Goal: Task Accomplishment & Management: Use online tool/utility

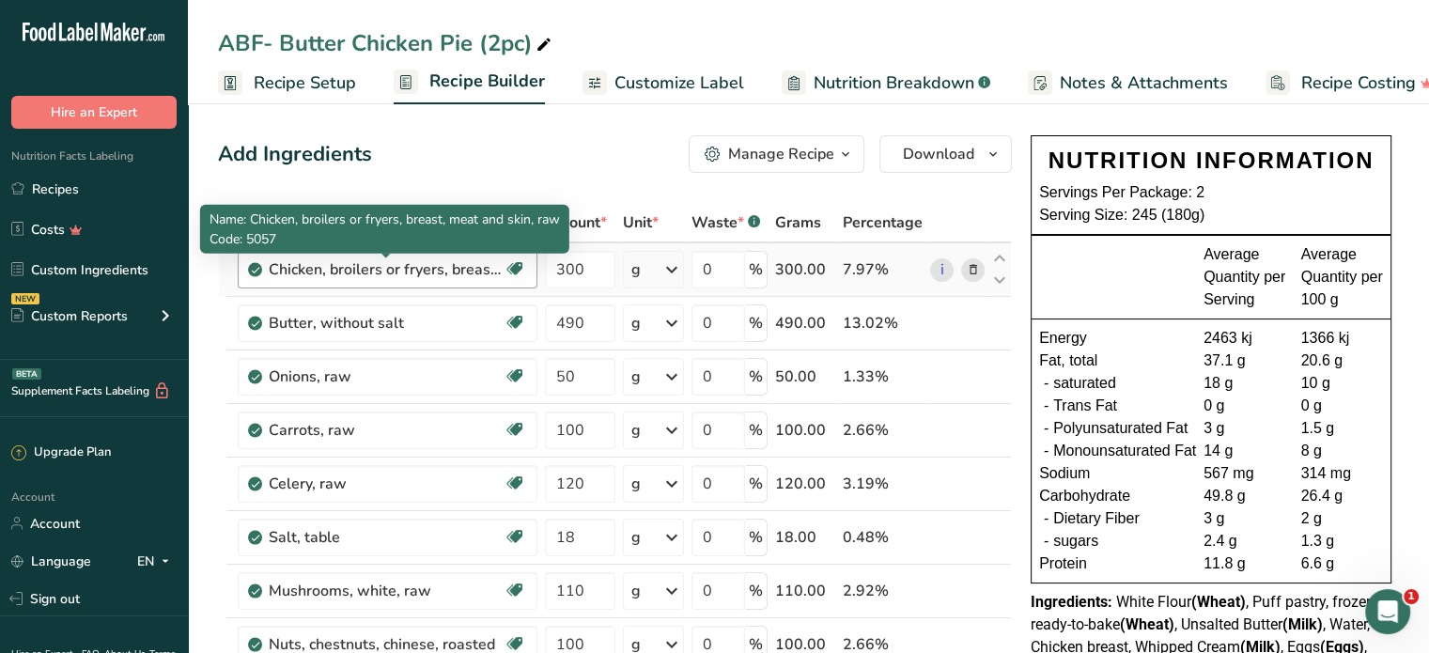
click at [459, 263] on div "Chicken, broilers or fryers, breast, meat and skin, raw" at bounding box center [386, 269] width 235 height 23
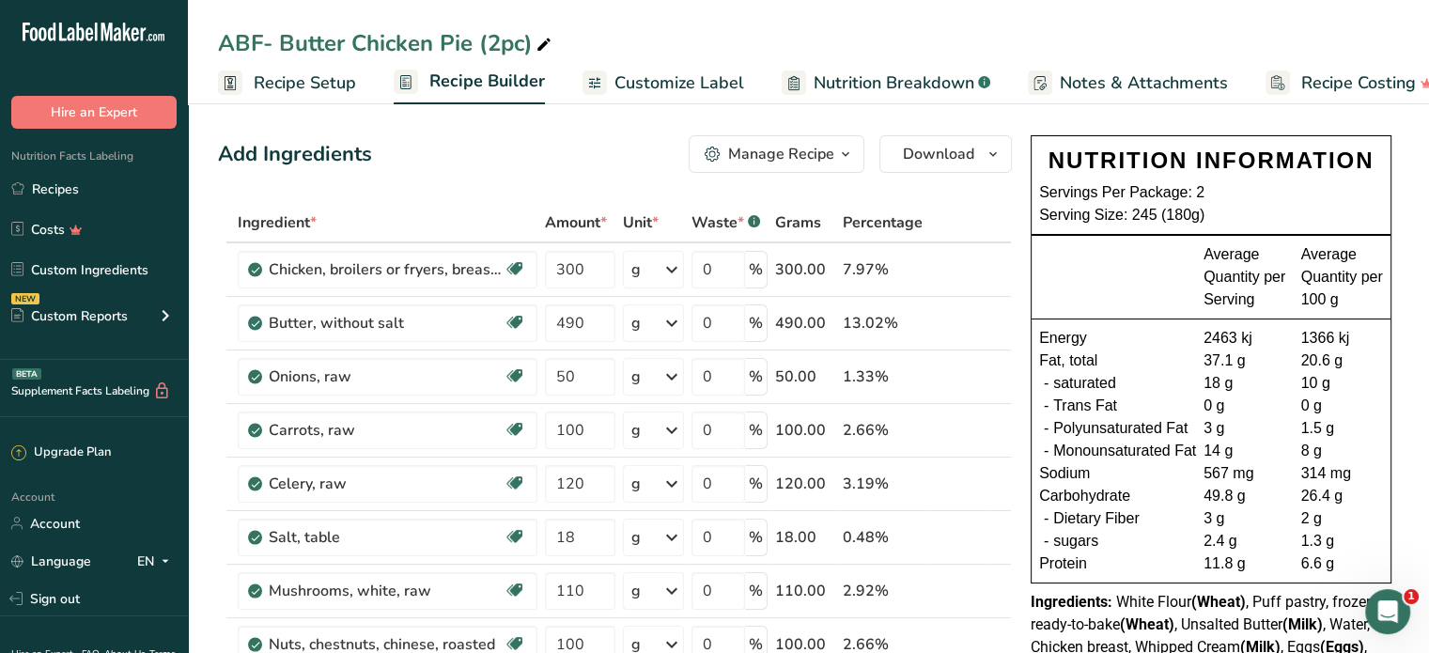
click at [332, 84] on span "Recipe Setup" at bounding box center [305, 82] width 102 height 25
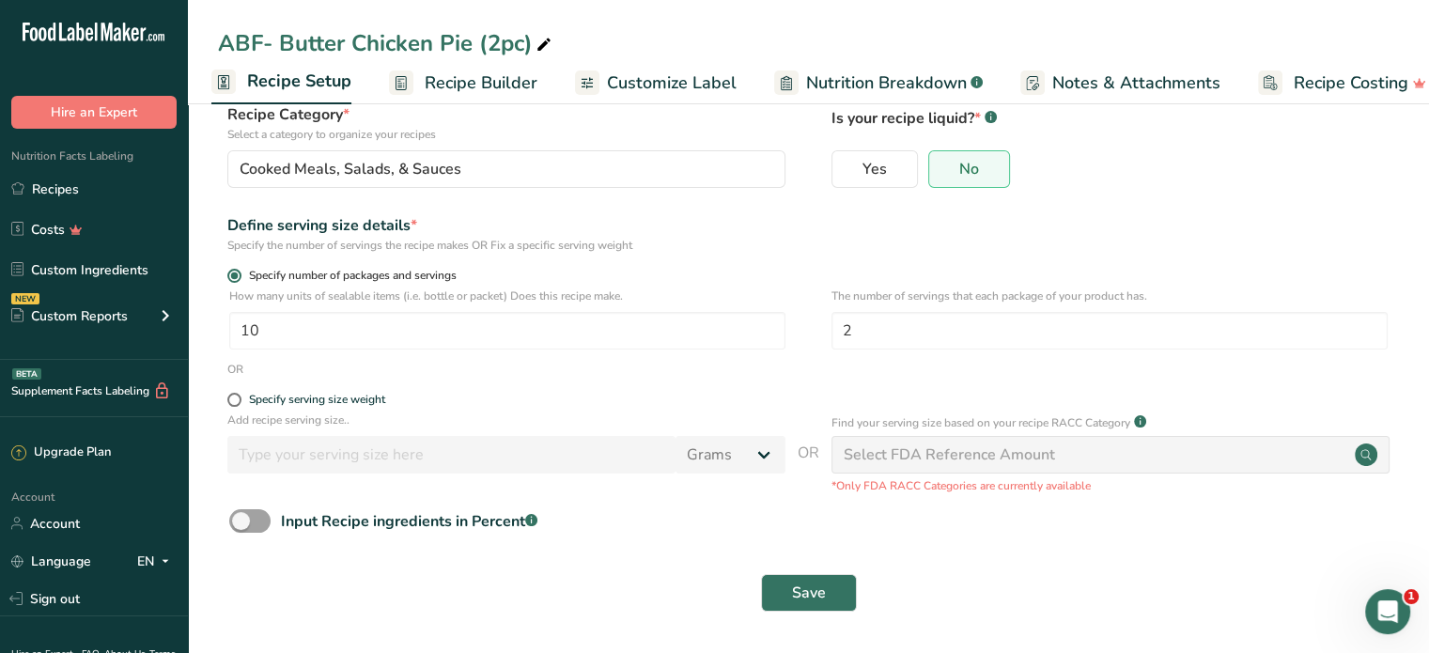
scroll to position [32, 0]
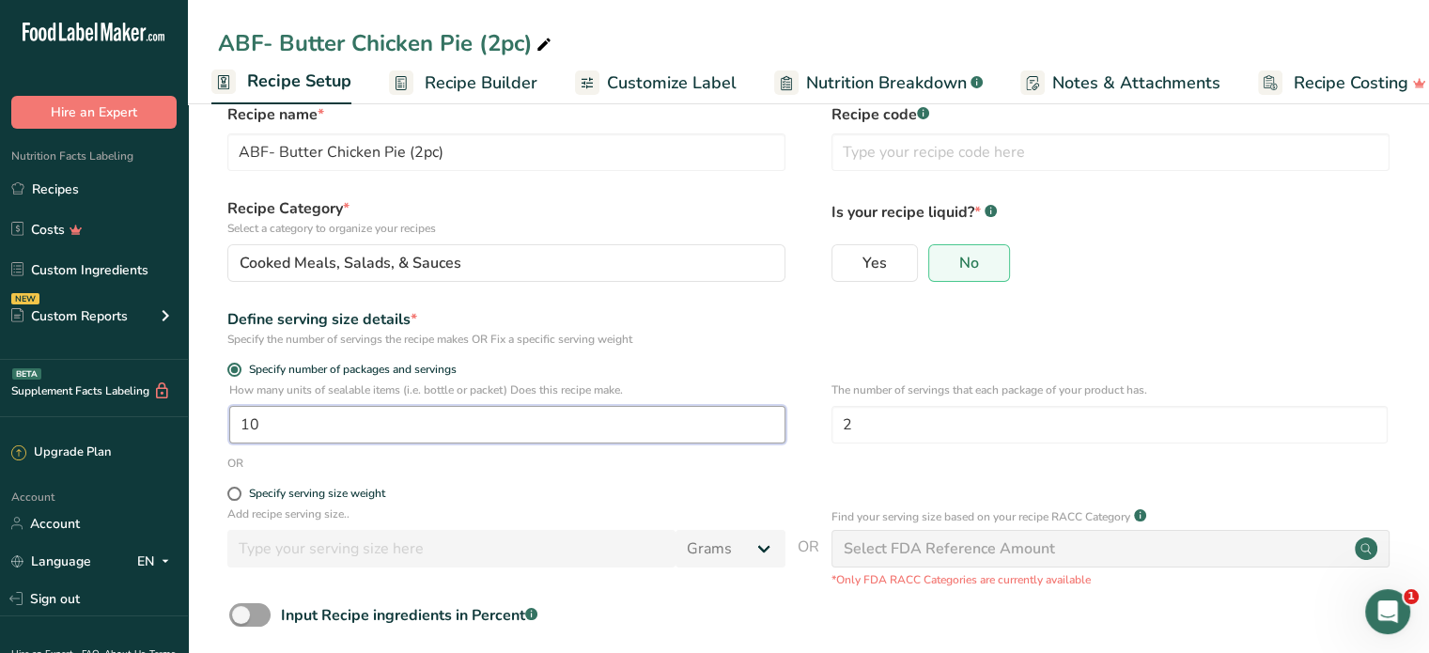
click at [337, 422] on input "10" at bounding box center [507, 425] width 556 height 38
drag, startPoint x: 256, startPoint y: 429, endPoint x: 229, endPoint y: 431, distance: 26.4
click at [229, 431] on input "10" at bounding box center [507, 425] width 556 height 38
type input "39"
click at [1286, 366] on div "Specify number of packages and servings" at bounding box center [808, 372] width 1181 height 19
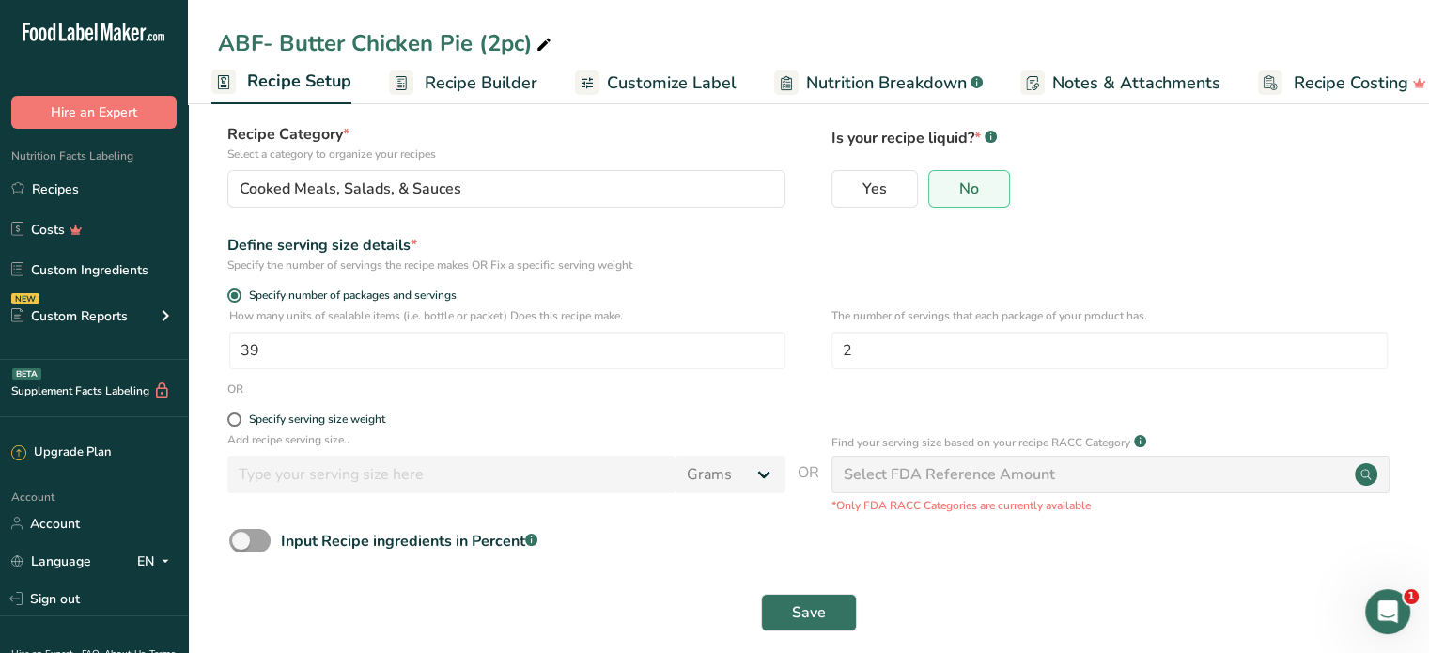
scroll to position [126, 0]
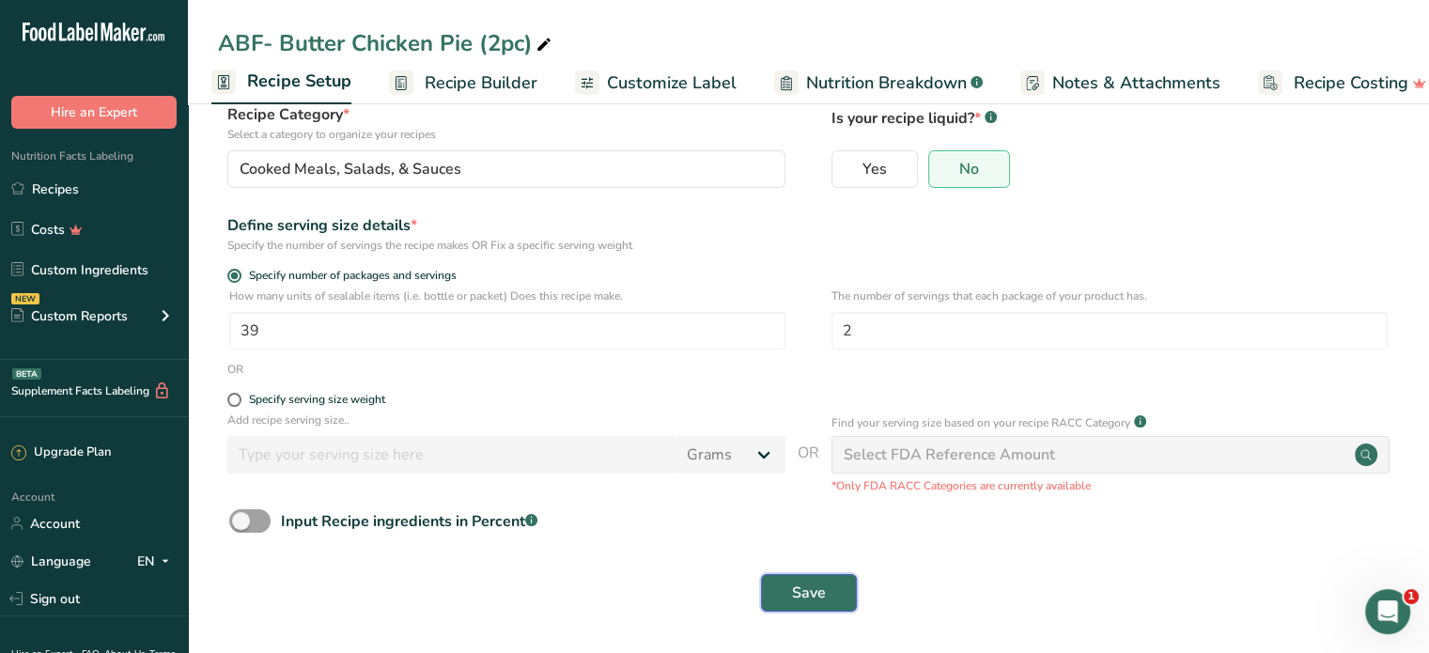
click at [829, 578] on button "Save" at bounding box center [809, 593] width 96 height 38
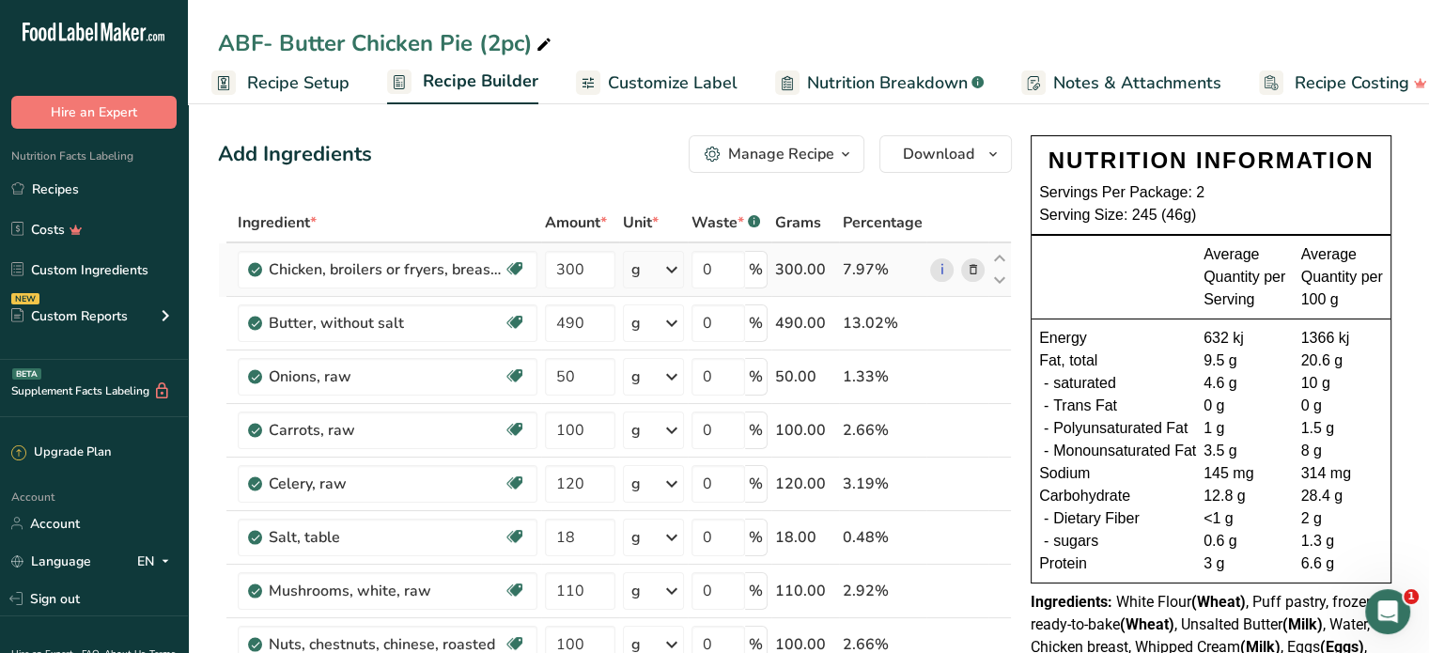
click at [968, 278] on icon at bounding box center [972, 270] width 13 height 20
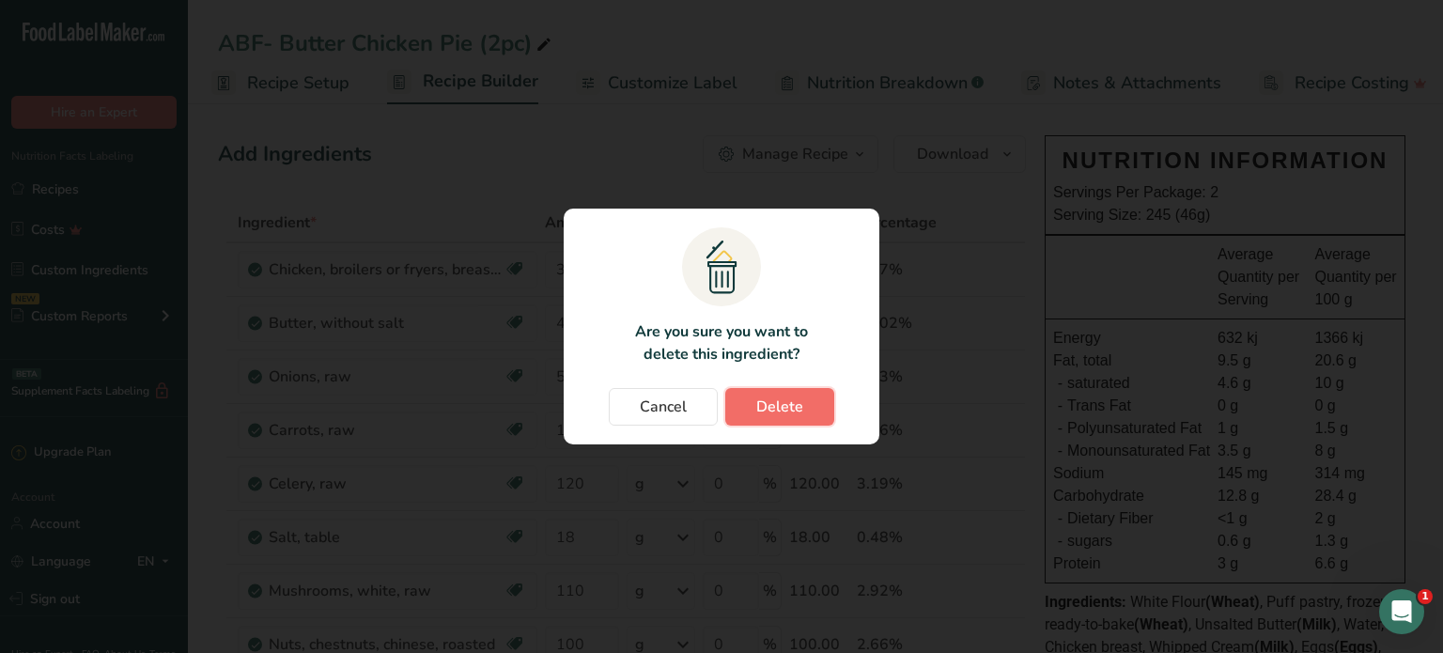
click at [756, 409] on button "Delete" at bounding box center [779, 407] width 109 height 38
type input "490"
type input "50"
type input "100"
type input "120"
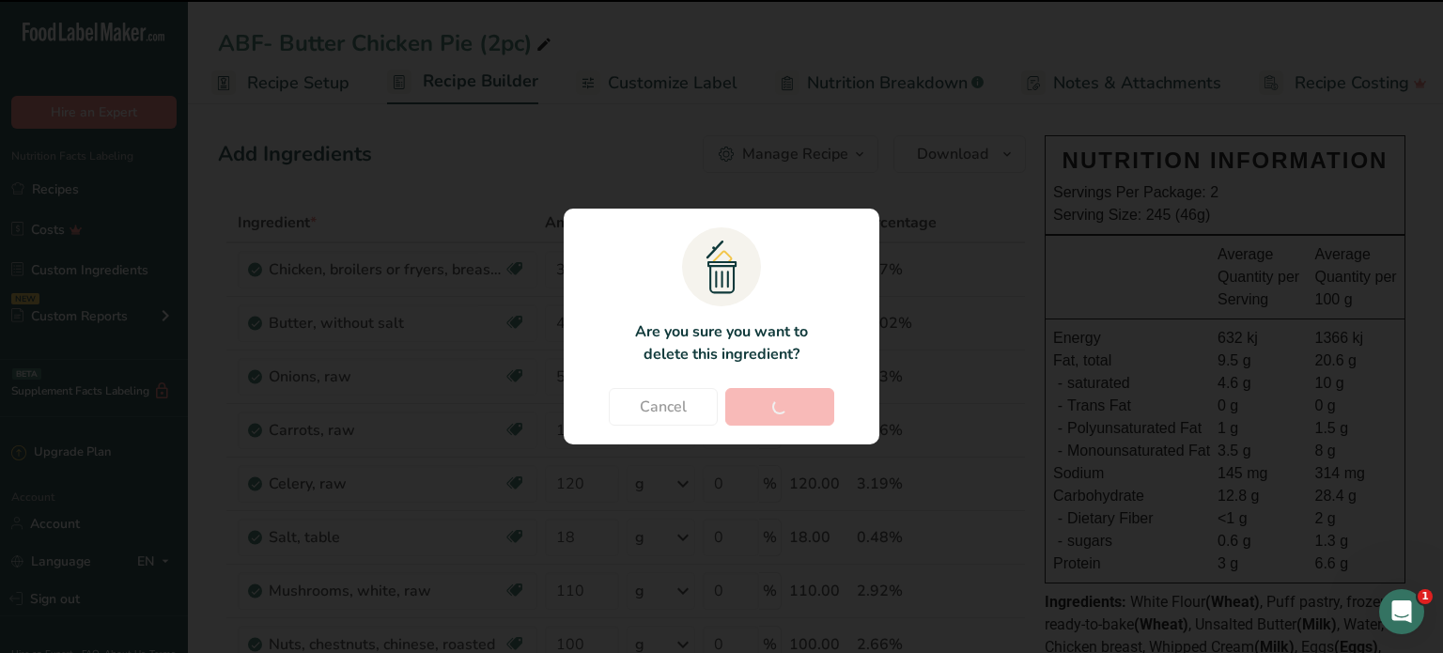
type input "18"
type input "110"
type input "100"
type input "42"
type input "10"
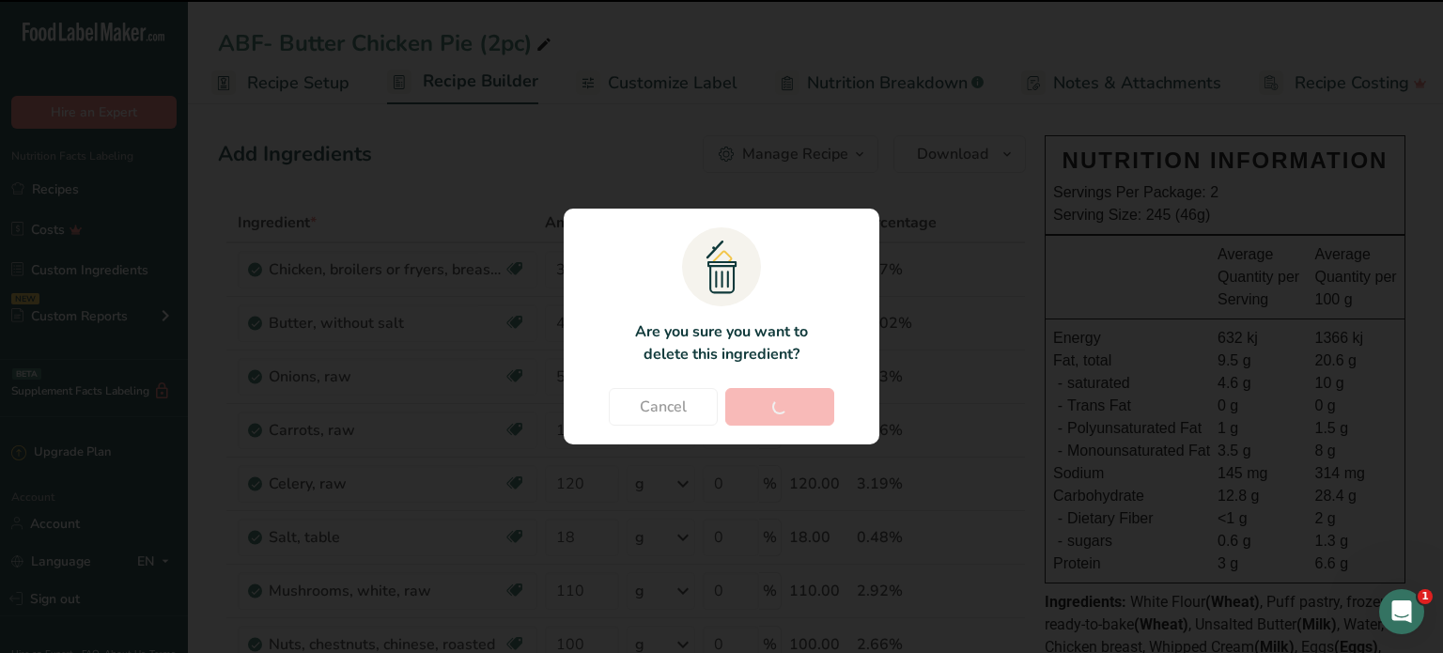
type input "480"
type input "300"
type input "40"
type input "180"
type input "4"
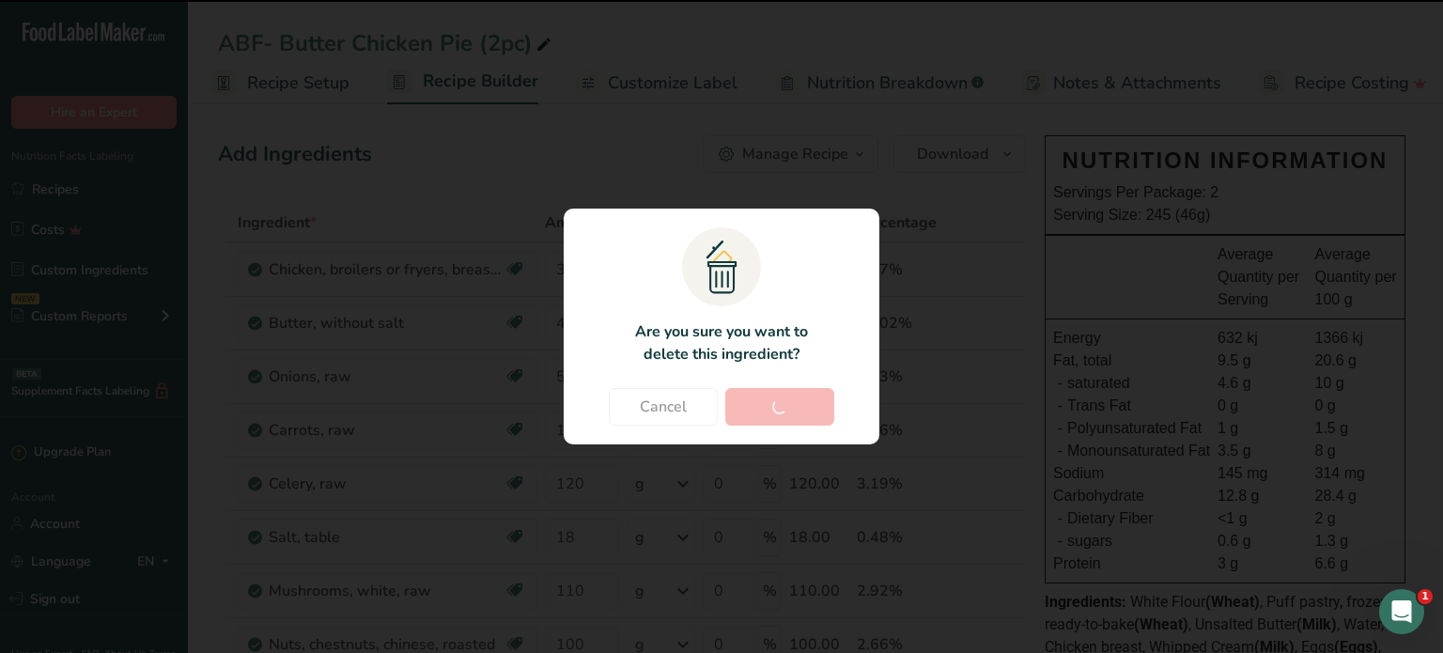
type input "600"
type input "820"
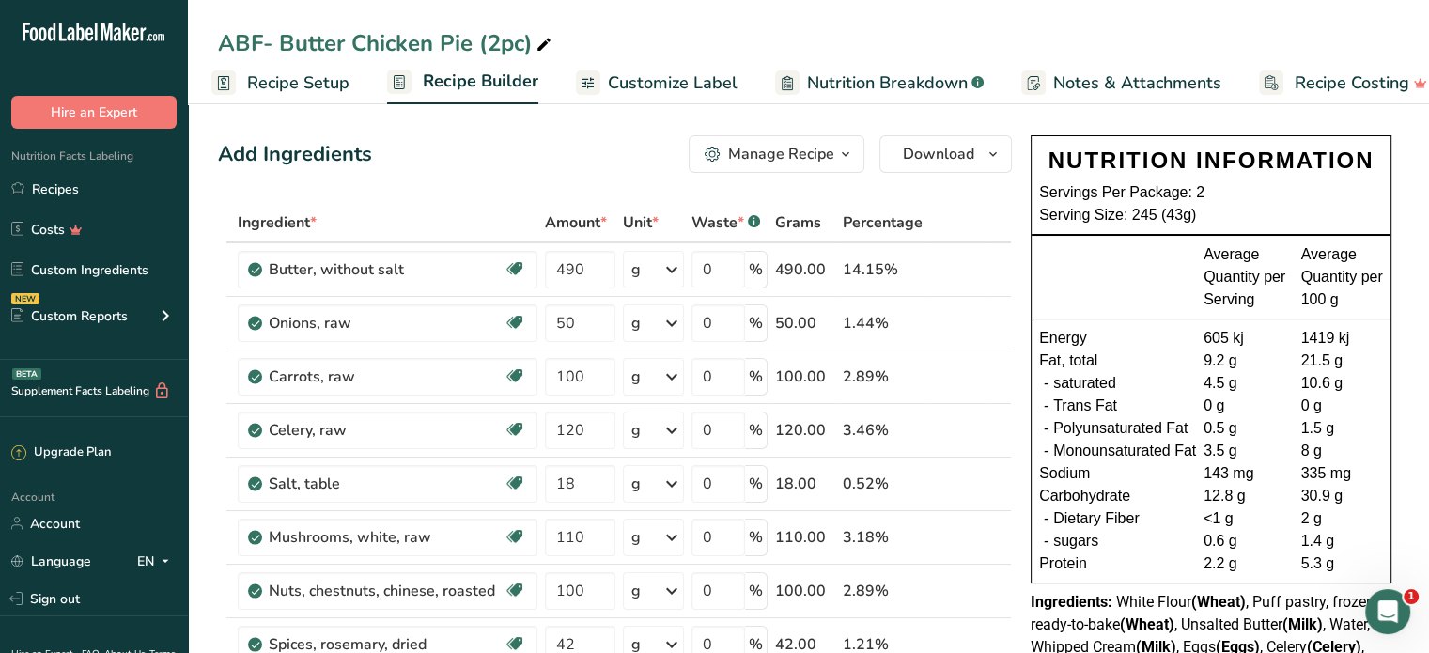
click at [982, 379] on span at bounding box center [972, 377] width 23 height 23
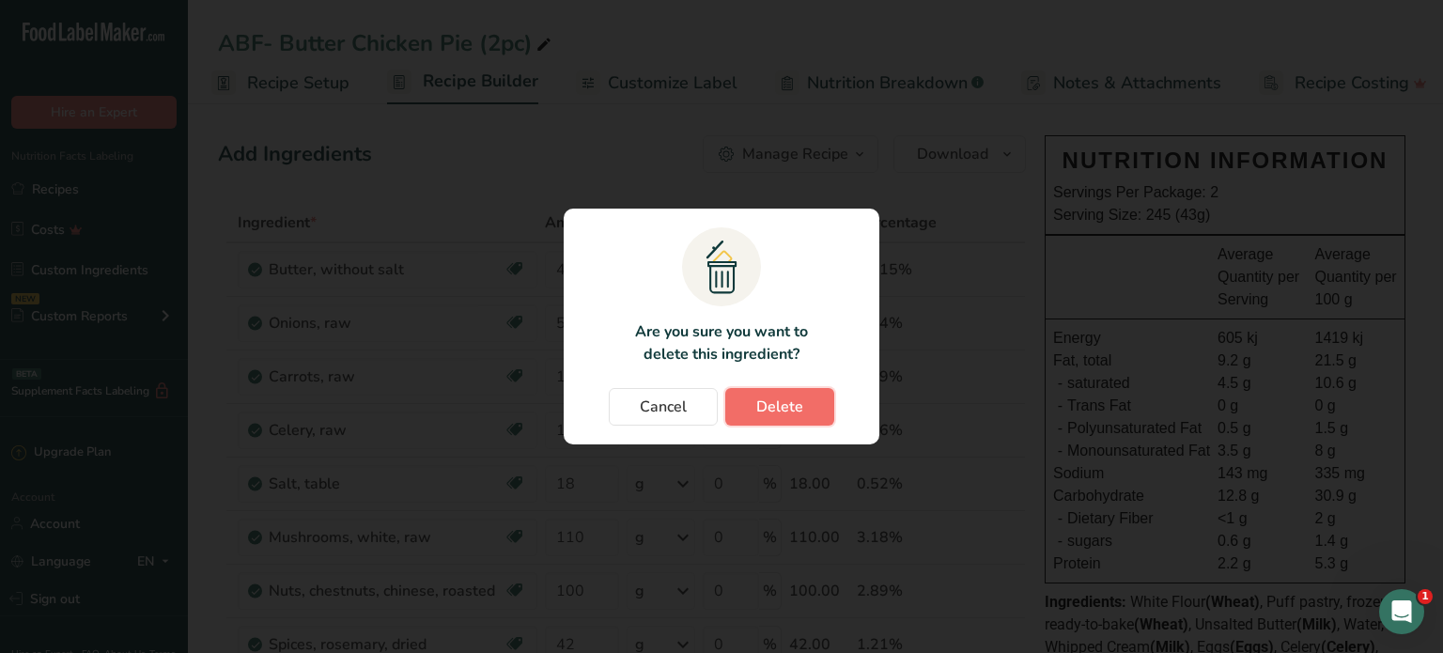
click at [778, 401] on span "Delete" at bounding box center [780, 407] width 47 height 23
type input "120"
type input "18"
type input "110"
type input "100"
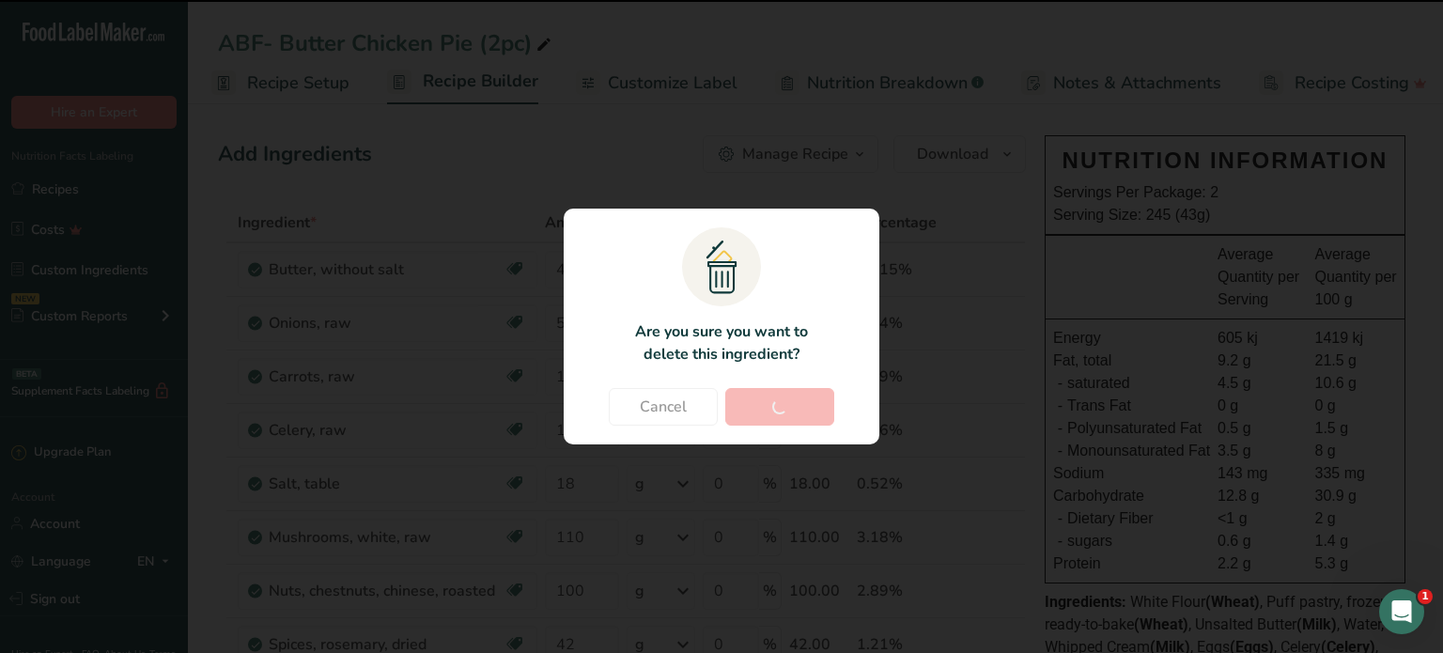
type input "42"
type input "10"
type input "480"
type input "300"
type input "40"
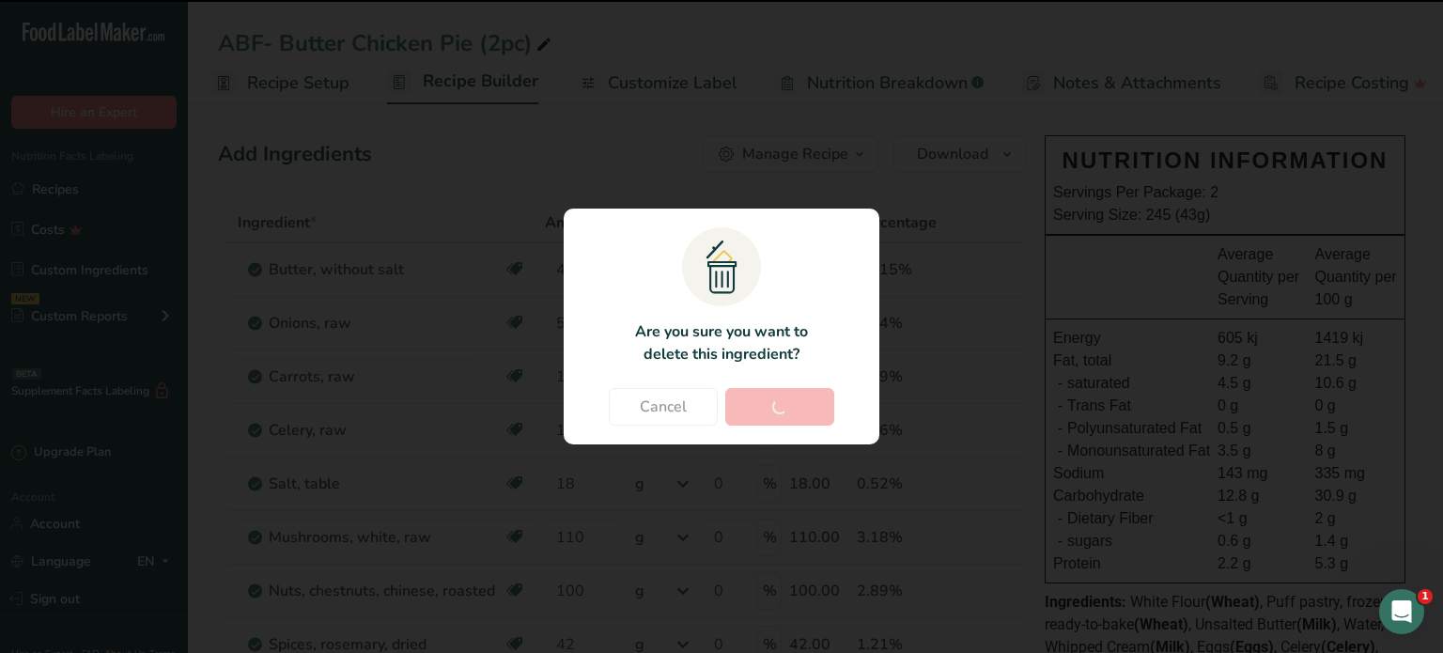
type input "180"
type input "4"
type input "600"
type input "820"
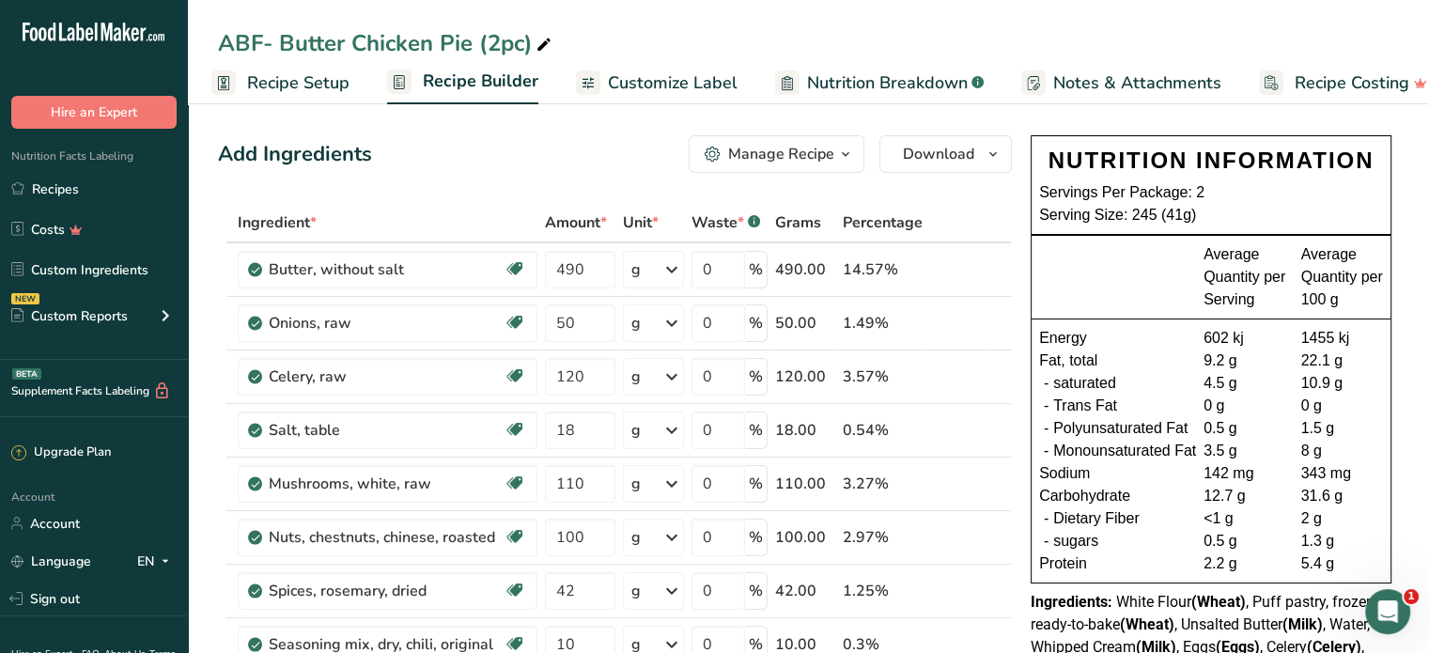
click at [59, 187] on link "Recipes" at bounding box center [94, 189] width 188 height 36
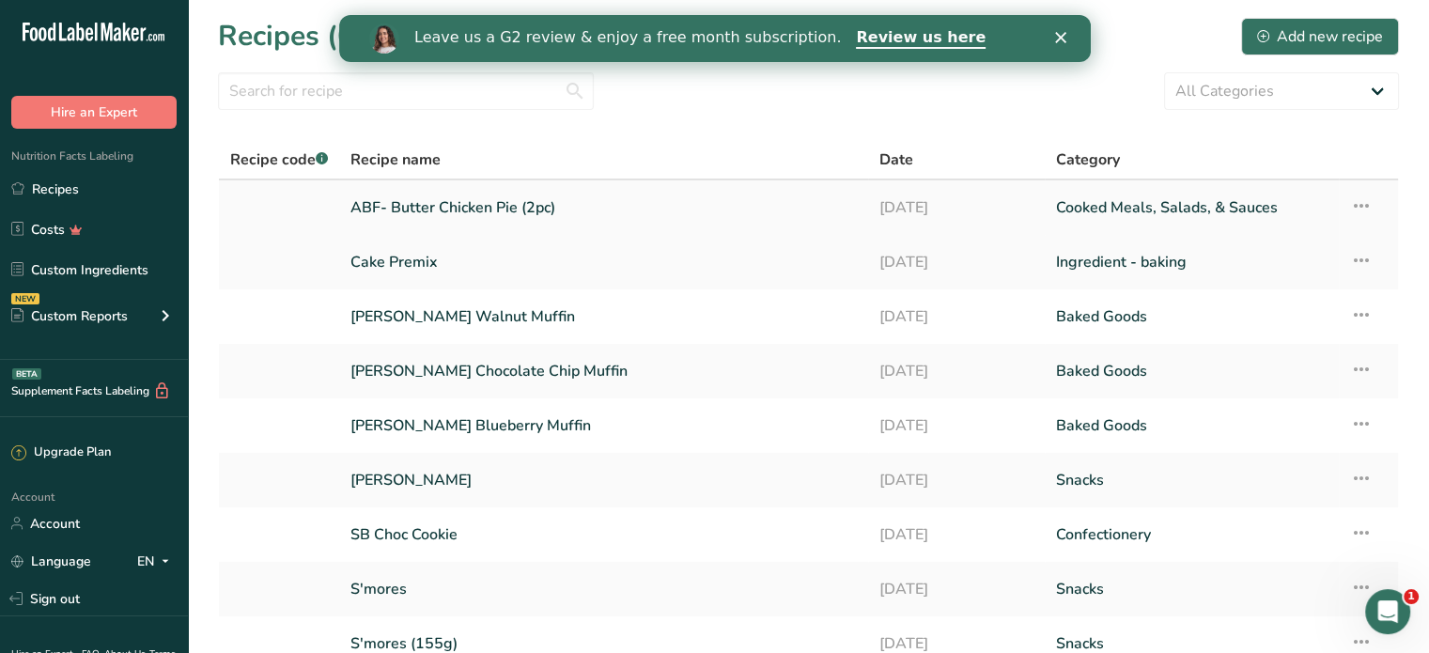
click at [1368, 206] on icon at bounding box center [1361, 206] width 23 height 34
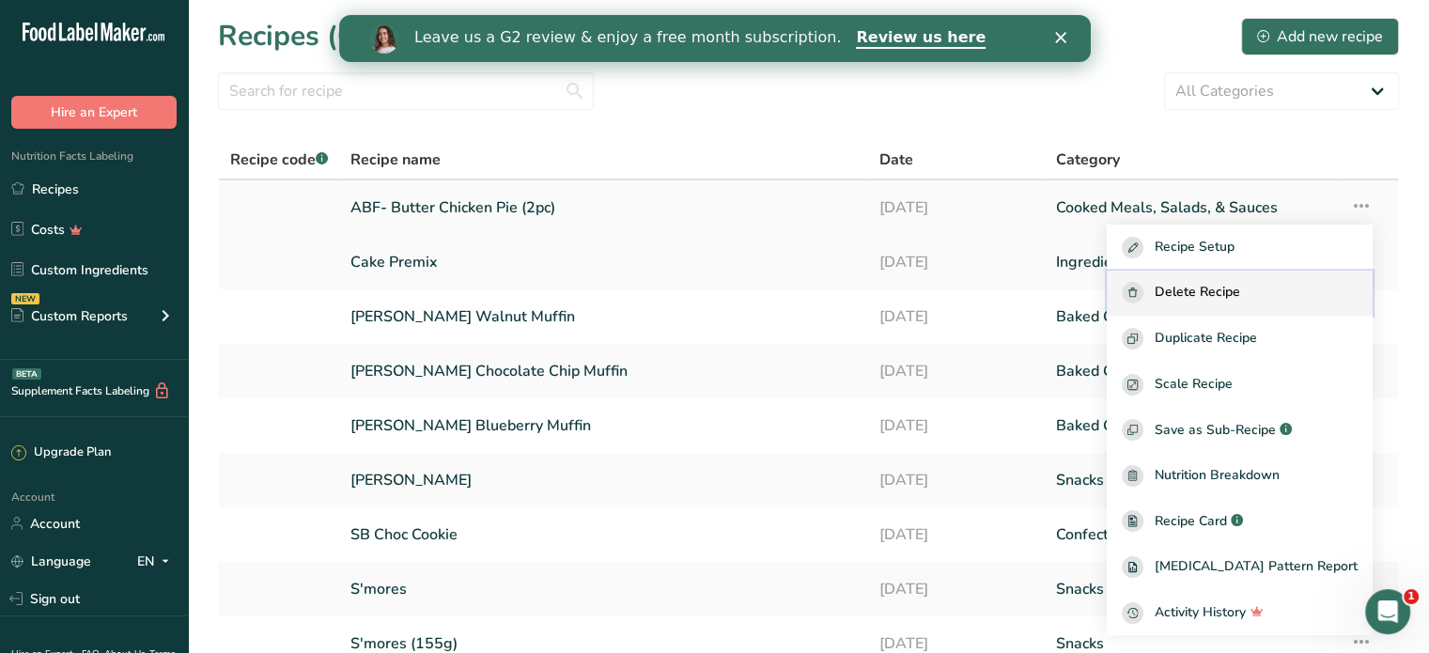
click at [1144, 283] on rect "button" at bounding box center [1133, 293] width 22 height 22
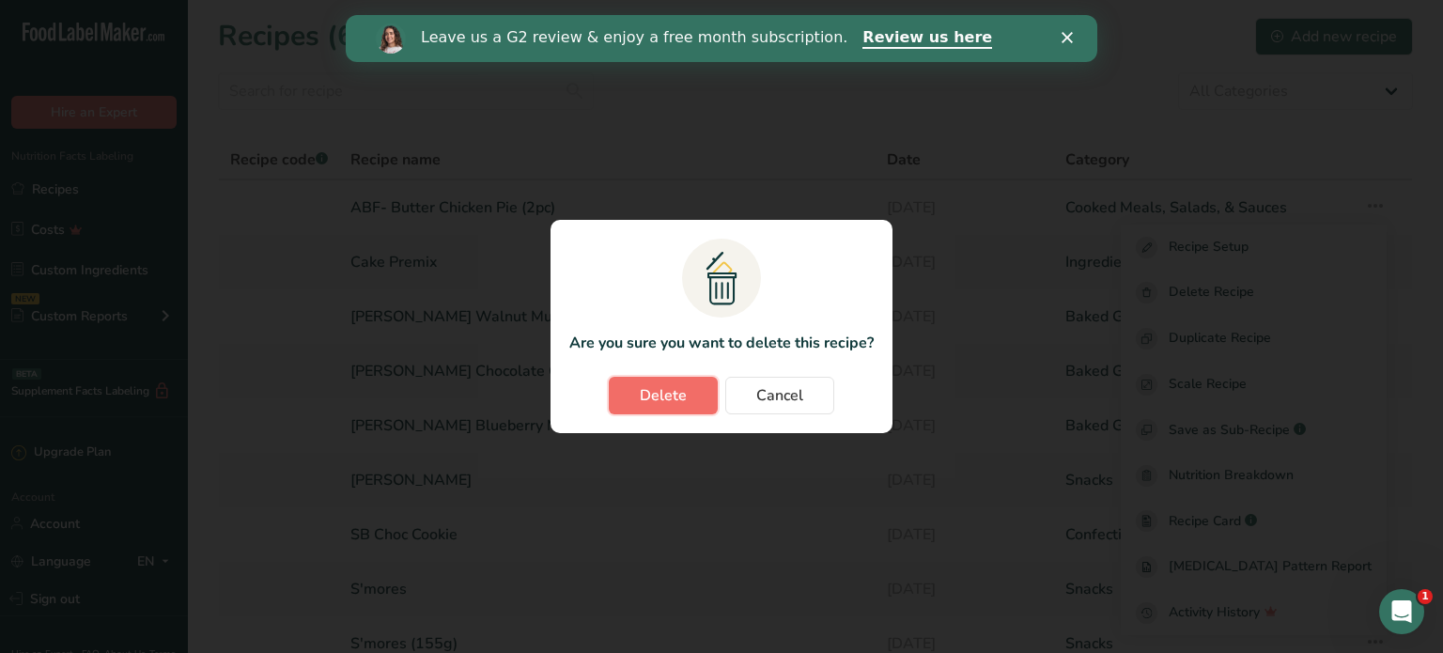
click at [682, 395] on span "Delete" at bounding box center [663, 395] width 47 height 23
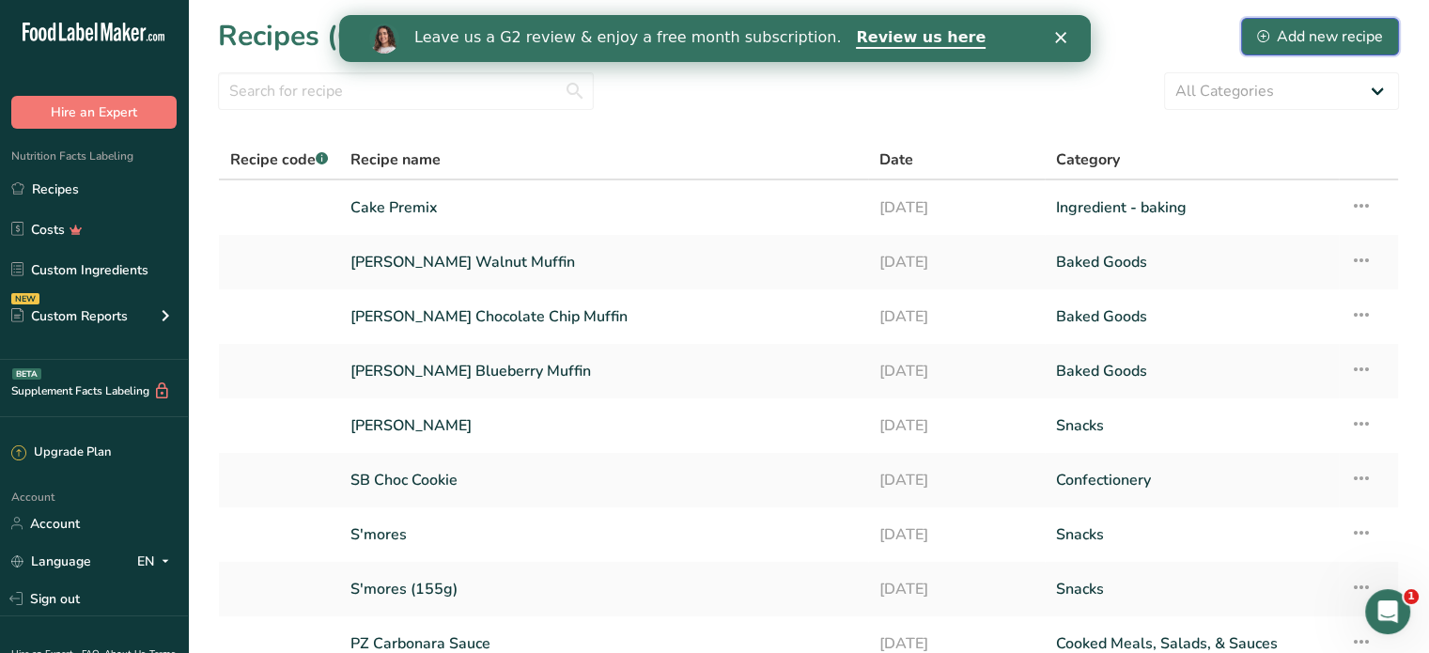
drag, startPoint x: 1334, startPoint y: 29, endPoint x: 1108, endPoint y: 168, distance: 265.8
click at [1334, 29] on div "Add new recipe" at bounding box center [1320, 36] width 126 height 23
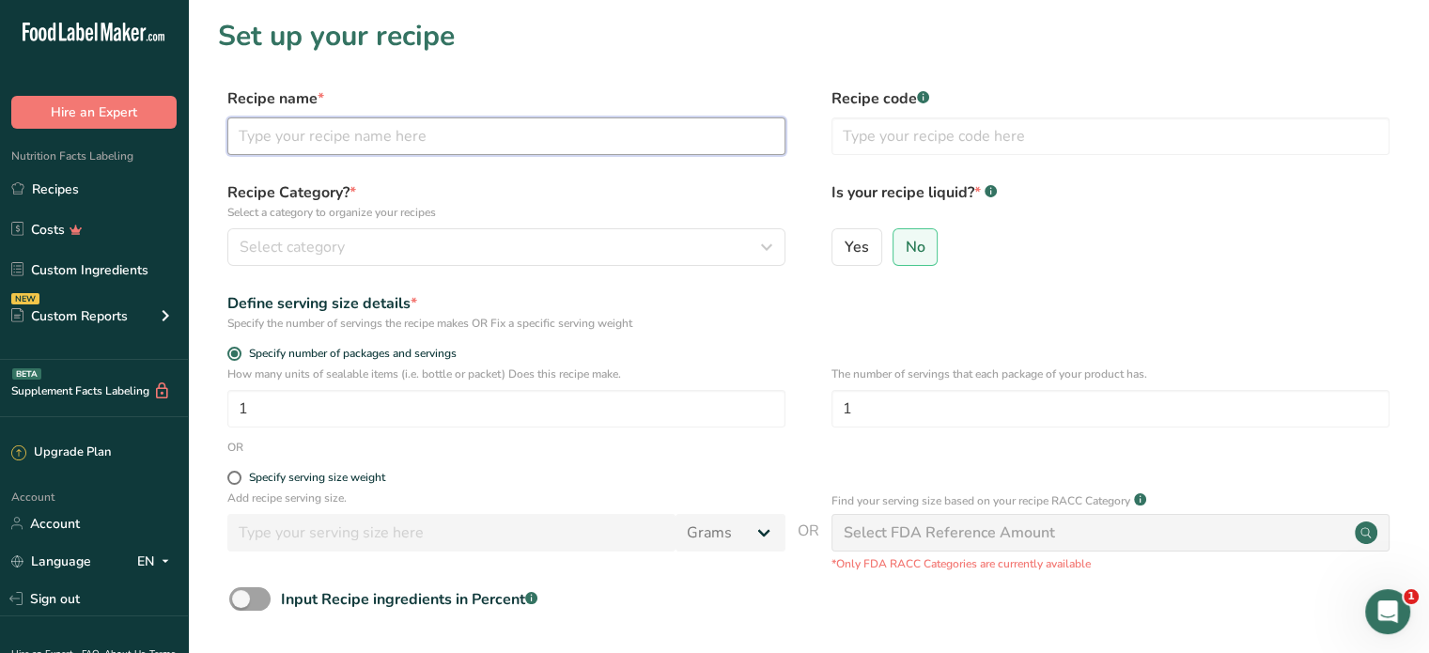
click at [363, 131] on input "text" at bounding box center [506, 136] width 558 height 38
type input "ABF Butter Chicken Pie"
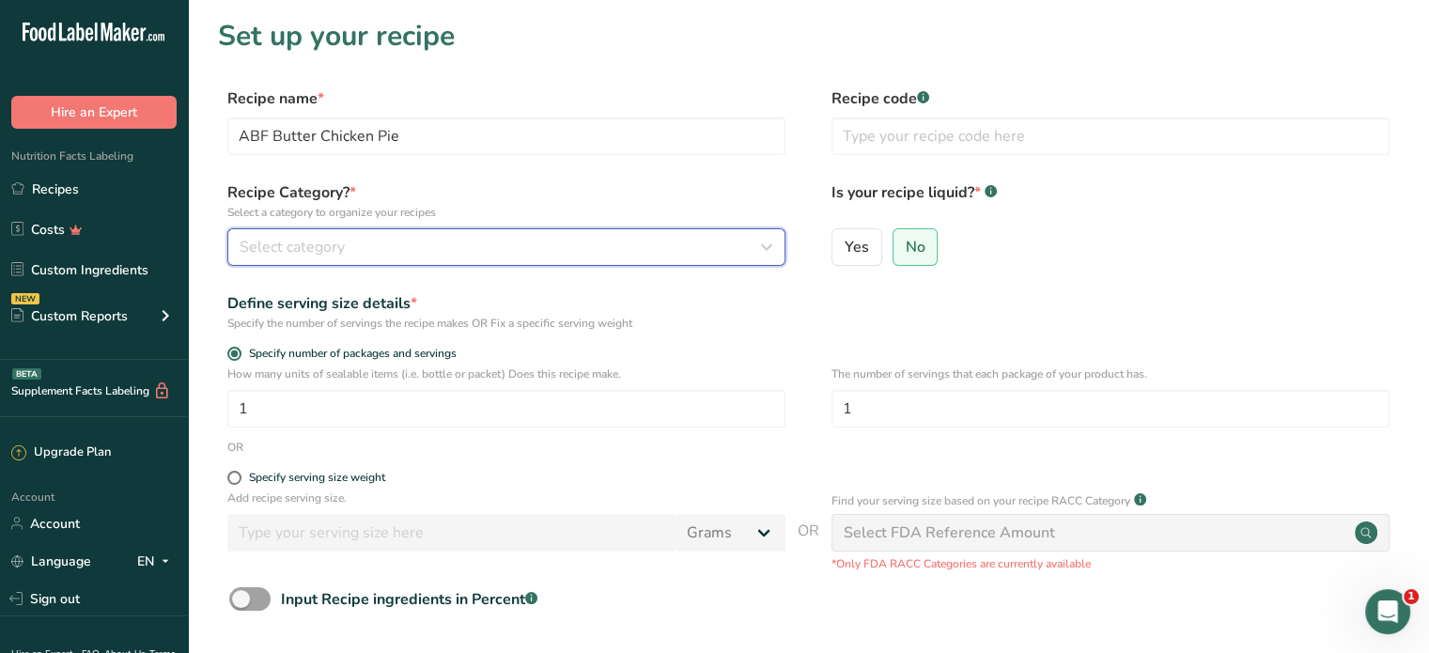
click at [367, 232] on button "Select category" at bounding box center [506, 247] width 558 height 38
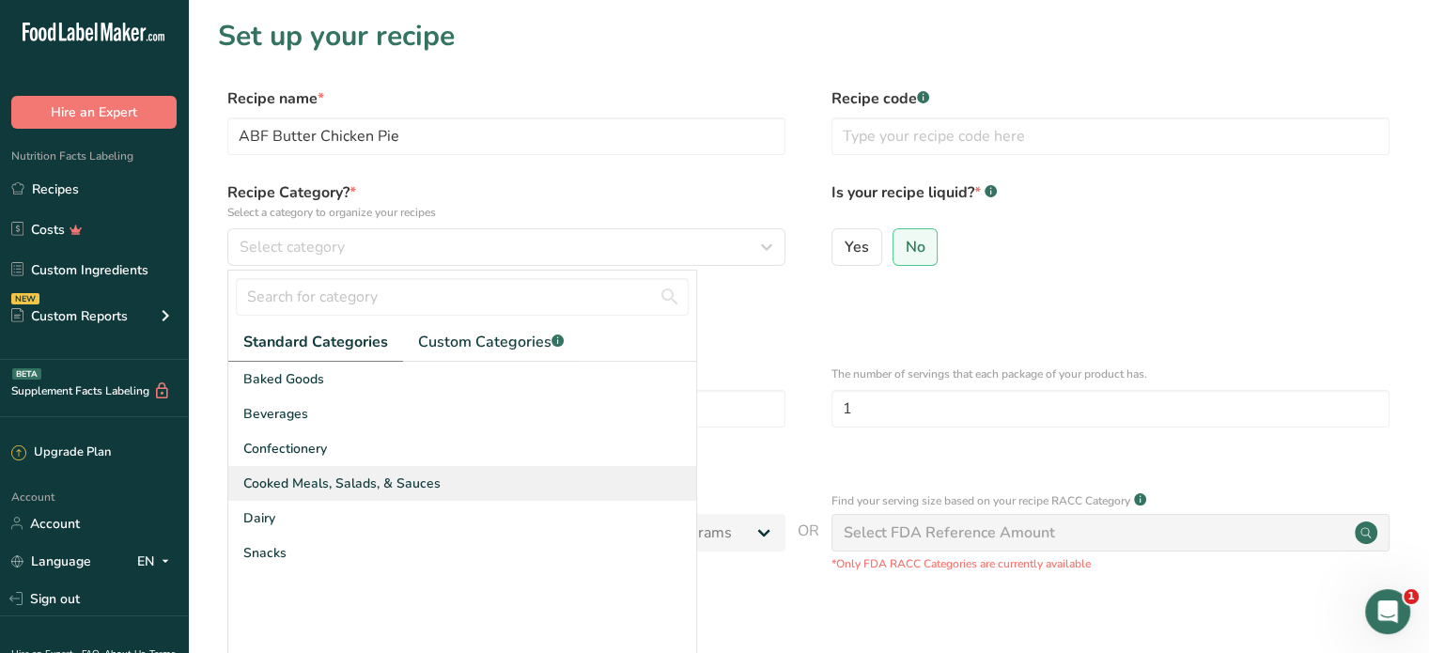
click at [320, 476] on span "Cooked Meals, Salads, & Sauces" at bounding box center [341, 484] width 197 height 20
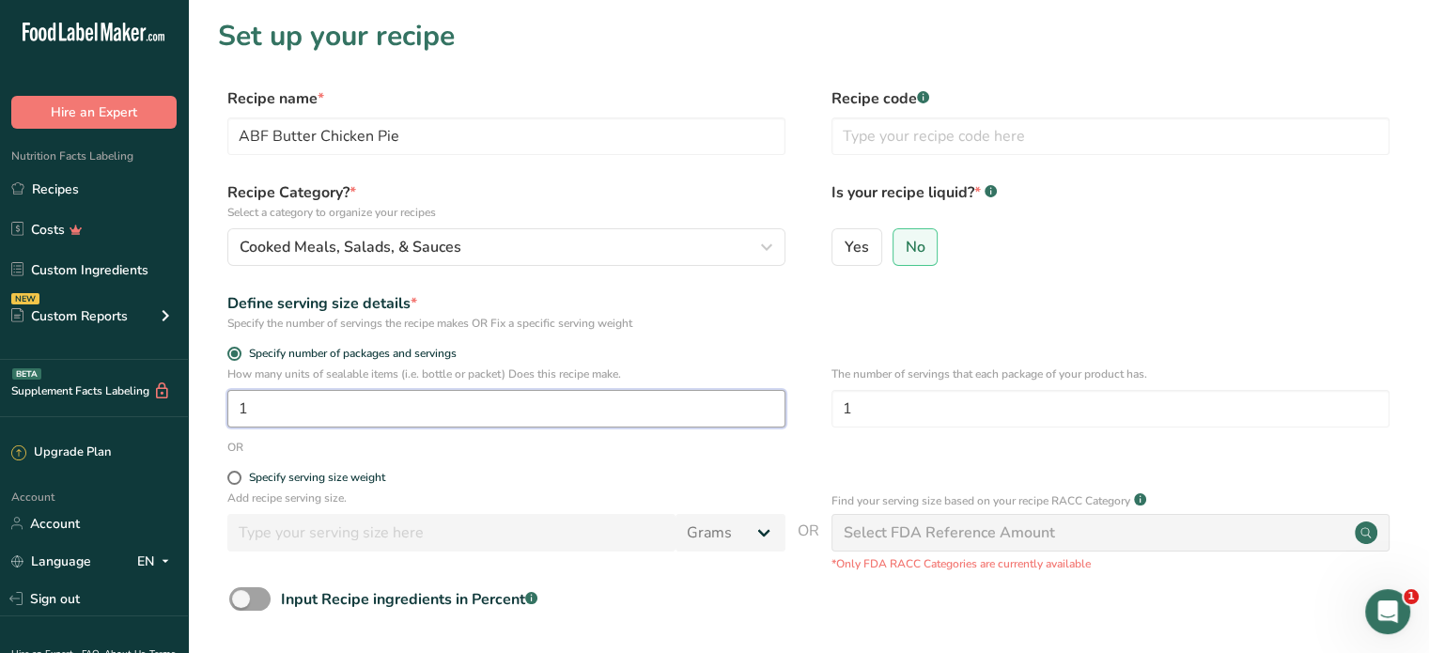
click at [284, 410] on input "1" at bounding box center [506, 409] width 558 height 38
drag, startPoint x: 267, startPoint y: 410, endPoint x: 229, endPoint y: 412, distance: 37.6
click at [229, 412] on input "1" at bounding box center [506, 409] width 558 height 38
type input "39"
click at [872, 398] on input "1" at bounding box center [1111, 409] width 558 height 38
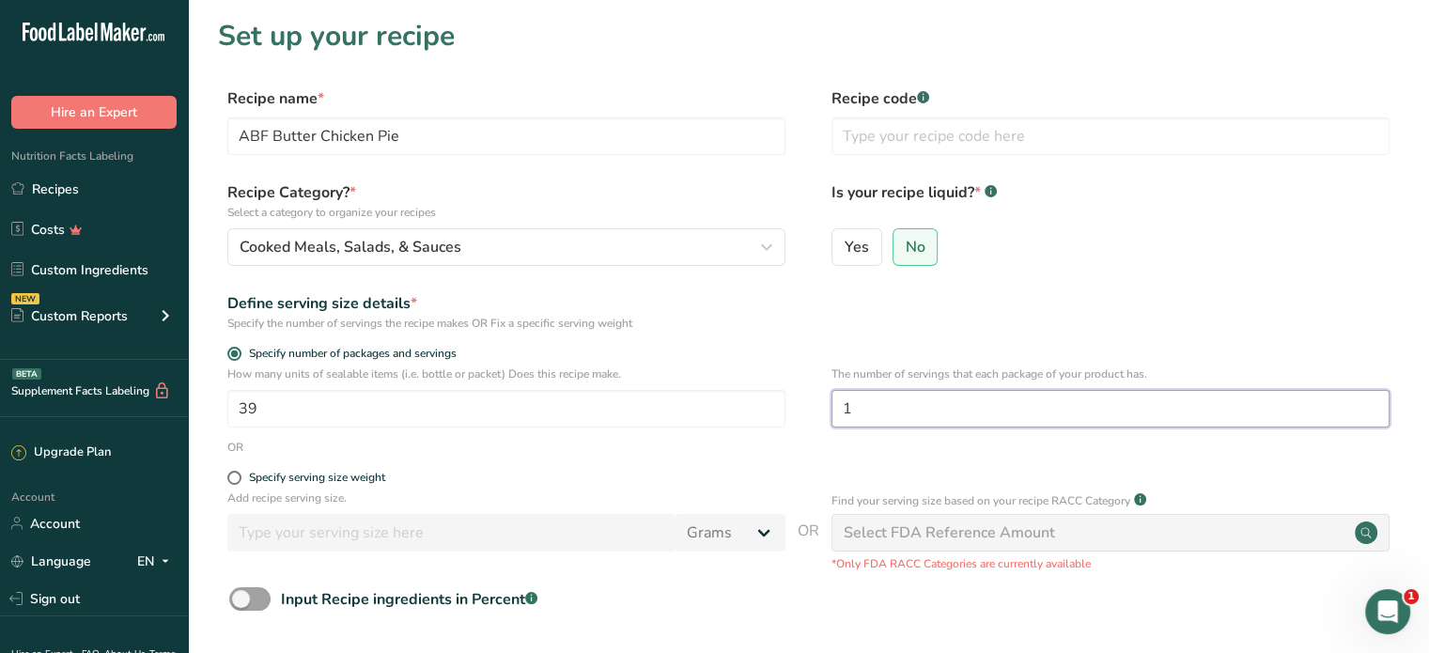
drag, startPoint x: 873, startPoint y: 411, endPoint x: 834, endPoint y: 411, distance: 39.5
click at [834, 411] on input "1" at bounding box center [1111, 409] width 558 height 38
type input "2"
click at [799, 363] on div "Specify number of packages and servings" at bounding box center [808, 356] width 1181 height 19
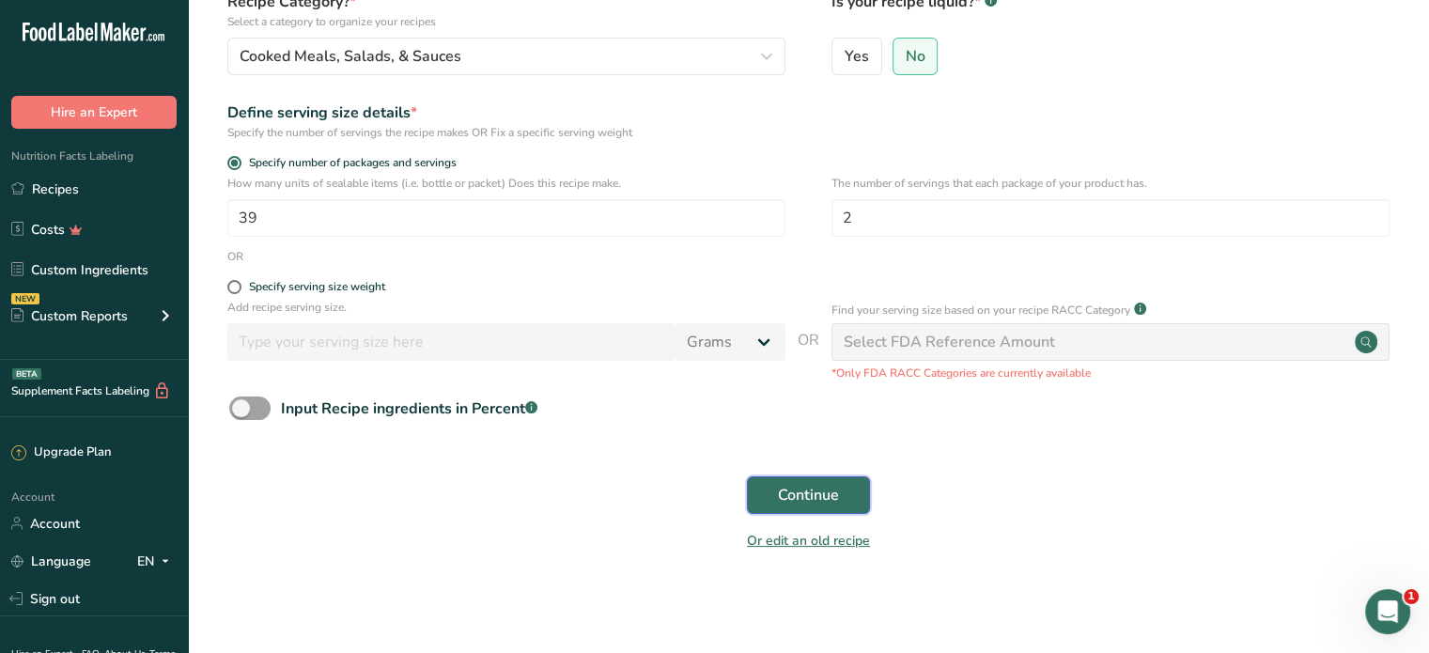
click at [824, 500] on span "Continue" at bounding box center [808, 495] width 61 height 23
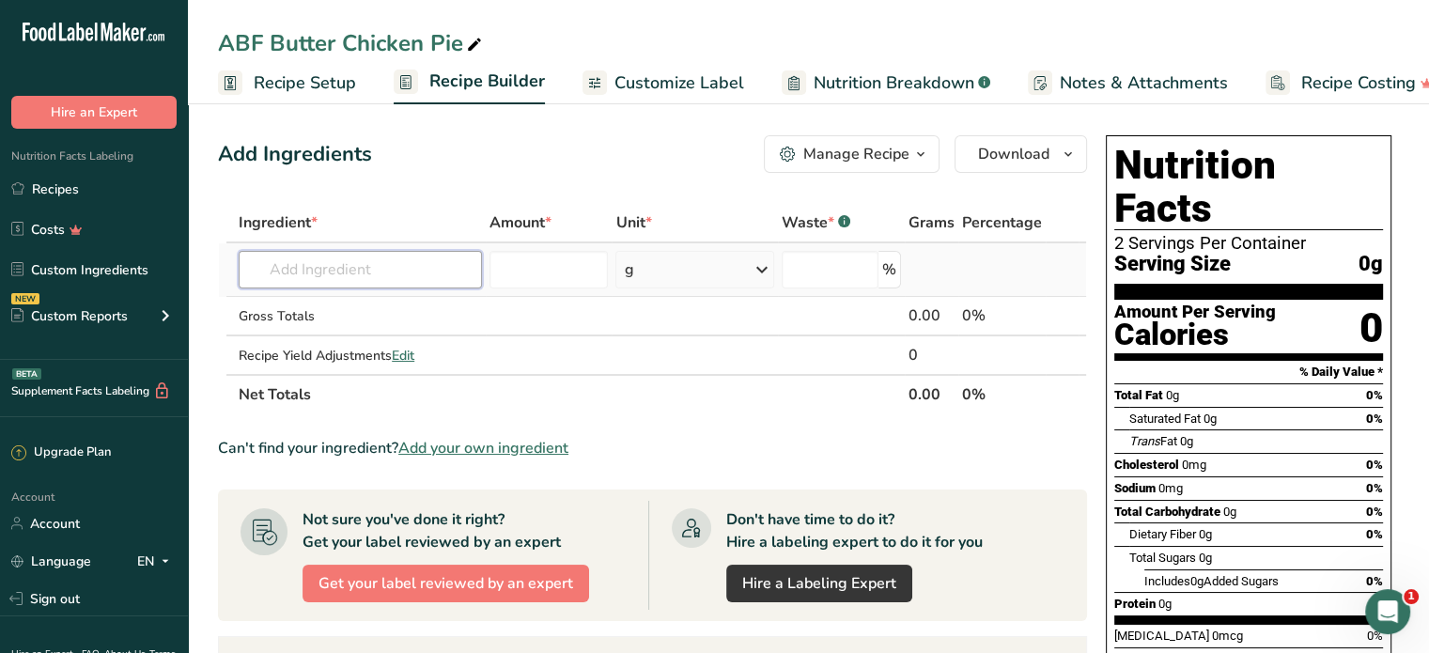
click at [334, 266] on input "text" at bounding box center [360, 270] width 243 height 38
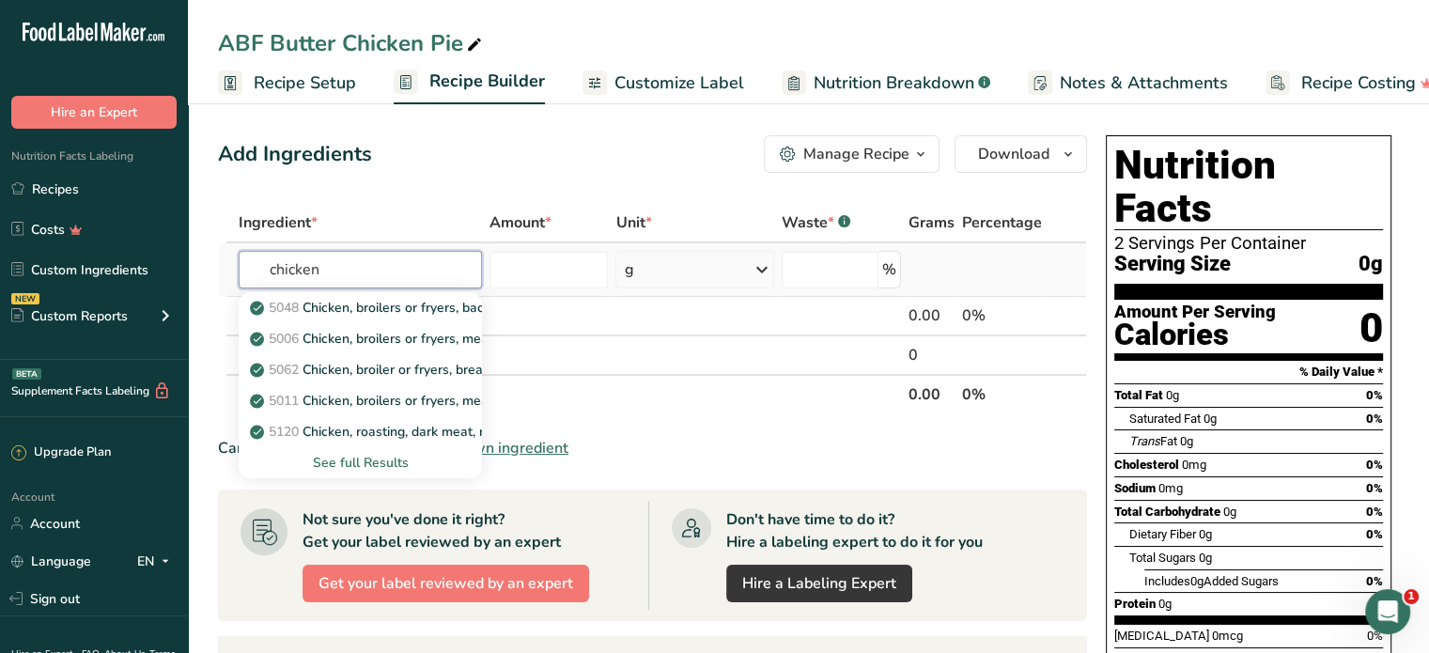
type input "chicken"
click at [393, 463] on div "See full Results" at bounding box center [360, 463] width 213 height 20
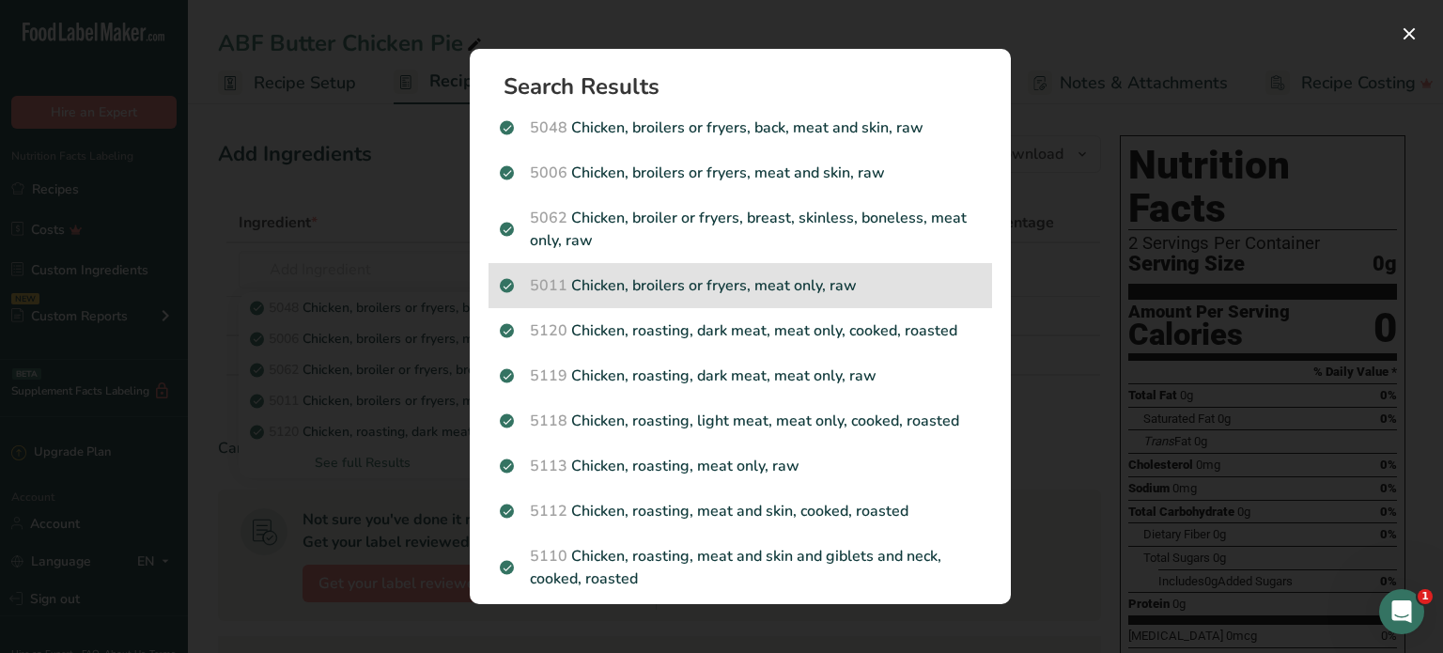
click at [856, 284] on p "5011 Chicken, broilers or fryers, meat only, raw" at bounding box center [740, 285] width 481 height 23
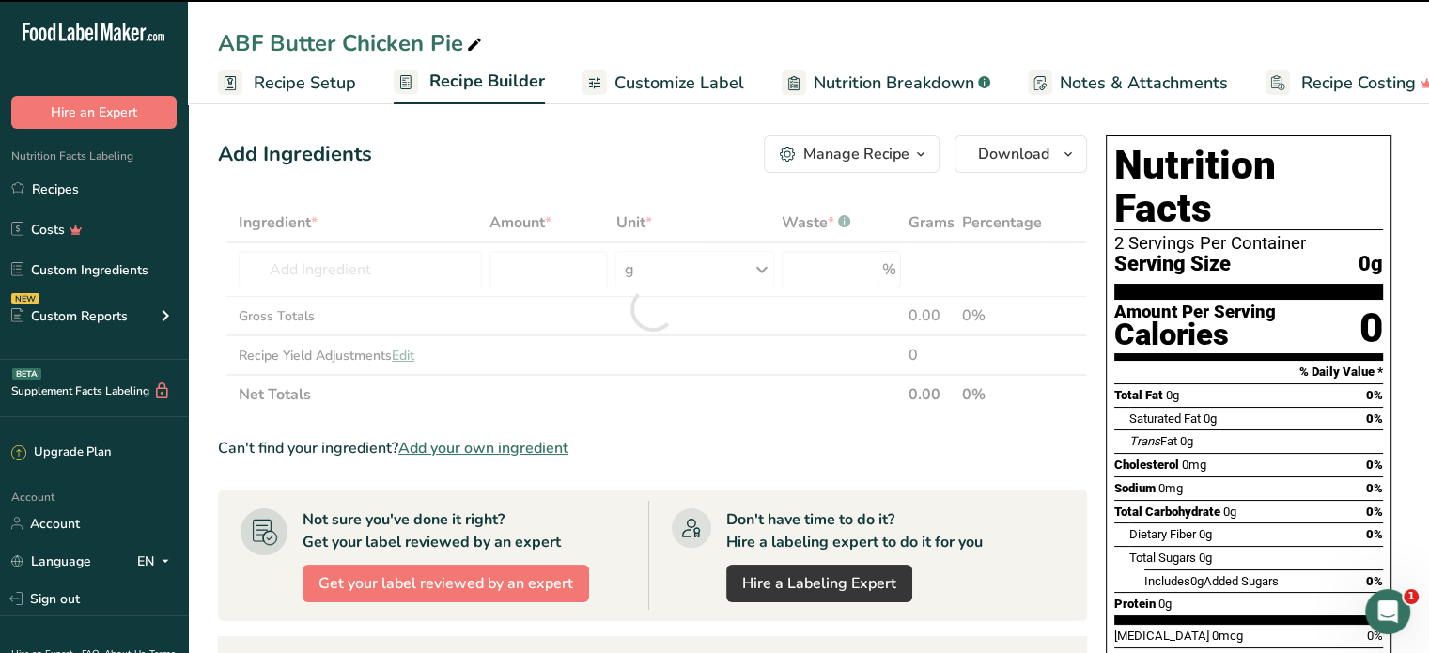
type input "0"
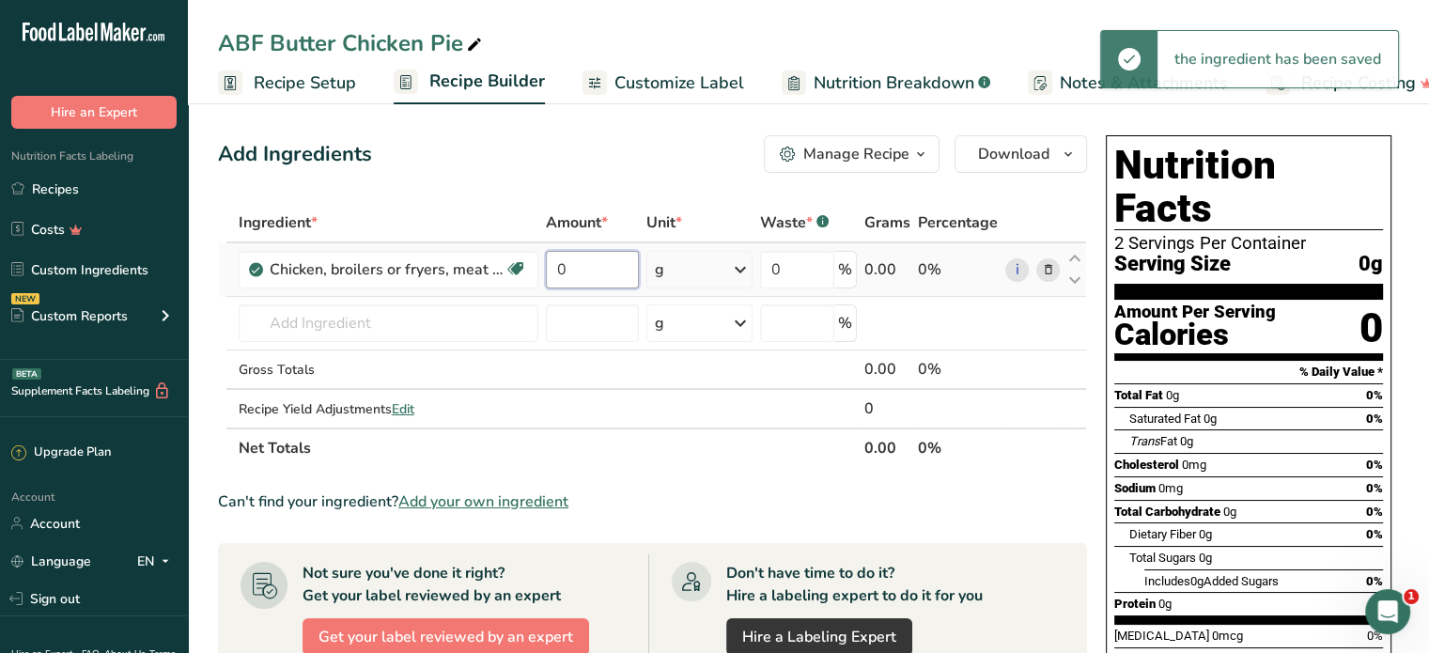
drag, startPoint x: 582, startPoint y: 267, endPoint x: 553, endPoint y: 277, distance: 30.9
click at [553, 277] on input "0" at bounding box center [593, 270] width 94 height 38
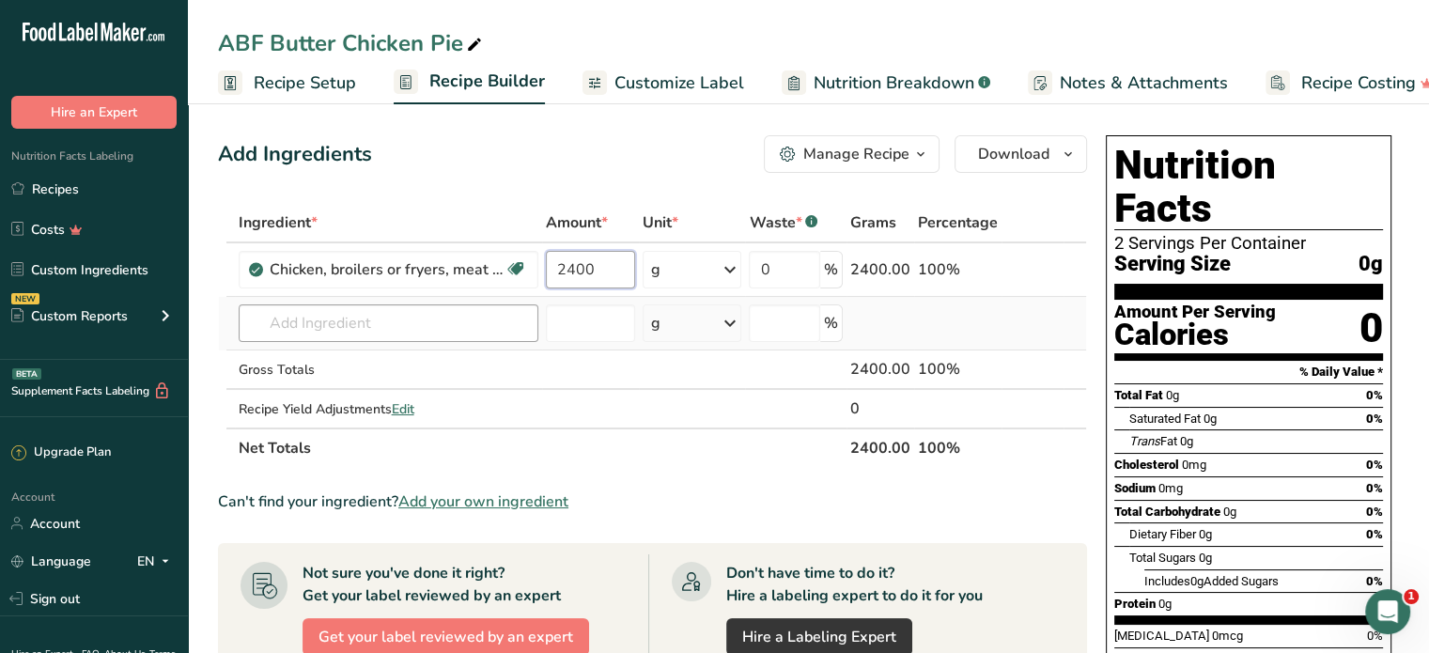
type input "2400"
click at [362, 320] on div "Ingredient * Amount * Unit * Waste * .a-a{fill:#347362;}.b-a{fill:#fff;} Grams …" at bounding box center [652, 335] width 869 height 265
type input "butter chicken paste"
click at [371, 389] on div "Add your own ingredient" at bounding box center [389, 392] width 270 height 20
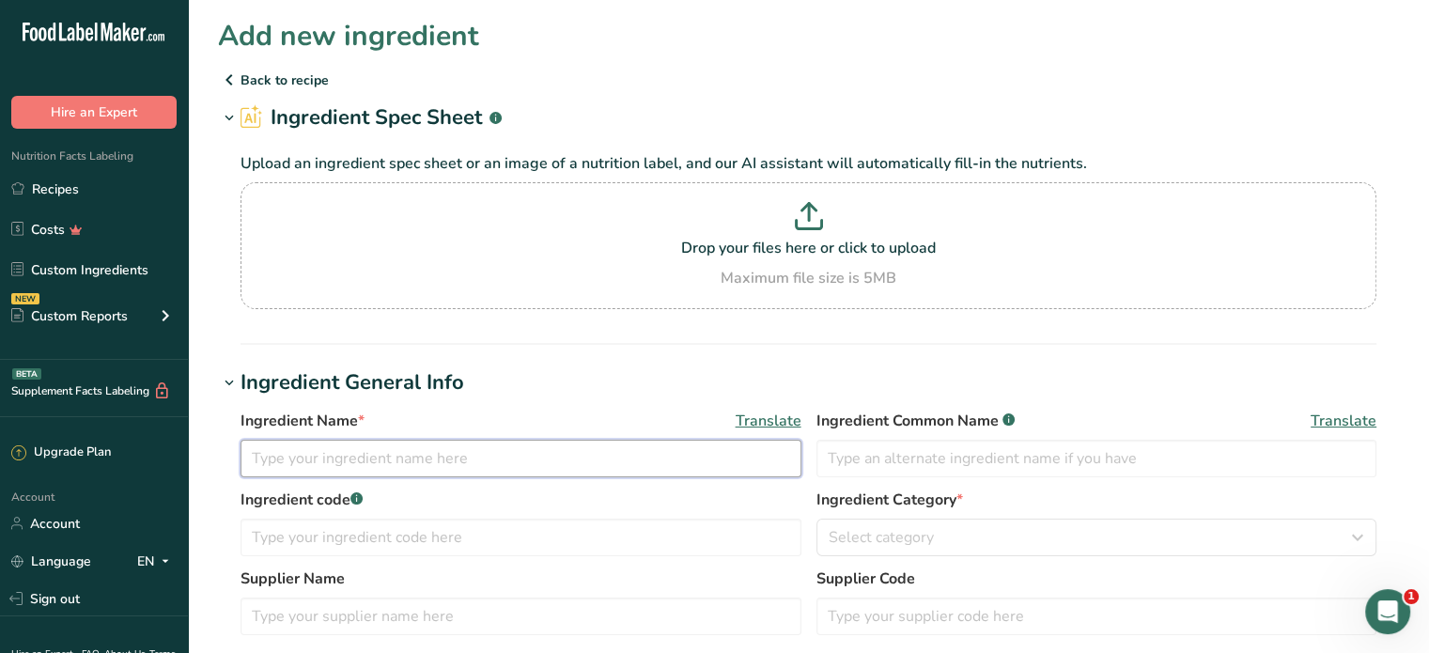
click at [407, 463] on input "text" at bounding box center [521, 459] width 561 height 38
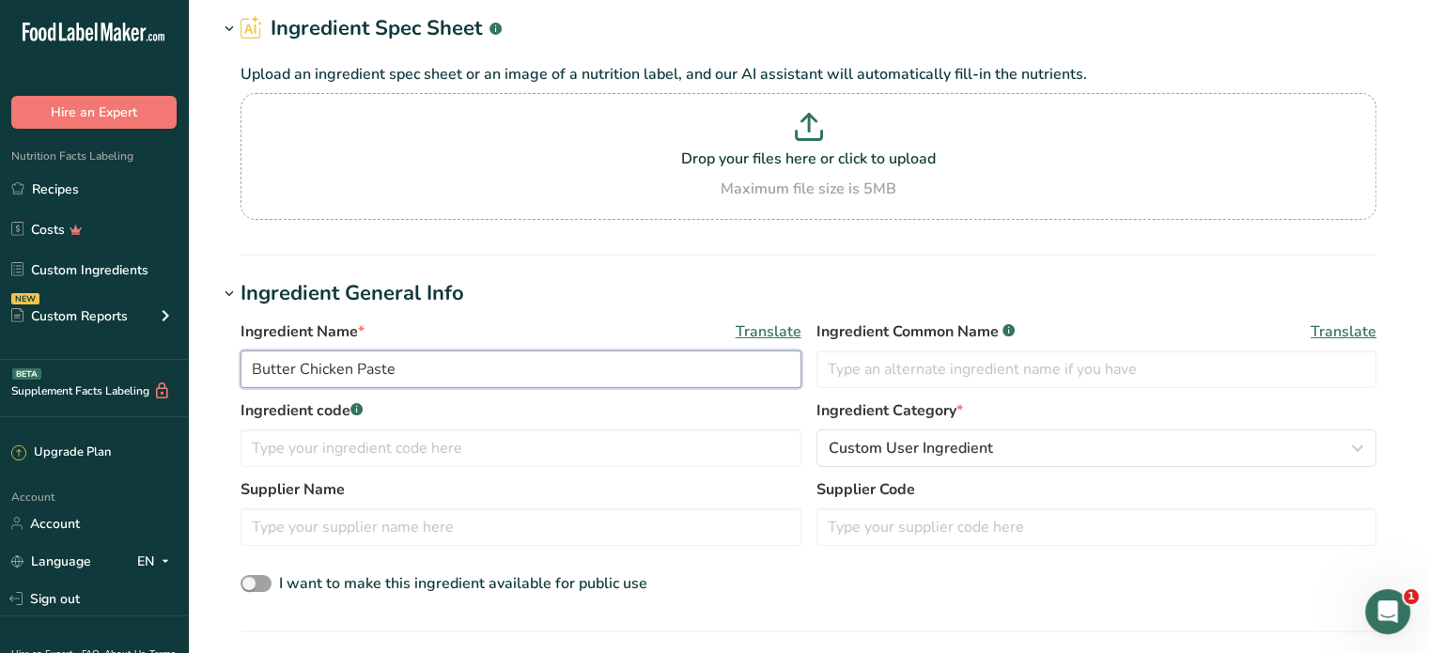
scroll to position [94, 0]
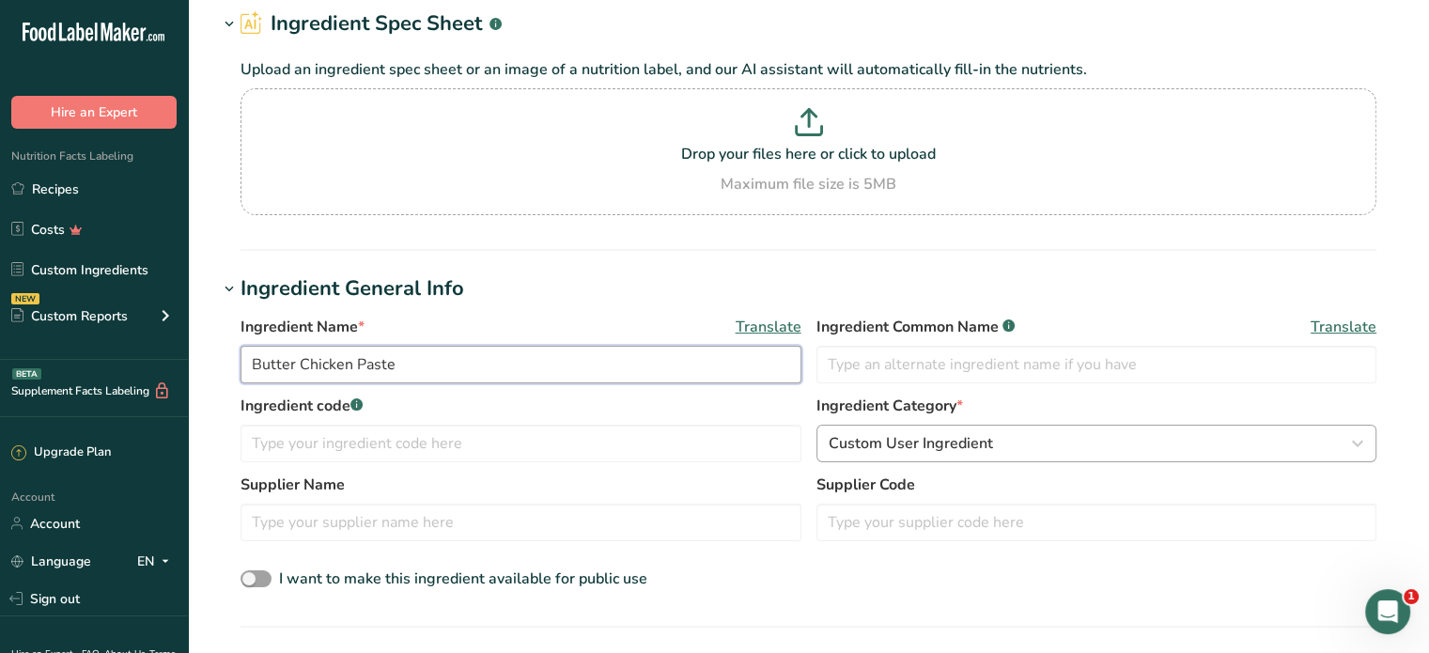
type input "Butter Chicken Paste"
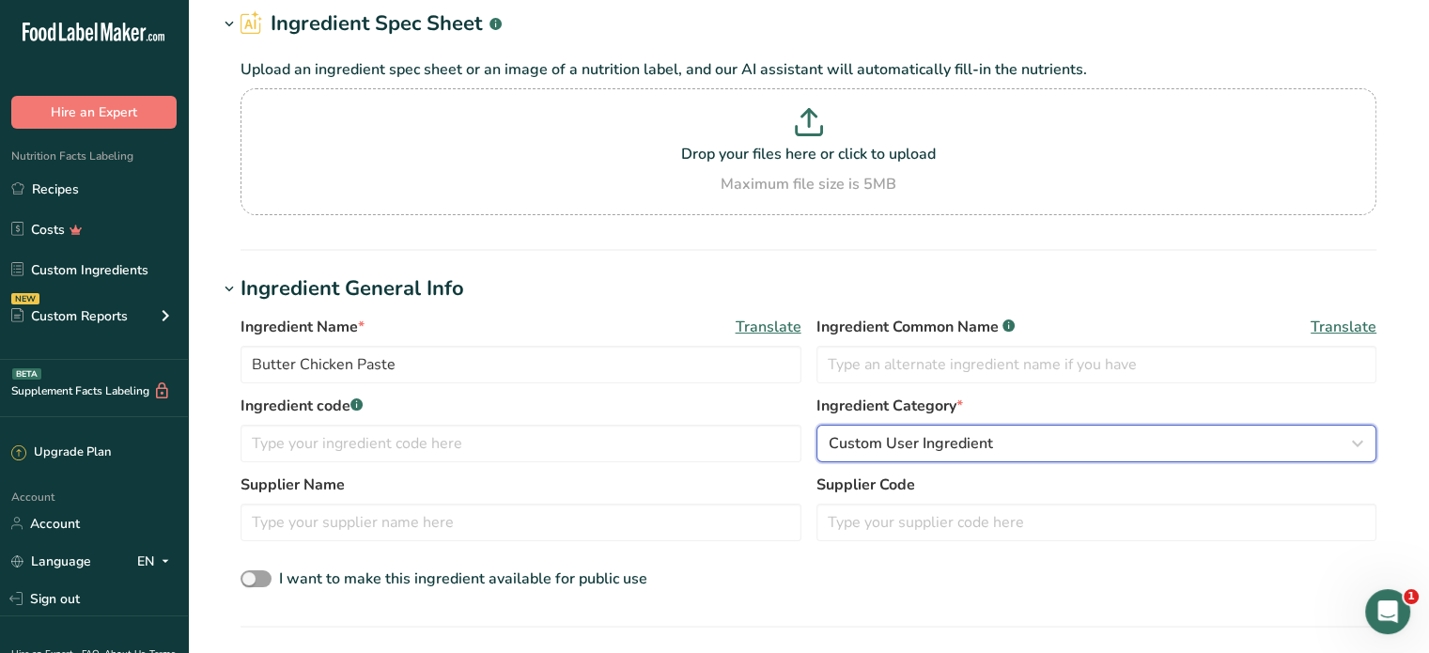
click at [1012, 439] on div "Custom User Ingredient" at bounding box center [1091, 443] width 525 height 23
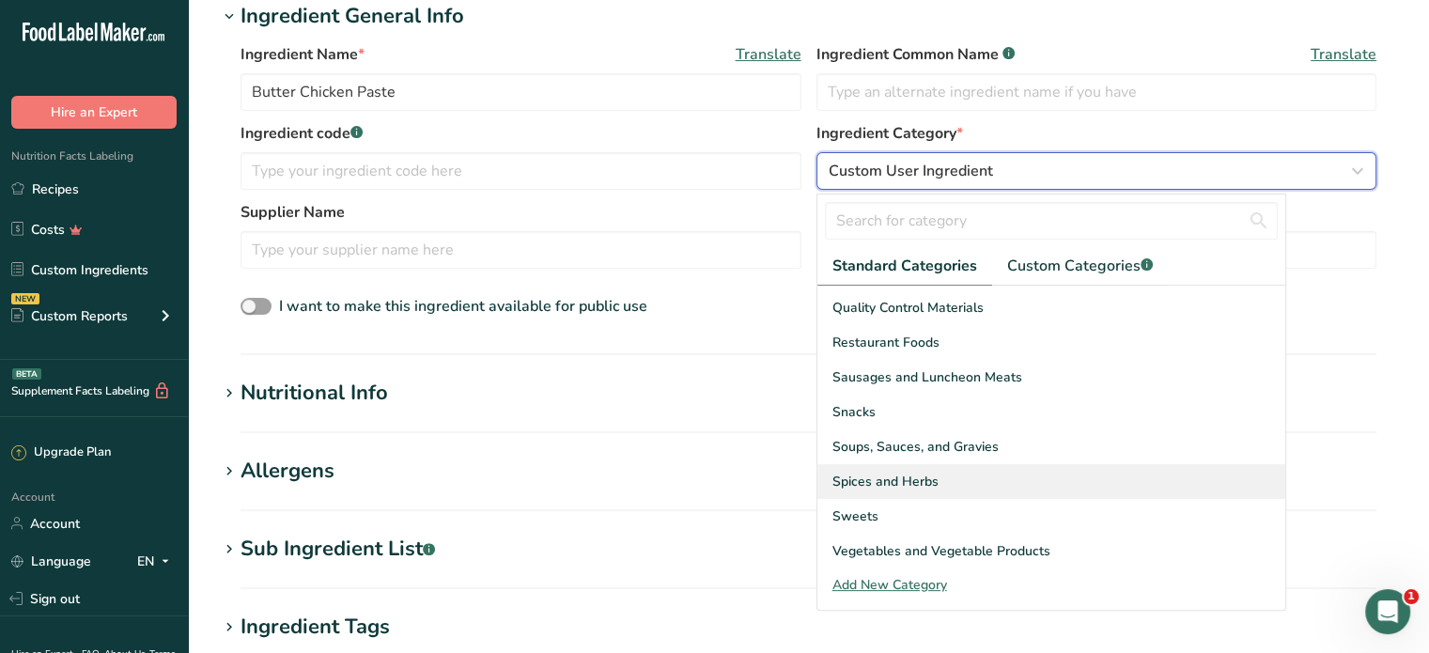
scroll to position [376, 0]
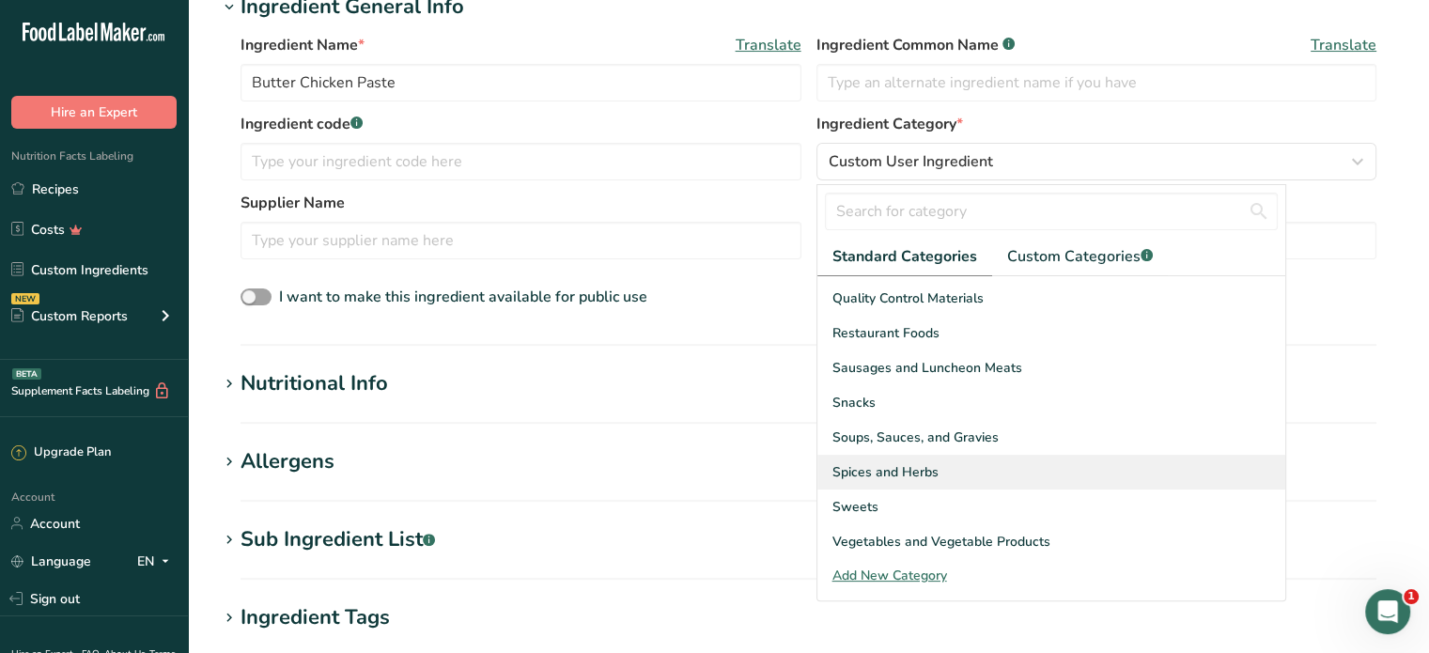
click at [925, 465] on span "Spices and Herbs" at bounding box center [886, 472] width 106 height 20
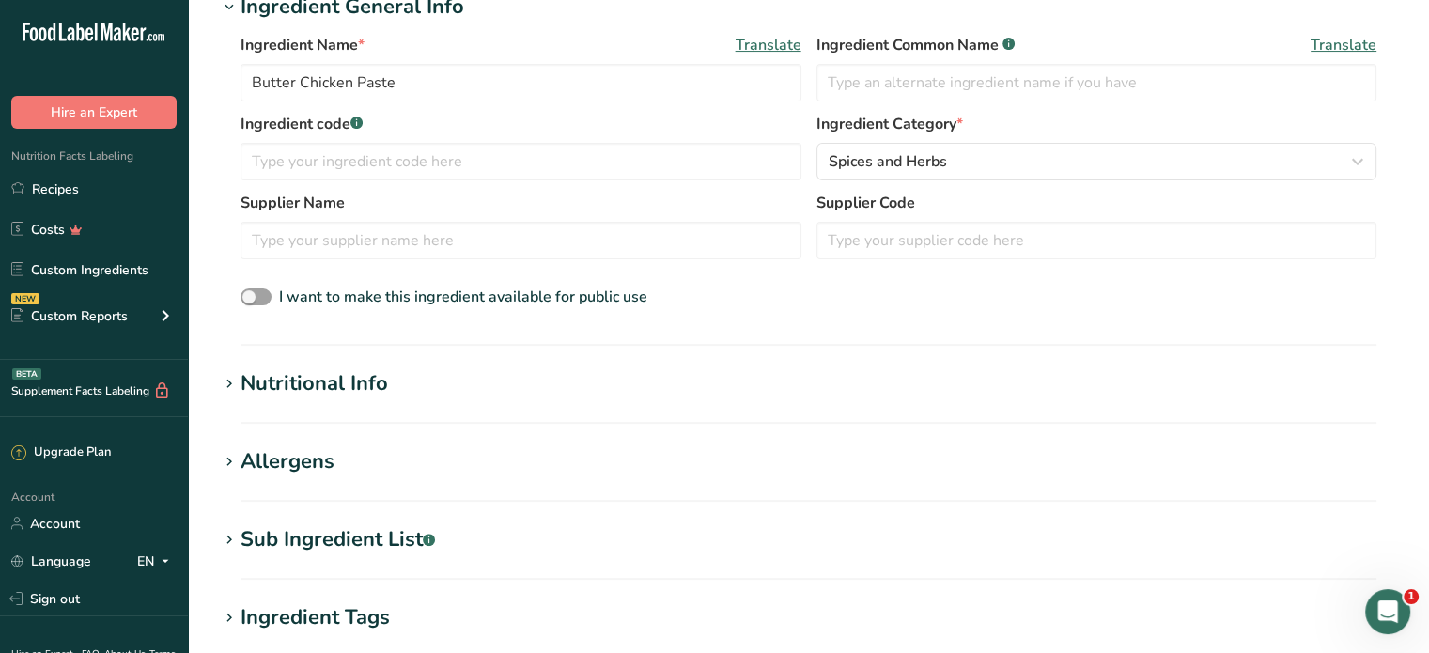
click at [405, 393] on h1 "Nutritional Info" at bounding box center [808, 383] width 1181 height 31
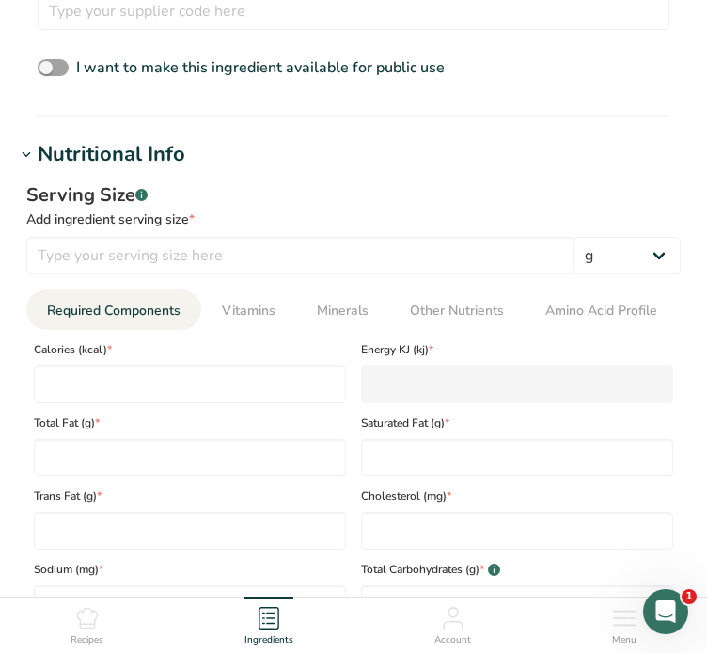
scroll to position [846, 0]
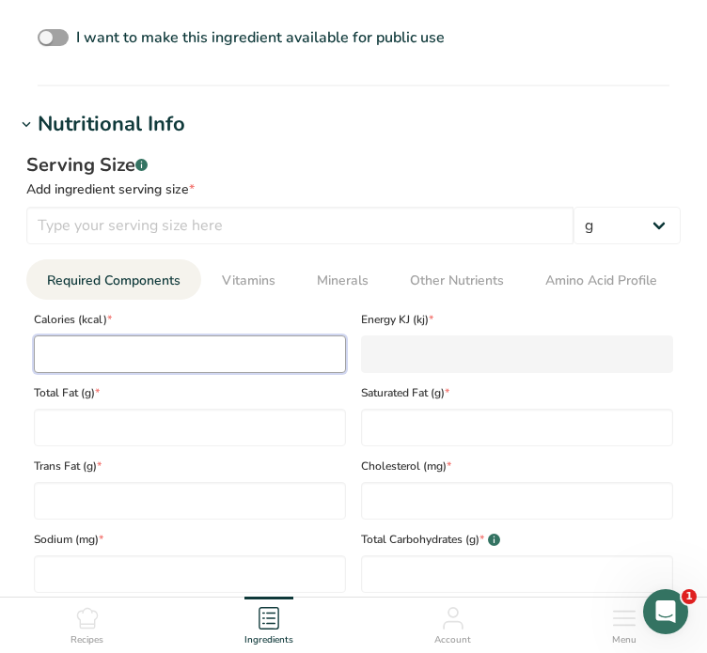
click at [124, 345] on input "number" at bounding box center [190, 354] width 312 height 38
type input "3"
type KJ "12.6"
type input "37"
type KJ "154.8"
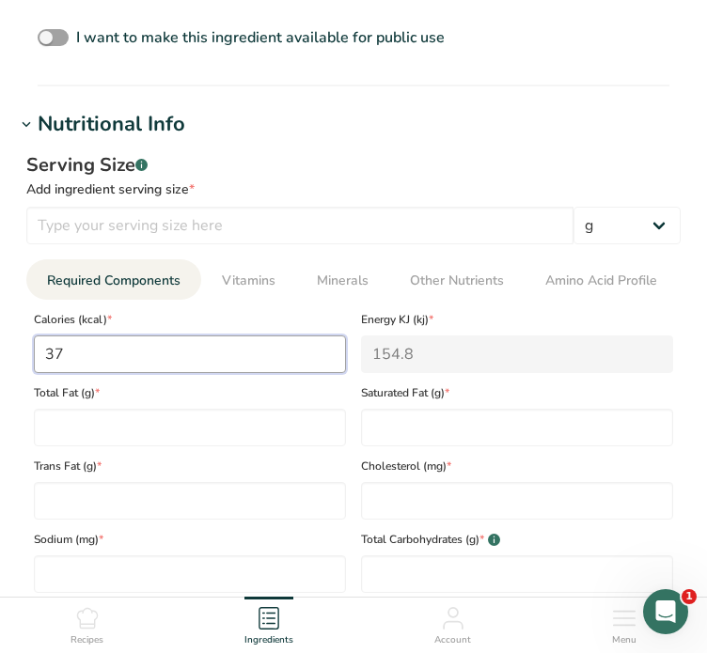
type input "370"
type KJ "1548.1"
type input "370"
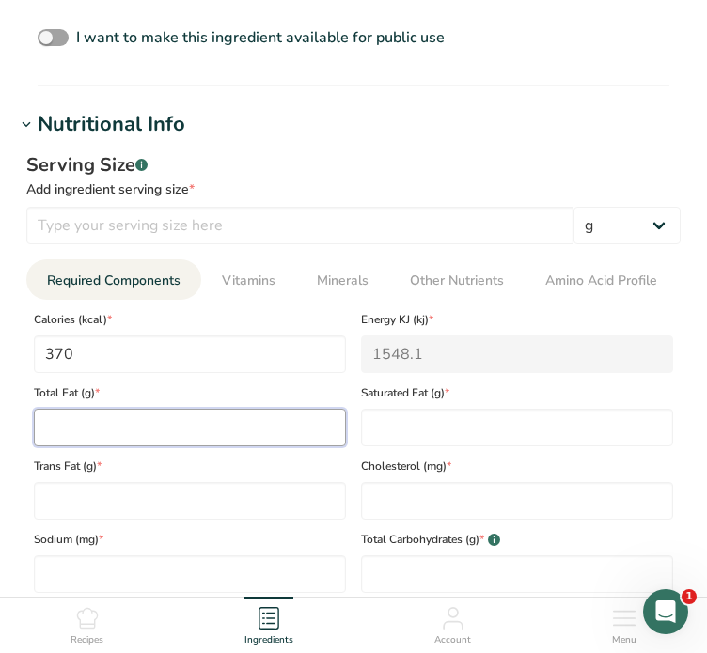
click at [107, 435] on Fat "number" at bounding box center [190, 428] width 312 height 38
type Fat "41"
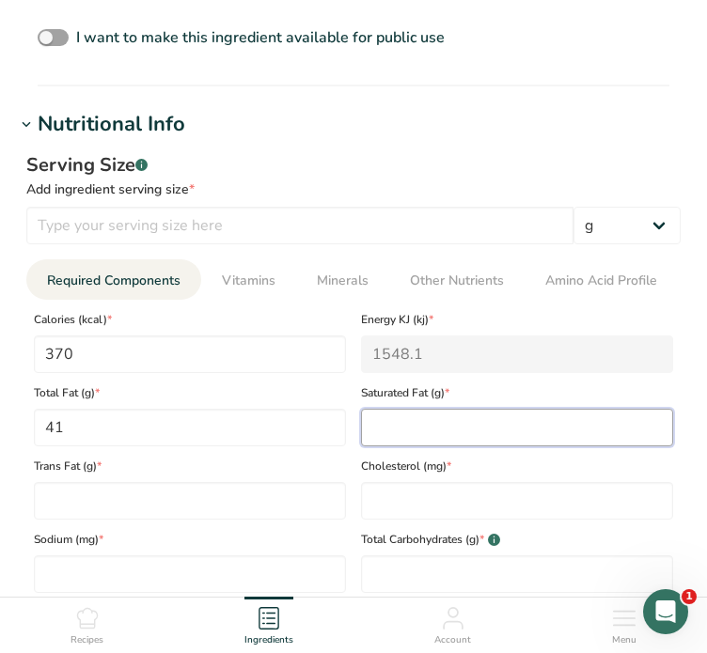
click at [472, 413] on Fat "number" at bounding box center [517, 428] width 312 height 38
type Fat "6"
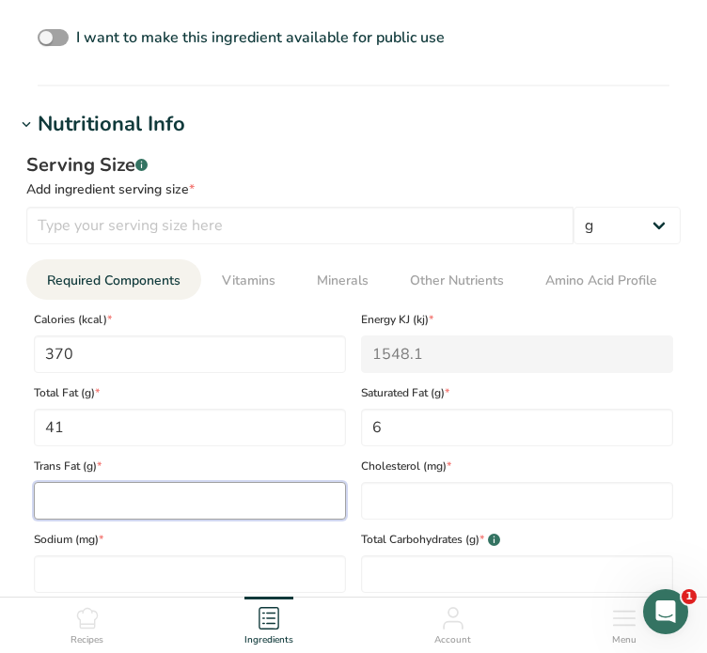
click at [196, 497] on Fat "number" at bounding box center [190, 501] width 312 height 38
type Fat "0"
click at [288, 466] on span "Trans Fat (g) *" at bounding box center [190, 466] width 312 height 17
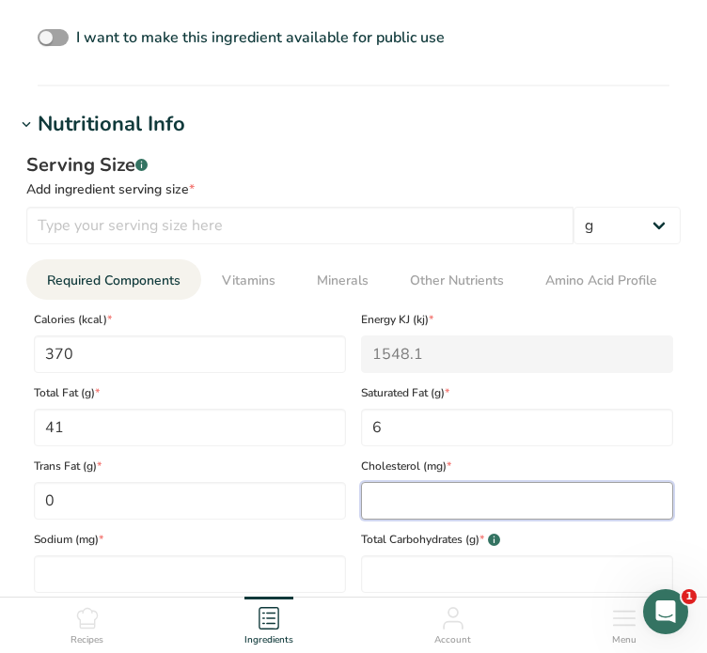
click at [440, 492] on input "number" at bounding box center [517, 501] width 312 height 38
type input "0"
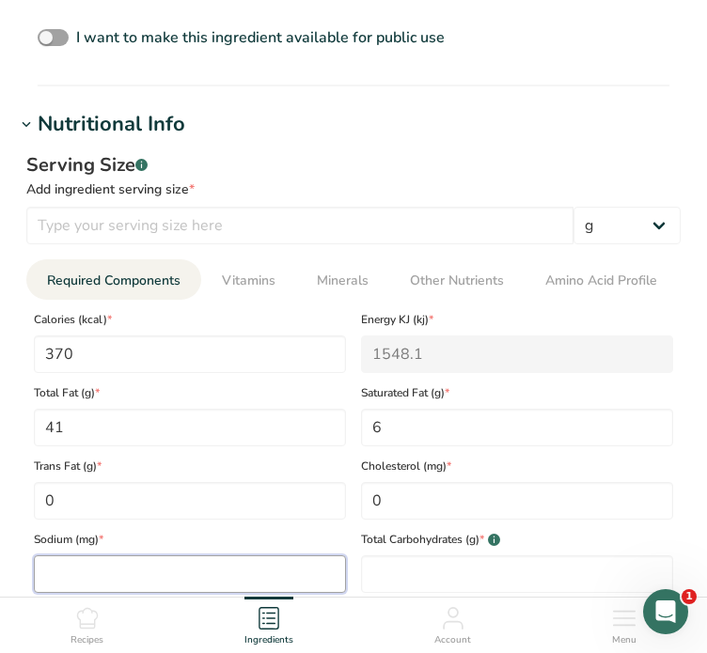
click at [242, 579] on input "number" at bounding box center [190, 574] width 312 height 38
type input "875"
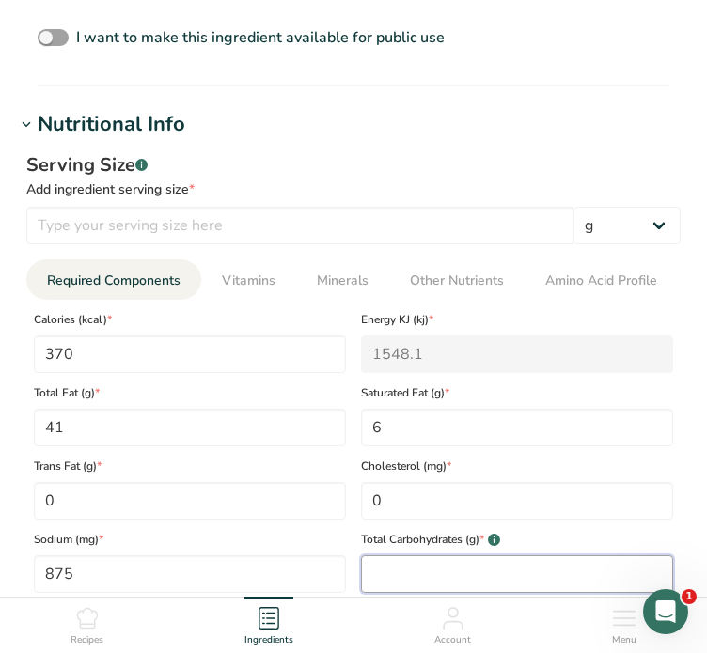
click at [481, 570] on Carbohydrates "number" at bounding box center [517, 574] width 312 height 38
type Carbohydrates "3"
click at [583, 537] on span "Total Carbohydrates (g) * .a-a{fill:#347362;}.b-a{fill:#fff;}" at bounding box center [517, 539] width 312 height 17
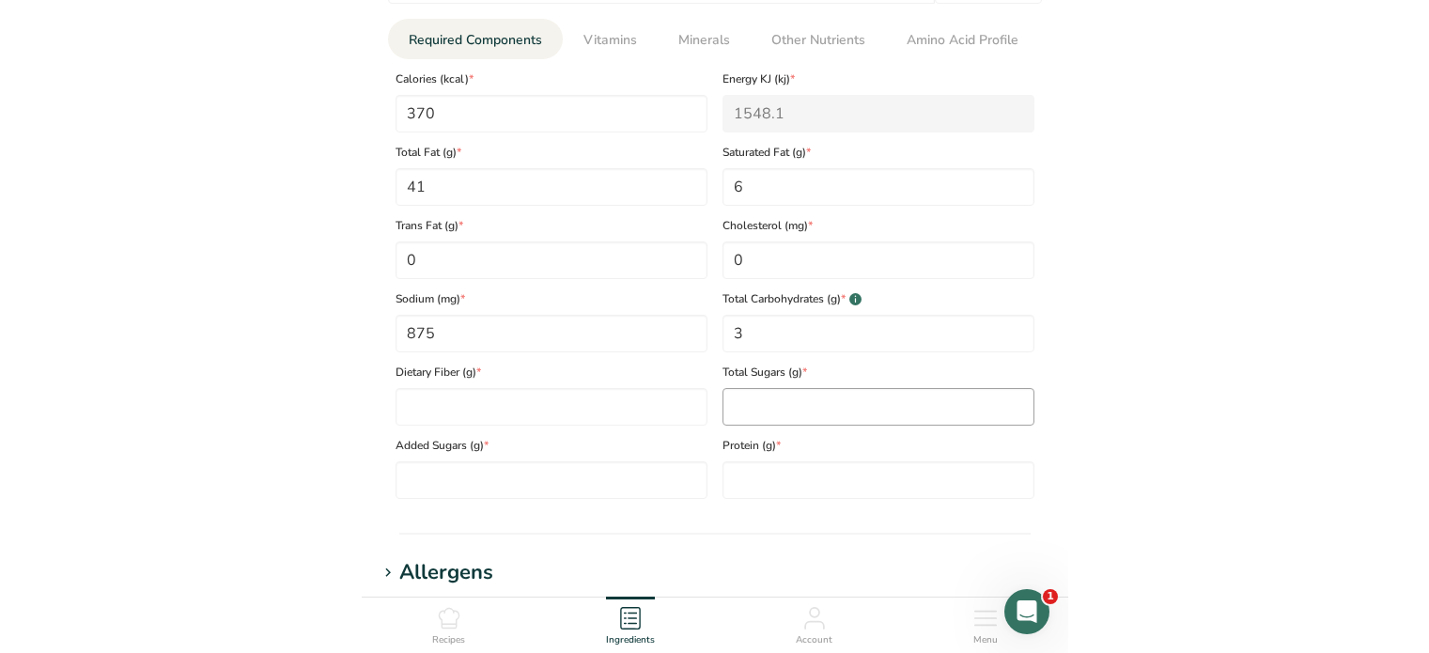
scroll to position [1128, 0]
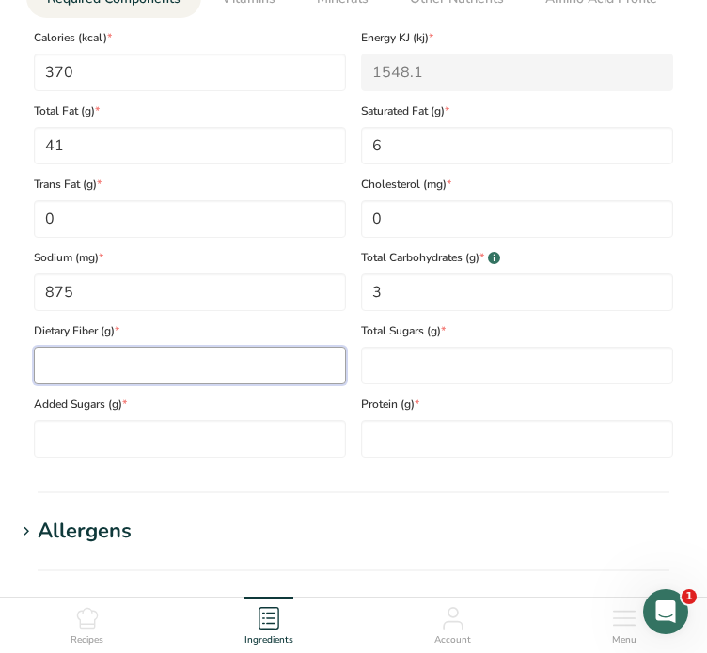
click at [207, 376] on Fiber "number" at bounding box center [190, 366] width 312 height 38
type Fiber "1"
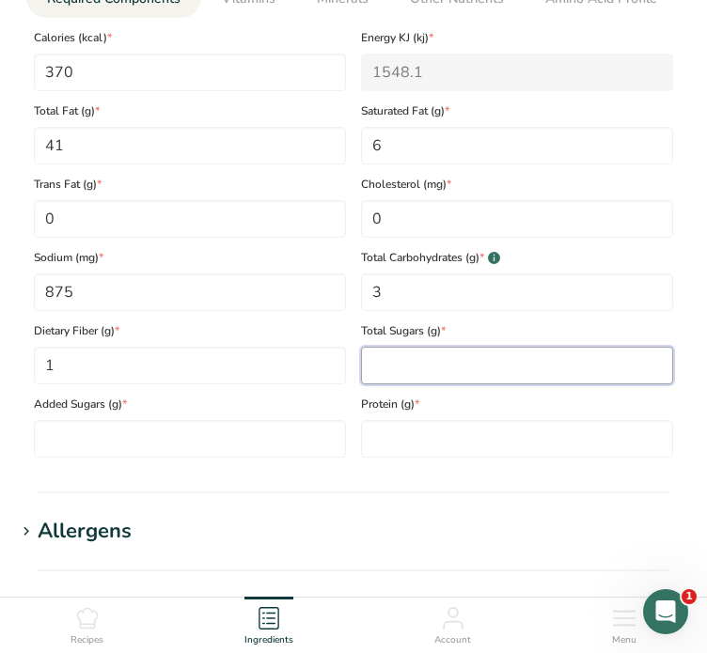
click at [440, 359] on Sugars "number" at bounding box center [517, 366] width 312 height 38
type Sugars "2"
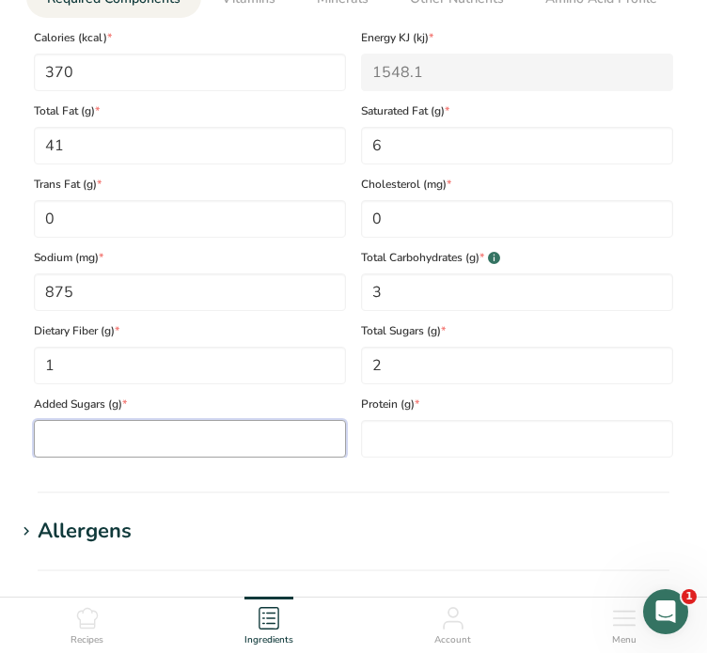
click at [218, 451] on Sugars "number" at bounding box center [190, 439] width 312 height 38
type Sugars "0"
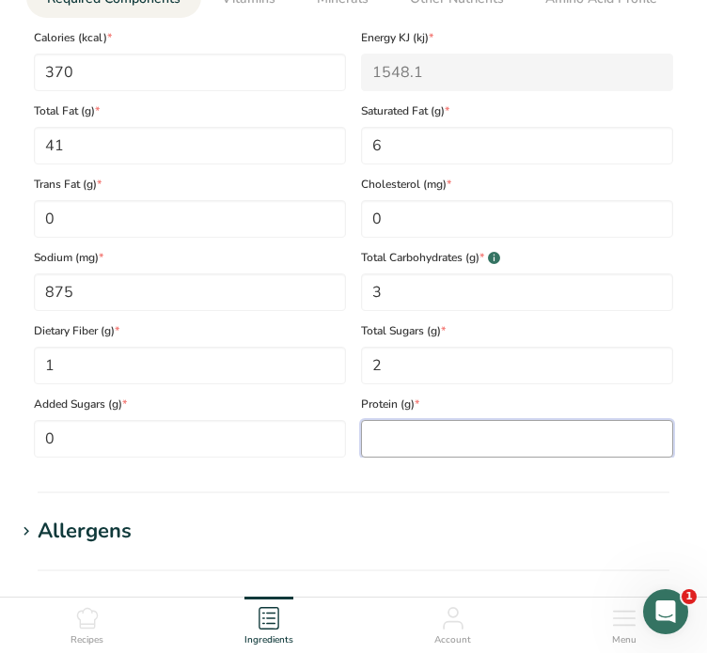
click at [483, 445] on input "number" at bounding box center [517, 439] width 312 height 38
type input "0"
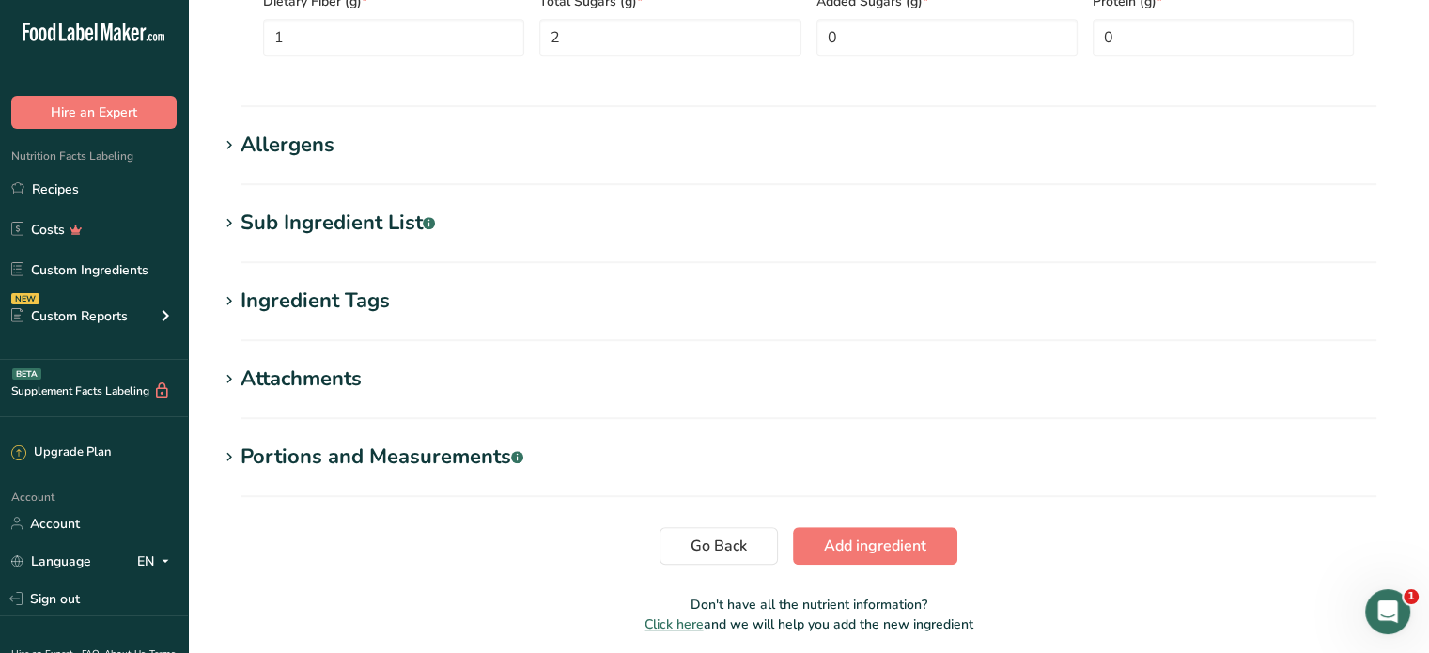
click at [666, 142] on h1 "Allergens" at bounding box center [808, 145] width 1181 height 31
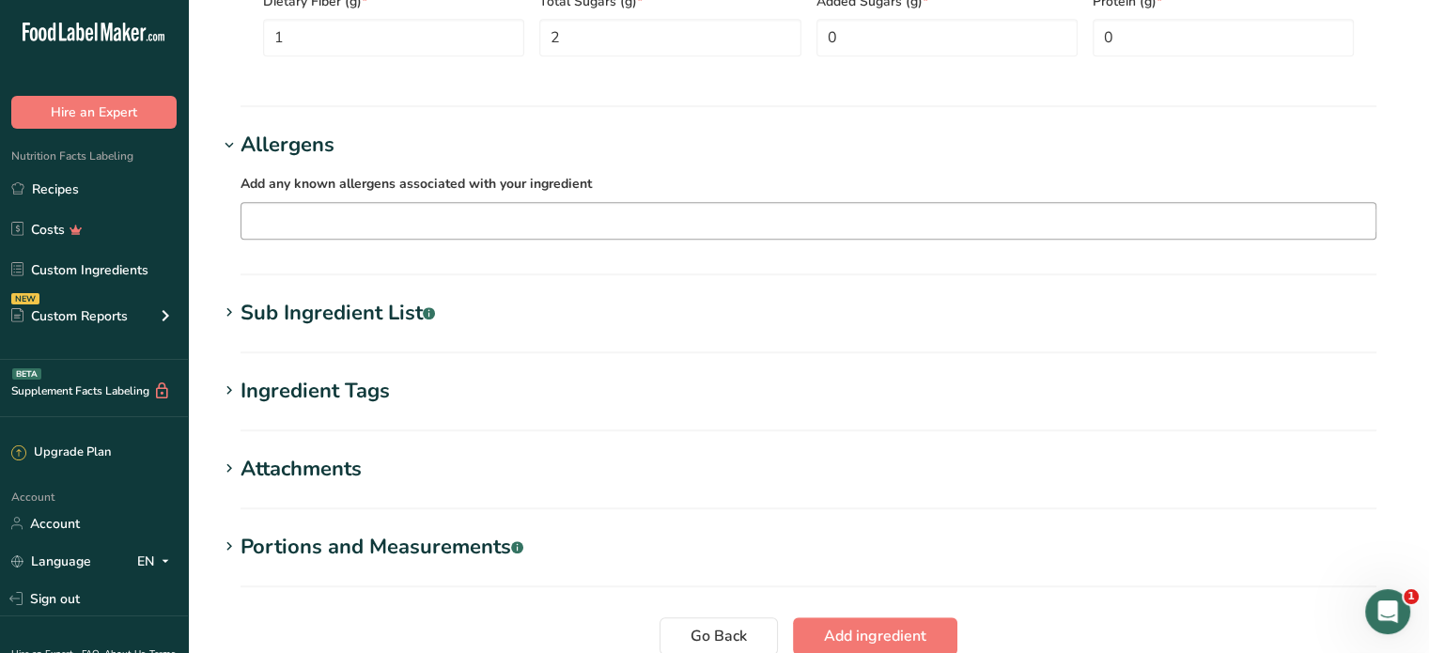
click at [425, 222] on input "text" at bounding box center [809, 220] width 1134 height 29
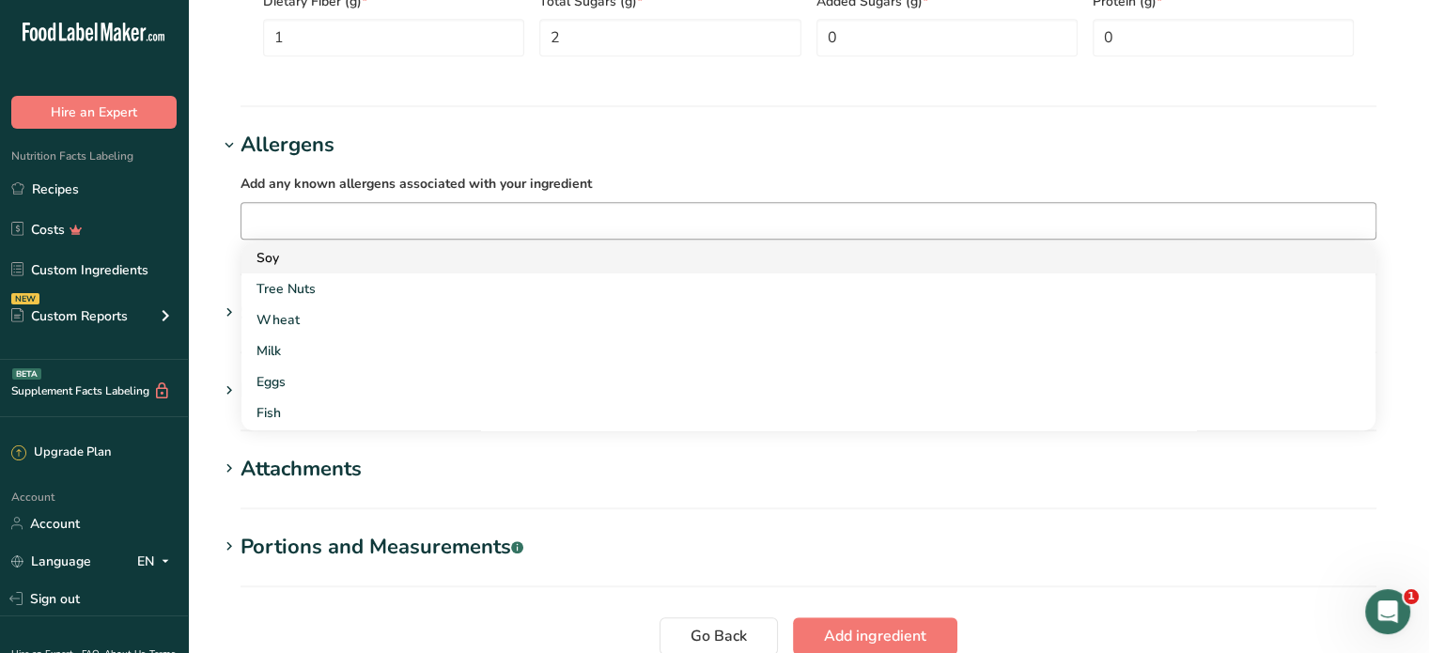
click at [376, 250] on div "Soy" at bounding box center [794, 258] width 1074 height 20
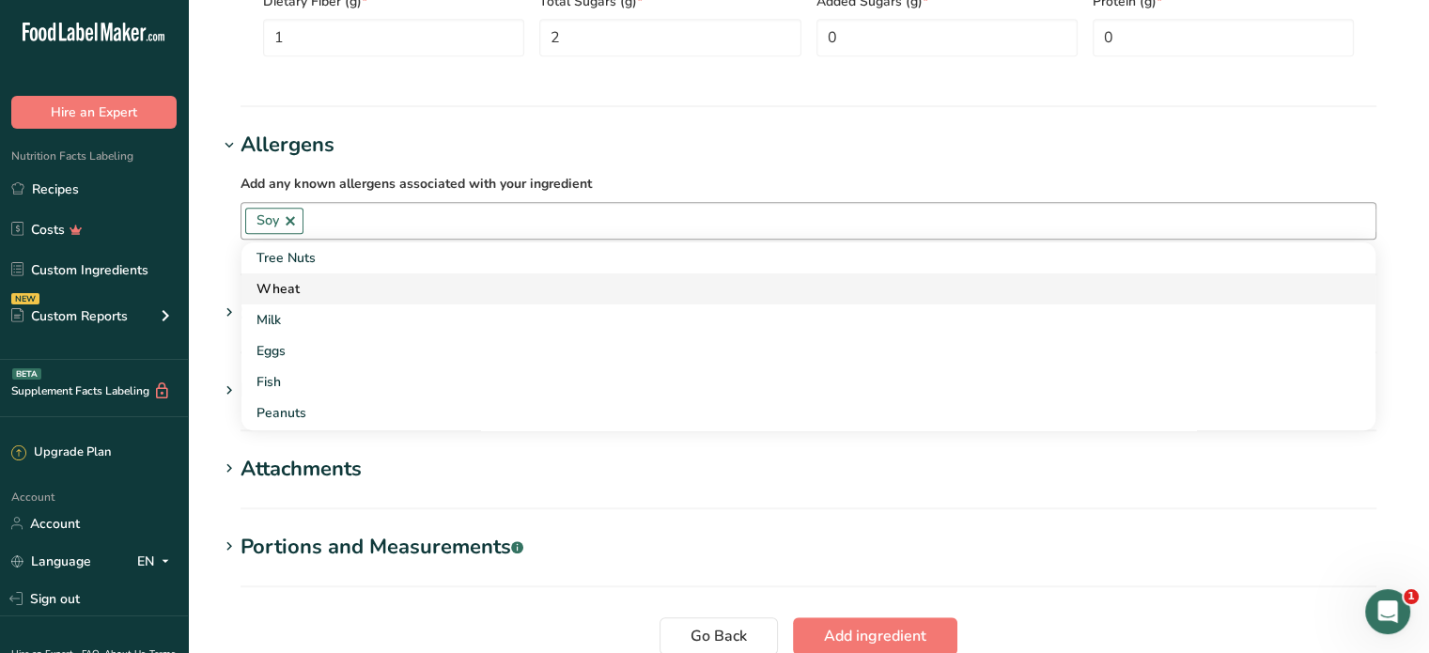
click at [308, 290] on div "Wheat" at bounding box center [794, 289] width 1074 height 20
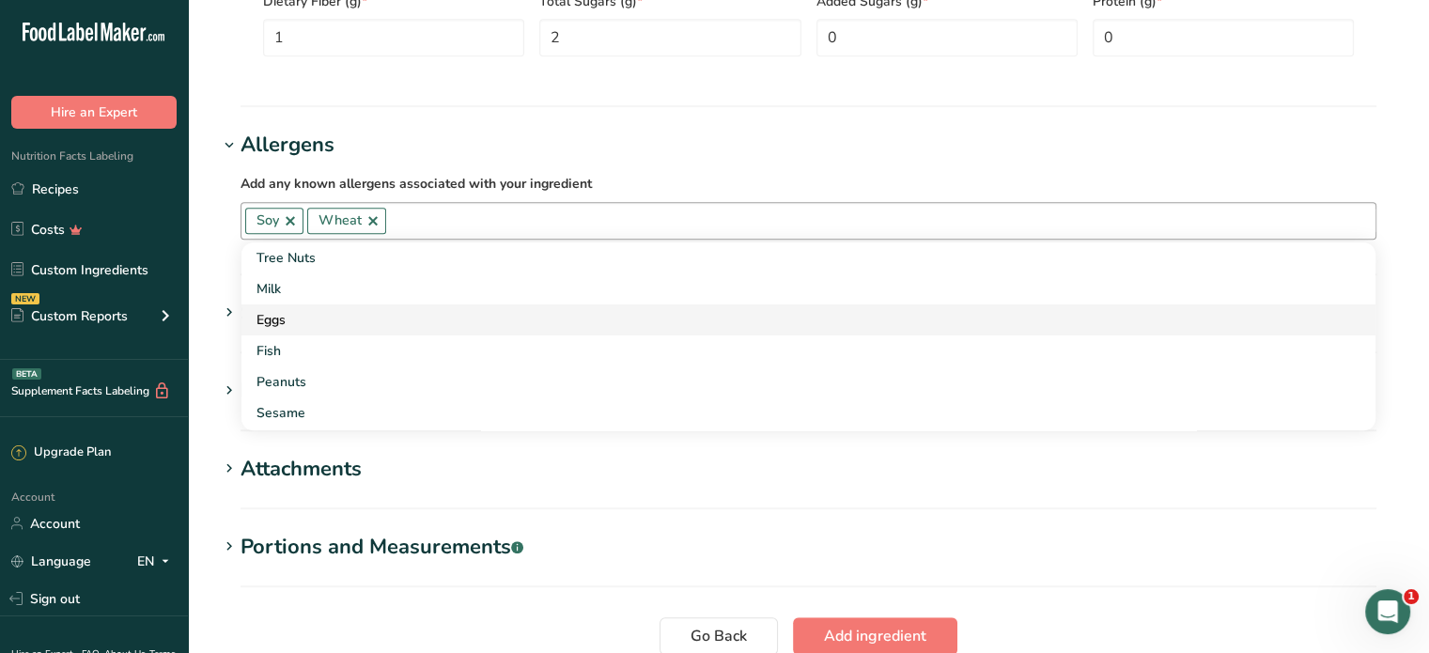
click at [321, 323] on div "Eggs" at bounding box center [794, 320] width 1074 height 20
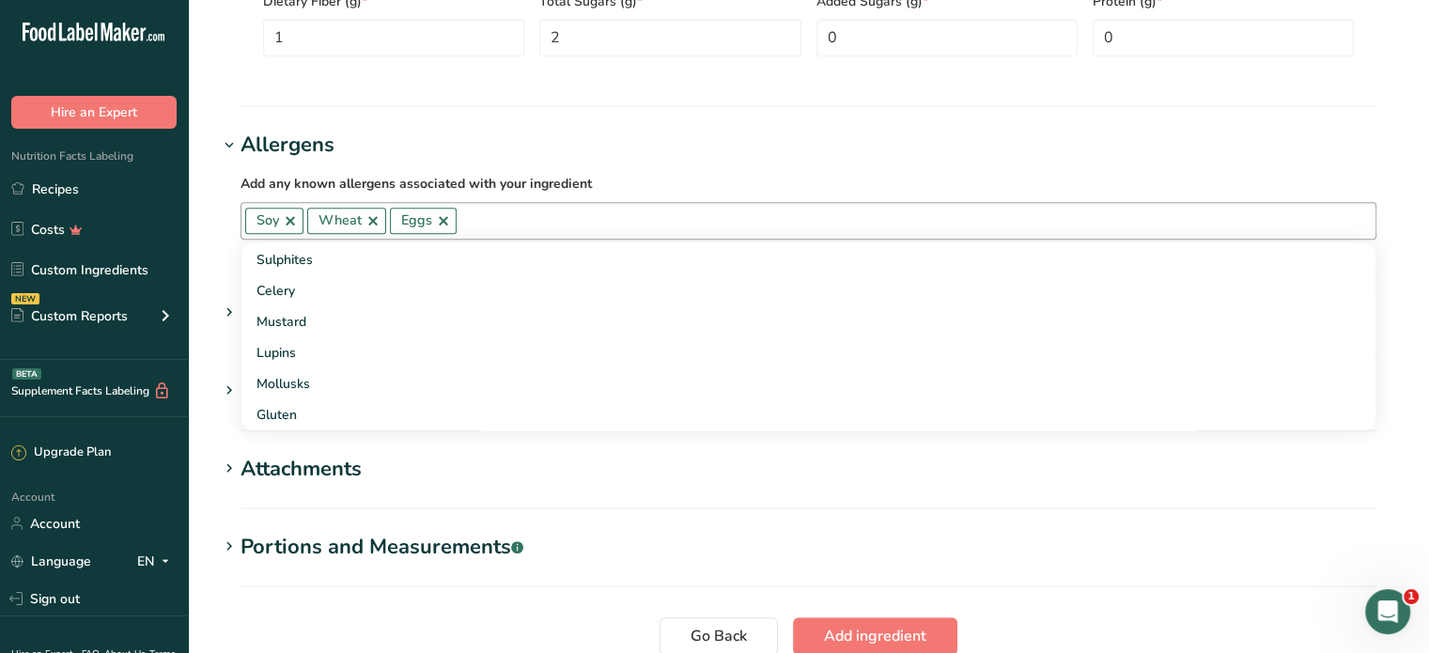
scroll to position [188, 0]
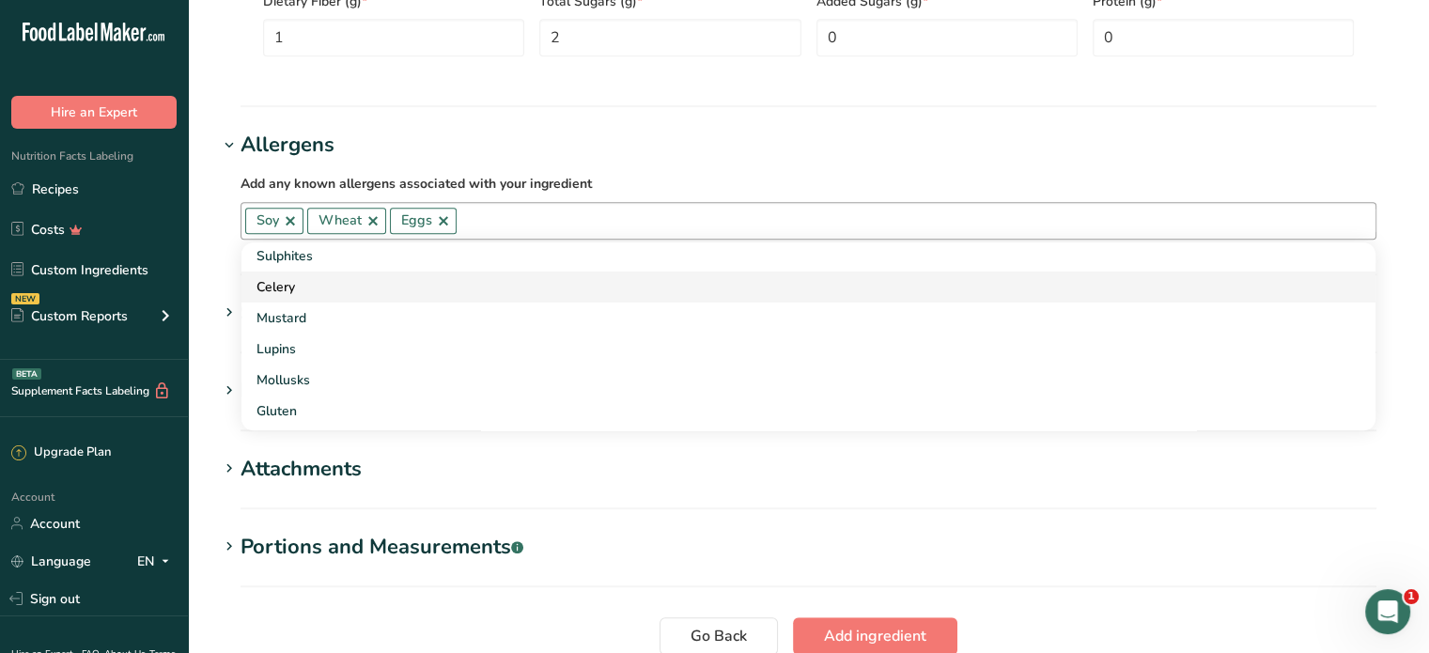
click at [290, 291] on div "Celery" at bounding box center [794, 287] width 1074 height 20
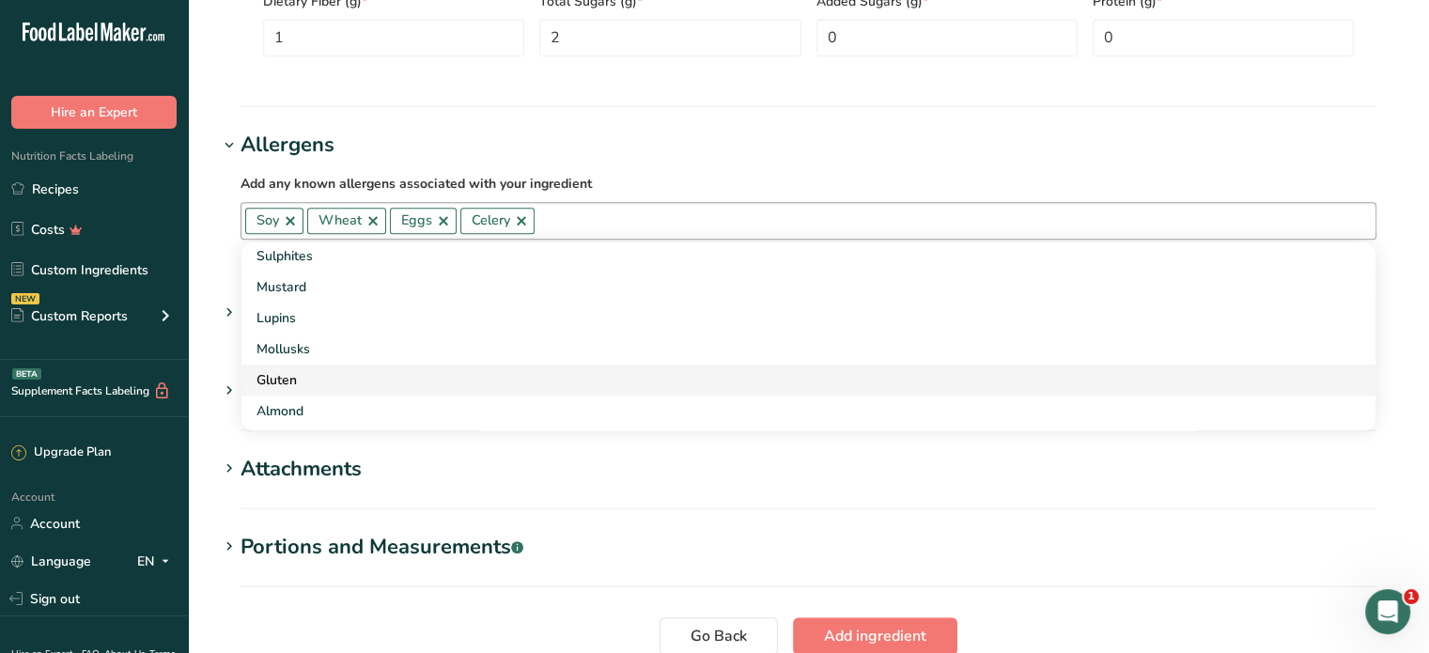
click at [297, 377] on div "Gluten" at bounding box center [794, 380] width 1074 height 20
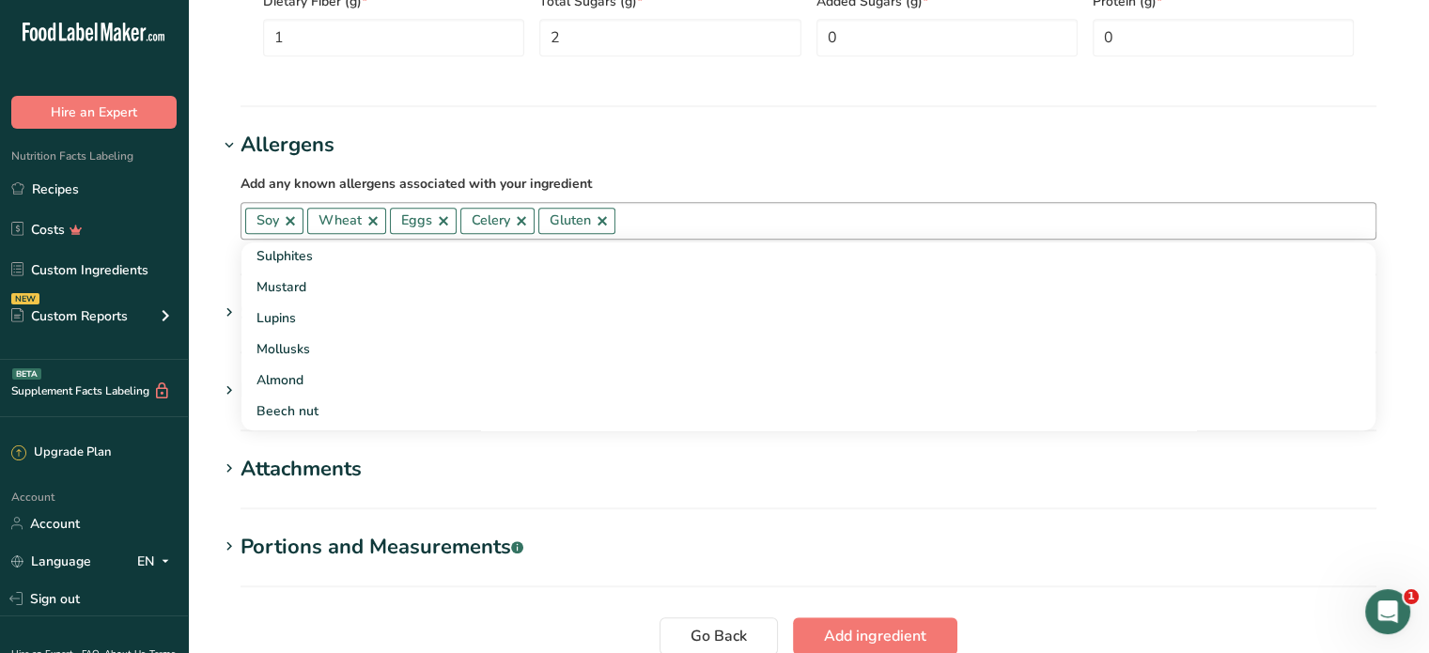
click at [376, 222] on link at bounding box center [373, 220] width 15 height 15
click at [824, 627] on span "Add ingredient" at bounding box center [875, 636] width 102 height 23
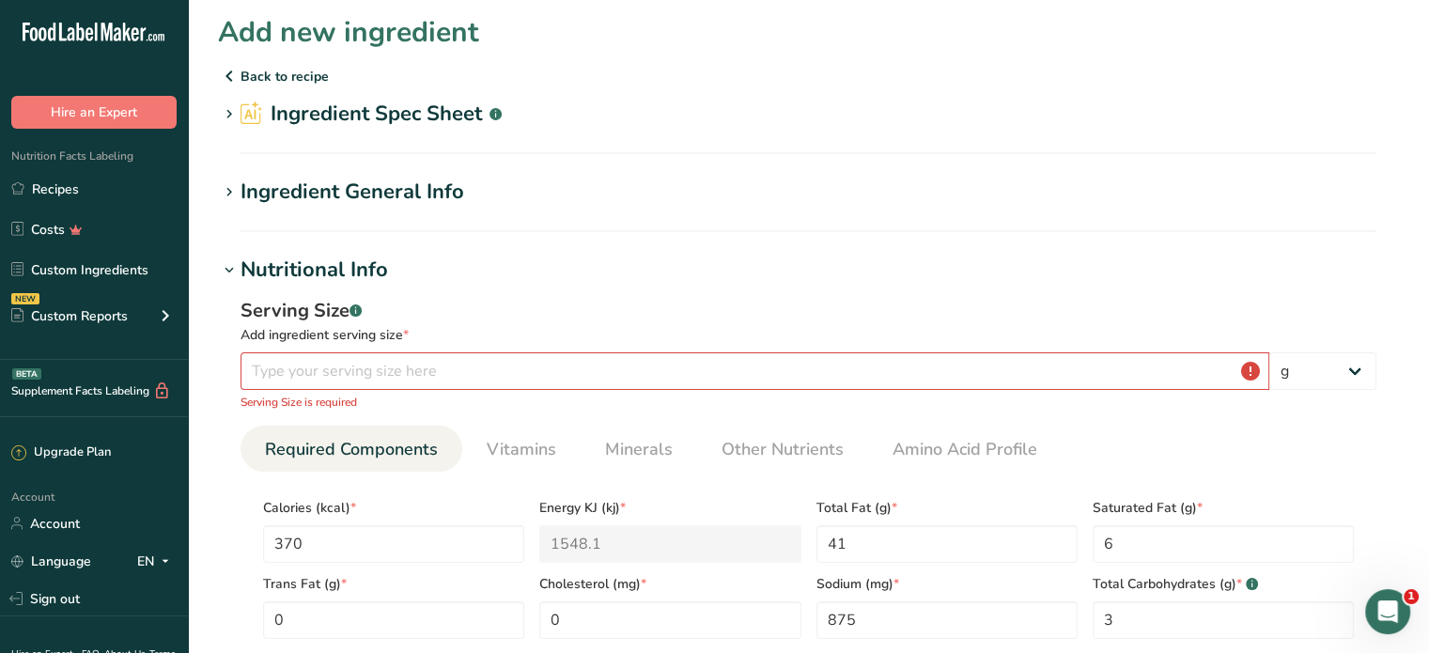
scroll to position [0, 0]
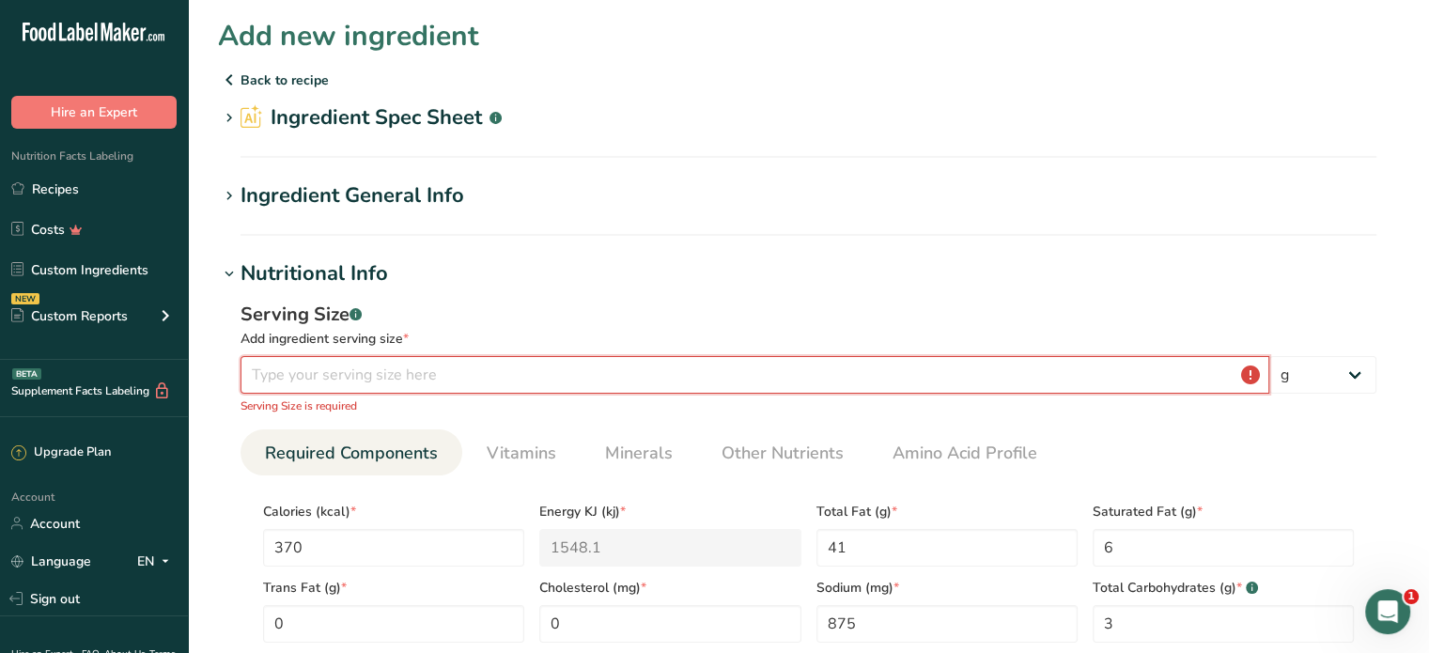
click at [428, 382] on input "number" at bounding box center [755, 375] width 1029 height 38
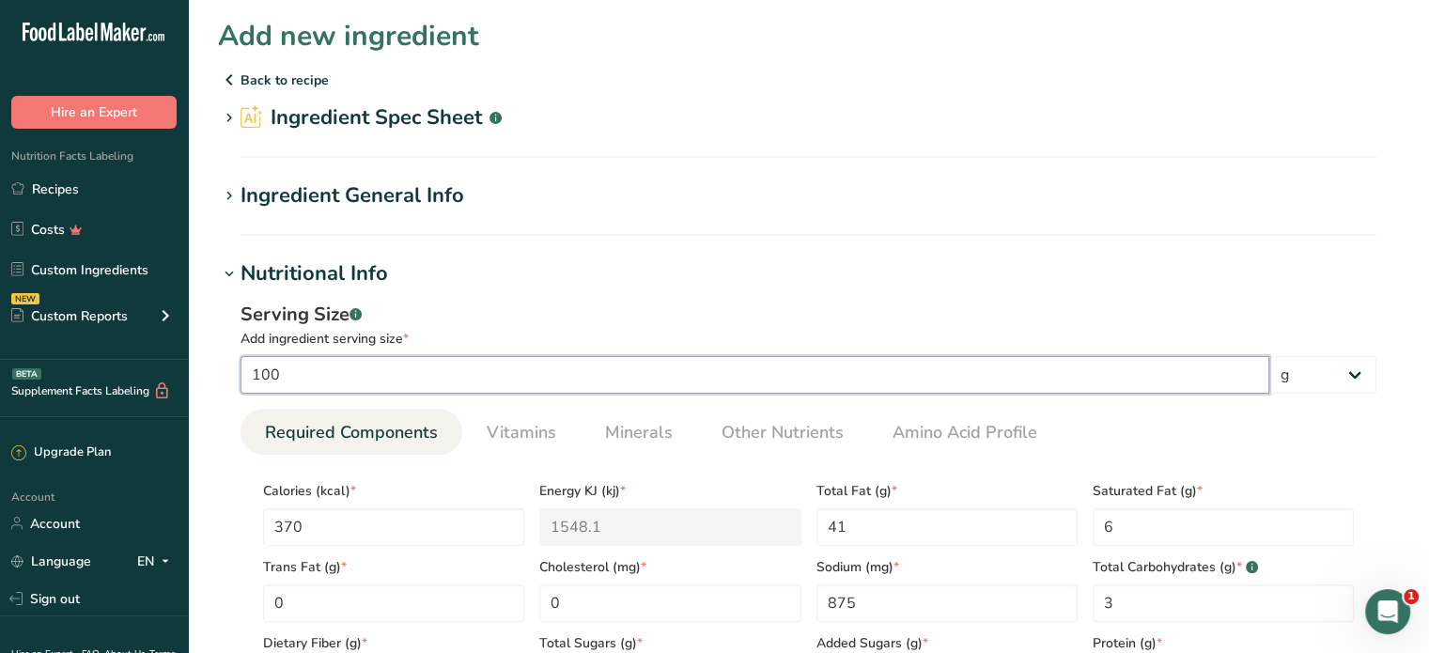
type input "100"
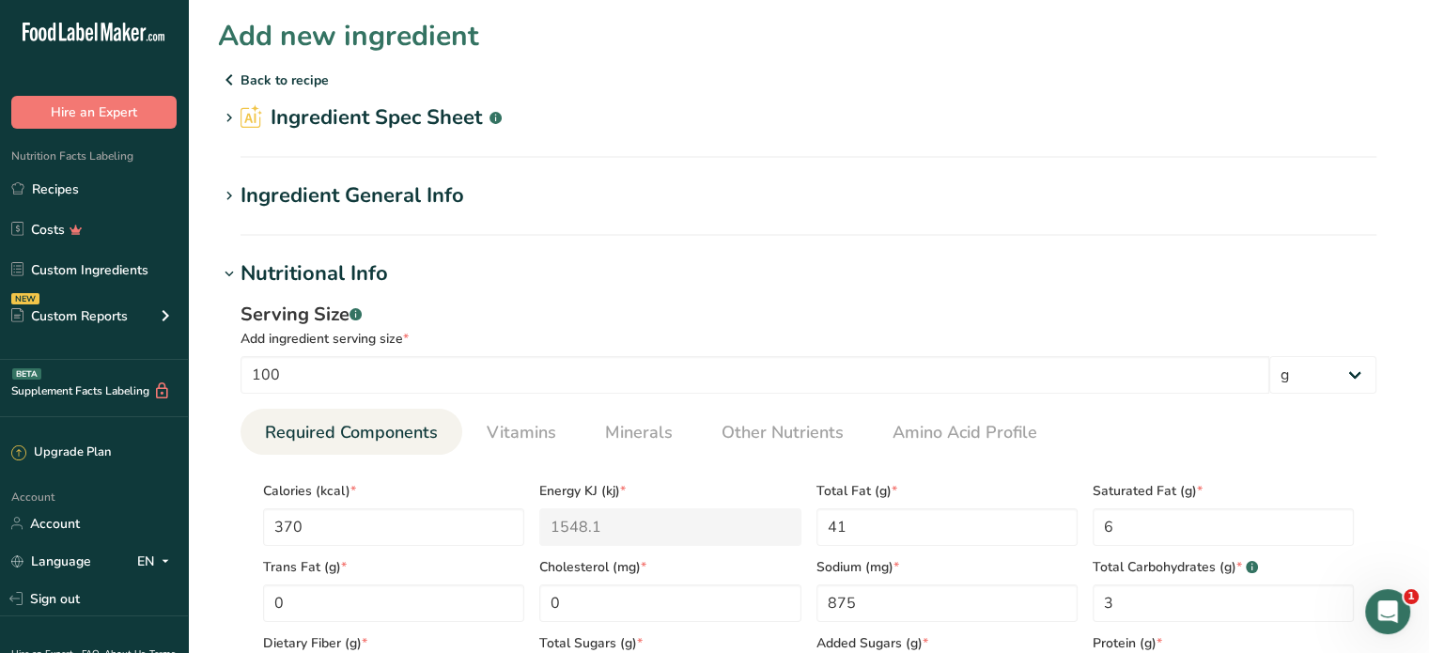
click at [949, 299] on div "Serving Size .a-a{fill:#347362;}.b-a{fill:#fff;} Add ingredient serving size * …" at bounding box center [808, 506] width 1181 height 435
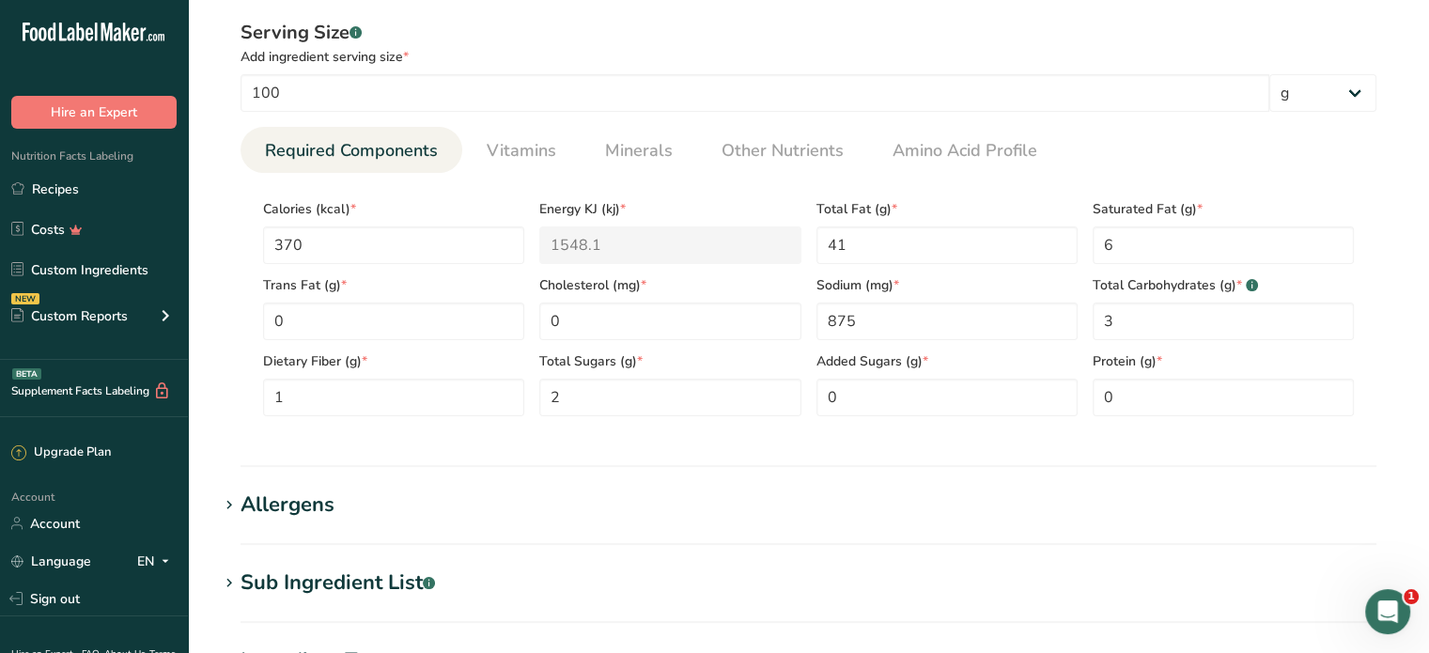
scroll to position [713, 0]
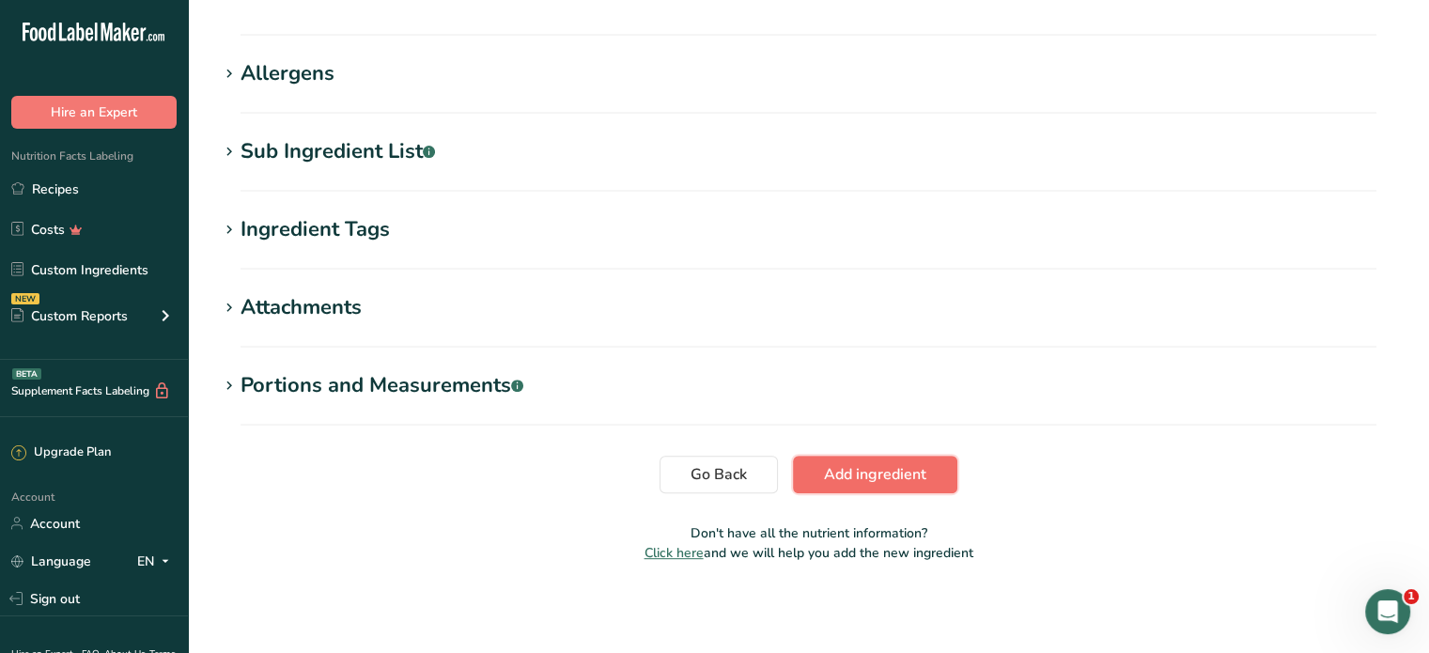
click at [901, 479] on span "Add ingredient" at bounding box center [875, 474] width 102 height 23
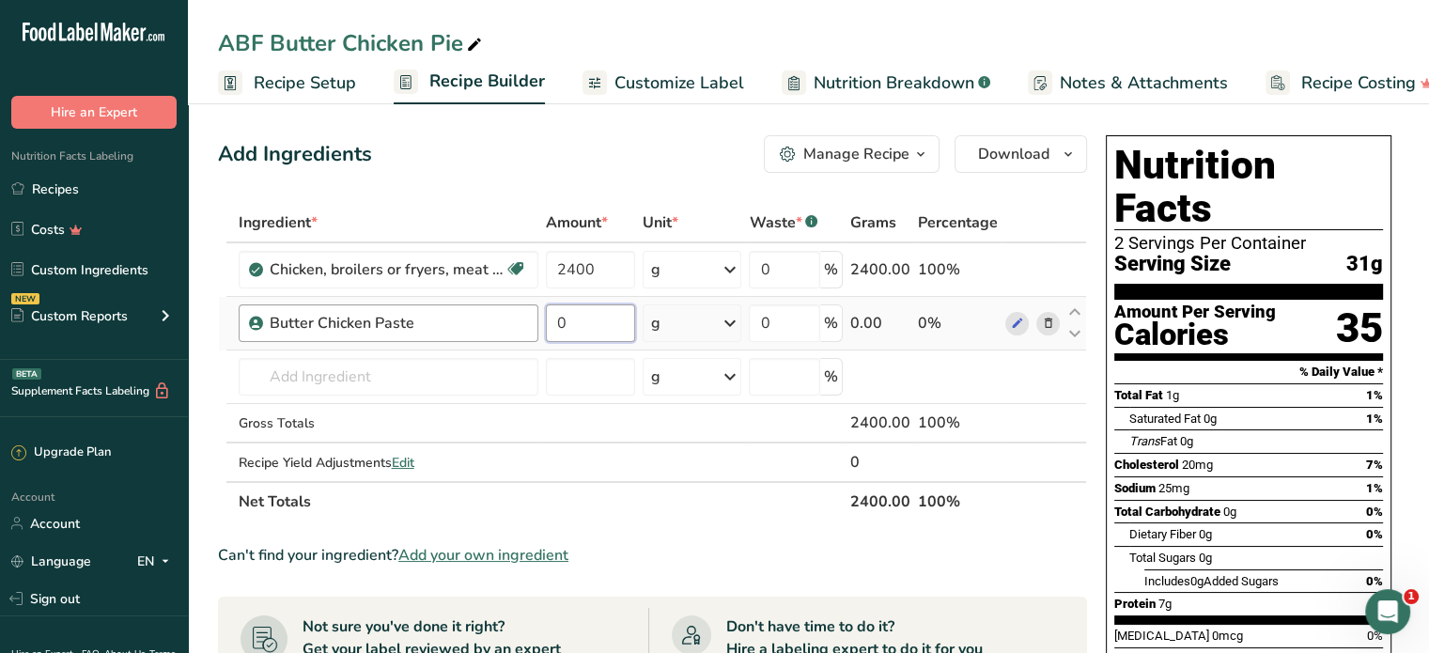
drag, startPoint x: 572, startPoint y: 326, endPoint x: 537, endPoint y: 326, distance: 35.7
click at [537, 326] on tr "Butter Chicken Paste 0 g Weight Units g kg mg See more Volume Units l Volume un…" at bounding box center [652, 324] width 867 height 54
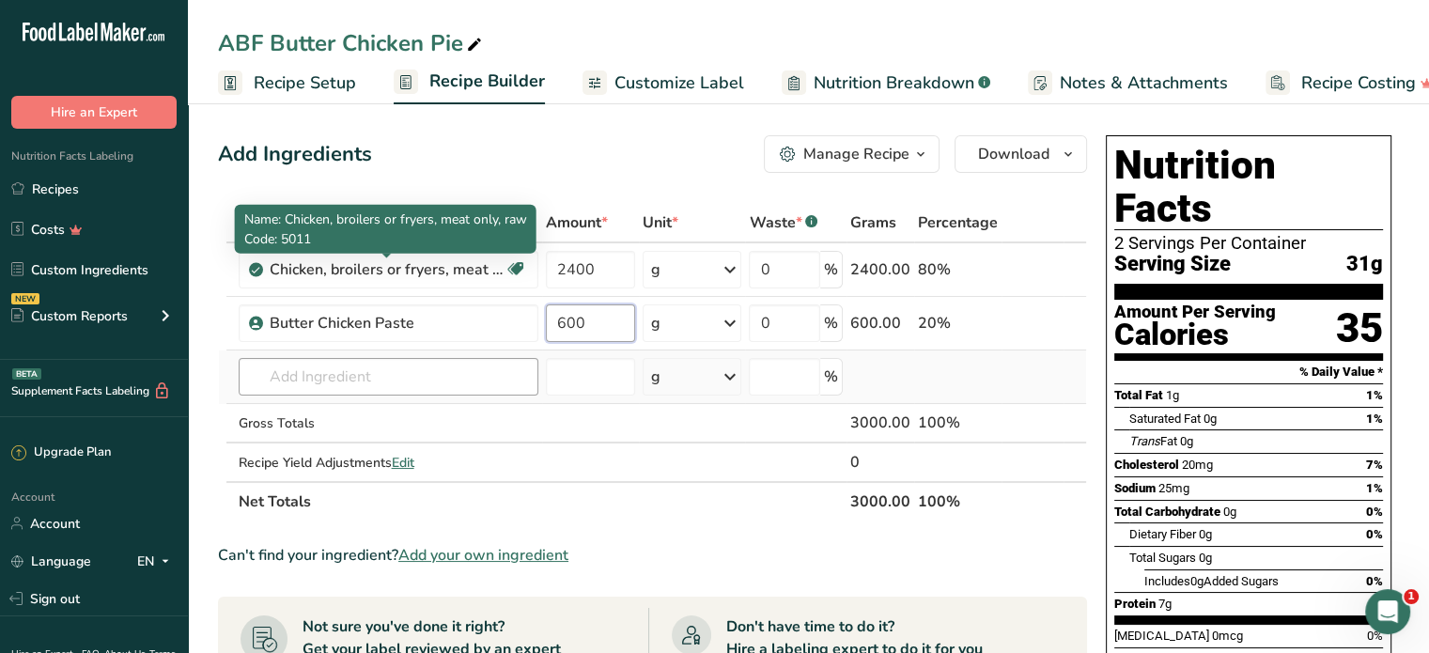
type input "600"
click at [437, 375] on div "Ingredient * Amount * Unit * Waste * .a-a{fill:#347362;}.b-a{fill:#fff;} Grams …" at bounding box center [652, 362] width 869 height 319
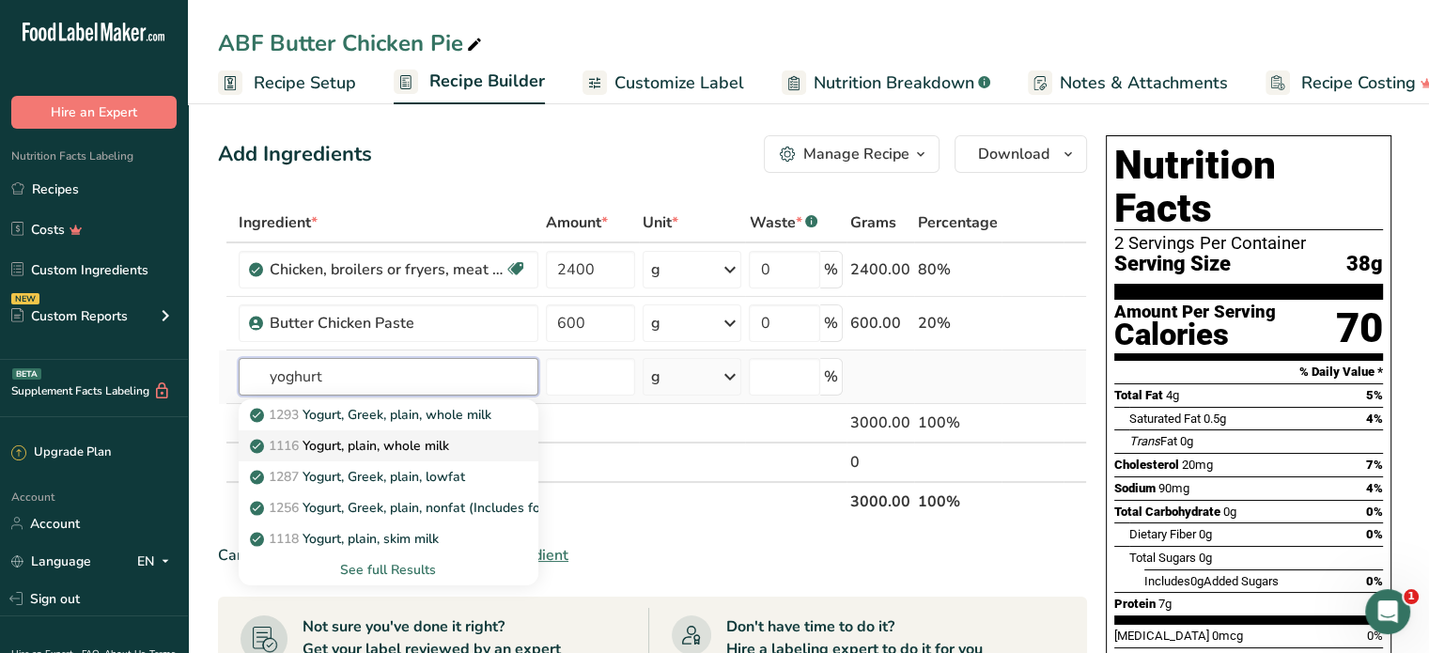
type input "yoghurt"
click at [463, 443] on div "1116 Yogurt, plain, whole milk" at bounding box center [374, 446] width 240 height 20
type input "Yogurt, plain, whole milk"
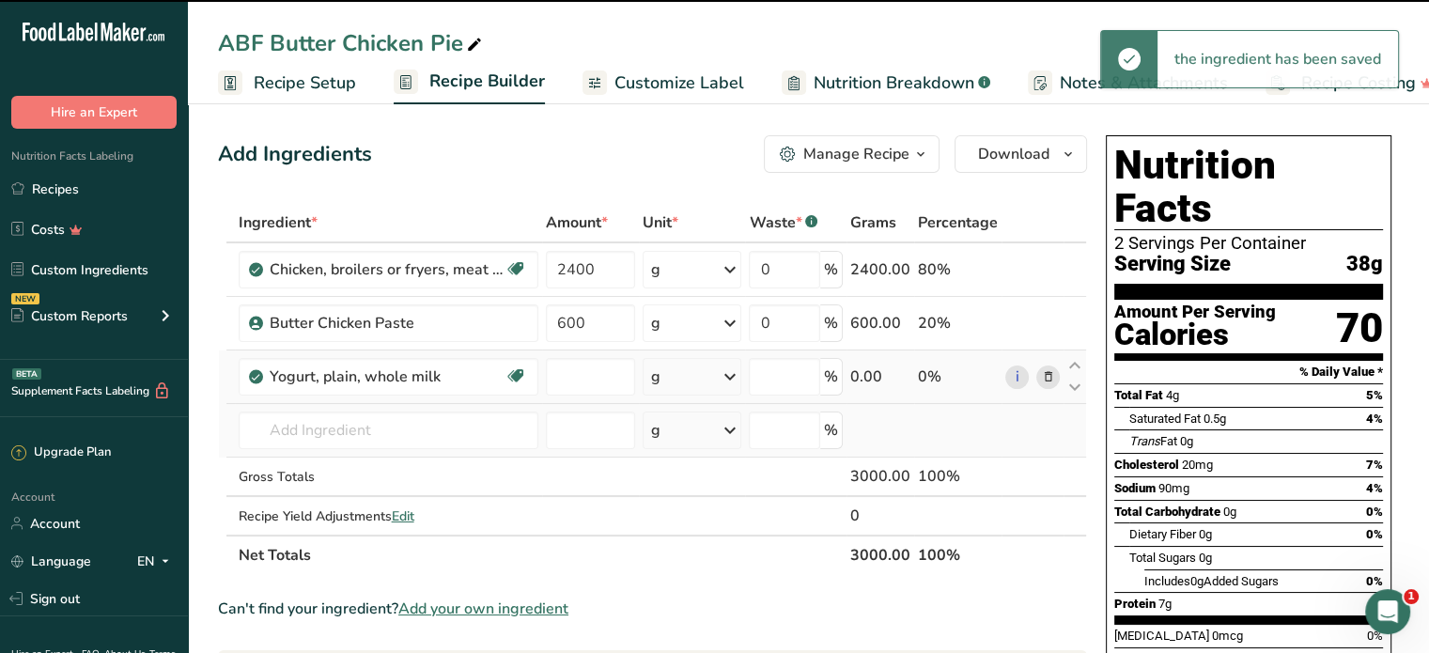
type input "0"
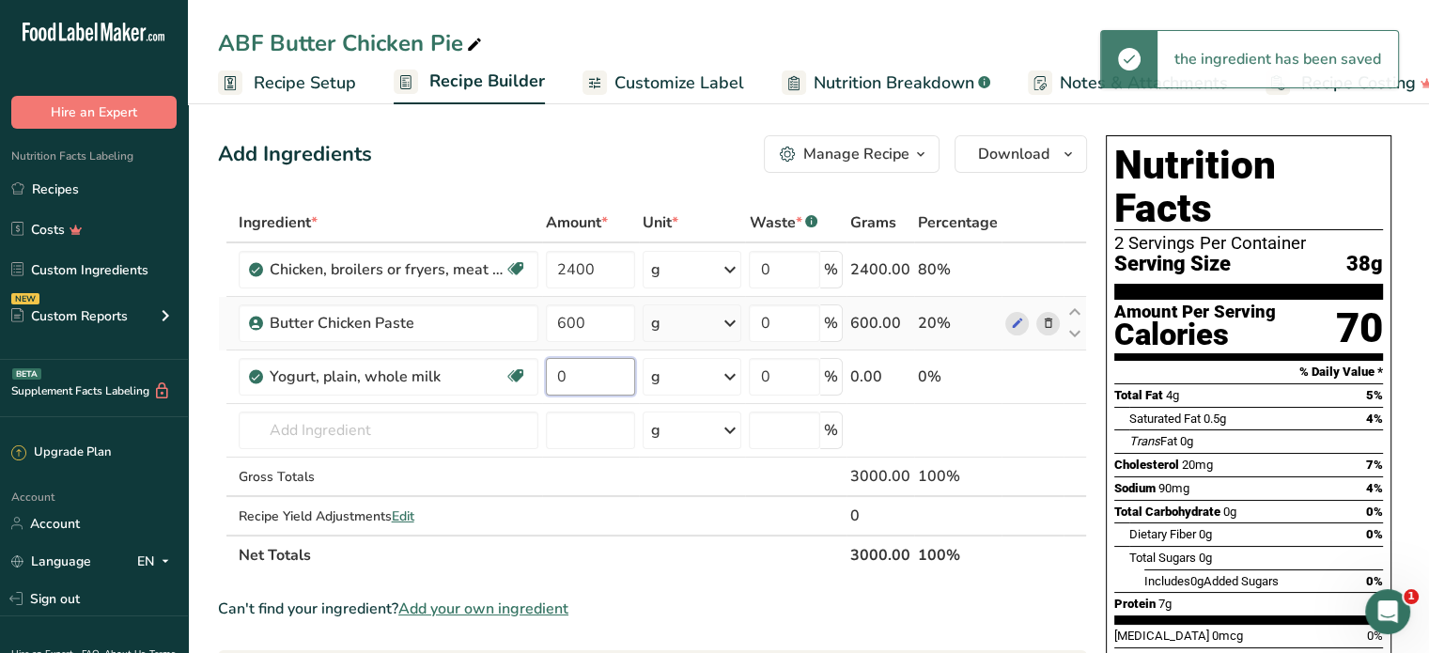
drag, startPoint x: 575, startPoint y: 366, endPoint x: 553, endPoint y: 343, distance: 31.9
click at [553, 372] on input "0" at bounding box center [591, 377] width 90 height 38
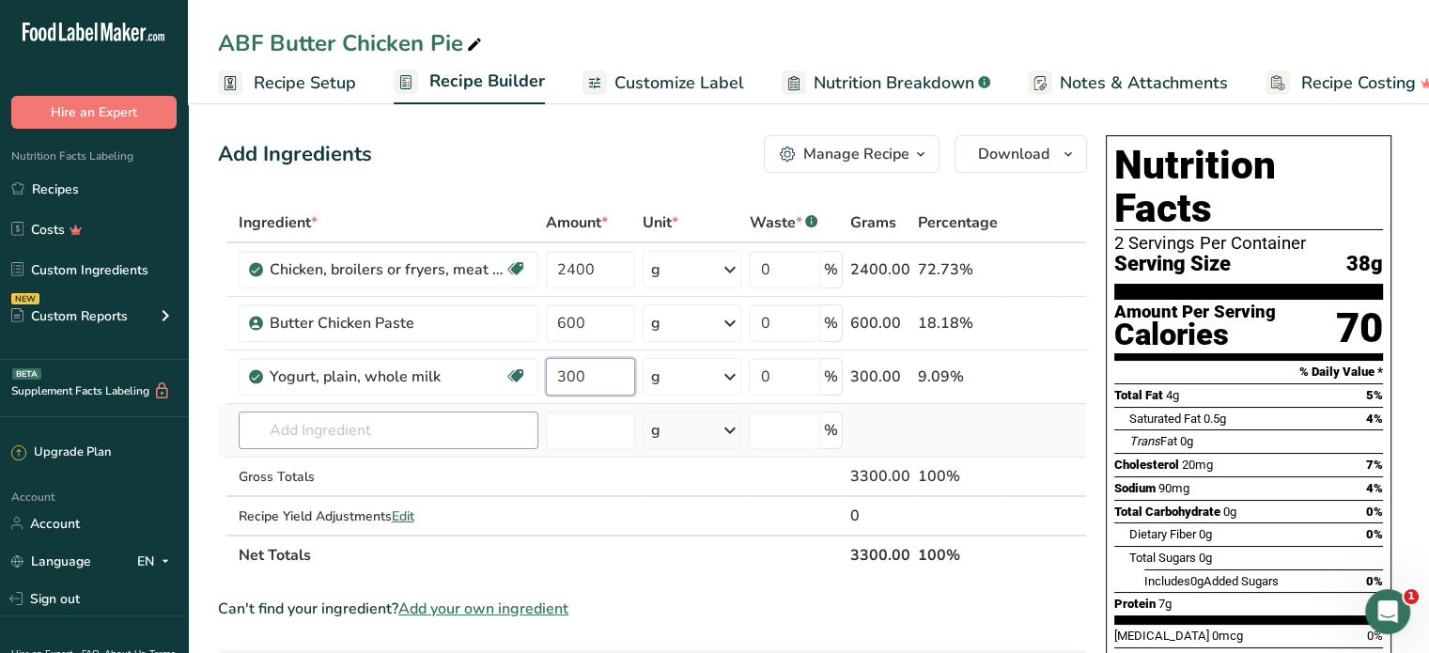
type input "300"
click at [456, 417] on div "Ingredient * Amount * Unit * Waste * .a-a{fill:#347362;}.b-a{fill:#fff;} Grams …" at bounding box center [652, 389] width 869 height 372
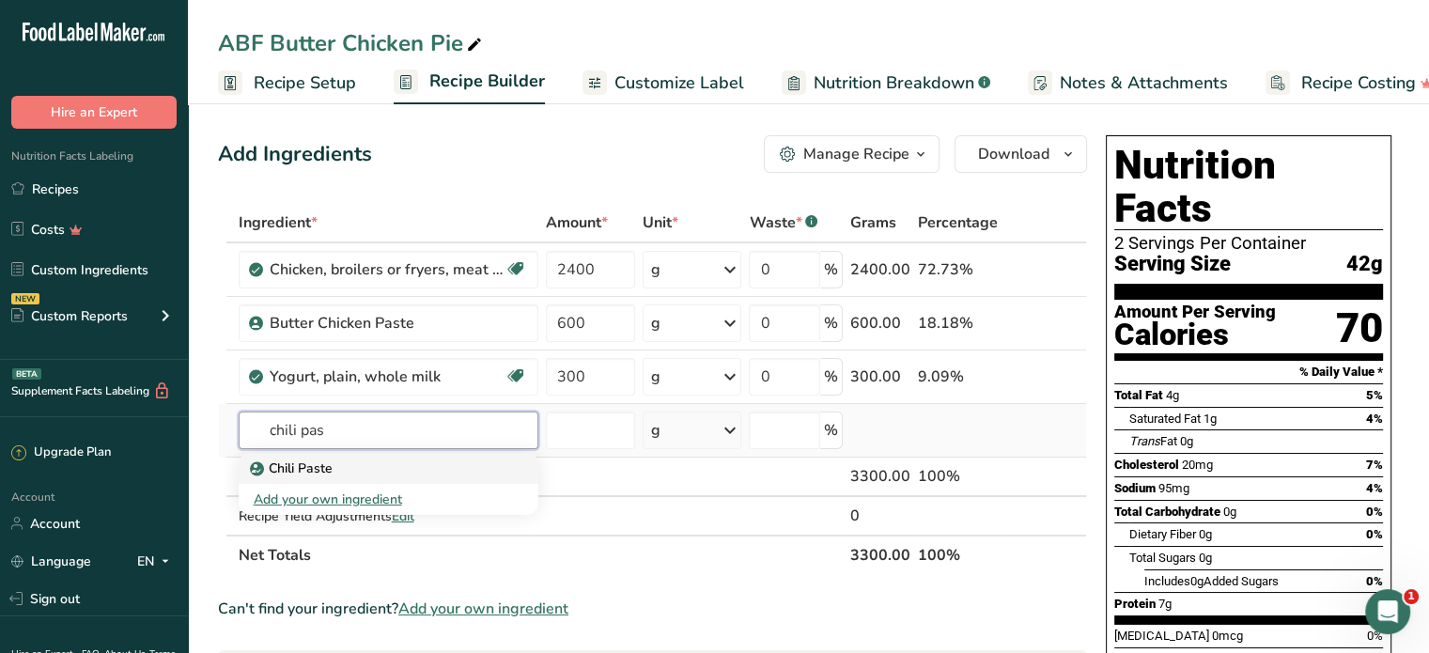
type input "chili pas"
click at [439, 461] on div "Chili Paste" at bounding box center [374, 469] width 240 height 20
type input "Chili Paste"
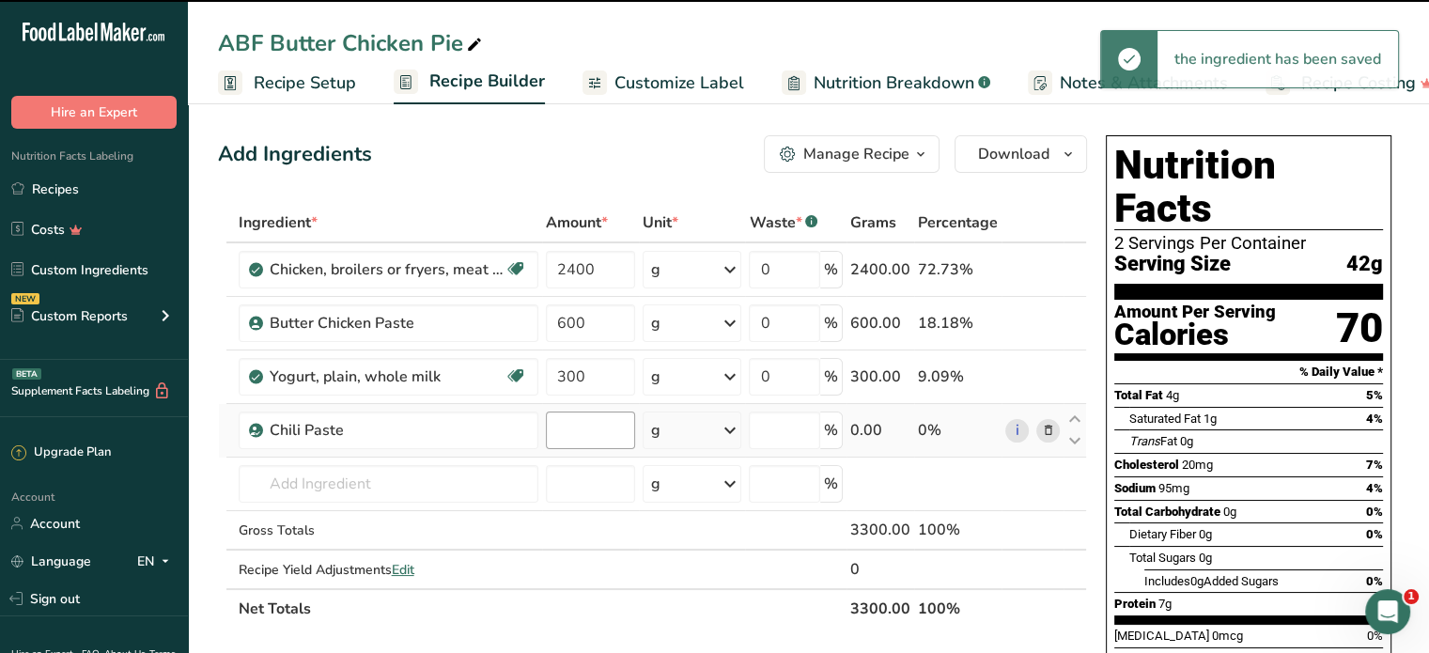
type input "0"
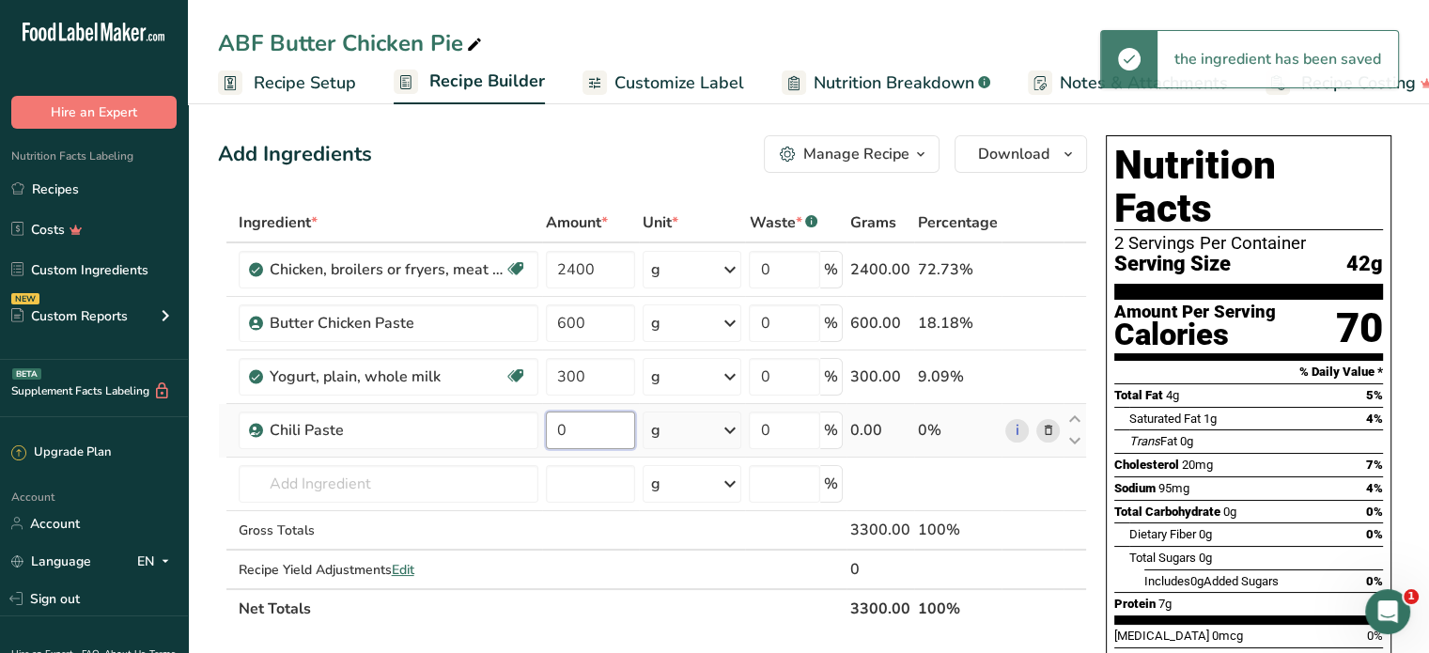
drag, startPoint x: 581, startPoint y: 429, endPoint x: 563, endPoint y: 431, distance: 18.1
click at [563, 431] on input "0" at bounding box center [591, 431] width 90 height 38
drag, startPoint x: 563, startPoint y: 431, endPoint x: 546, endPoint y: 444, distance: 20.9
click at [546, 444] on input "0" at bounding box center [591, 431] width 90 height 38
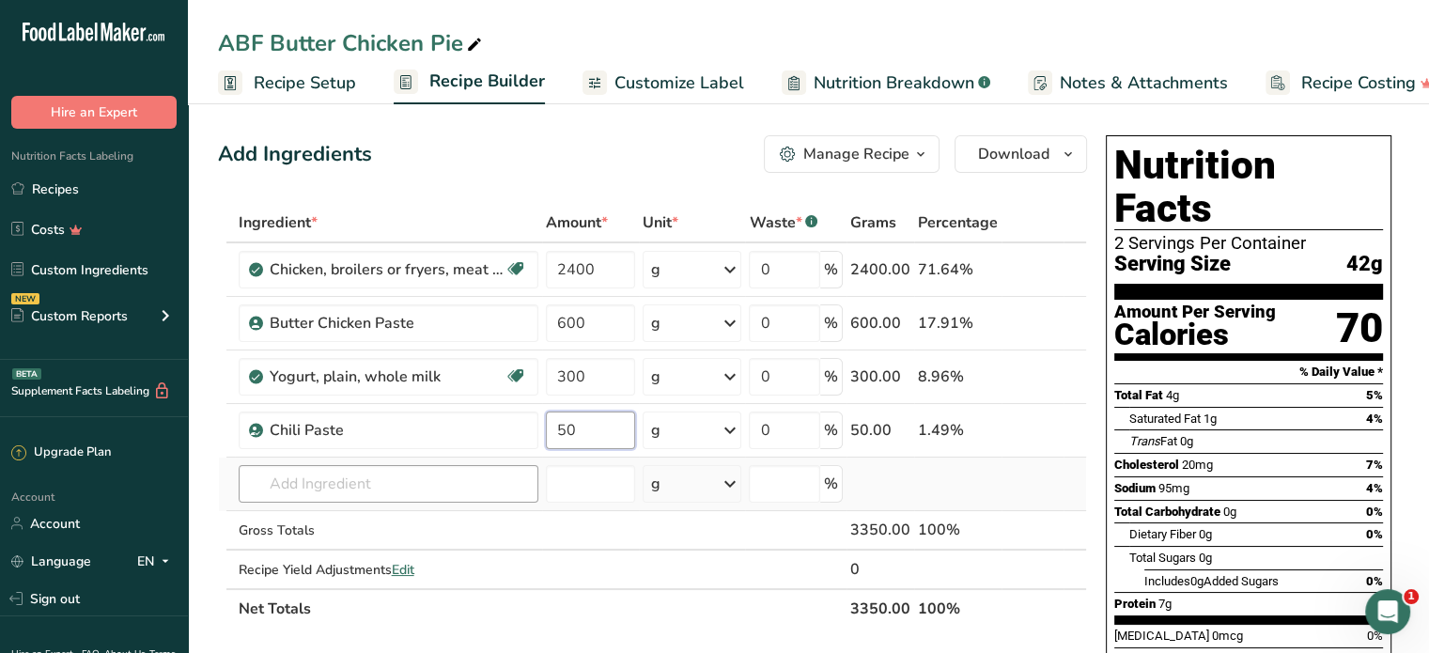
type input "50"
click at [371, 492] on div "Ingredient * Amount * Unit * Waste * .a-a{fill:#347362;}.b-a{fill:#fff;} Grams …" at bounding box center [652, 416] width 869 height 426
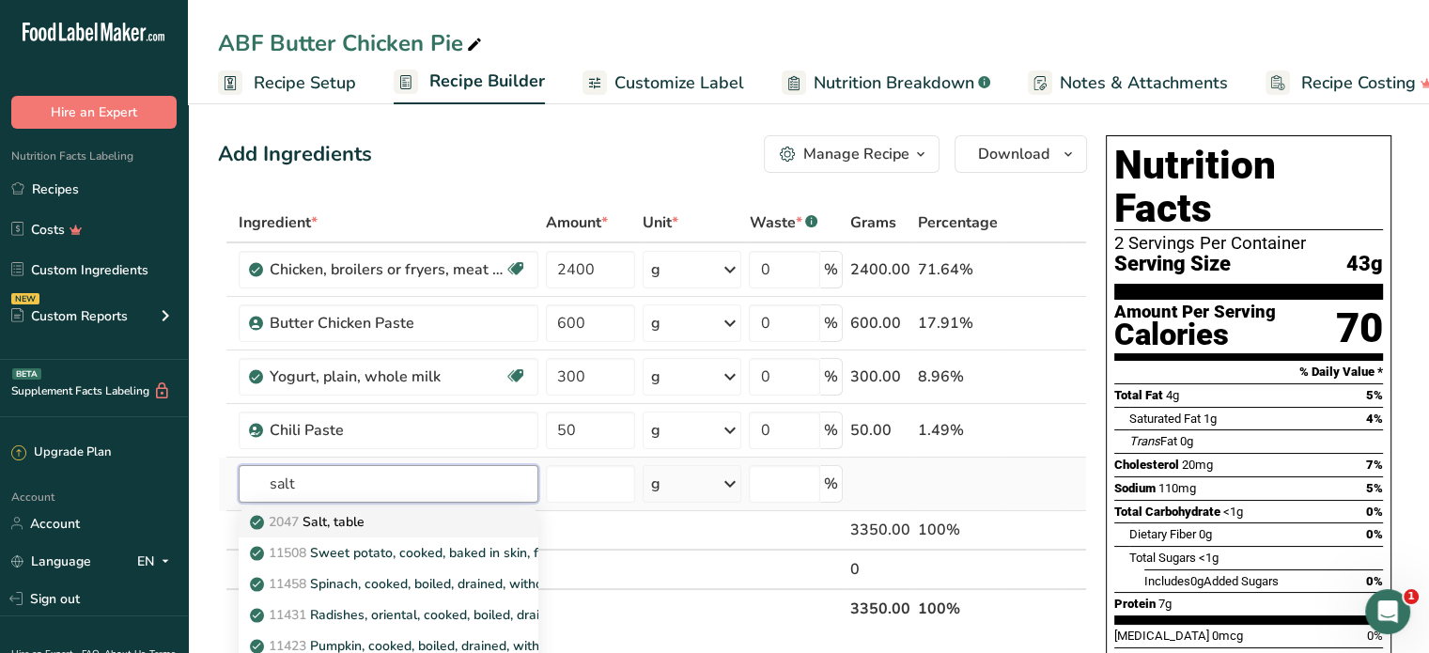
type input "salt"
click at [386, 514] on div "2047 Salt, table" at bounding box center [374, 522] width 240 height 20
type input "Salt, table"
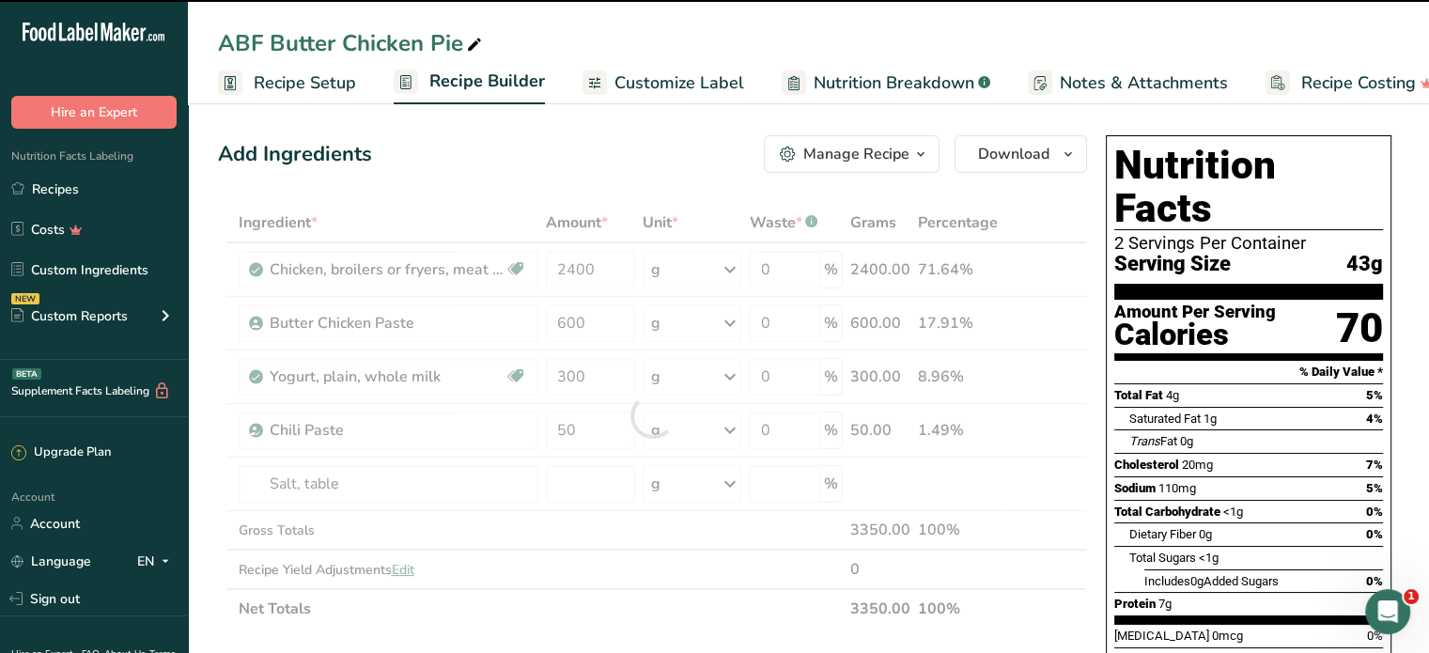
type input "0"
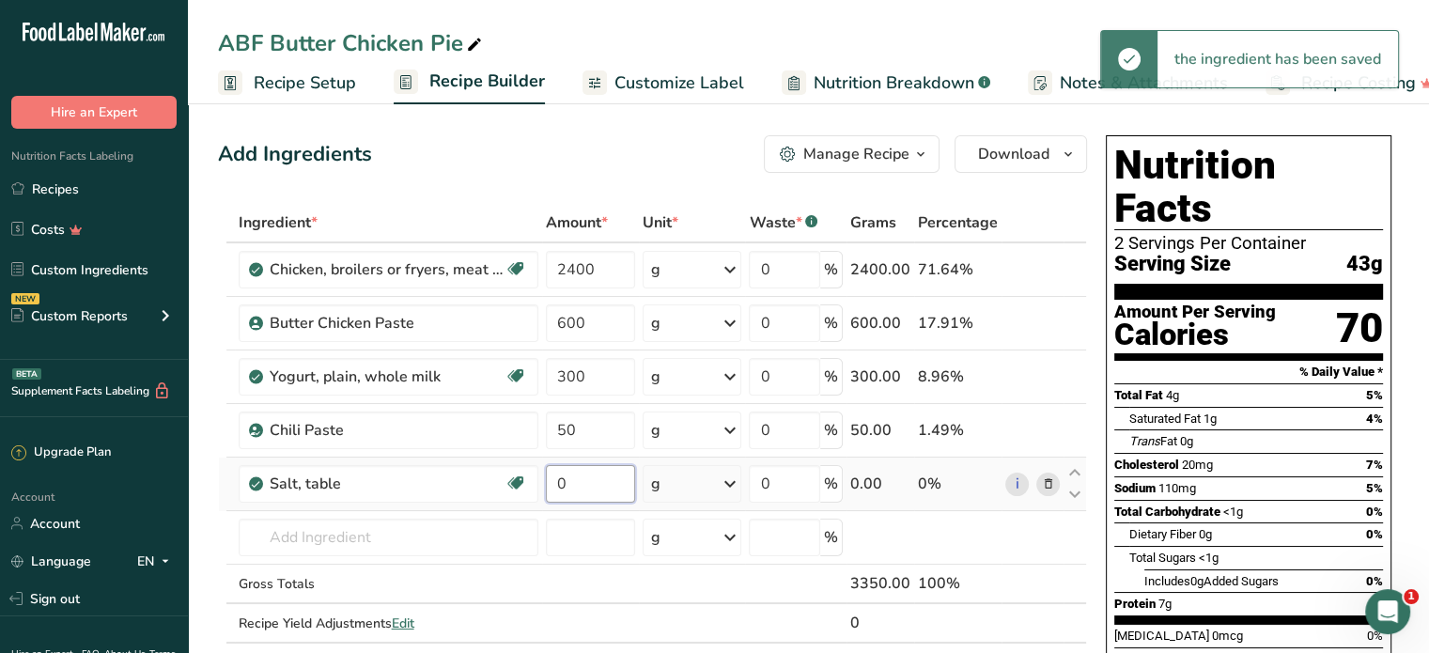
drag, startPoint x: 583, startPoint y: 480, endPoint x: 552, endPoint y: 485, distance: 31.4
click at [552, 485] on input "0" at bounding box center [591, 484] width 90 height 38
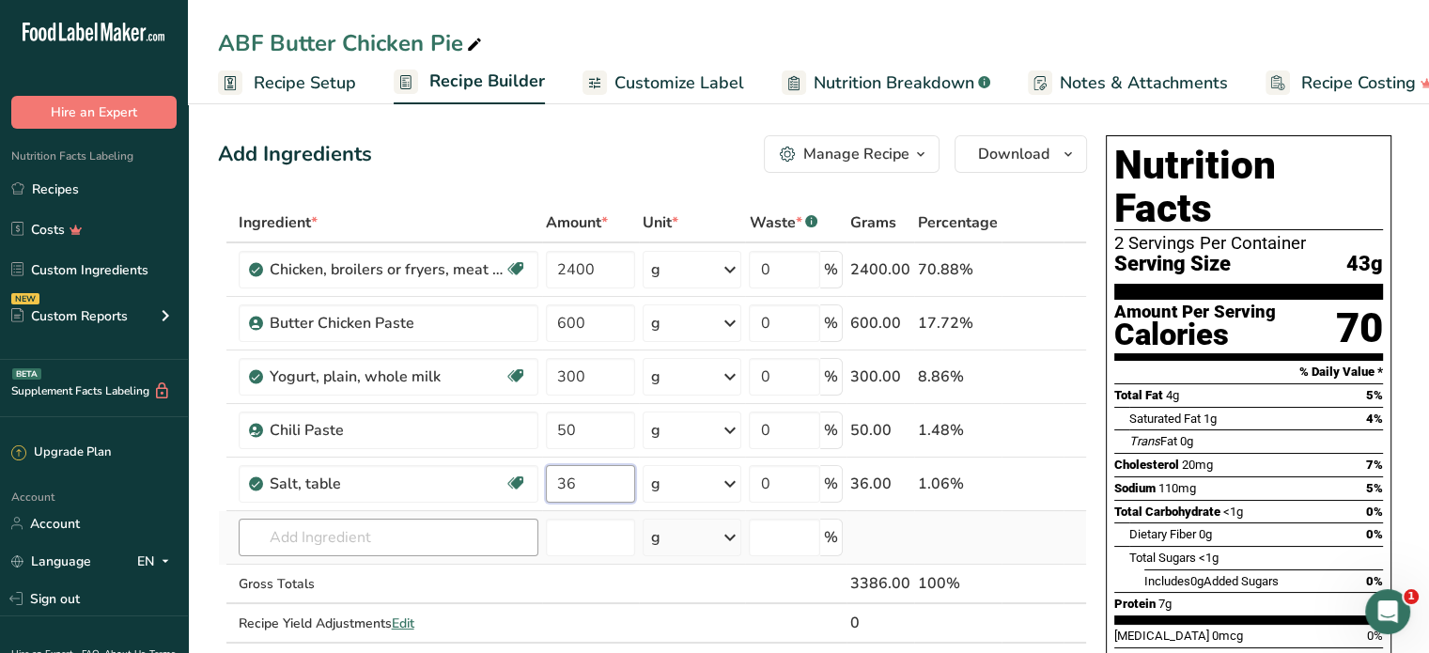
type input "36"
click at [430, 542] on div "Ingredient * Amount * Unit * Waste * .a-a{fill:#347362;}.b-a{fill:#fff;} Grams …" at bounding box center [652, 442] width 869 height 479
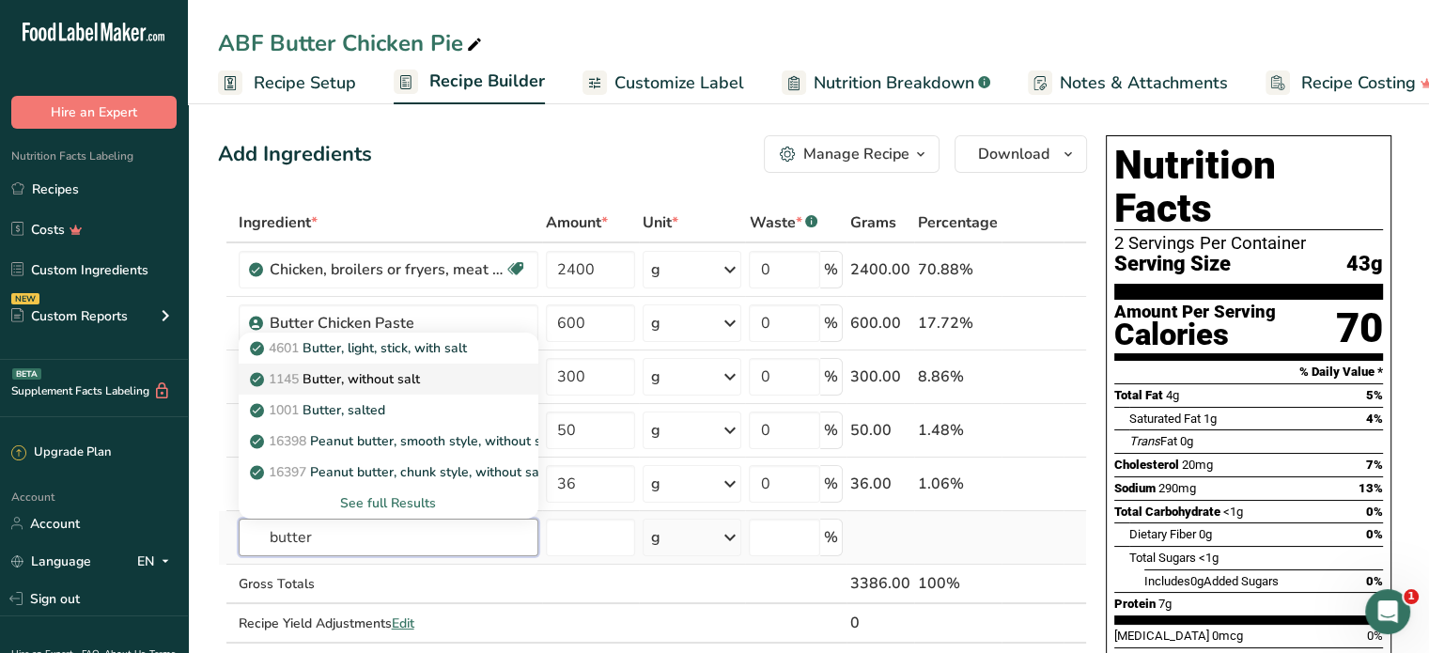
type input "butter"
click at [458, 383] on div "1145 Butter, without salt" at bounding box center [374, 379] width 240 height 20
type input "Butter, without salt"
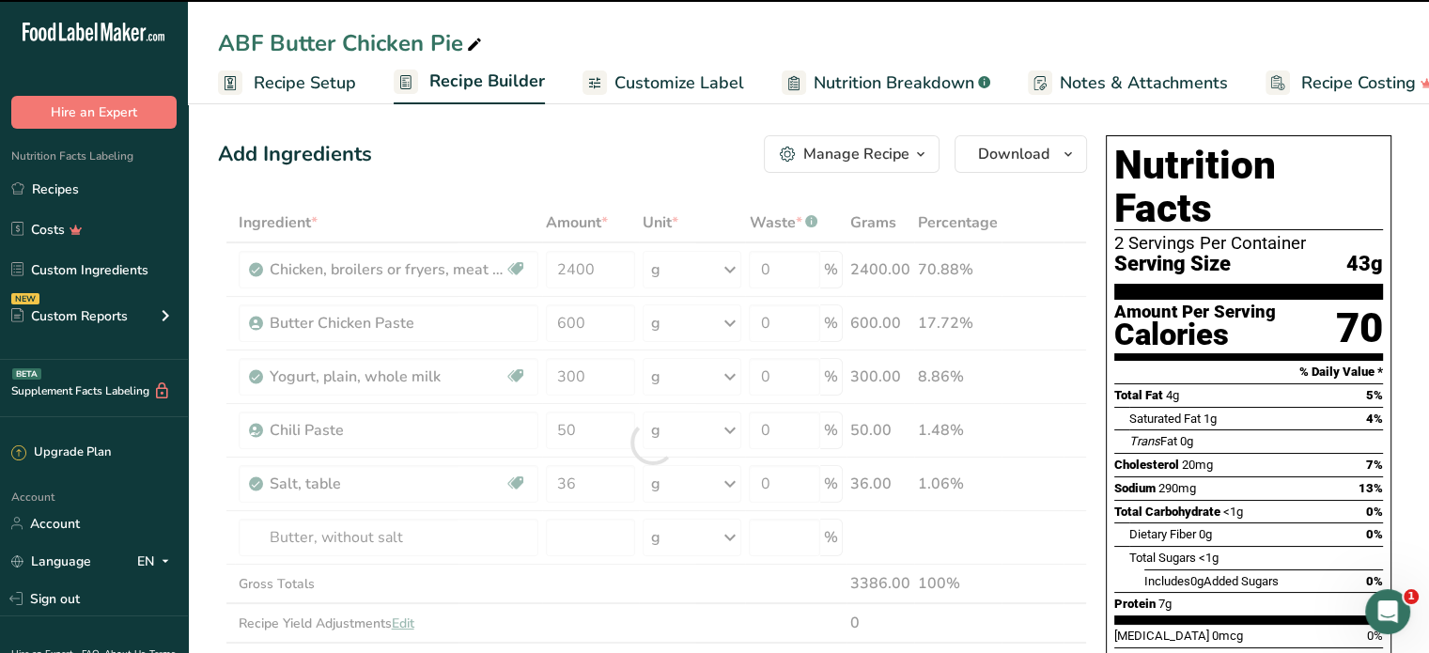
type input "0"
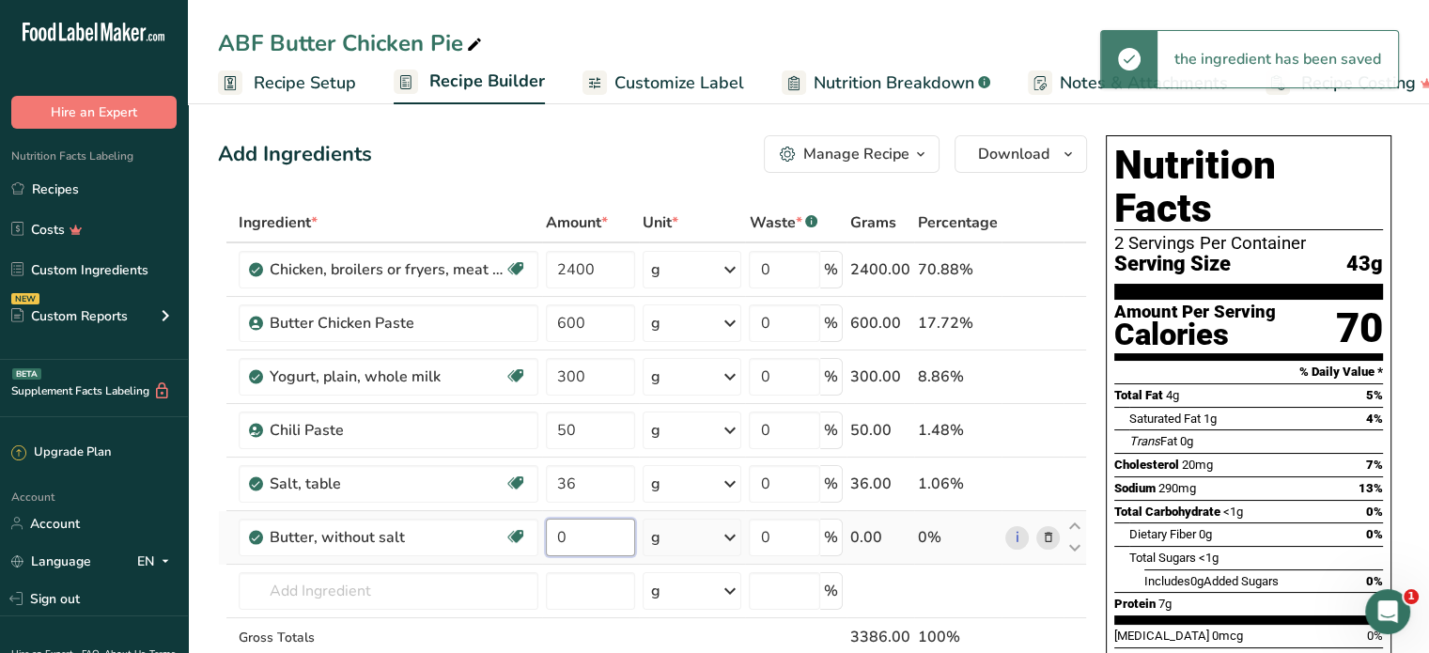
drag, startPoint x: 587, startPoint y: 533, endPoint x: 557, endPoint y: 537, distance: 30.3
click at [557, 537] on input "0" at bounding box center [591, 538] width 90 height 38
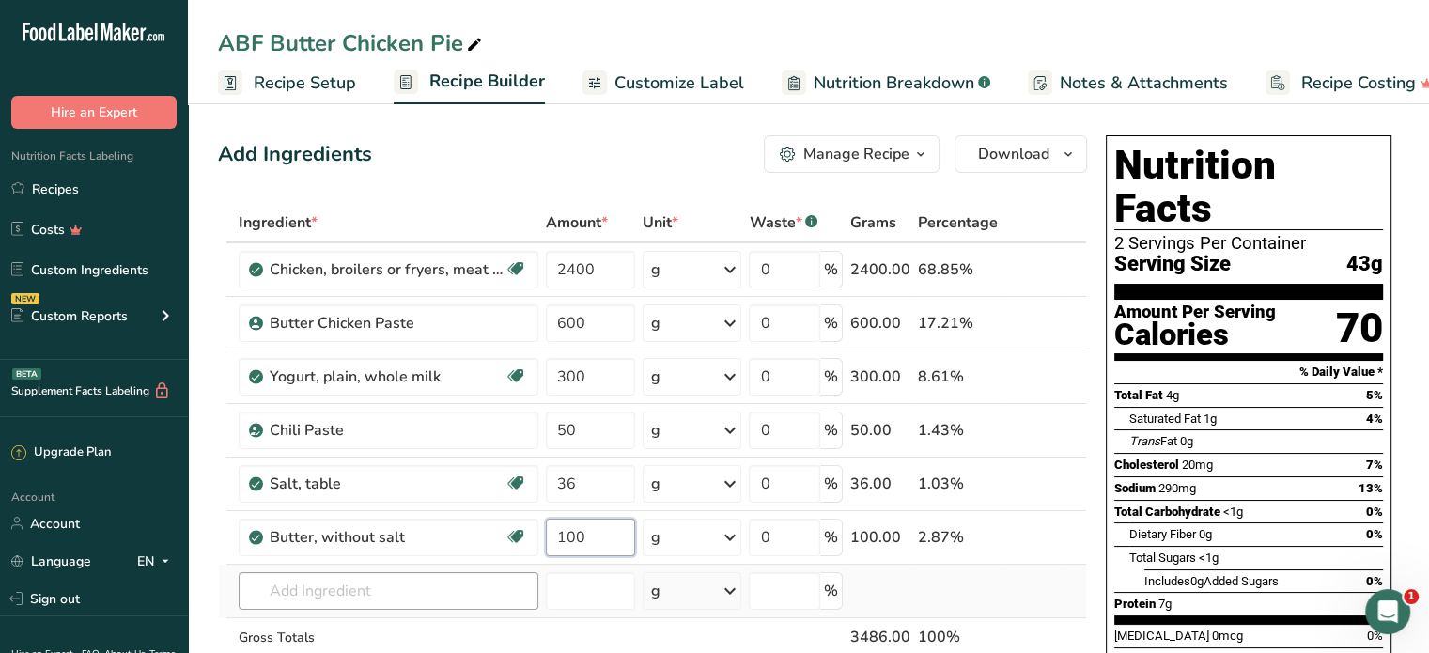
type input "100"
click at [447, 570] on div "Ingredient * Amount * Unit * Waste * .a-a{fill:#347362;}.b-a{fill:#fff;} Grams …" at bounding box center [652, 469] width 869 height 533
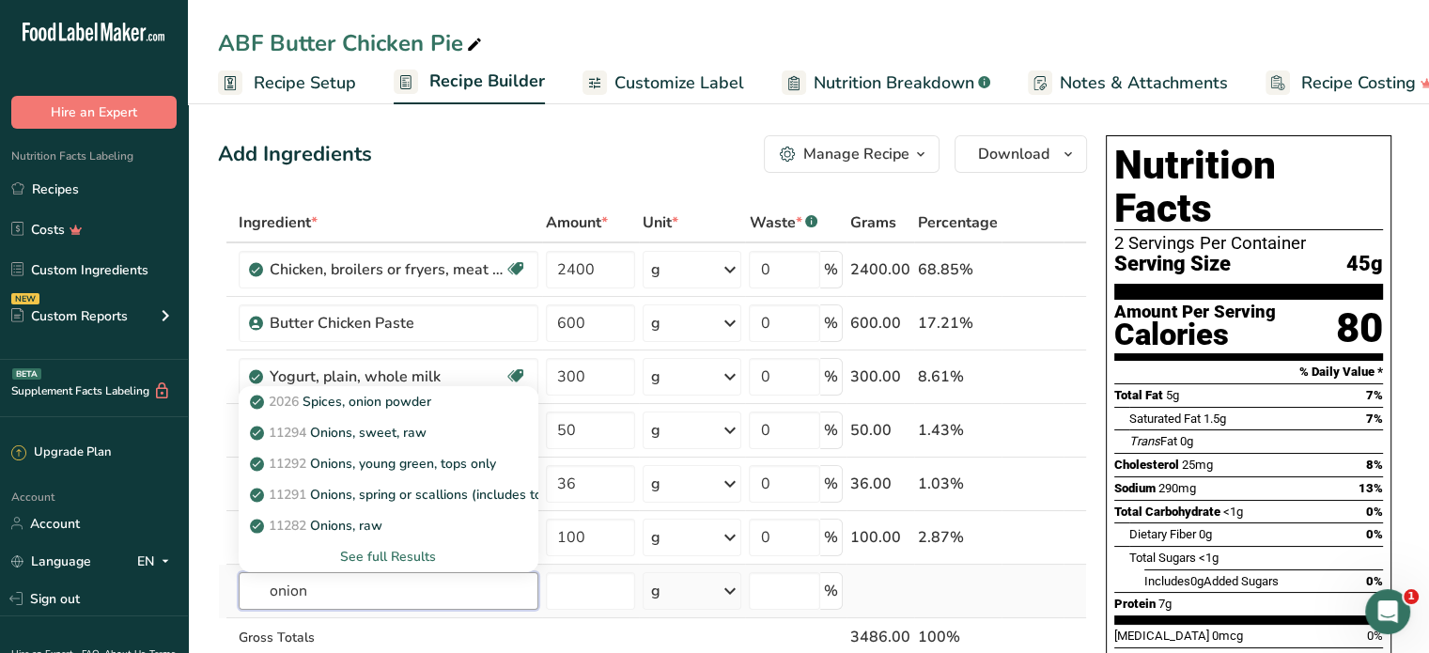
type input "onion"
click at [420, 557] on div "See full Results" at bounding box center [389, 557] width 270 height 20
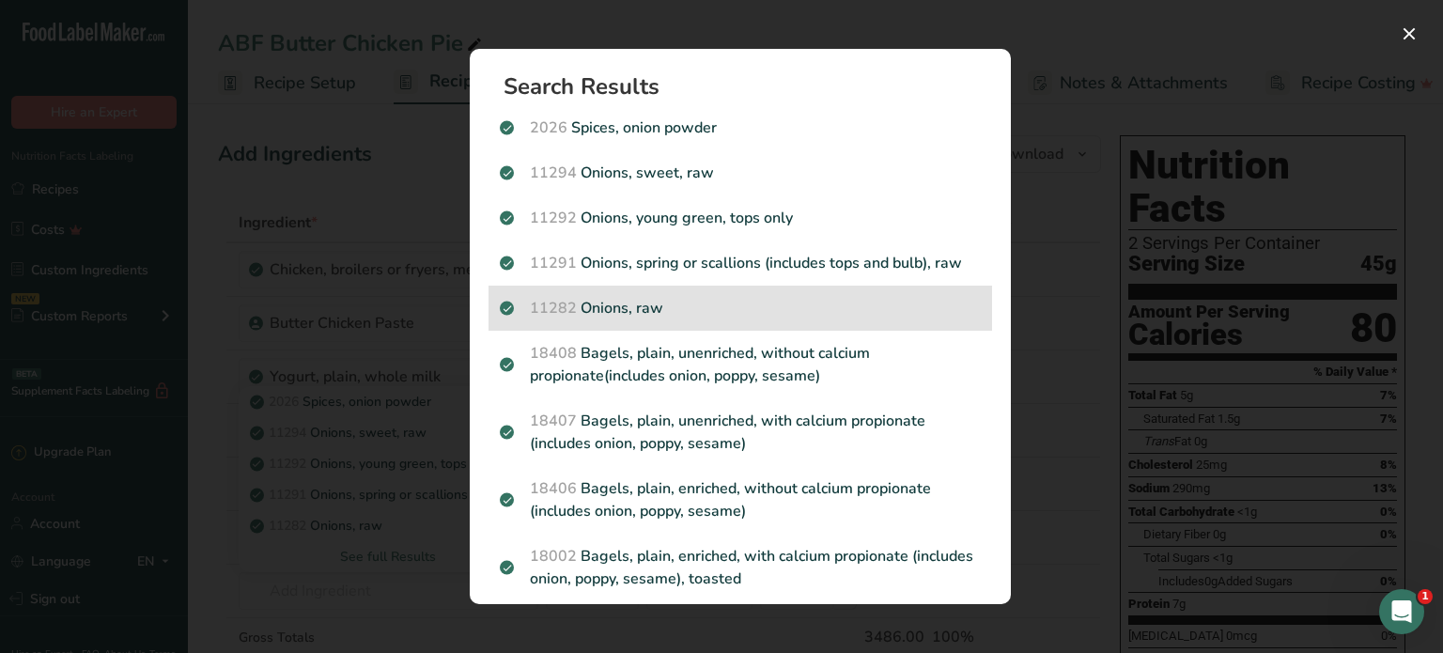
click at [705, 303] on p "11282 Onions, raw" at bounding box center [740, 308] width 481 height 23
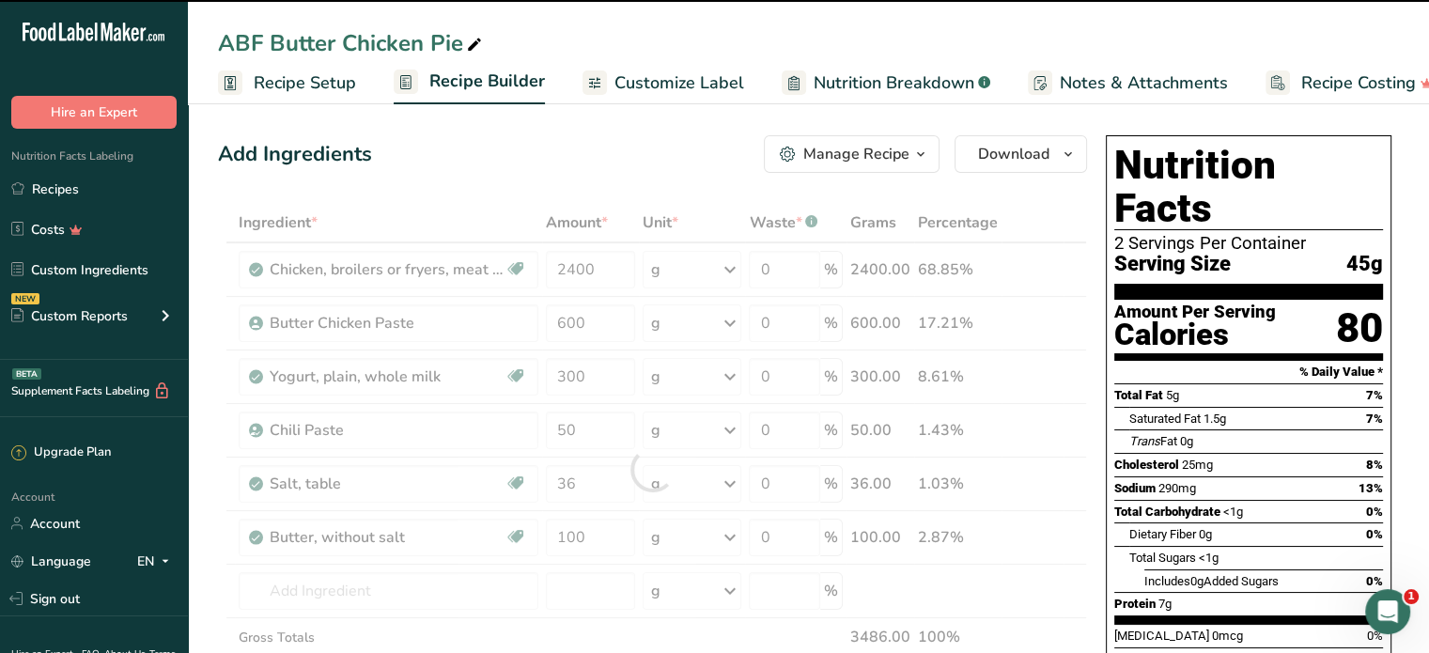
type input "0"
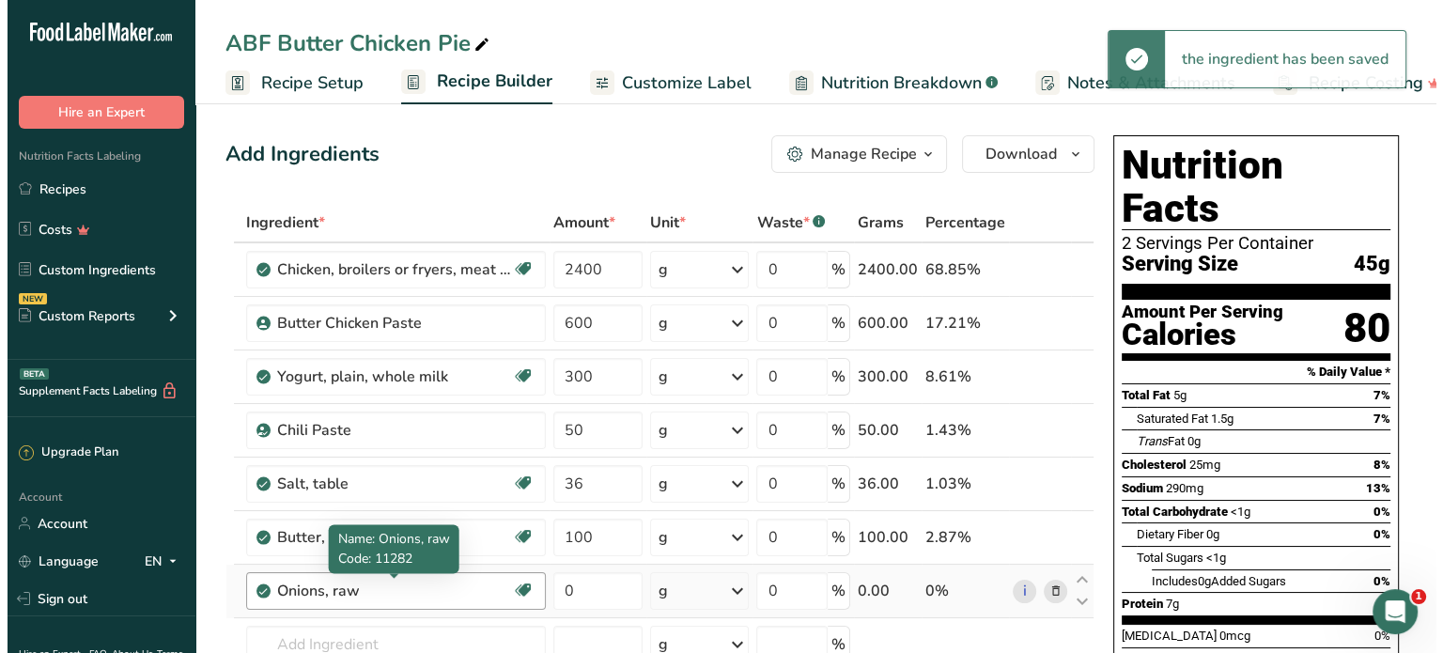
scroll to position [94, 0]
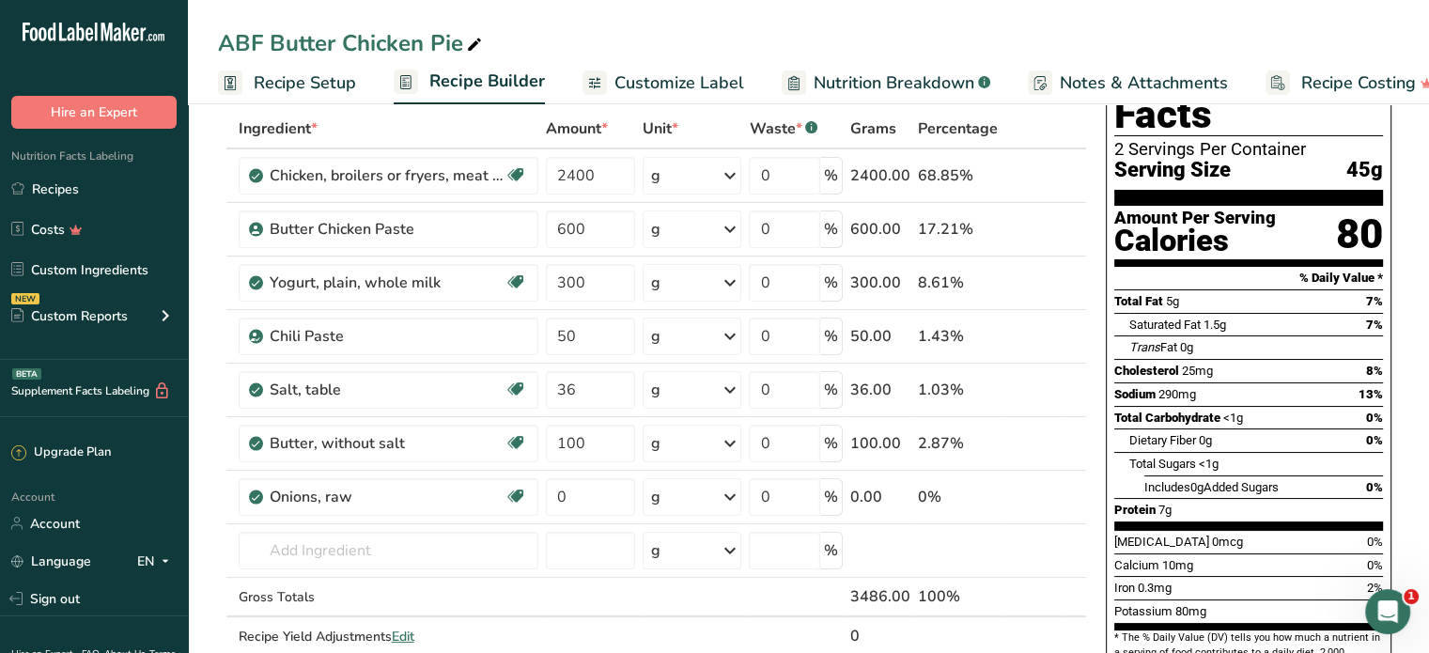
drag, startPoint x: 365, startPoint y: 497, endPoint x: 193, endPoint y: 487, distance: 172.3
click at [380, 501] on div "Onions, raw" at bounding box center [387, 497] width 235 height 23
click at [352, 495] on div "Onions, raw" at bounding box center [387, 497] width 235 height 23
click at [445, 554] on input "text" at bounding box center [389, 551] width 300 height 38
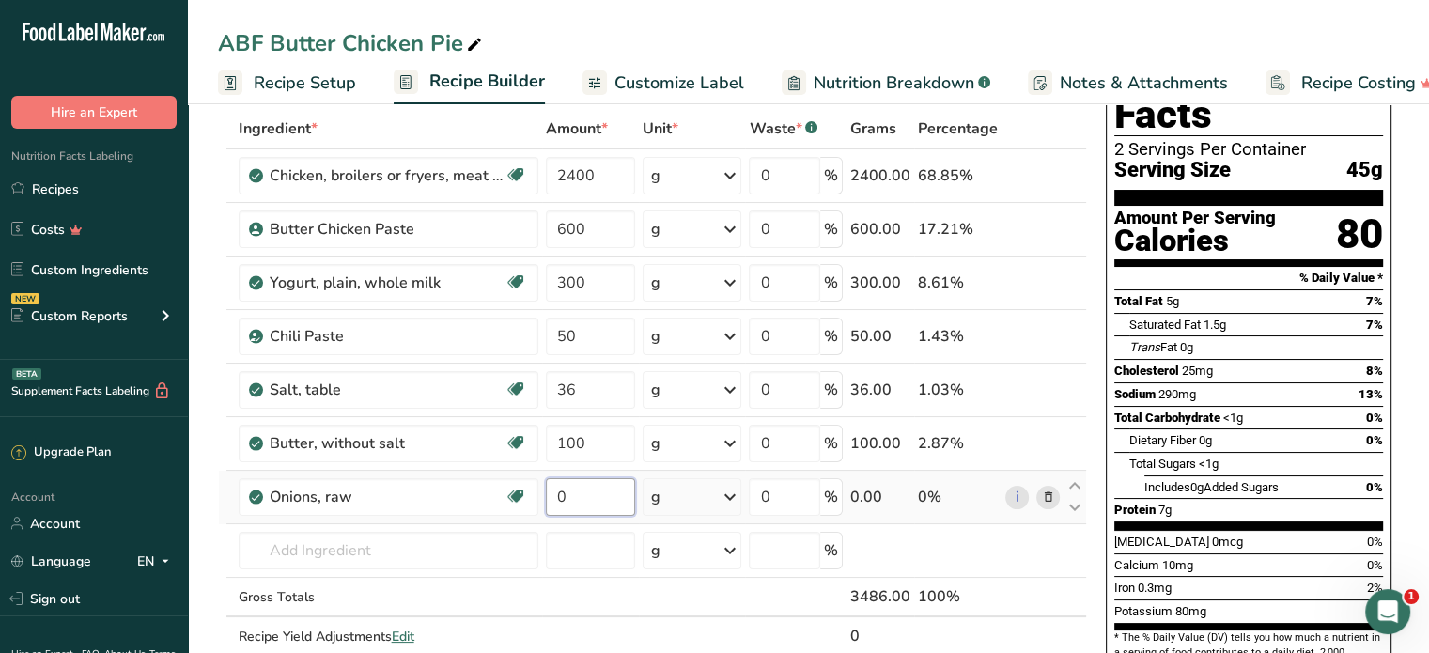
click at [571, 486] on input "0" at bounding box center [591, 497] width 90 height 38
drag, startPoint x: 571, startPoint y: 486, endPoint x: 541, endPoint y: 501, distance: 33.6
click at [542, 501] on td "0" at bounding box center [591, 498] width 98 height 54
type input "600"
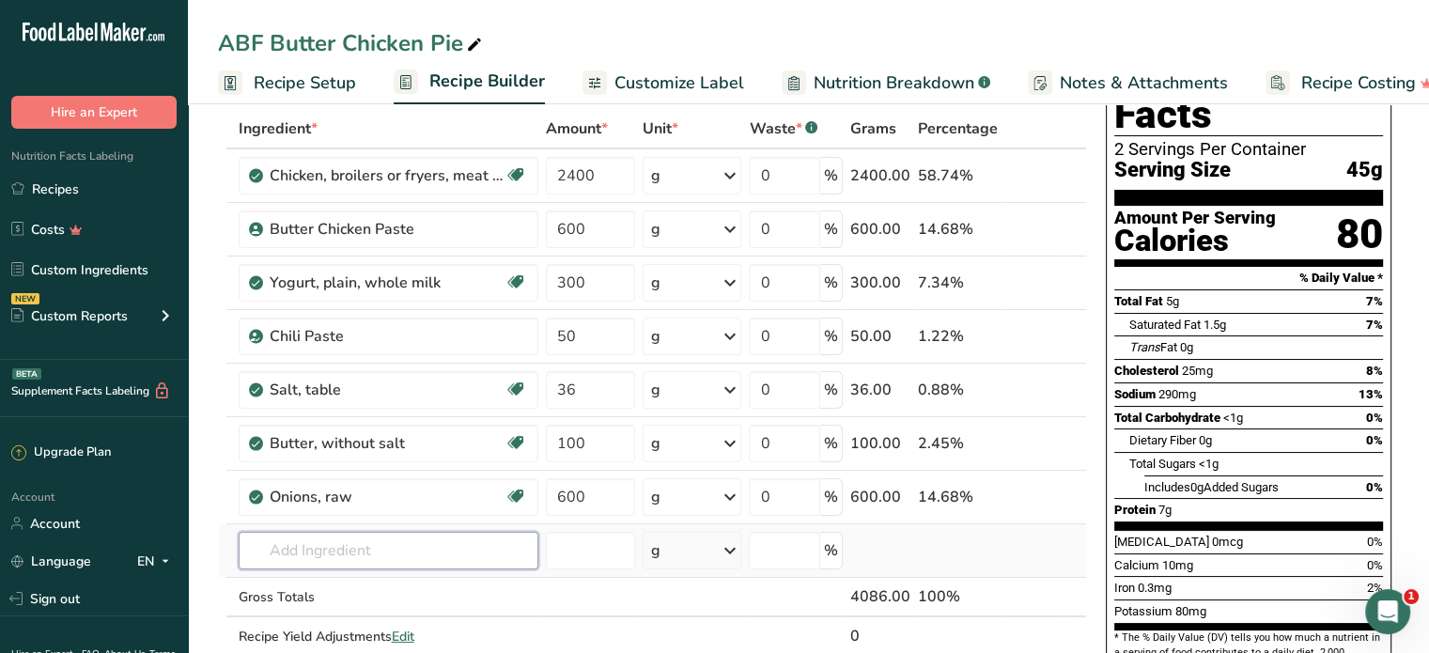
click at [440, 540] on div "Ingredient * Amount * Unit * Waste * .a-a{fill:#347362;}.b-a{fill:#fff;} Grams …" at bounding box center [652, 402] width 869 height 586
type input "h"
type input "y"
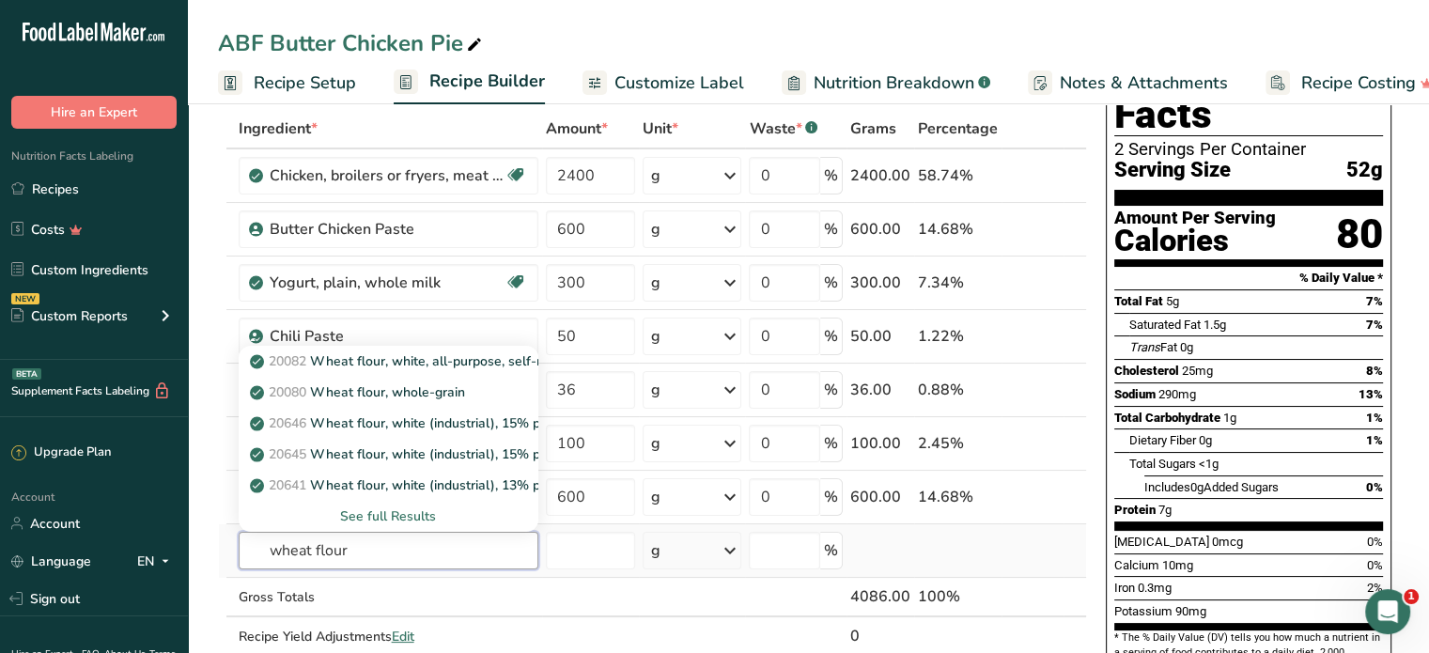
type input "wheat flour"
click at [405, 518] on div "See full Results" at bounding box center [389, 517] width 270 height 20
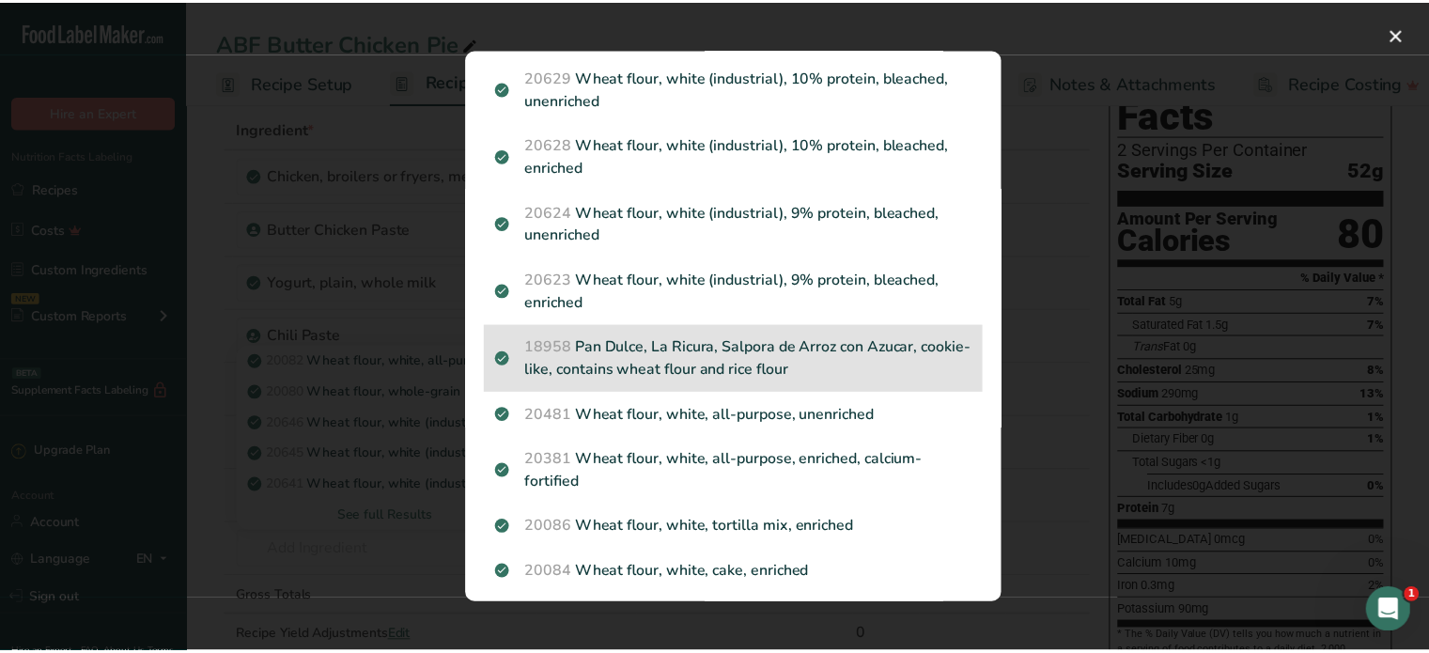
scroll to position [376, 0]
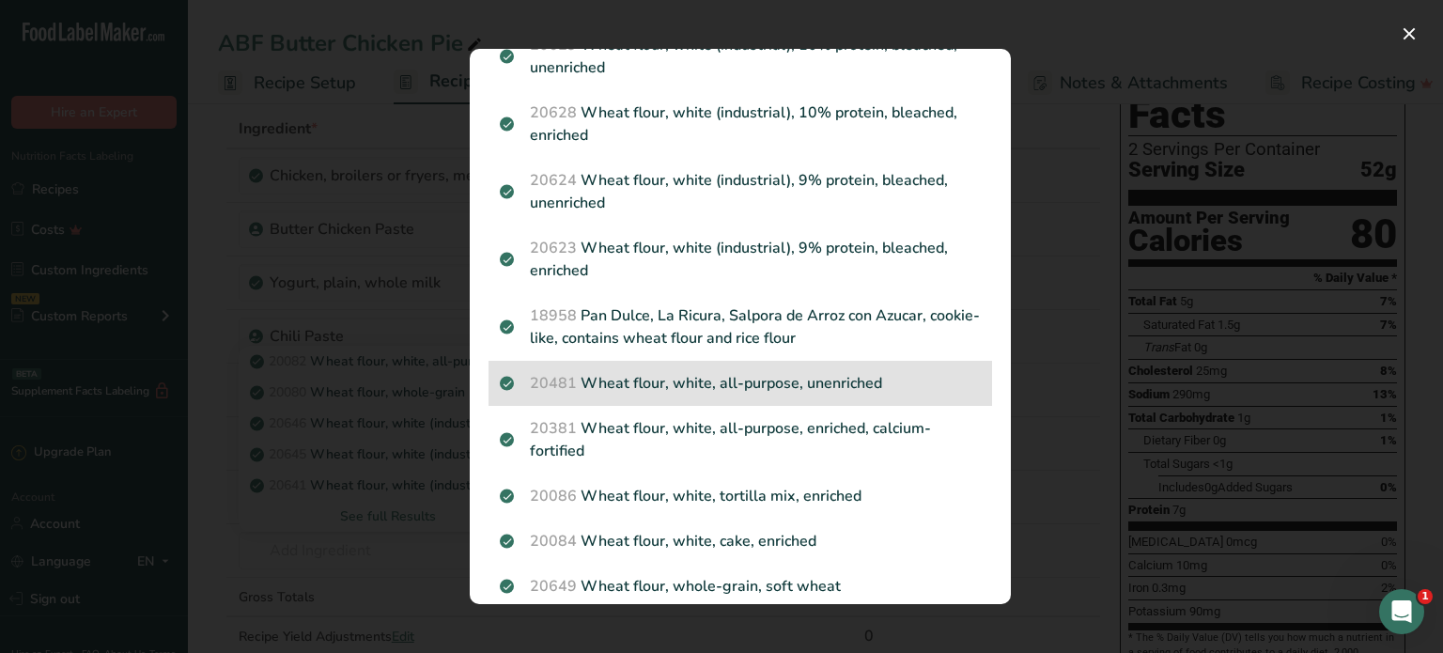
click at [887, 392] on p "20481 Wheat flour, white, all-purpose, unenriched" at bounding box center [740, 383] width 481 height 23
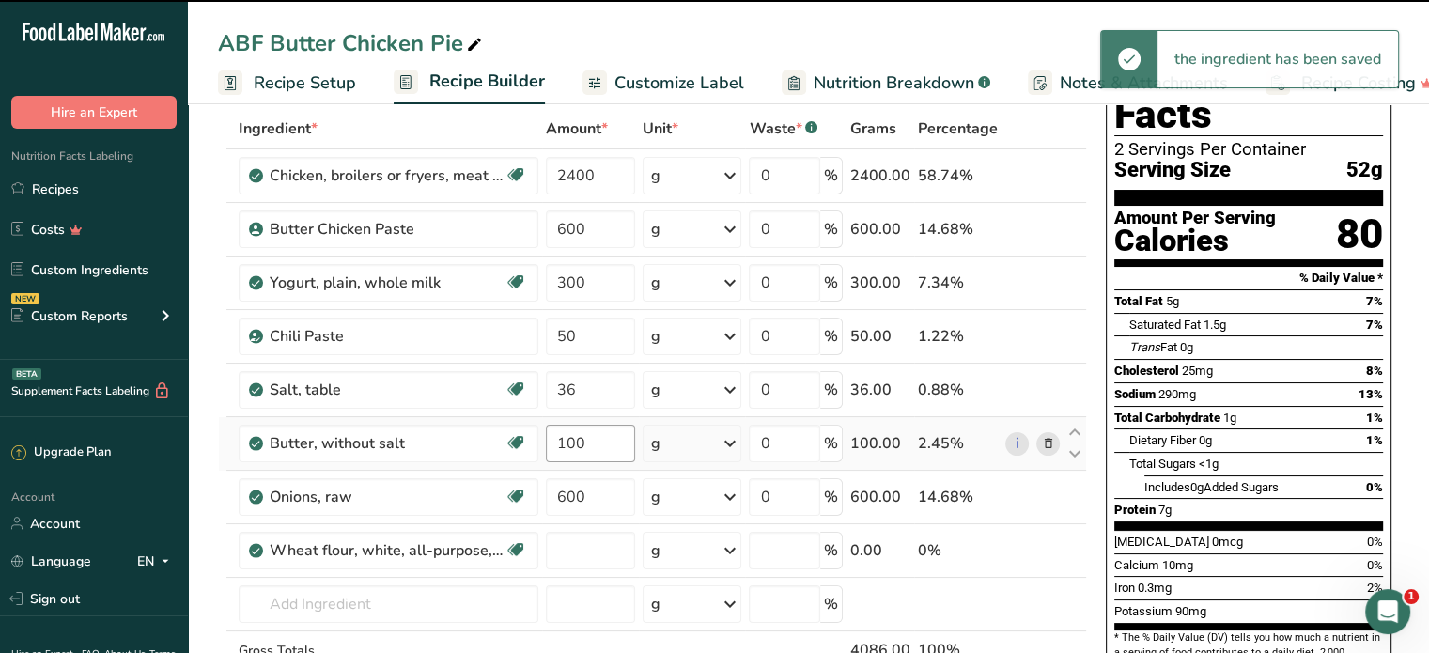
type input "0"
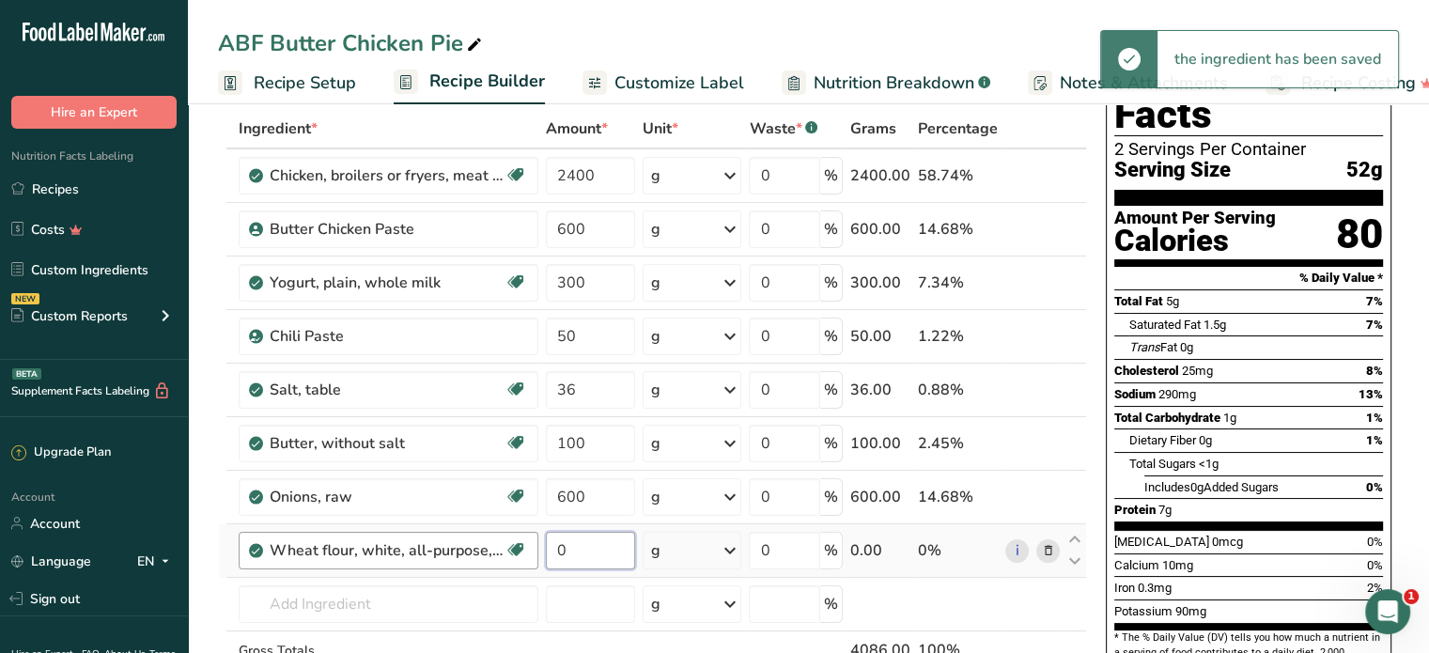
drag, startPoint x: 585, startPoint y: 534, endPoint x: 535, endPoint y: 548, distance: 52.7
click at [535, 548] on tr "Wheat flour, white, all-purpose, unenriched Dairy free Vegan Vegetarian Soy fre…" at bounding box center [652, 551] width 867 height 54
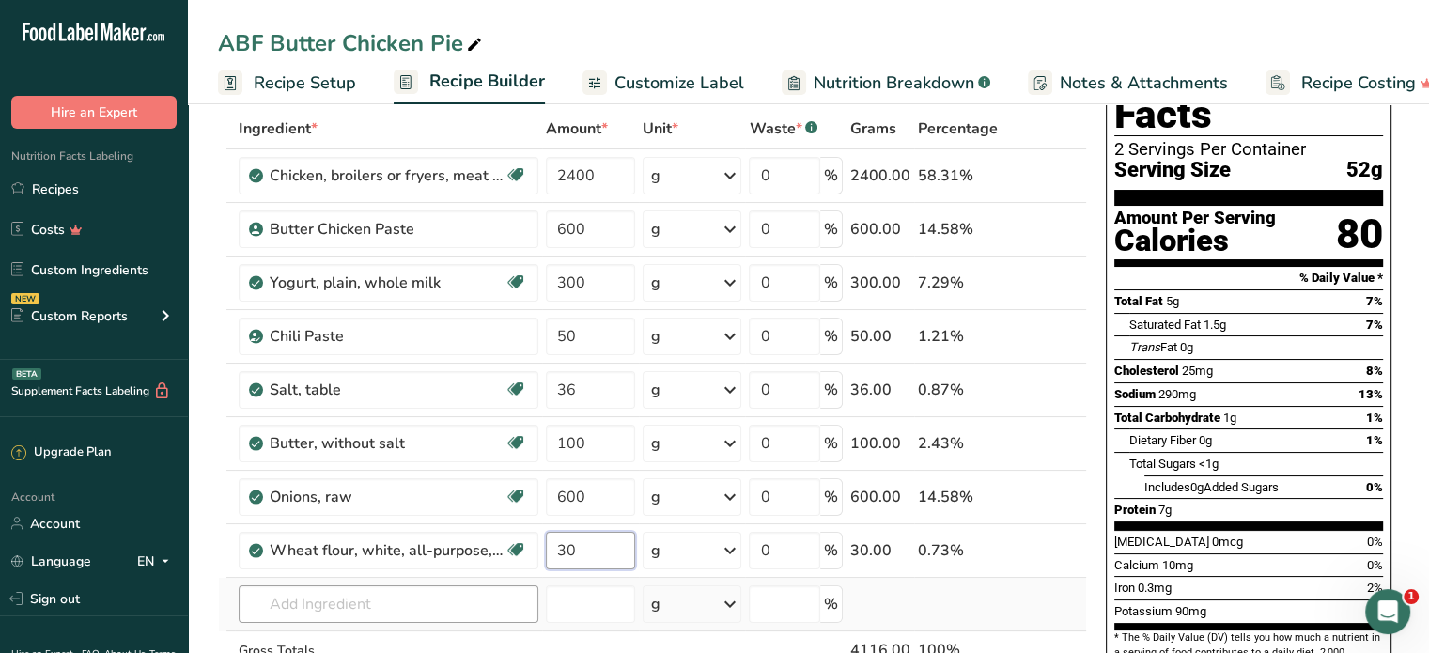
type input "30"
click at [362, 598] on div "Ingredient * Amount * Unit * Waste * .a-a{fill:#347362;}.b-a{fill:#fff;} Grams …" at bounding box center [652, 429] width 869 height 640
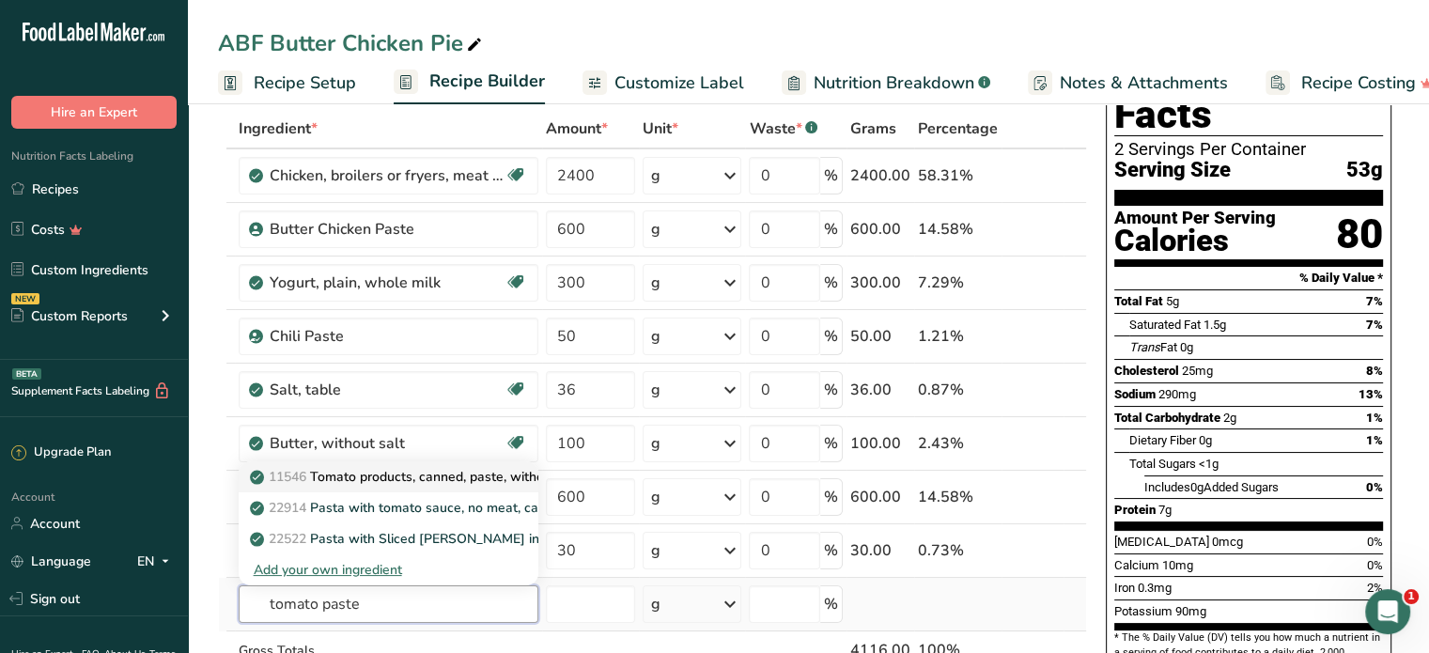
type input "tomato paste"
click at [529, 481] on p "11546 Tomato products, canned, paste, without salt added (Includes foods for US…" at bounding box center [607, 477] width 706 height 20
type input "Tomato products, canned, paste, without salt added (Includes foods for USDA's F…"
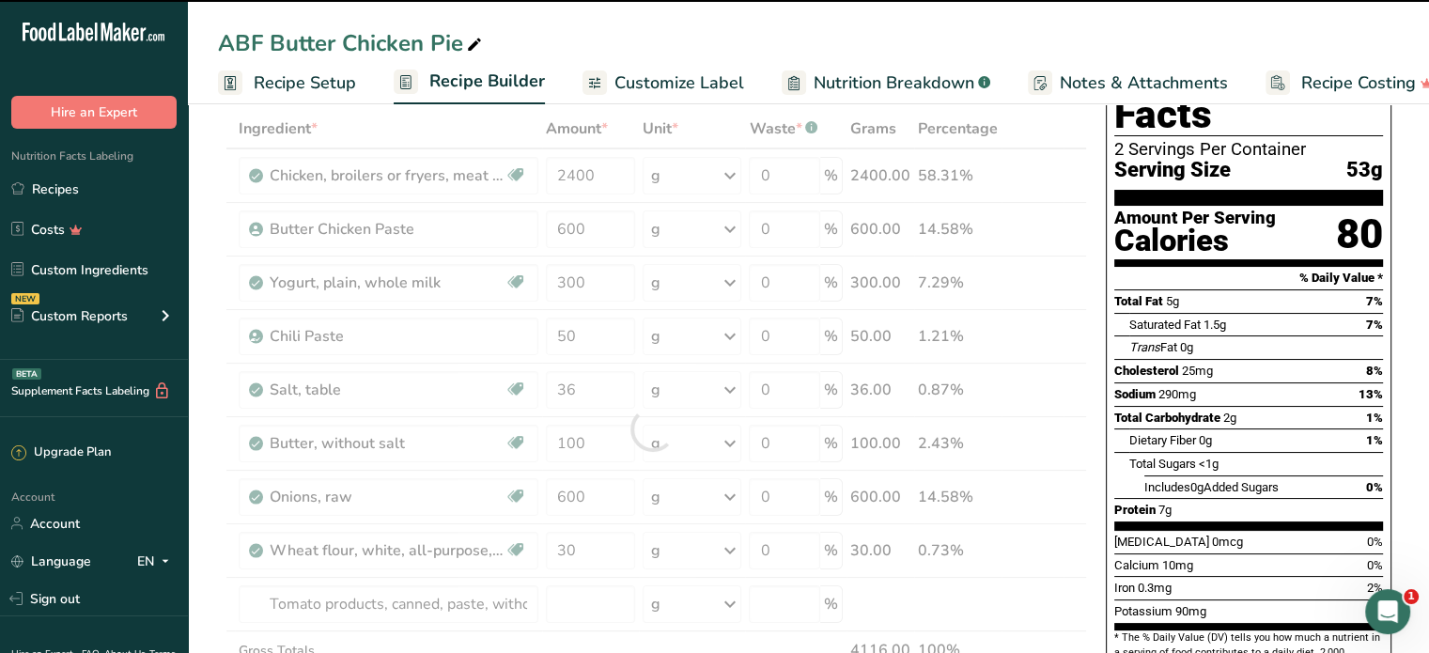
type input "0"
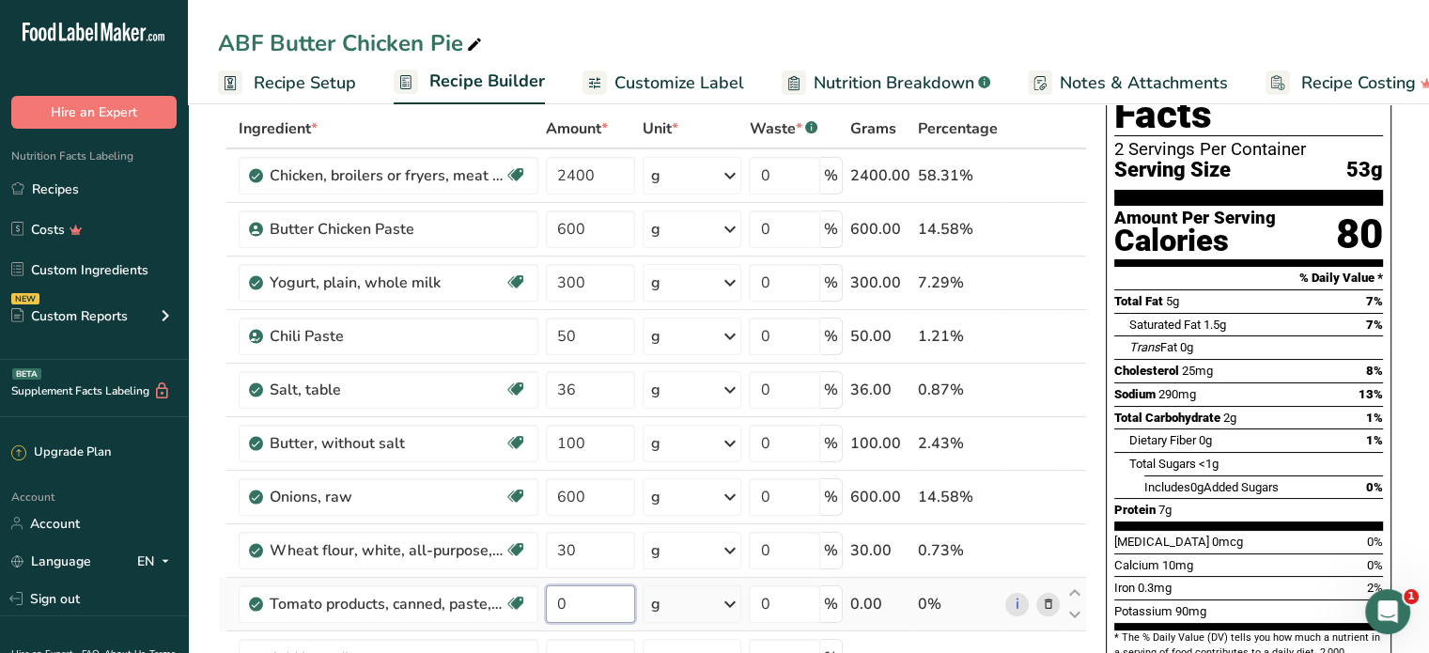
click at [573, 607] on input "0" at bounding box center [591, 604] width 90 height 38
drag, startPoint x: 568, startPoint y: 604, endPoint x: 548, endPoint y: 602, distance: 19.8
click at [548, 602] on input "0" at bounding box center [591, 604] width 90 height 38
type input "300"
click at [624, 551] on div "Ingredient * Amount * Unit * Waste * .a-a{fill:#347362;}.b-a{fill:#fff;} Grams …" at bounding box center [652, 456] width 869 height 694
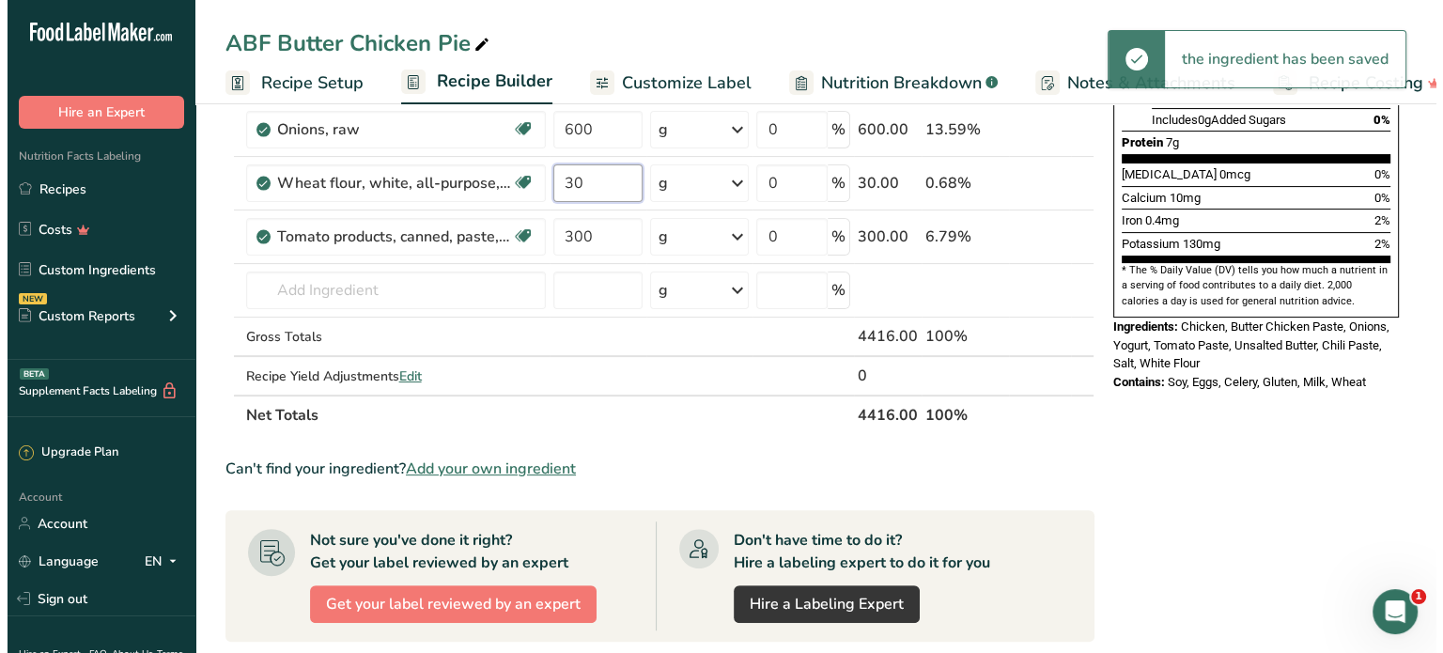
scroll to position [470, 0]
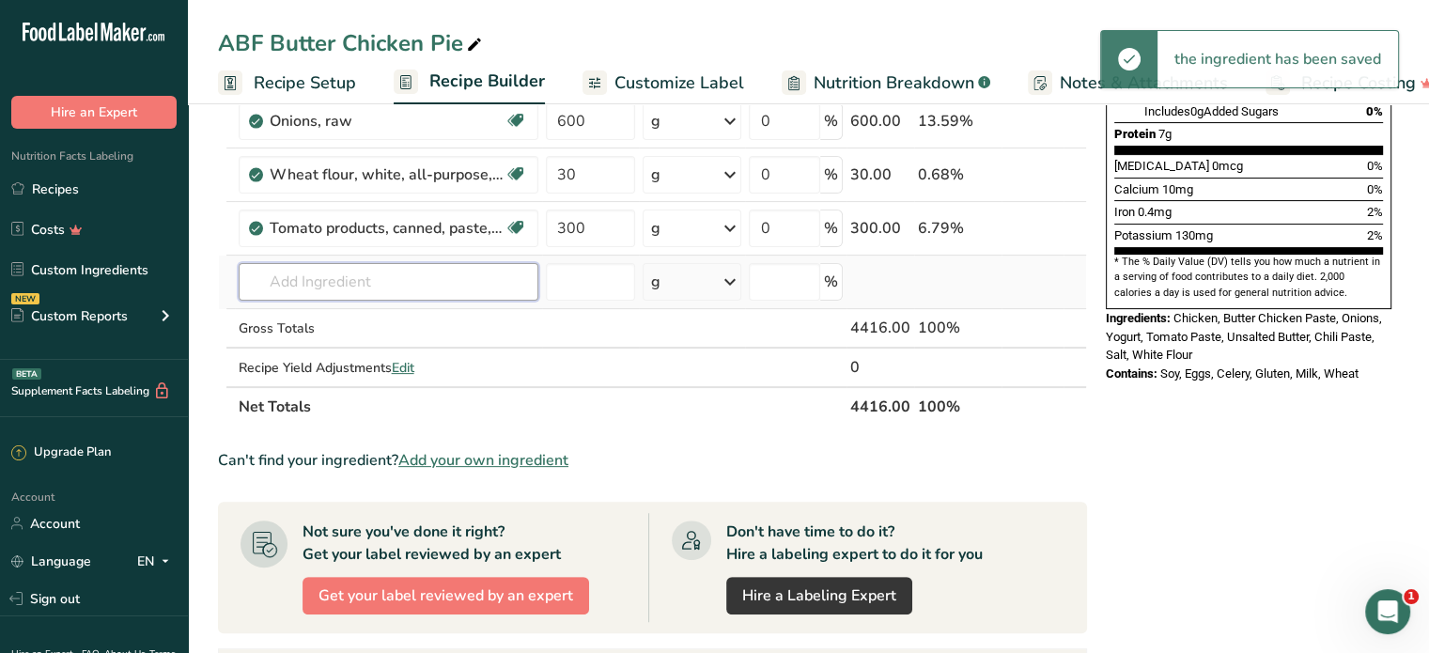
click at [327, 281] on div "Ingredient * Amount * Unit * Waste * .a-a{fill:#347362;}.b-a{fill:#fff;} Grams …" at bounding box center [652, 80] width 869 height 694
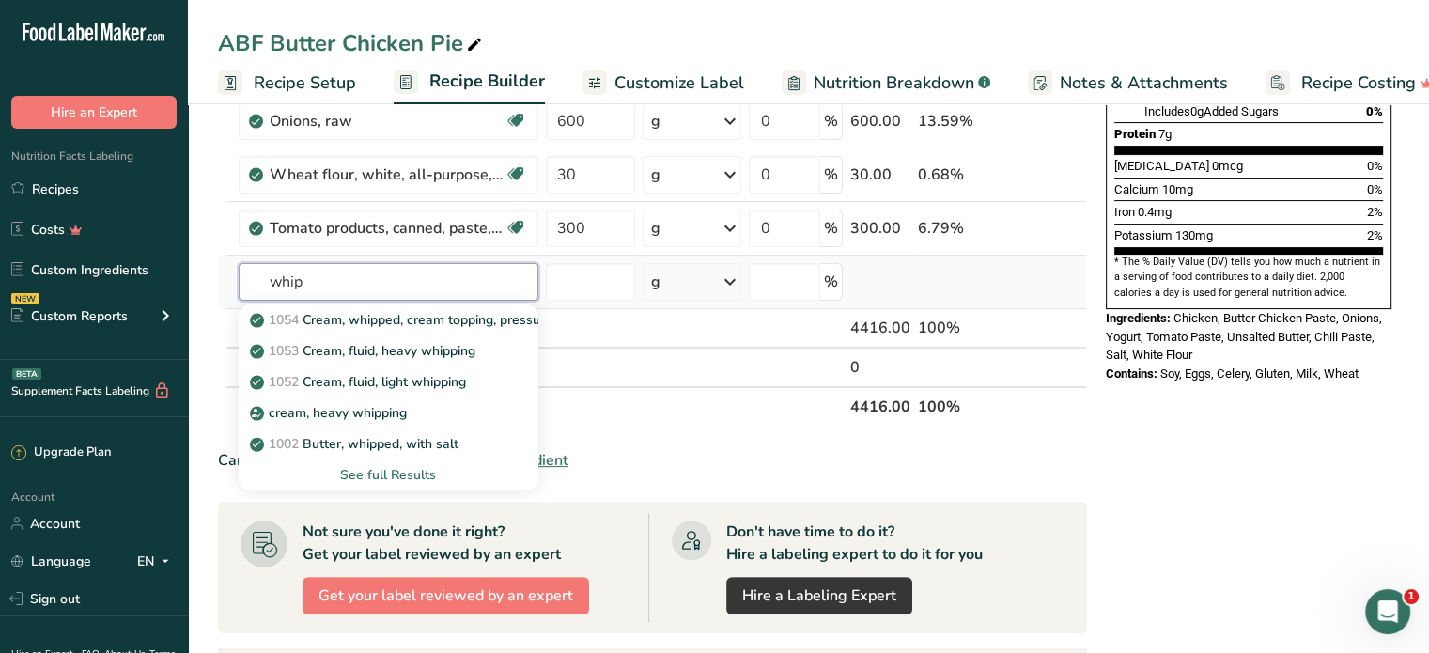
type input "whip"
click at [410, 473] on div "See full Results" at bounding box center [389, 475] width 270 height 20
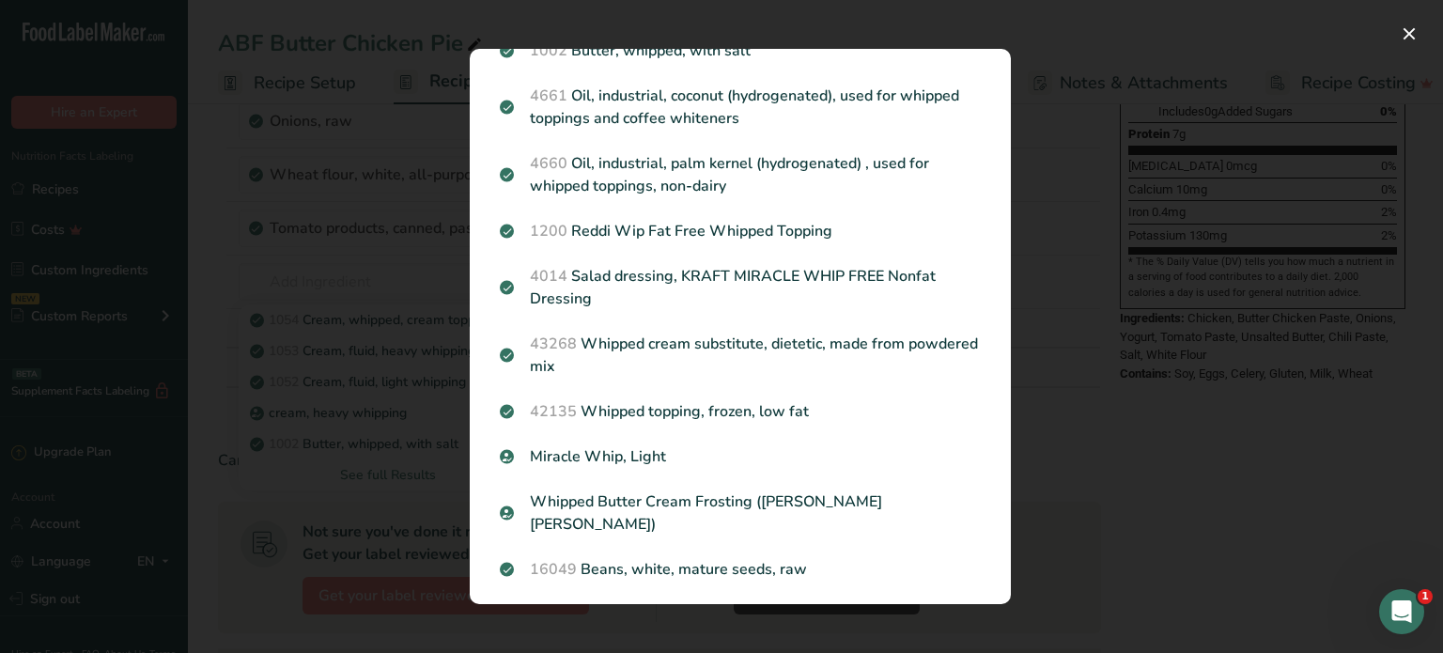
scroll to position [0, 0]
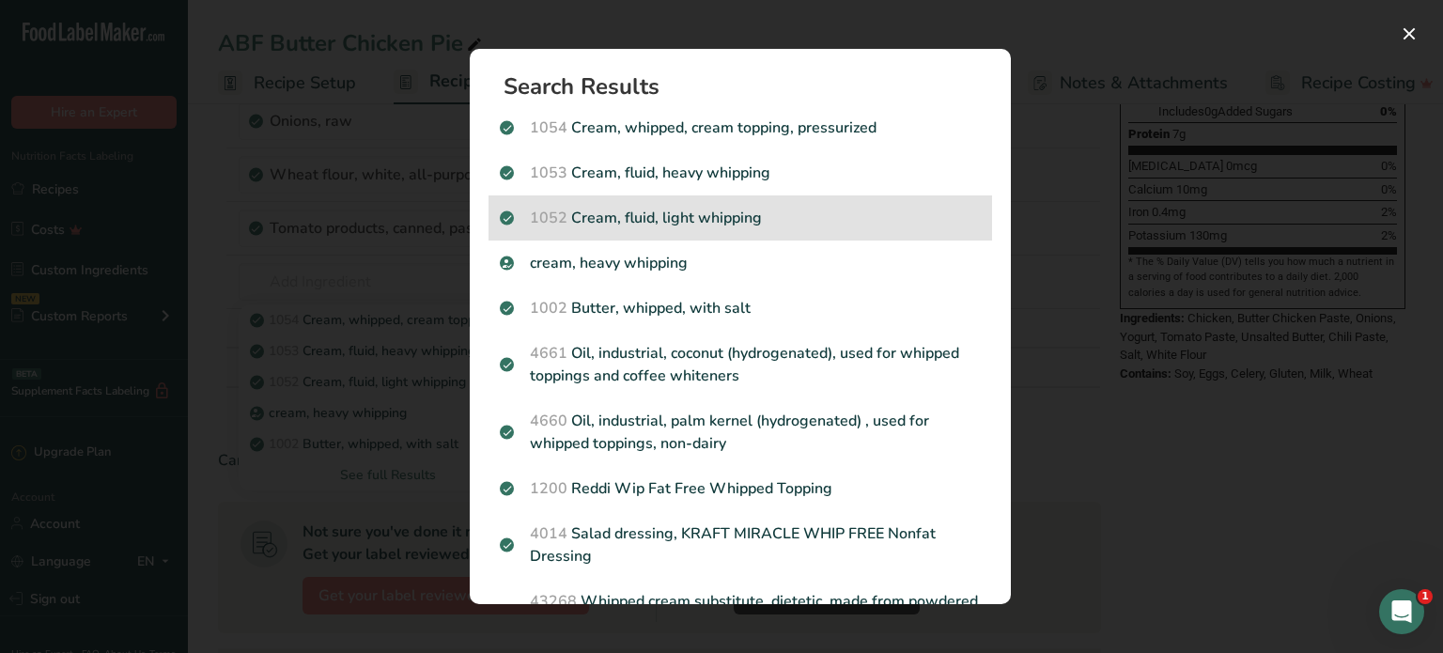
click at [815, 222] on p "1052 Cream, fluid, light [MEDICAL_DATA]" at bounding box center [740, 218] width 481 height 23
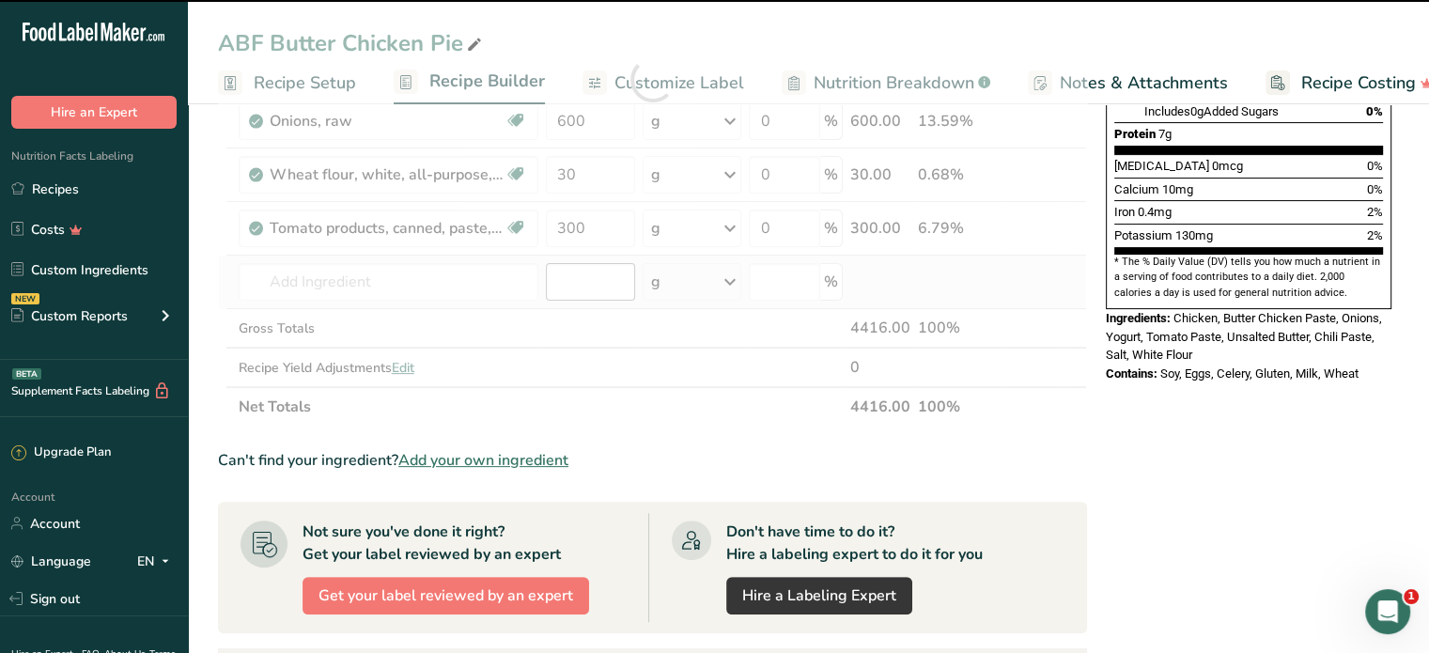
type input "0"
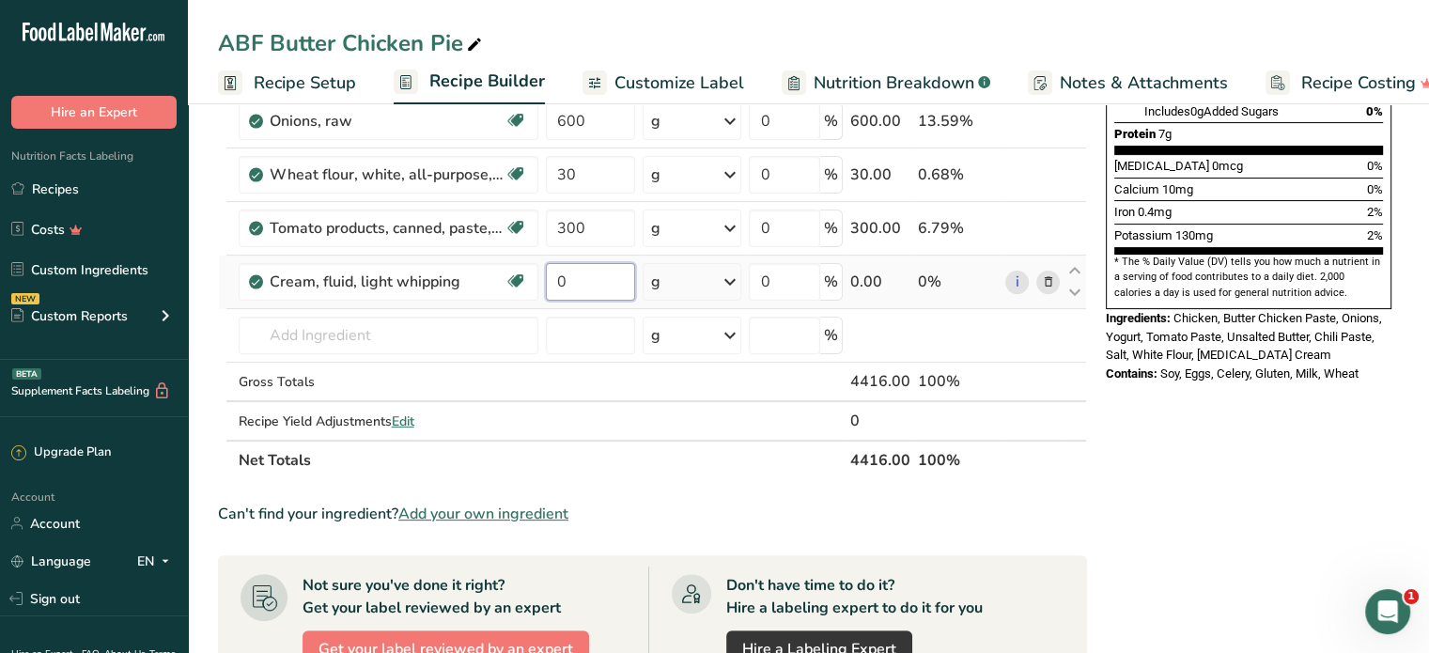
drag, startPoint x: 573, startPoint y: 281, endPoint x: 544, endPoint y: 286, distance: 29.5
click at [546, 286] on input "0" at bounding box center [591, 282] width 90 height 38
type input "800"
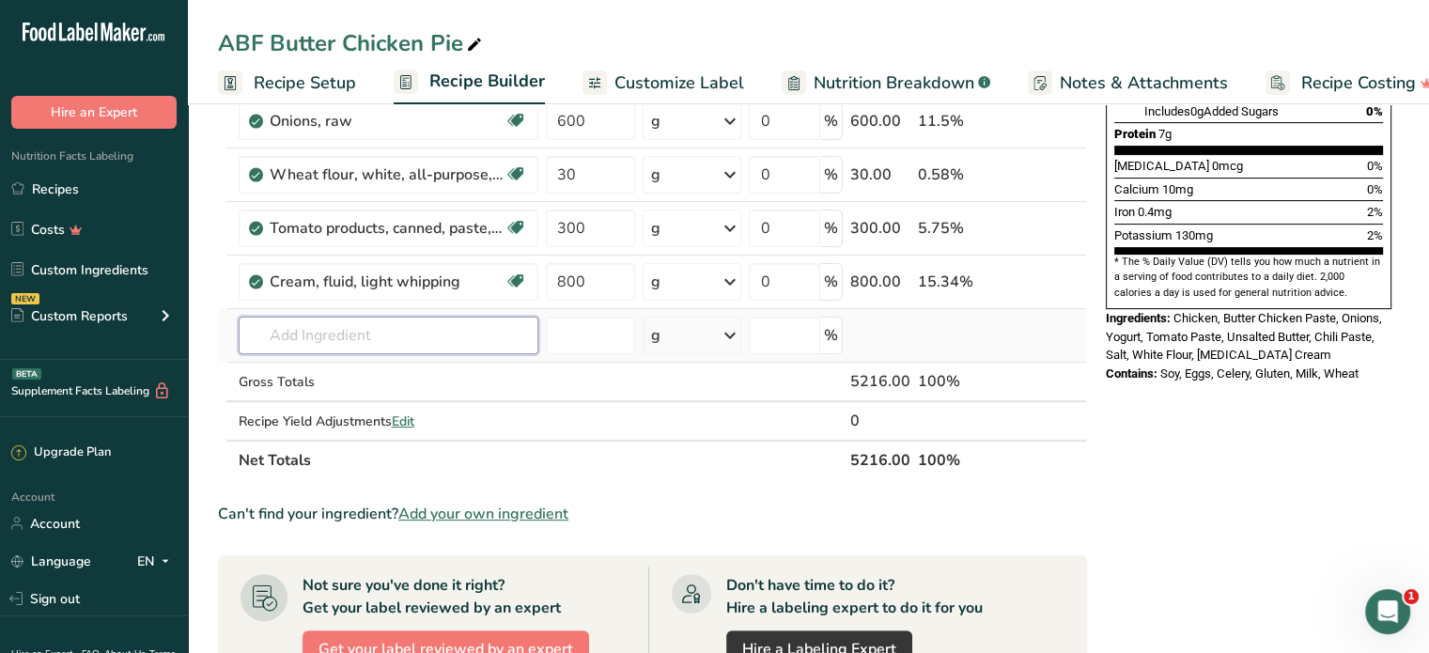
click at [357, 340] on div "Ingredient * Amount * Unit * Waste * .a-a{fill:#347362;}.b-a{fill:#fff;} Grams …" at bounding box center [652, 106] width 869 height 747
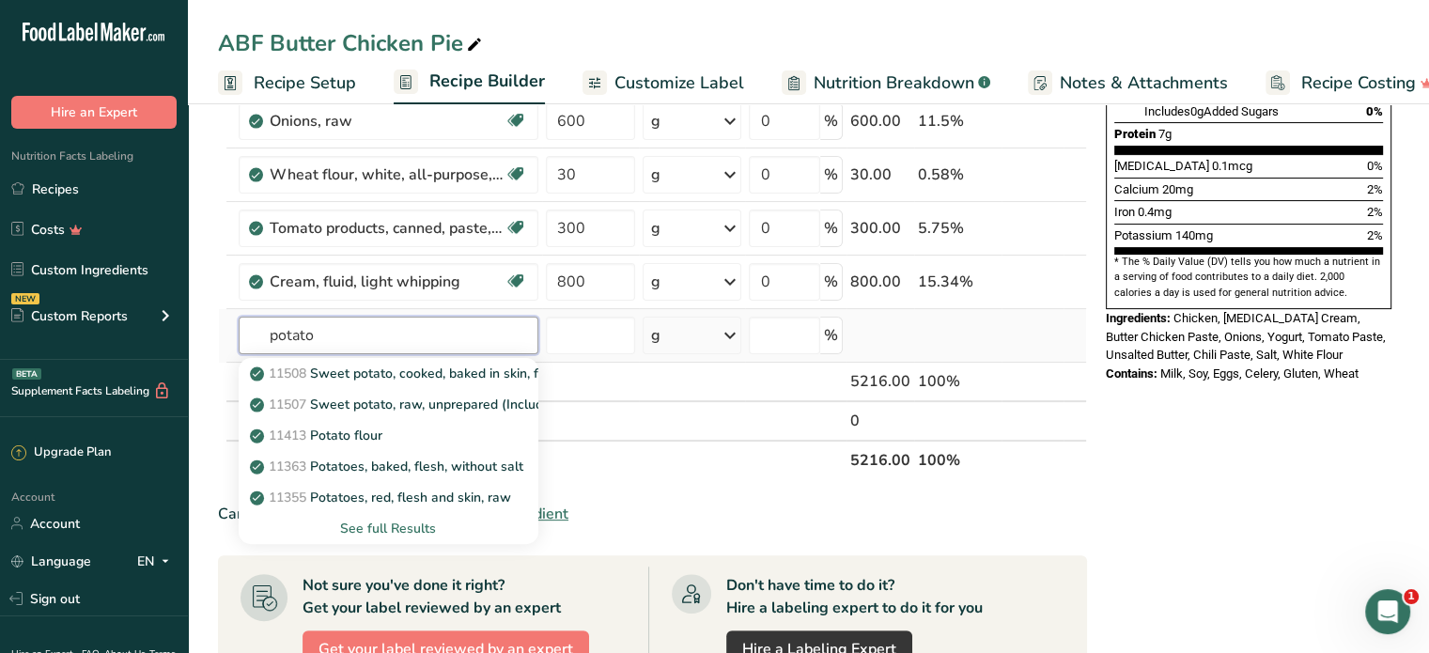
type input "potato"
click at [412, 522] on div "See full Results" at bounding box center [389, 529] width 270 height 20
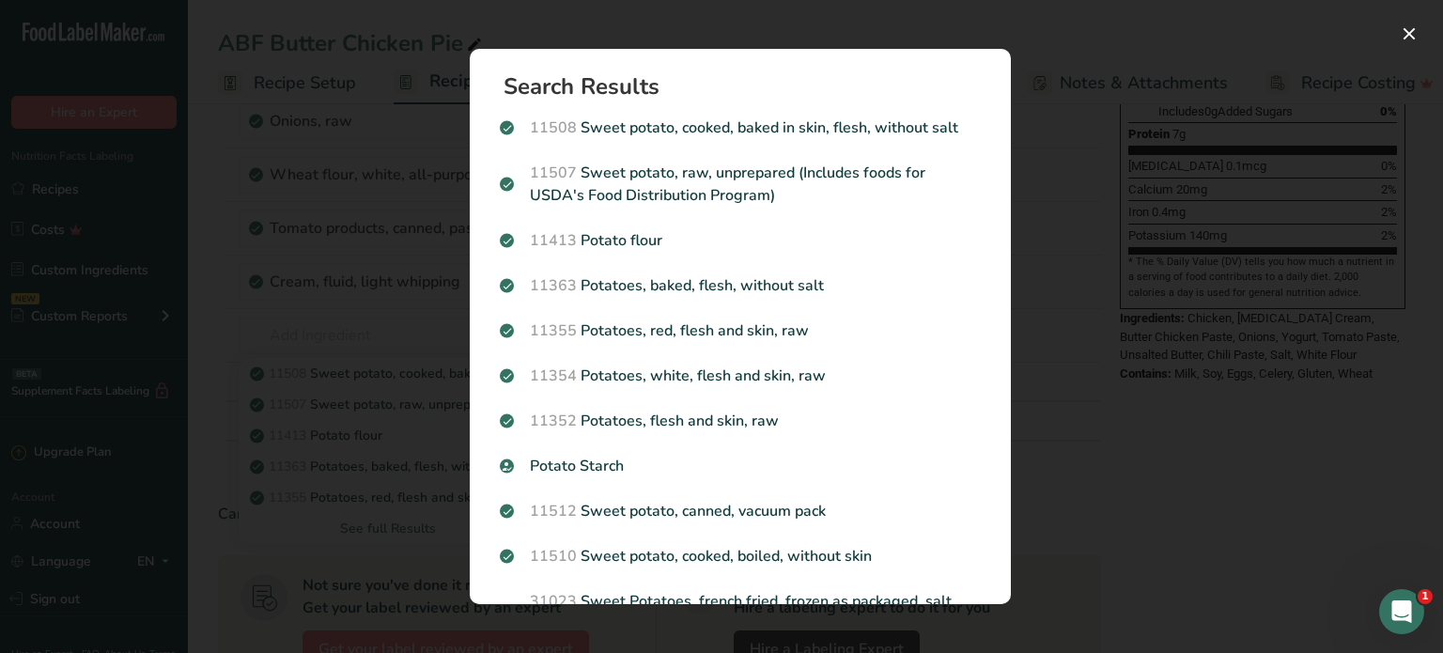
click at [850, 416] on p "11352 Potatoes, flesh and skin, raw" at bounding box center [740, 421] width 481 height 23
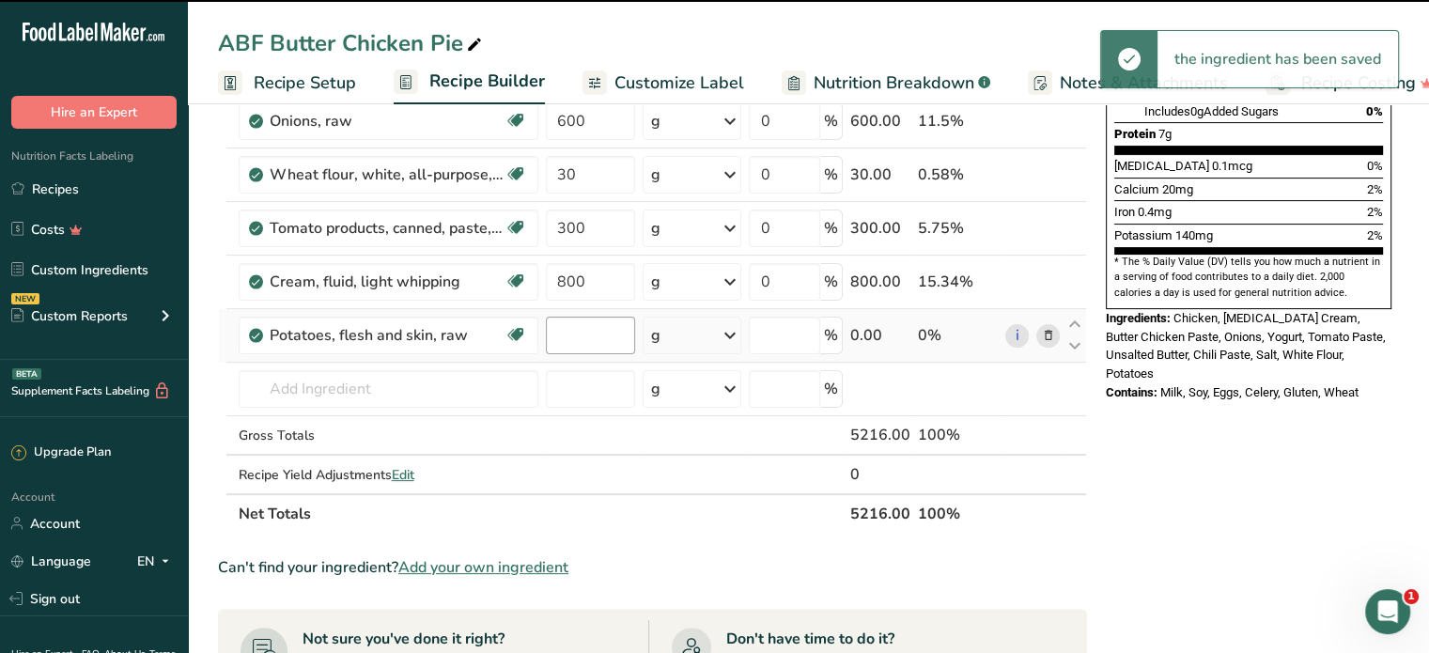
type input "0"
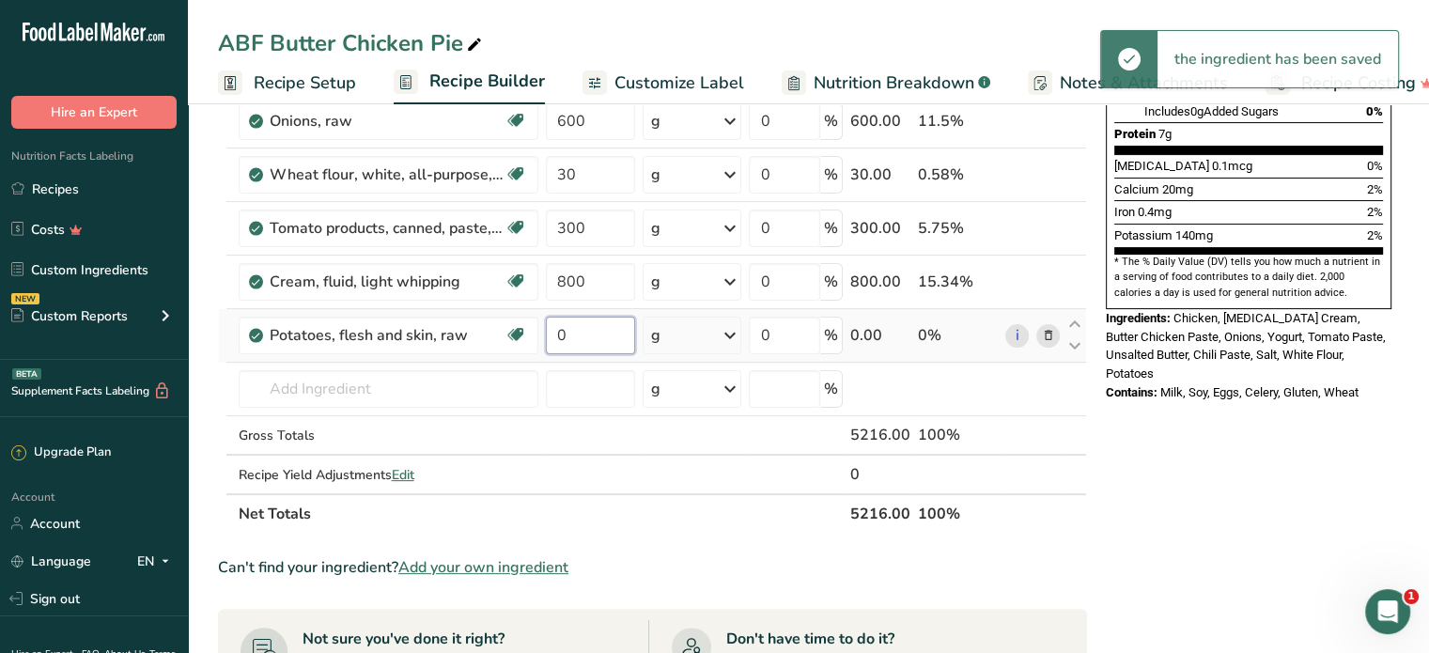
drag, startPoint x: 571, startPoint y: 327, endPoint x: 541, endPoint y: 335, distance: 31.2
click at [542, 335] on td "0" at bounding box center [591, 336] width 98 height 54
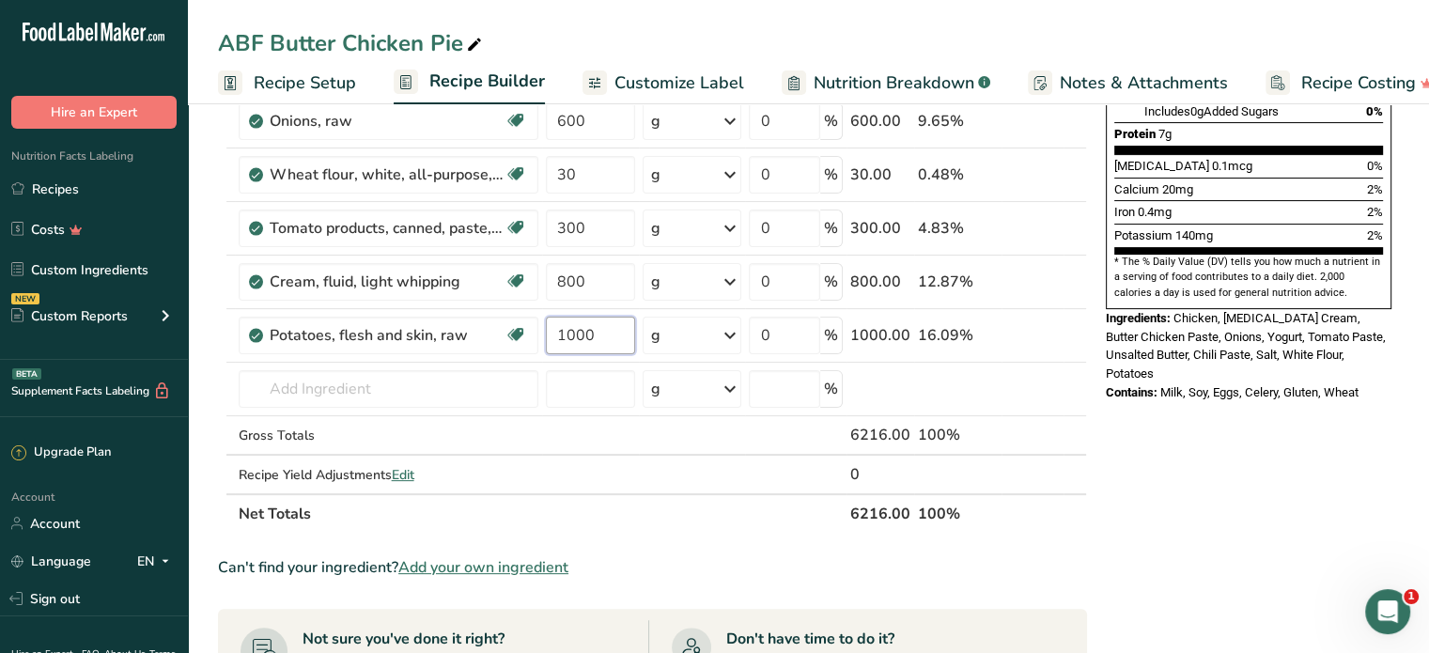
type input "1000"
click at [1131, 439] on div "Nutrition Facts 2 Servings Per Container Serving Size 67g Amount Per Serving Ca…" at bounding box center [1249, 438] width 301 height 1561
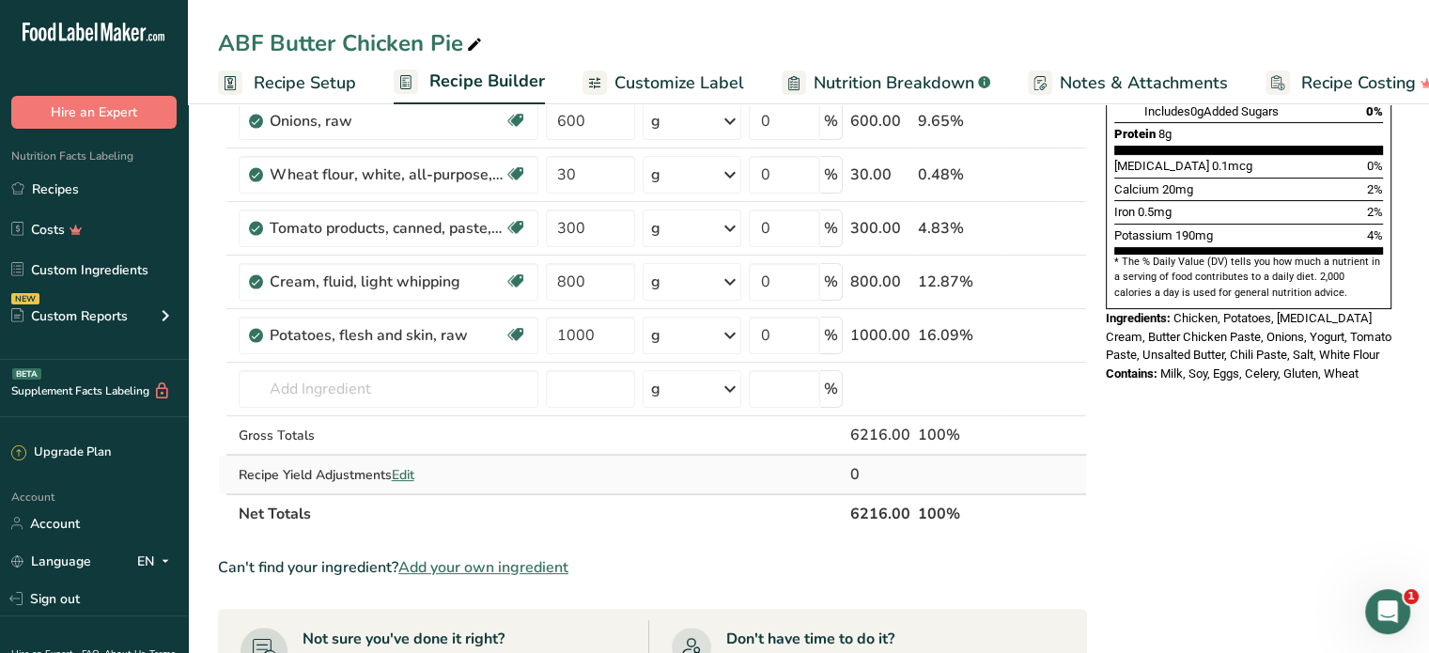
click at [419, 469] on div "Recipe Yield Adjustments Edit" at bounding box center [389, 475] width 300 height 20
click at [406, 470] on span "Edit" at bounding box center [403, 475] width 23 height 18
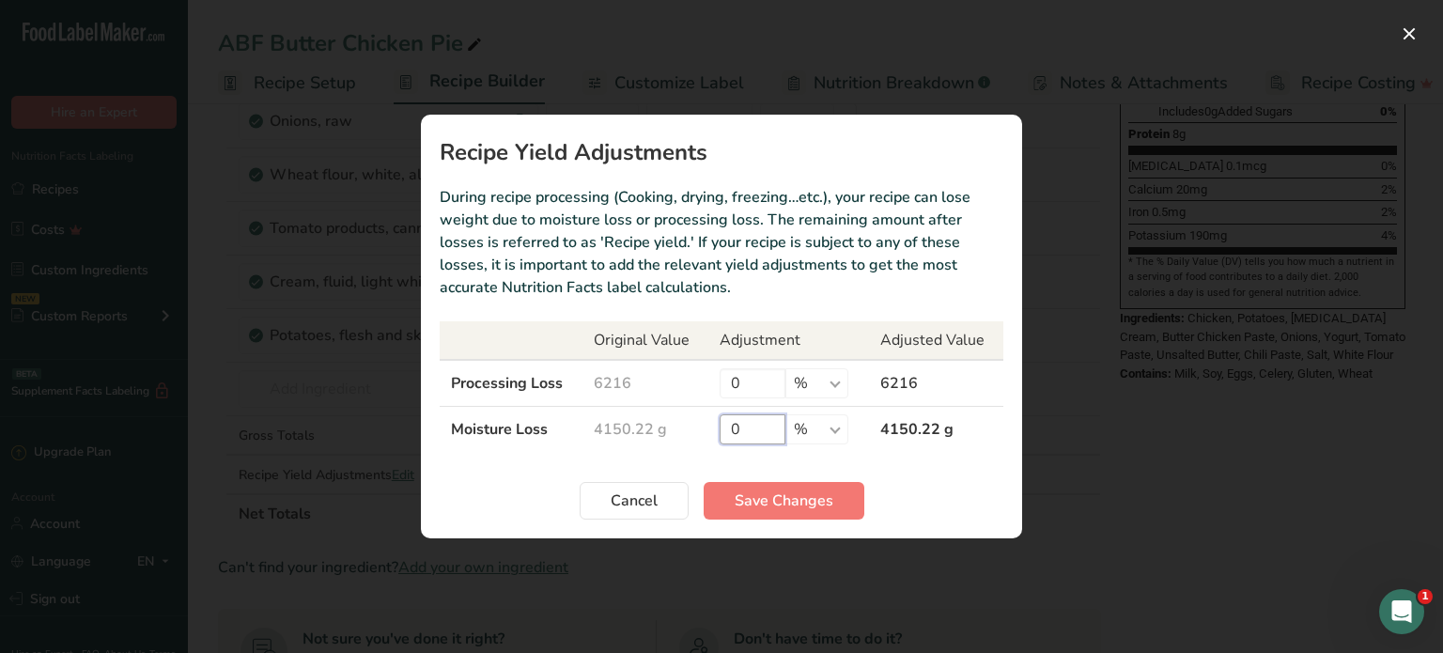
drag, startPoint x: 744, startPoint y: 425, endPoint x: 718, endPoint y: 430, distance: 26.9
click at [718, 430] on td "0 % g kg mg mcg lb oz" at bounding box center [789, 430] width 161 height 46
type input "10"
drag, startPoint x: 744, startPoint y: 383, endPoint x: 714, endPoint y: 385, distance: 30.1
click at [714, 385] on td "0 % g kg mg mcg lb oz" at bounding box center [789, 383] width 161 height 47
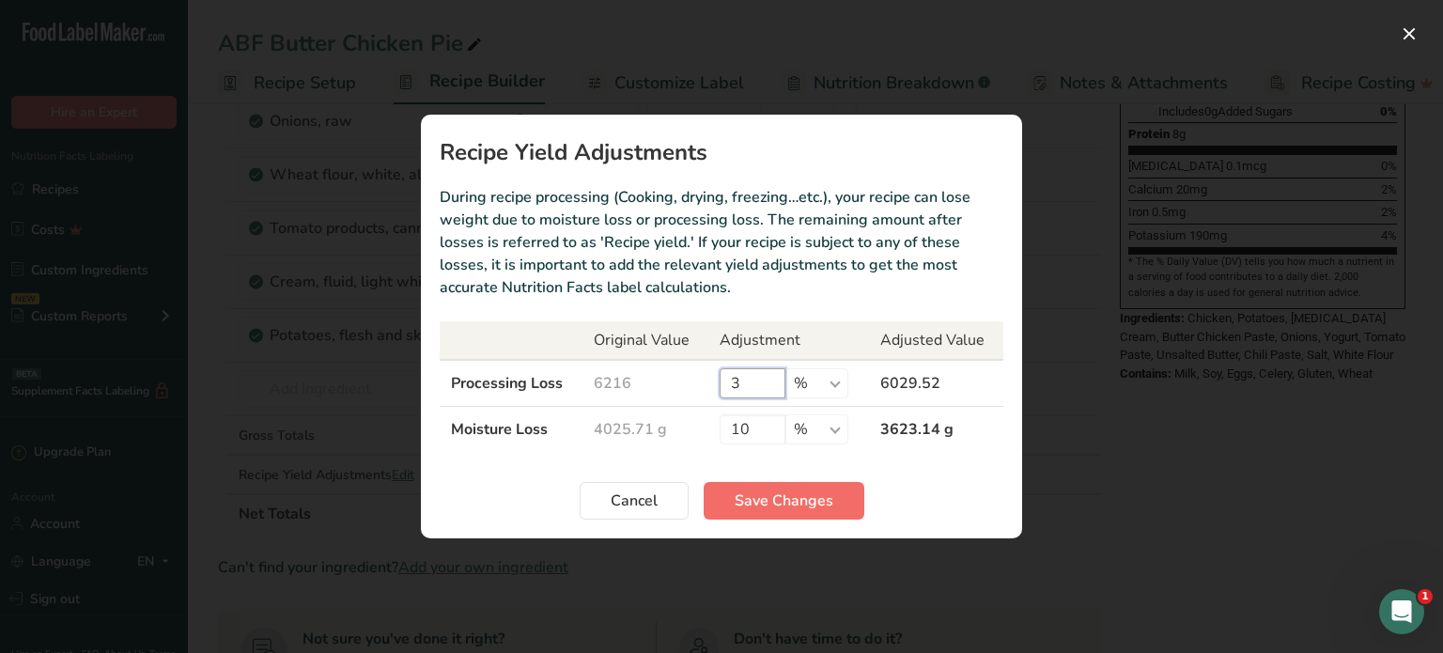
type input "3"
click at [795, 498] on span "Save Changes" at bounding box center [784, 501] width 99 height 23
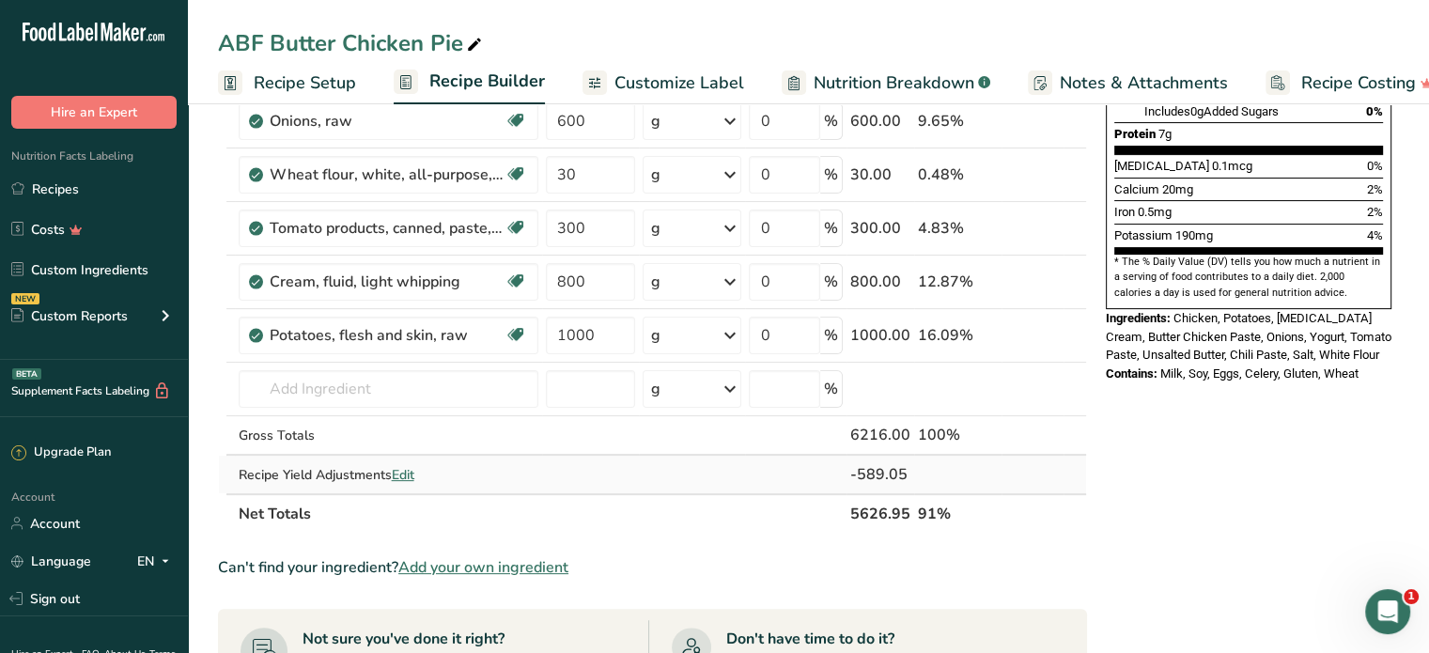
click at [414, 469] on span "Edit" at bounding box center [403, 475] width 23 height 18
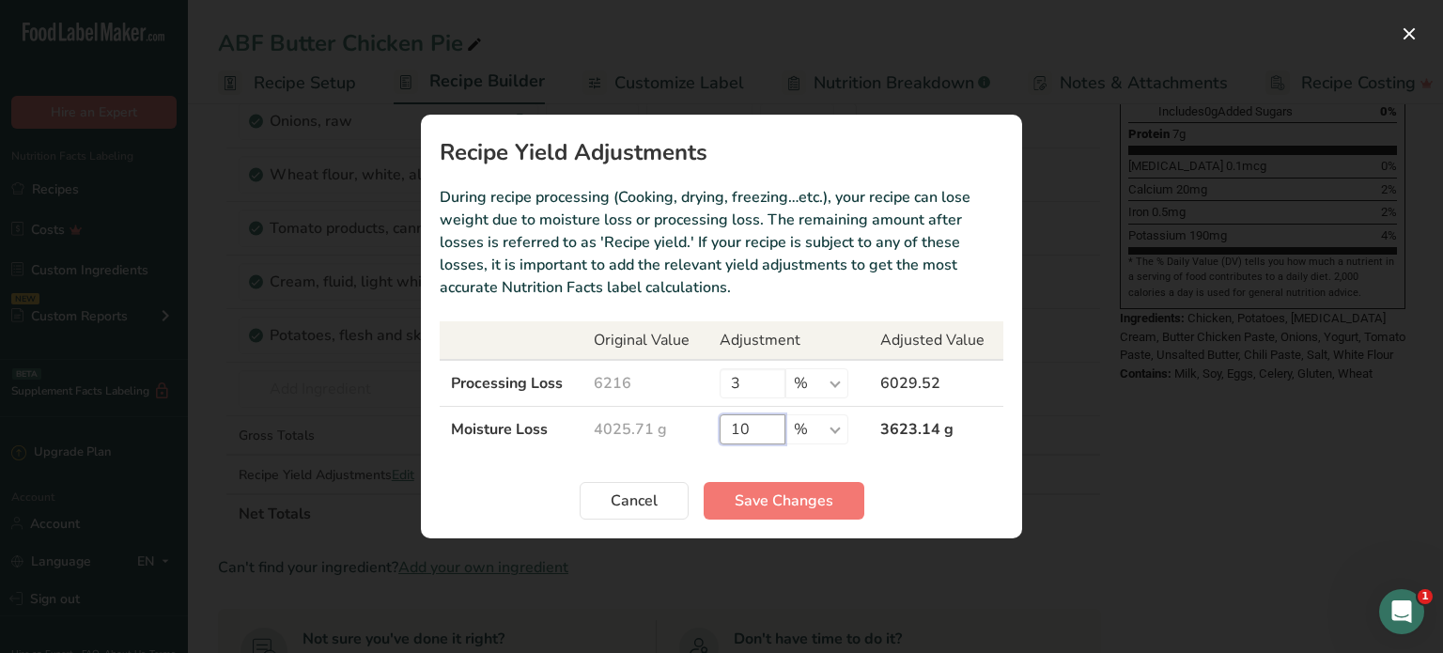
drag, startPoint x: 757, startPoint y: 426, endPoint x: 735, endPoint y: 429, distance: 21.9
click at [735, 429] on input "10" at bounding box center [753, 429] width 66 height 30
type input "13"
click at [807, 502] on span "Save Changes" at bounding box center [784, 501] width 99 height 23
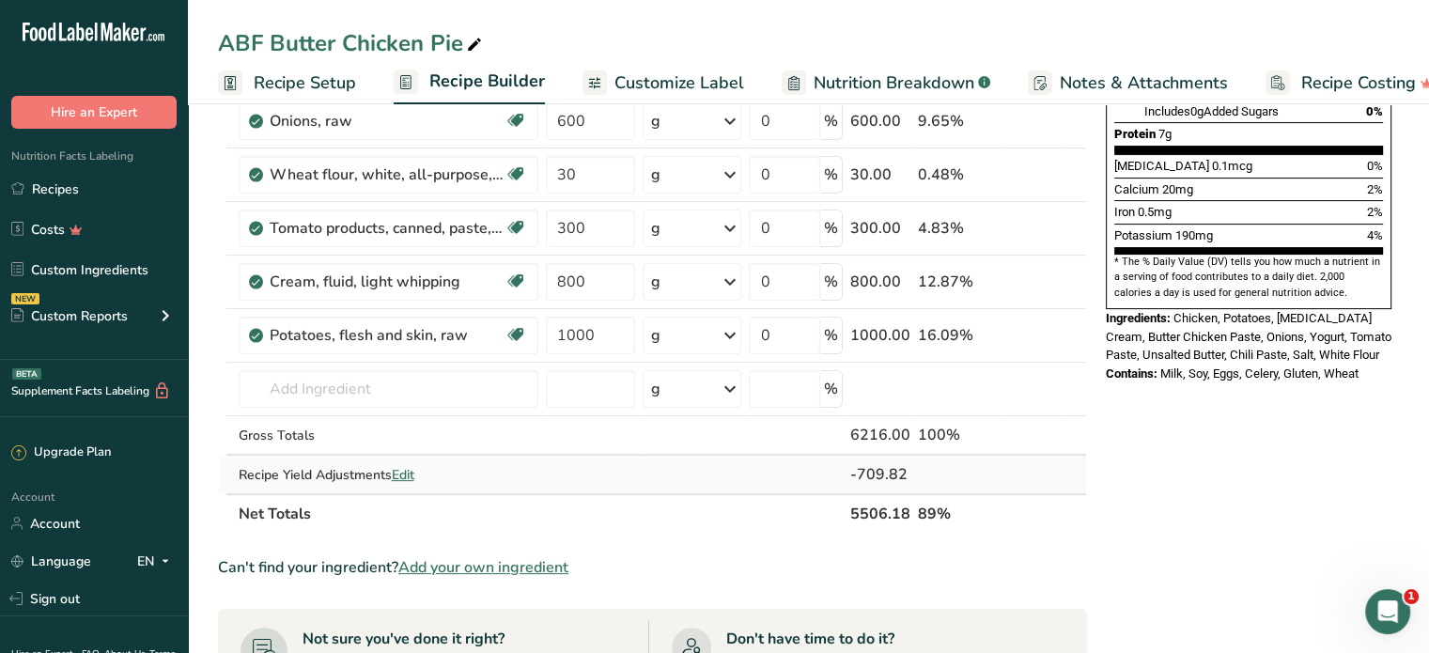
click at [405, 473] on span "Edit" at bounding box center [403, 475] width 23 height 18
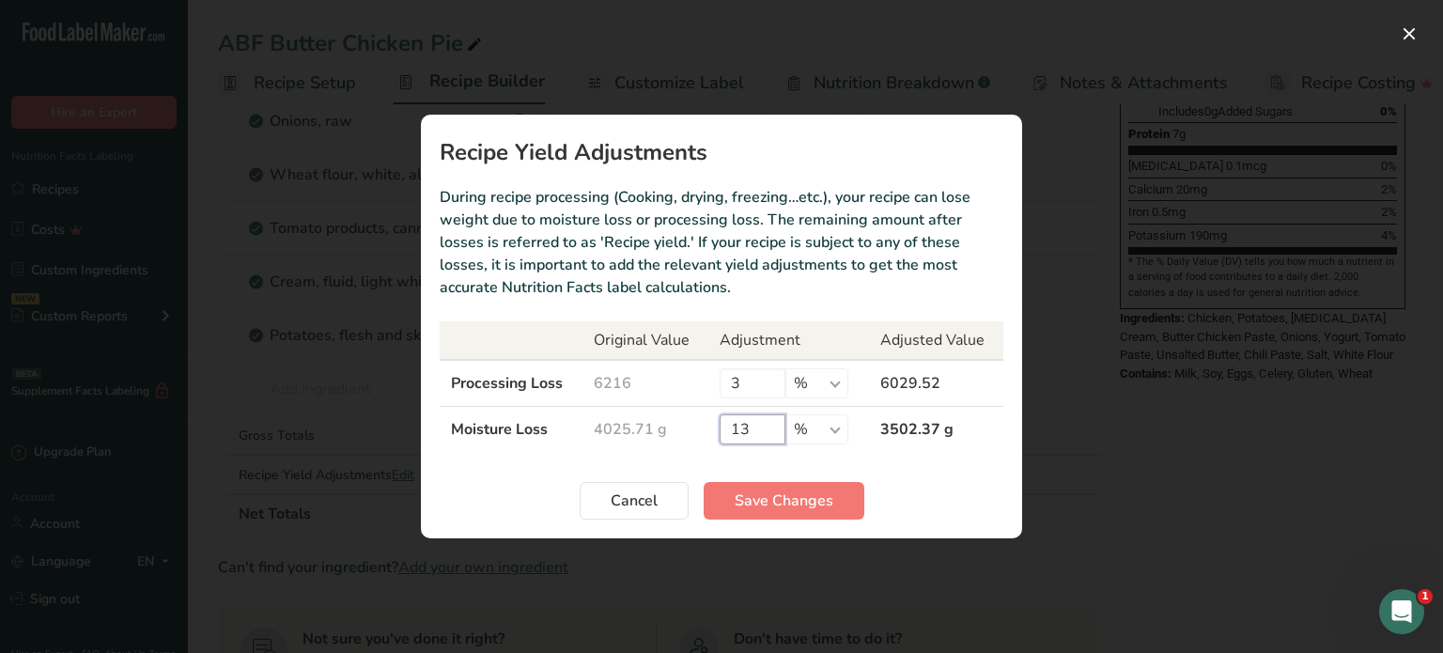
drag, startPoint x: 759, startPoint y: 419, endPoint x: 739, endPoint y: 429, distance: 22.7
click at [739, 429] on input "13" at bounding box center [753, 429] width 66 height 30
drag, startPoint x: 752, startPoint y: 376, endPoint x: 733, endPoint y: 382, distance: 19.6
click at [733, 382] on input "3" at bounding box center [753, 383] width 66 height 30
click at [741, 424] on input "13" at bounding box center [753, 429] width 66 height 30
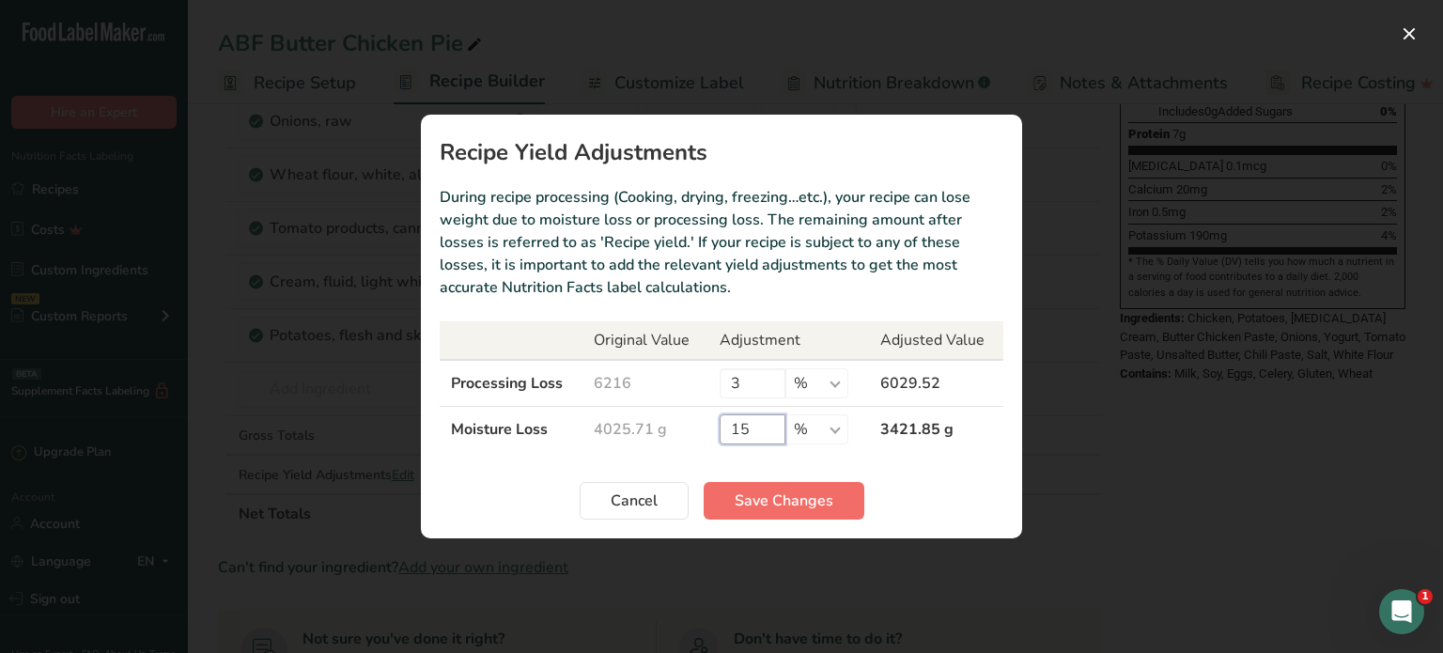
type input "15"
click at [752, 500] on span "Save Changes" at bounding box center [784, 501] width 99 height 23
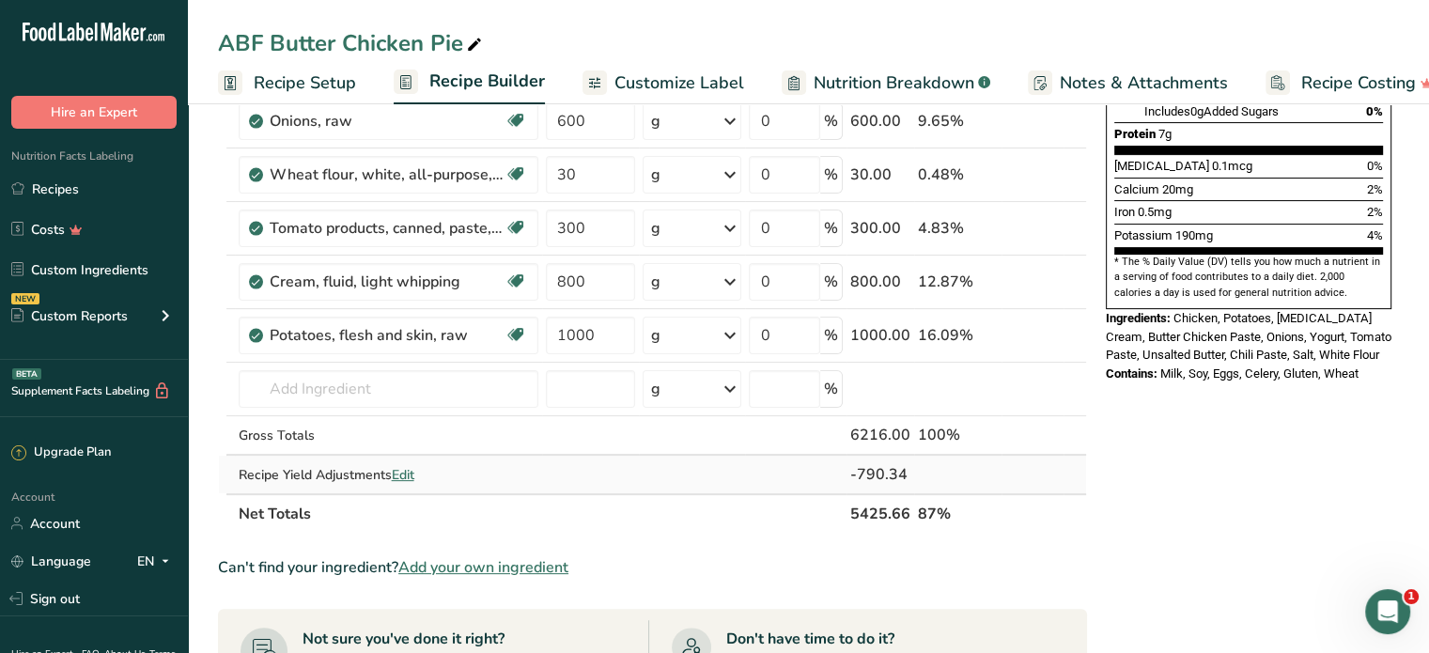
click at [413, 466] on span "Edit" at bounding box center [403, 475] width 23 height 18
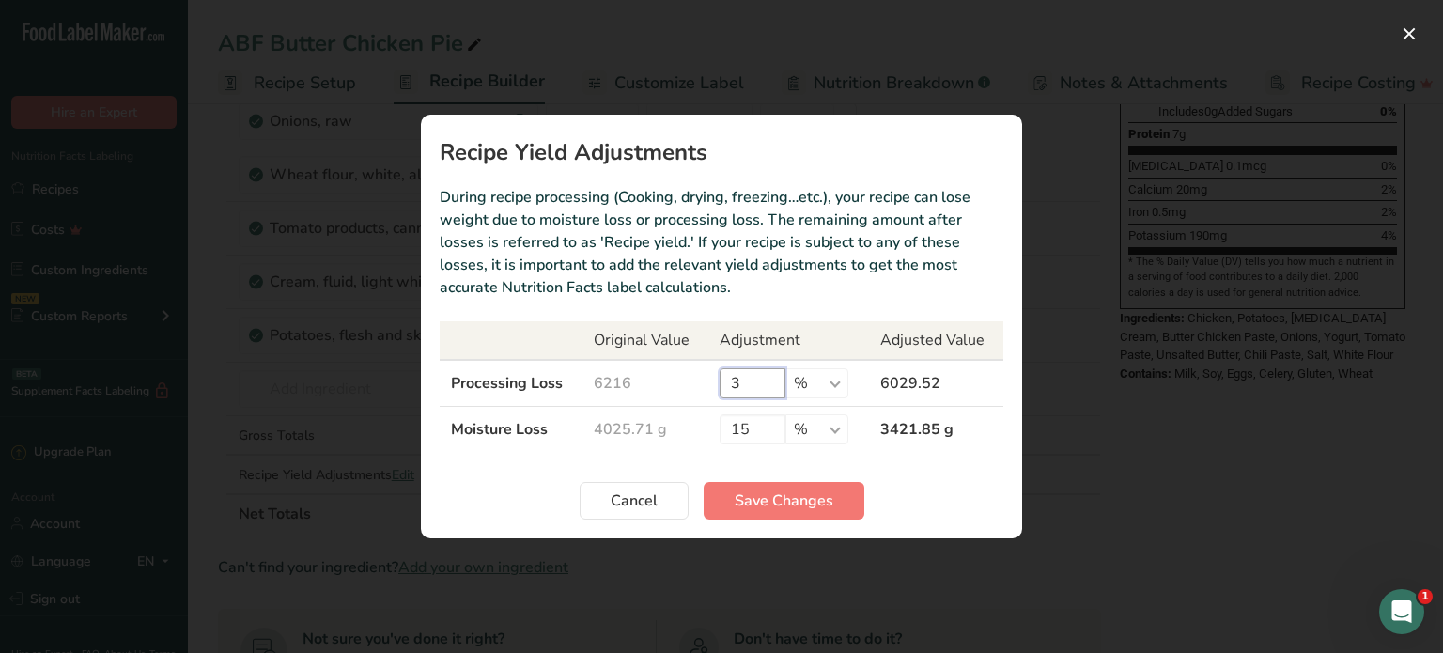
drag, startPoint x: 738, startPoint y: 385, endPoint x: 726, endPoint y: 383, distance: 11.4
click at [726, 383] on input "3" at bounding box center [753, 383] width 66 height 30
type input "2"
click at [822, 510] on span "Save Changes" at bounding box center [784, 501] width 99 height 23
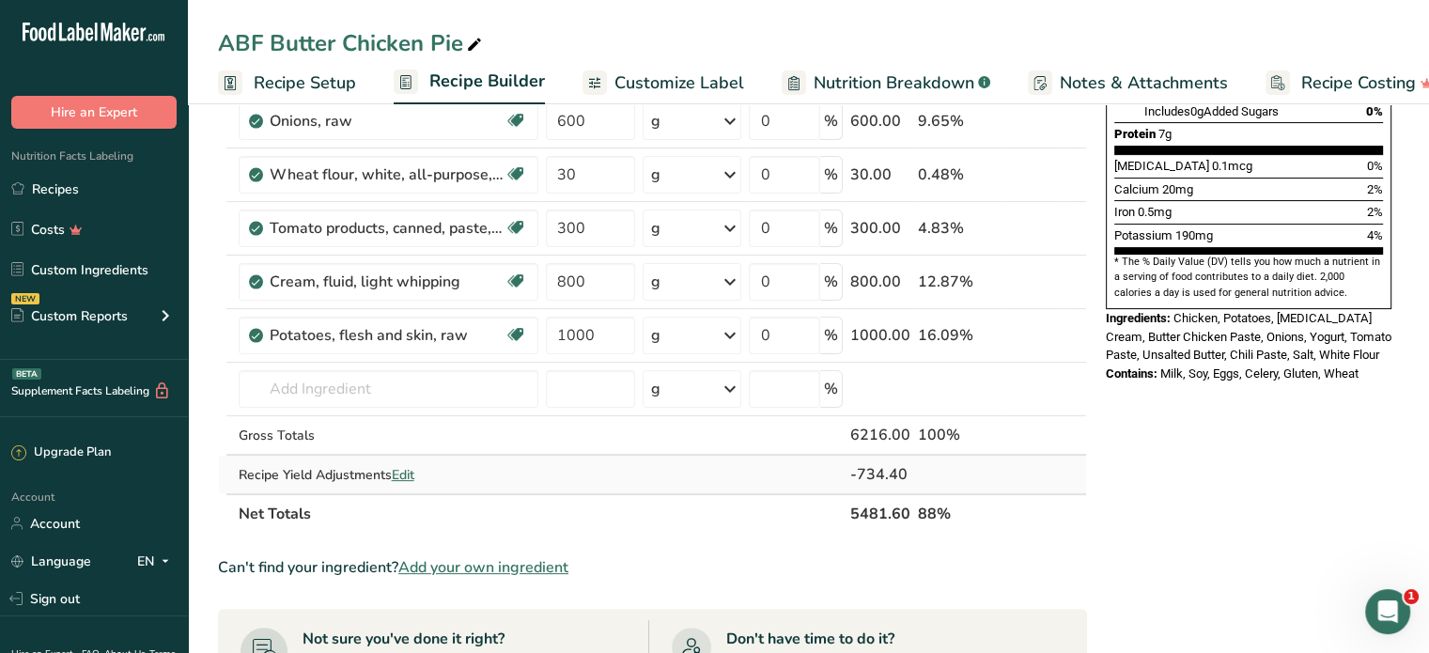
click at [410, 470] on span "Edit" at bounding box center [403, 475] width 23 height 18
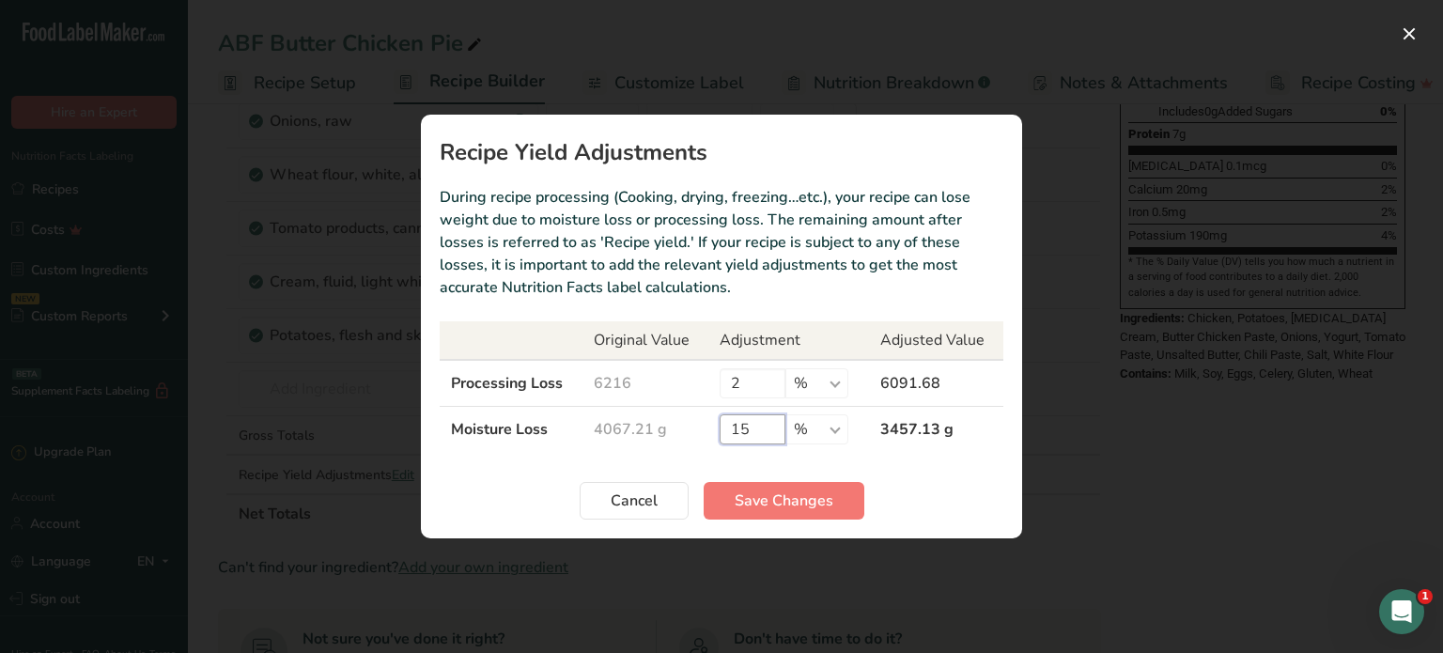
click at [757, 431] on input "15" at bounding box center [753, 429] width 66 height 30
type input "15.5"
click at [784, 492] on span "Save Changes" at bounding box center [784, 501] width 99 height 23
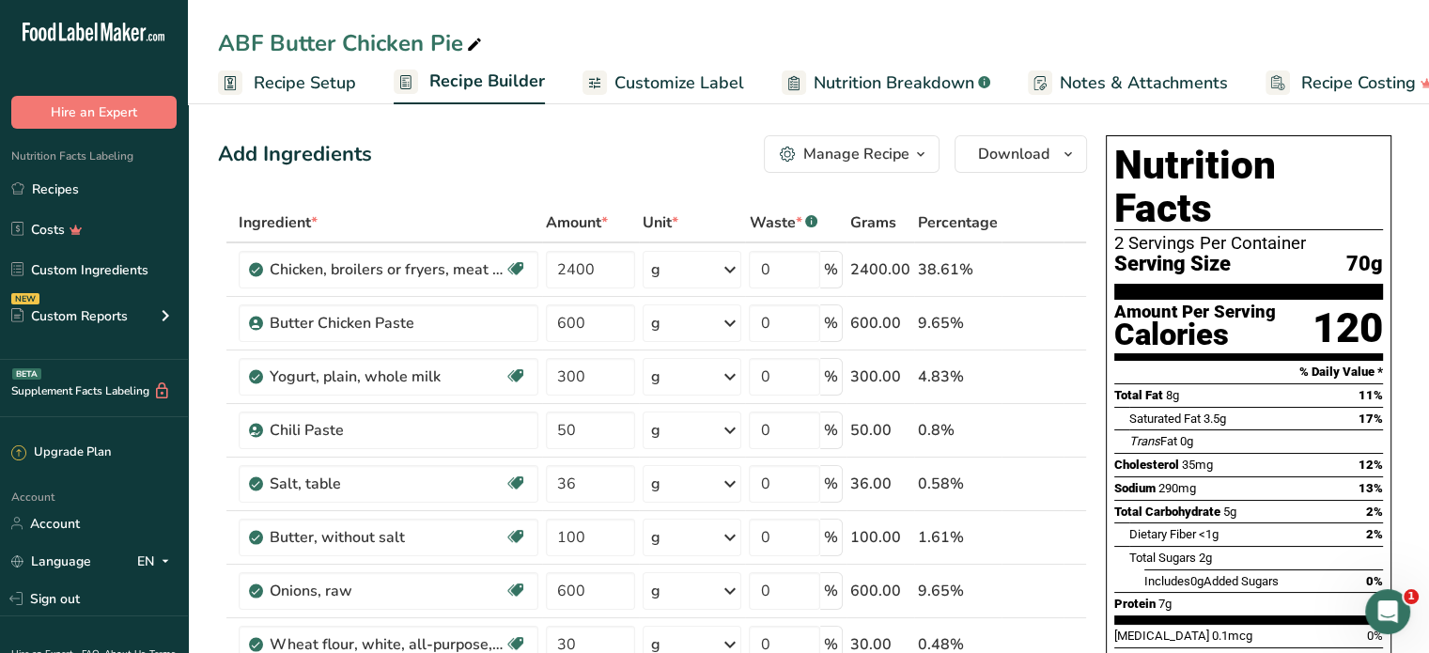
click at [710, 86] on span "Customize Label" at bounding box center [680, 82] width 130 height 25
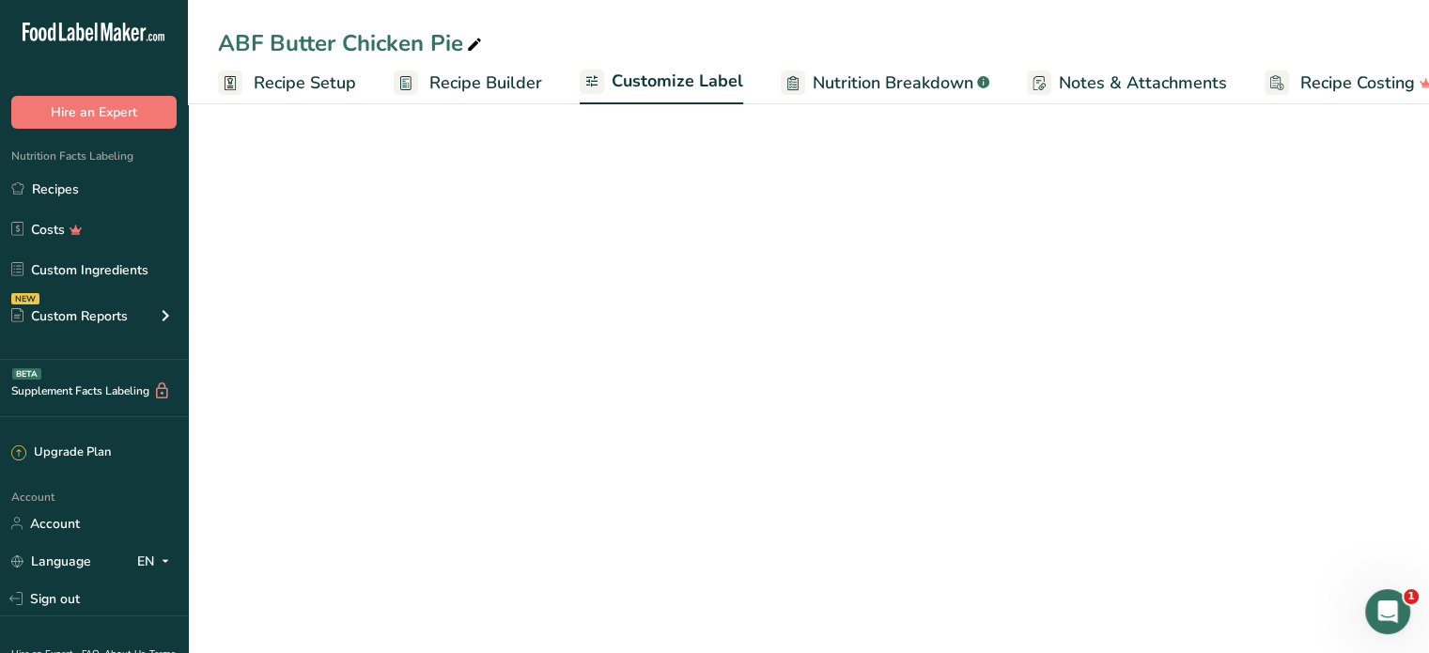
scroll to position [0, 34]
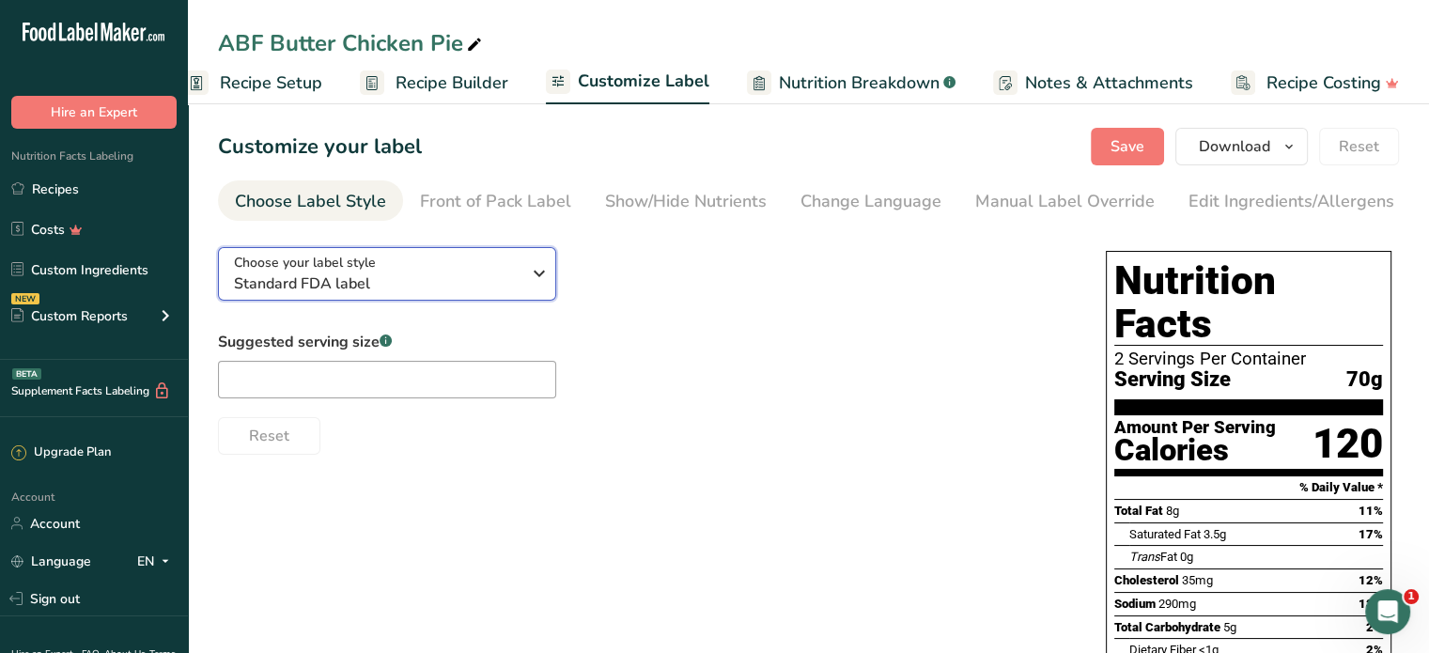
click at [459, 285] on span "Standard FDA label" at bounding box center [377, 284] width 287 height 23
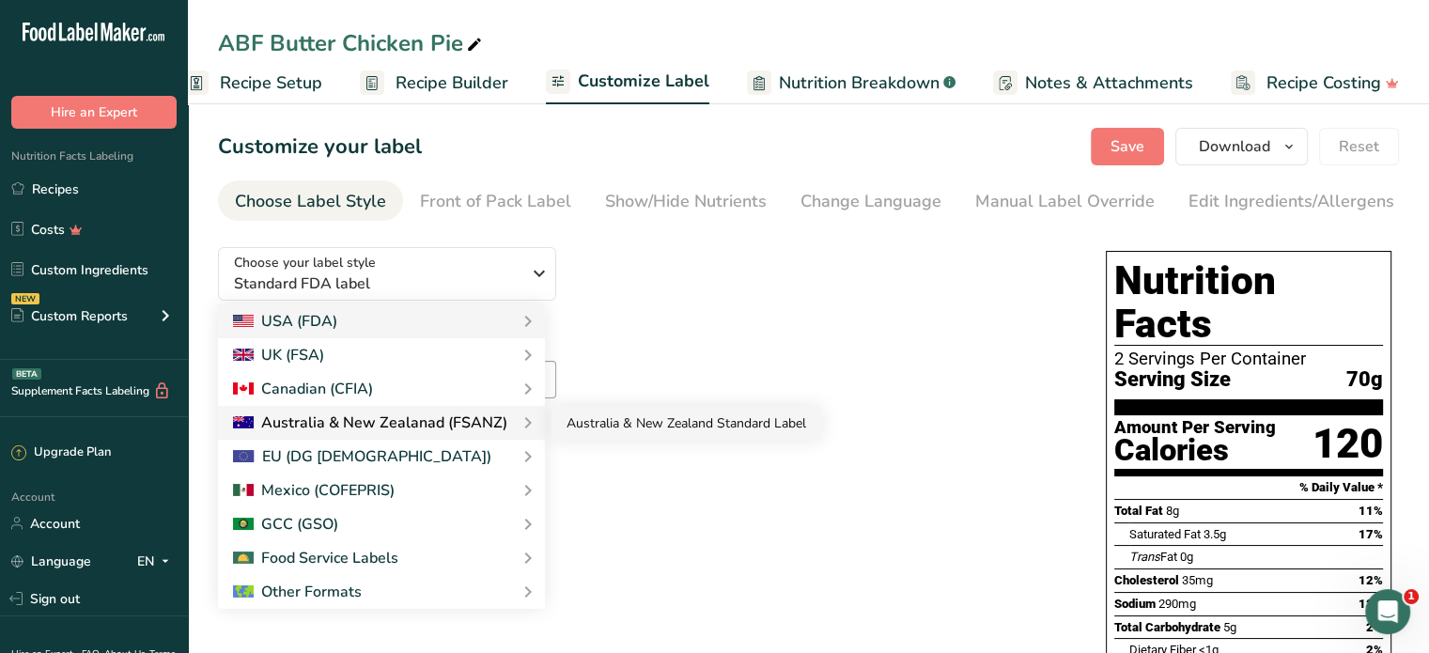
click at [583, 423] on link "Australia & New Zealand Standard Label" at bounding box center [687, 423] width 270 height 35
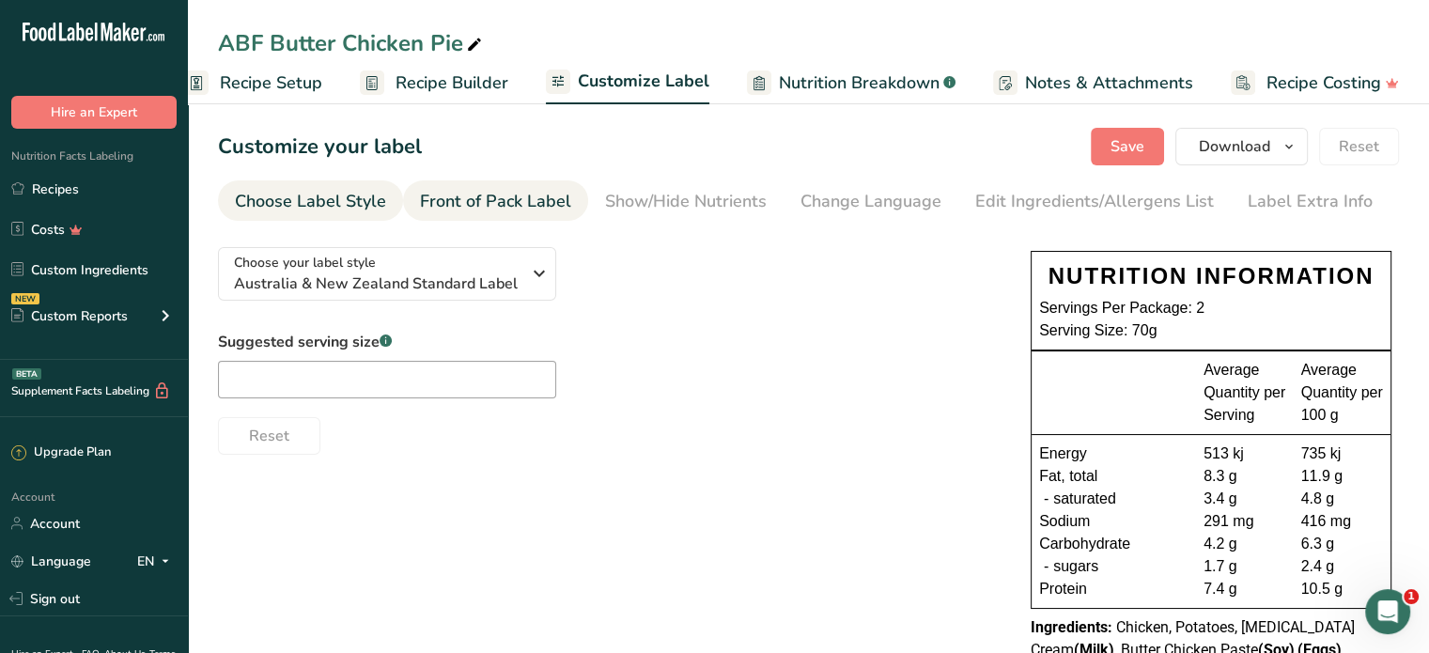
click at [489, 195] on div "Front of Pack Label" at bounding box center [495, 201] width 151 height 25
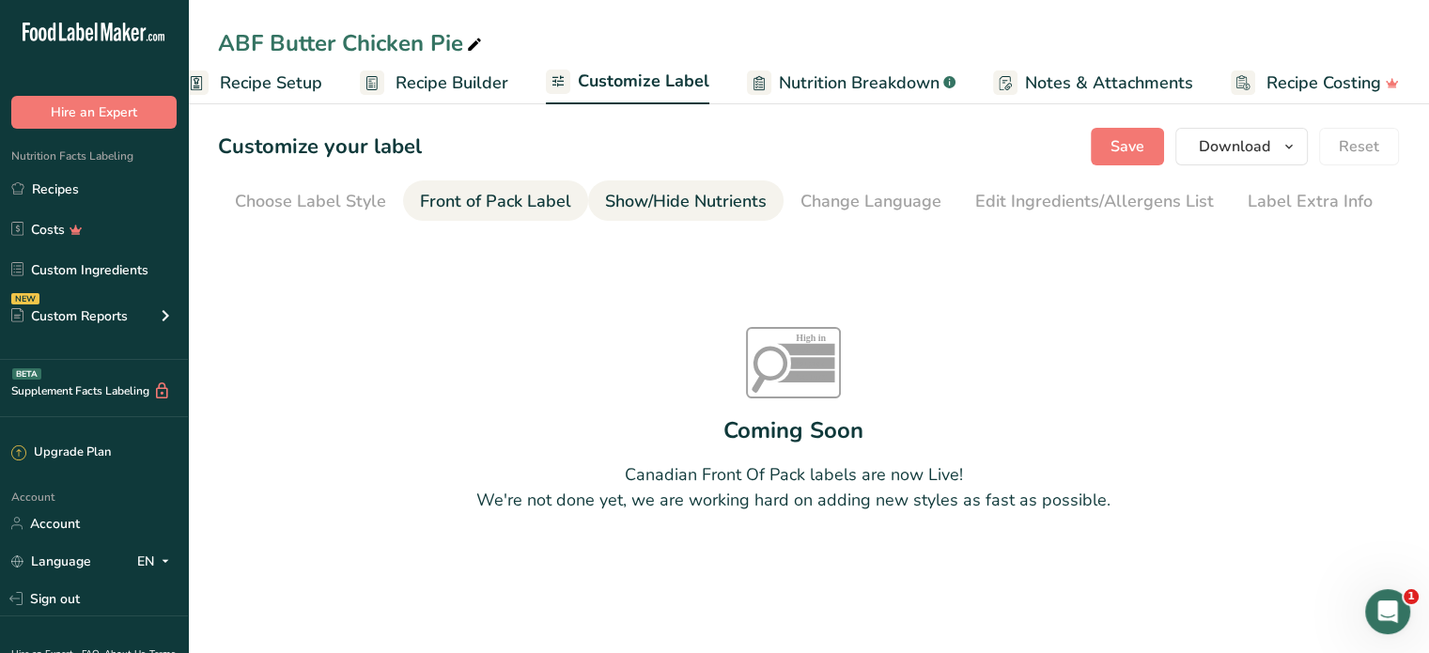
click at [691, 198] on div "Show/Hide Nutrients" at bounding box center [686, 201] width 162 height 25
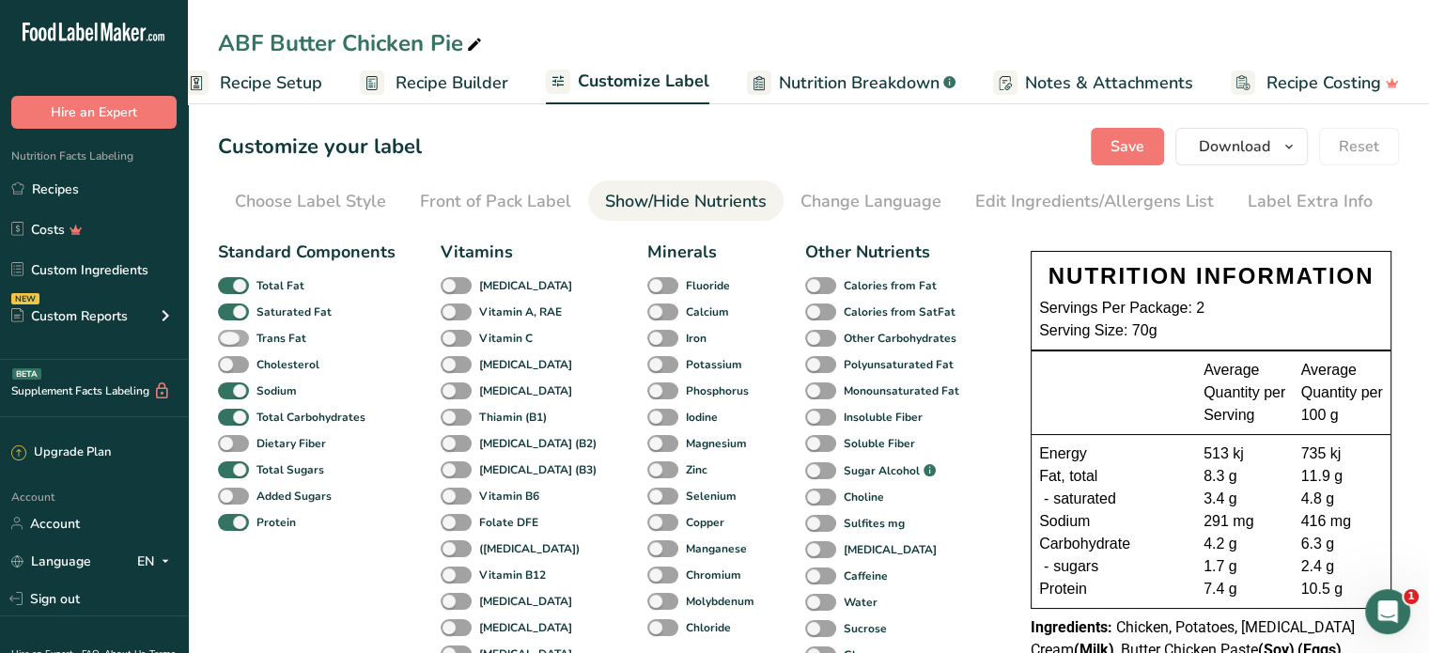
click at [241, 334] on span at bounding box center [233, 339] width 31 height 18
click at [230, 334] on input "Trans Fat" at bounding box center [224, 338] width 12 height 12
checkbox input "true"
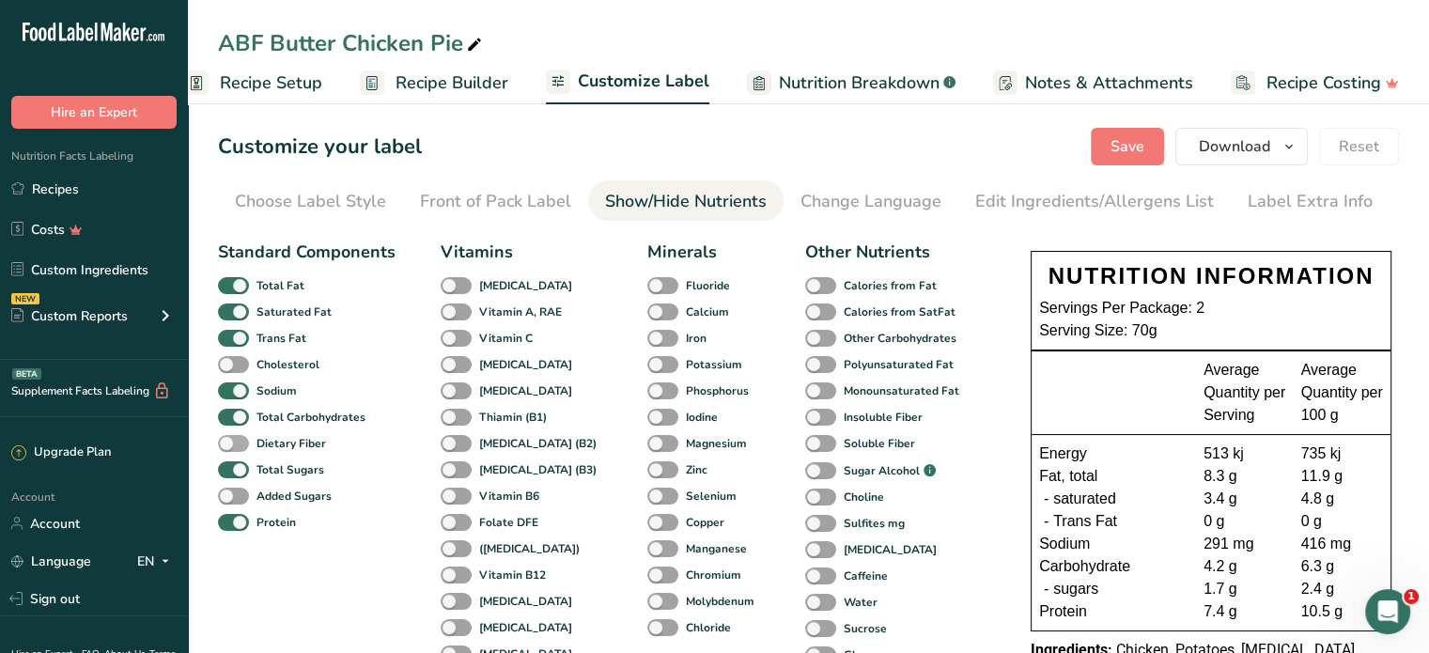
click at [241, 441] on span at bounding box center [233, 444] width 31 height 18
click at [230, 441] on input "Dietary Fiber" at bounding box center [224, 443] width 12 height 12
checkbox input "true"
click at [805, 379] on div "Monounsaturated Fat" at bounding box center [825, 391] width 40 height 26
click at [805, 391] on span at bounding box center [820, 391] width 31 height 18
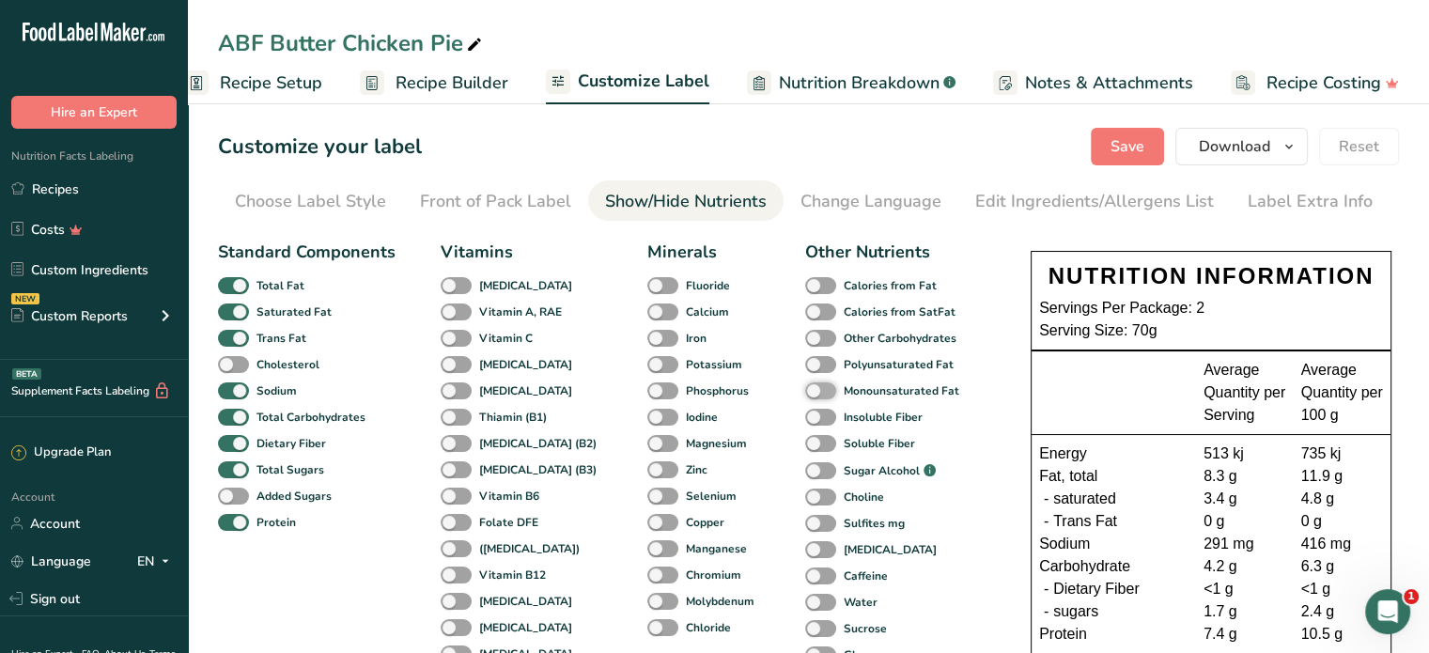
click at [805, 391] on input "Monounsaturated Fat" at bounding box center [811, 390] width 12 height 12
checkbox input "true"
click at [805, 364] on span at bounding box center [820, 365] width 31 height 18
click at [805, 364] on input "Polyunsaturated Fat" at bounding box center [811, 364] width 12 height 12
checkbox input "true"
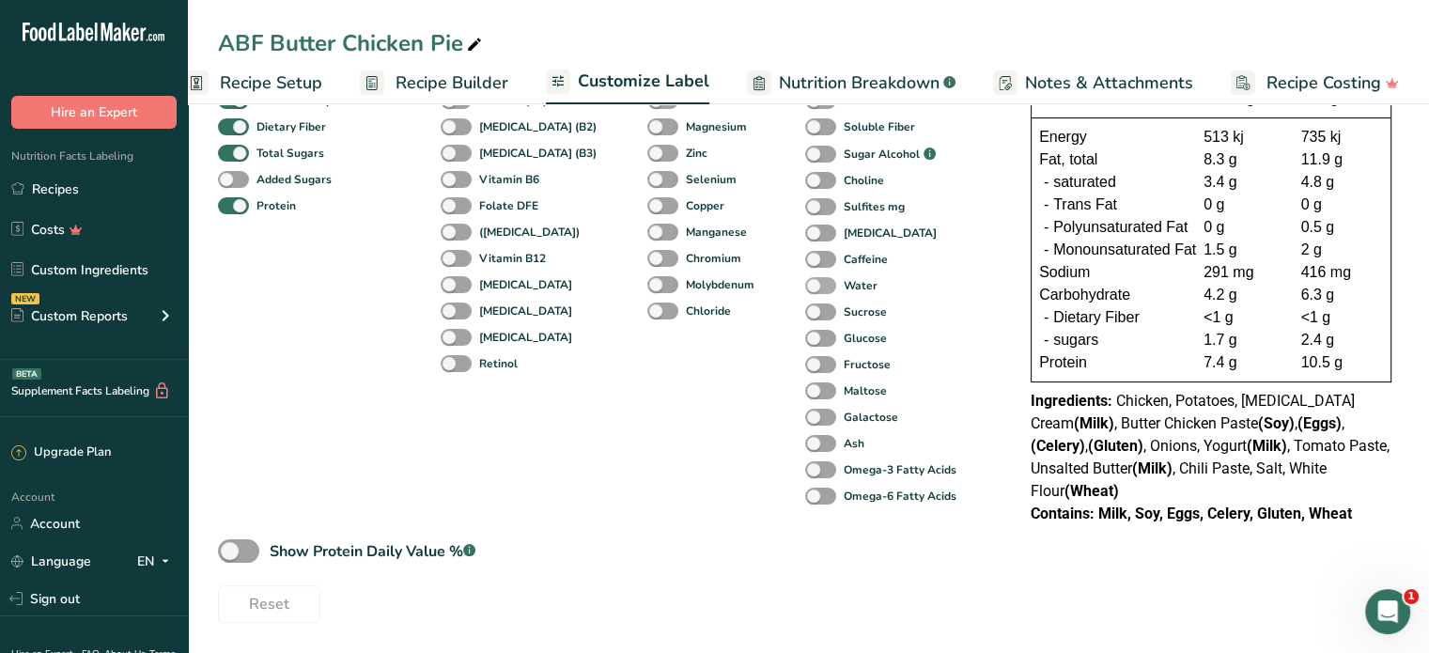
scroll to position [0, 0]
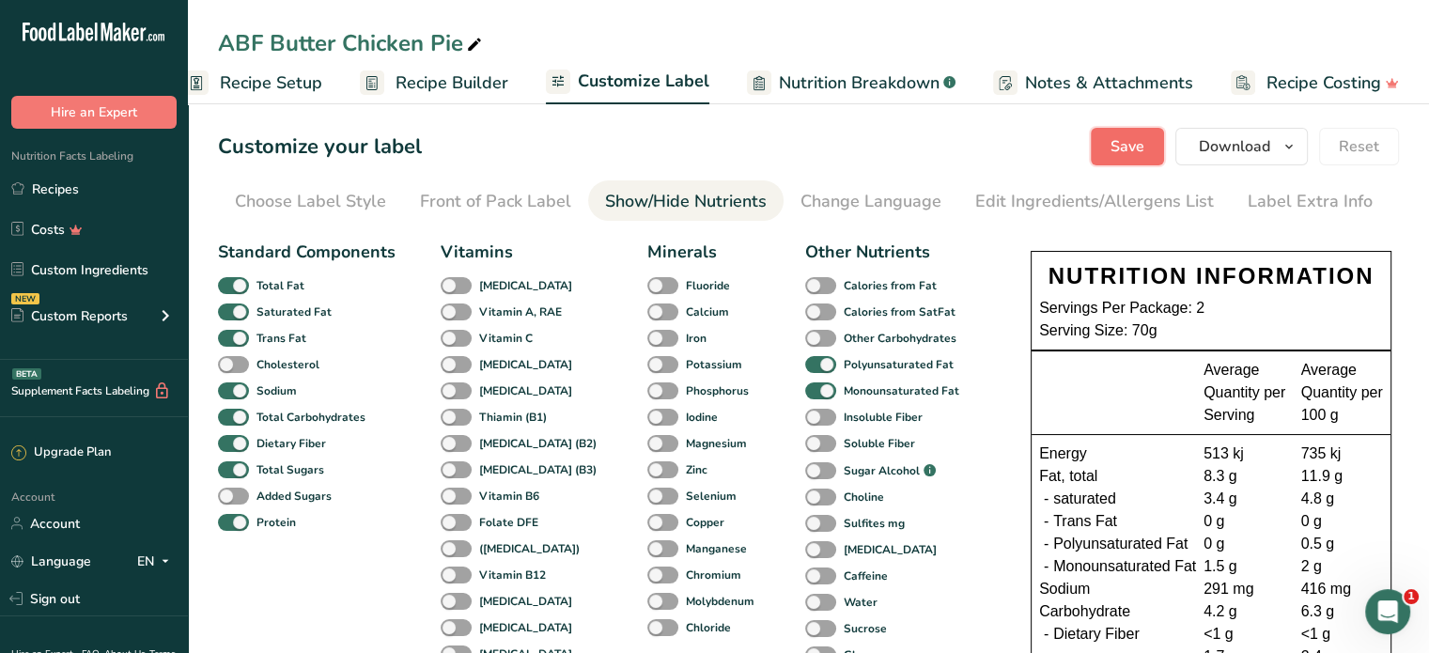
click at [1129, 139] on span "Save" at bounding box center [1128, 146] width 34 height 23
click at [451, 83] on span "Recipe Builder" at bounding box center [452, 82] width 113 height 25
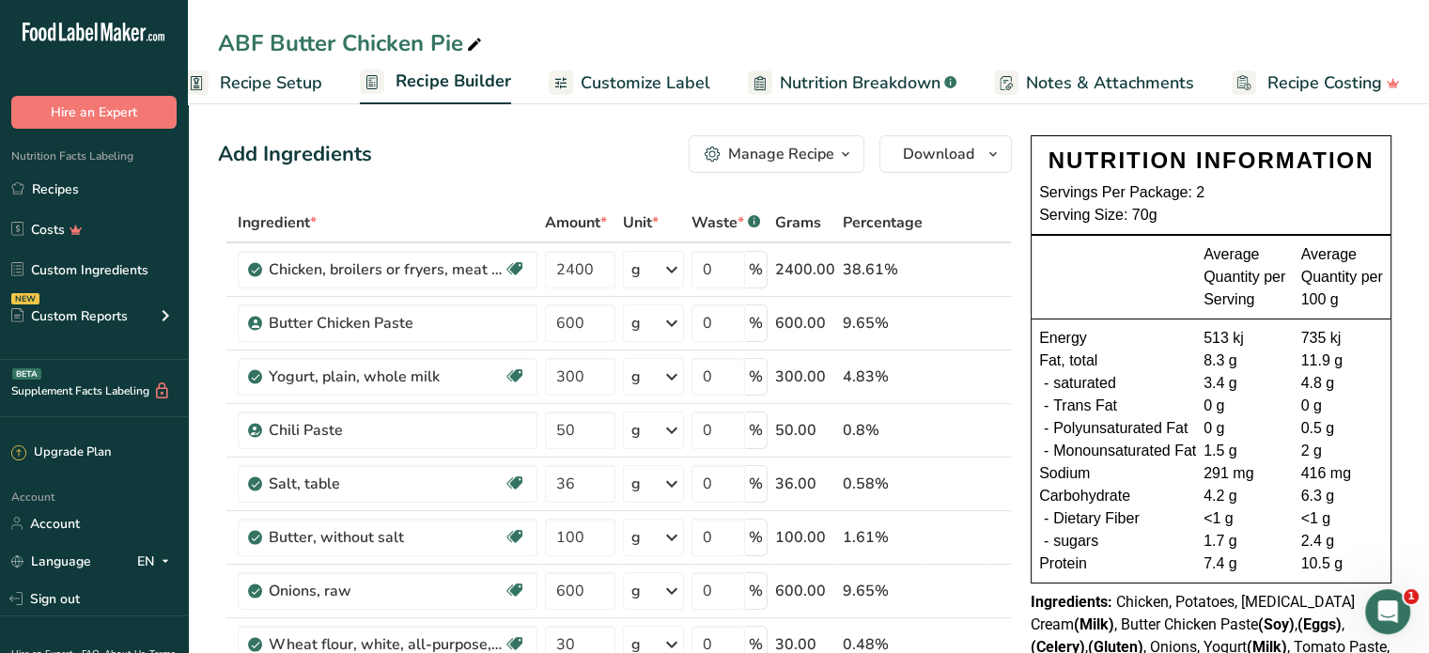
click at [302, 82] on span "Recipe Setup" at bounding box center [271, 82] width 102 height 25
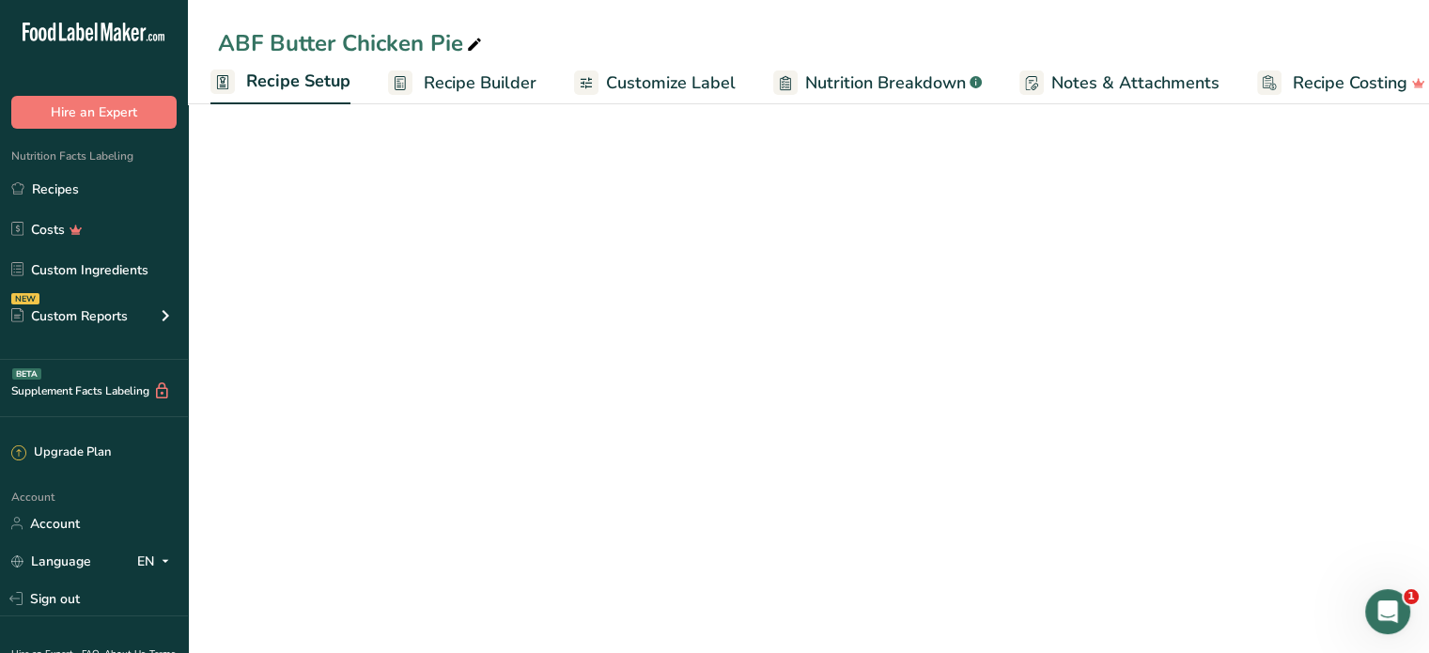
scroll to position [0, 7]
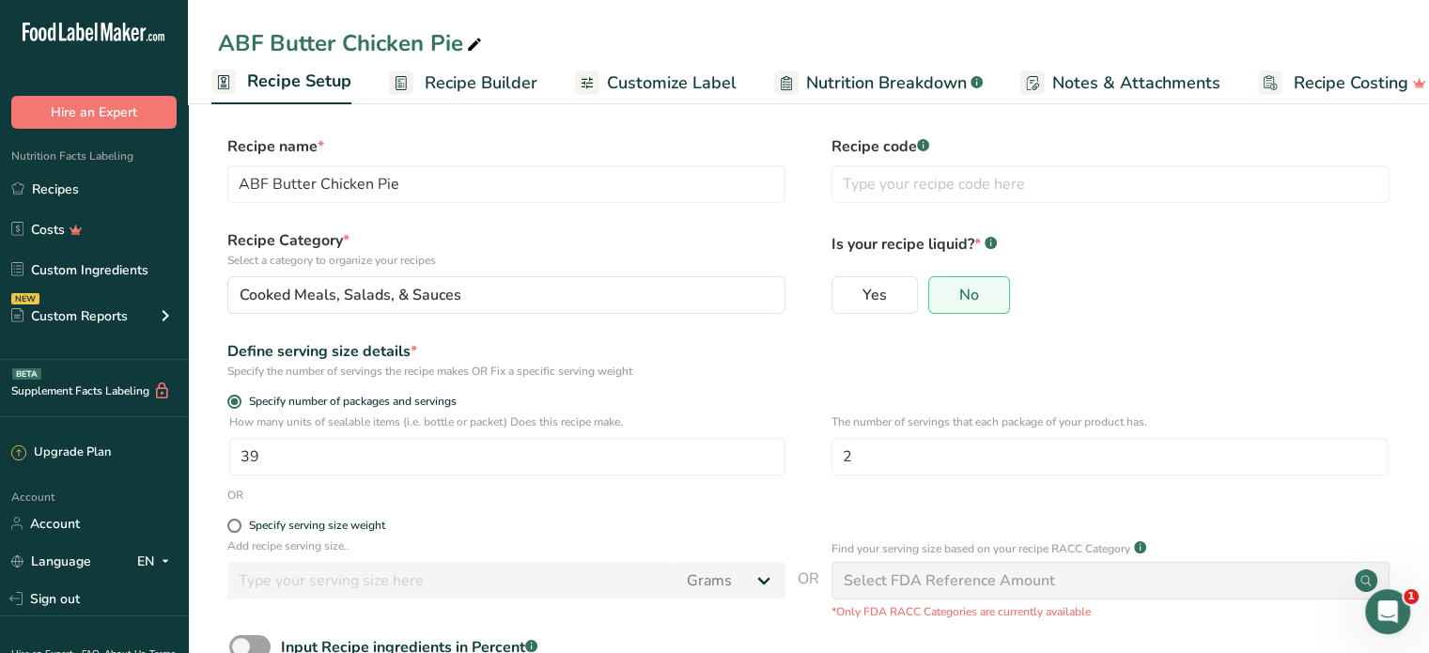
click at [447, 78] on span "Recipe Builder" at bounding box center [481, 82] width 113 height 25
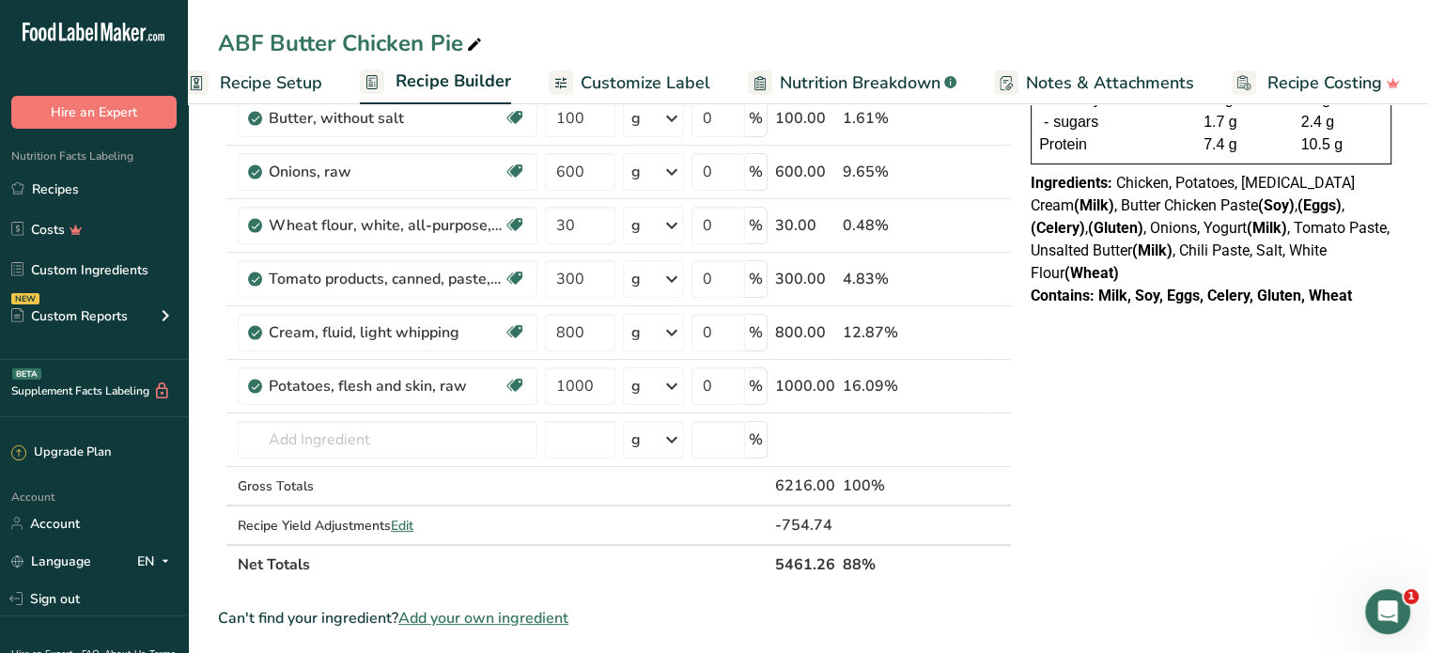
scroll to position [470, 0]
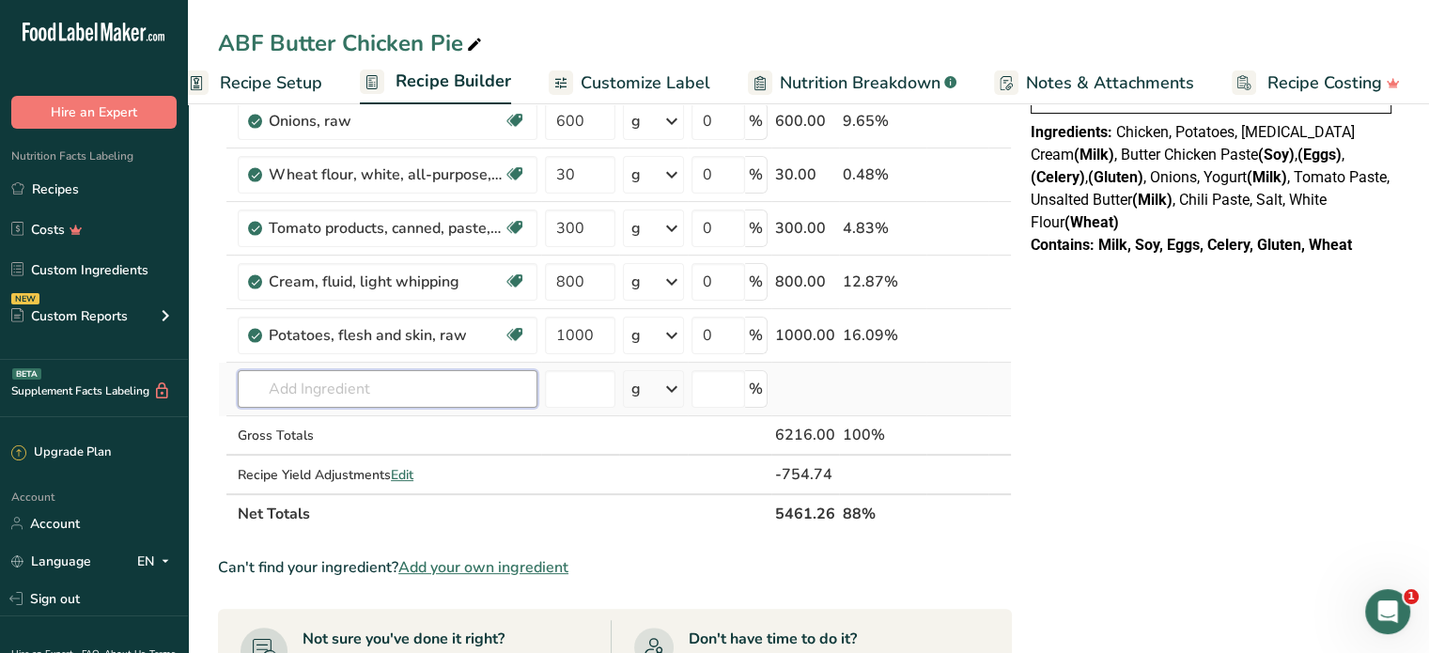
click at [451, 377] on input "text" at bounding box center [388, 389] width 300 height 38
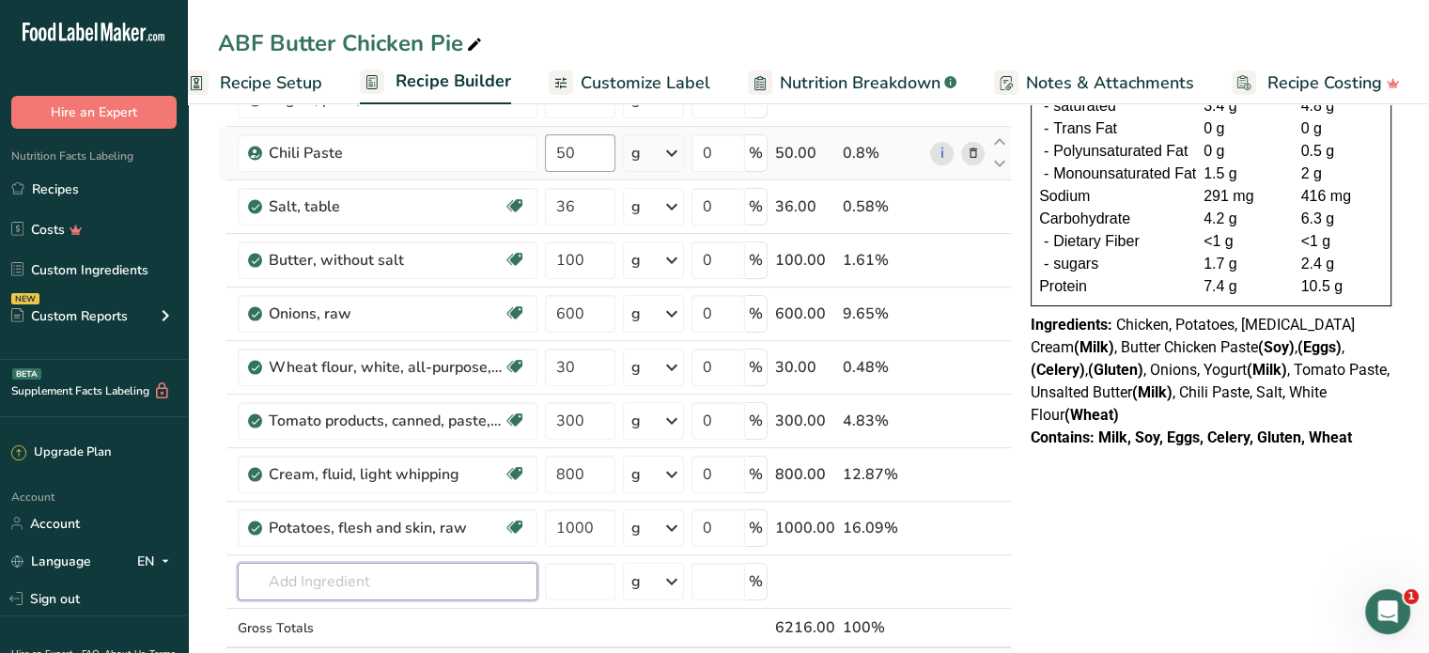
scroll to position [188, 0]
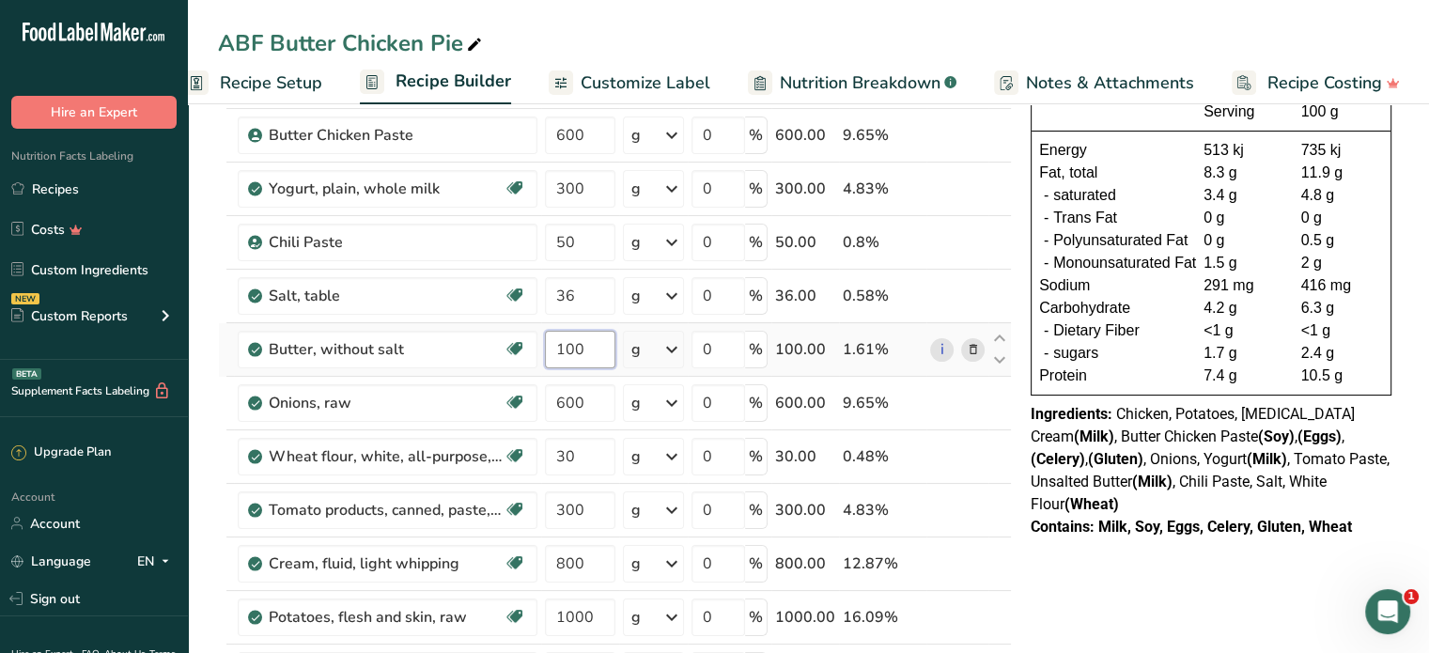
click at [600, 345] on input "100" at bounding box center [580, 350] width 70 height 38
drag, startPoint x: 586, startPoint y: 346, endPoint x: 560, endPoint y: 345, distance: 26.3
click at [560, 345] on input "100" at bounding box center [580, 350] width 70 height 38
type input "1907"
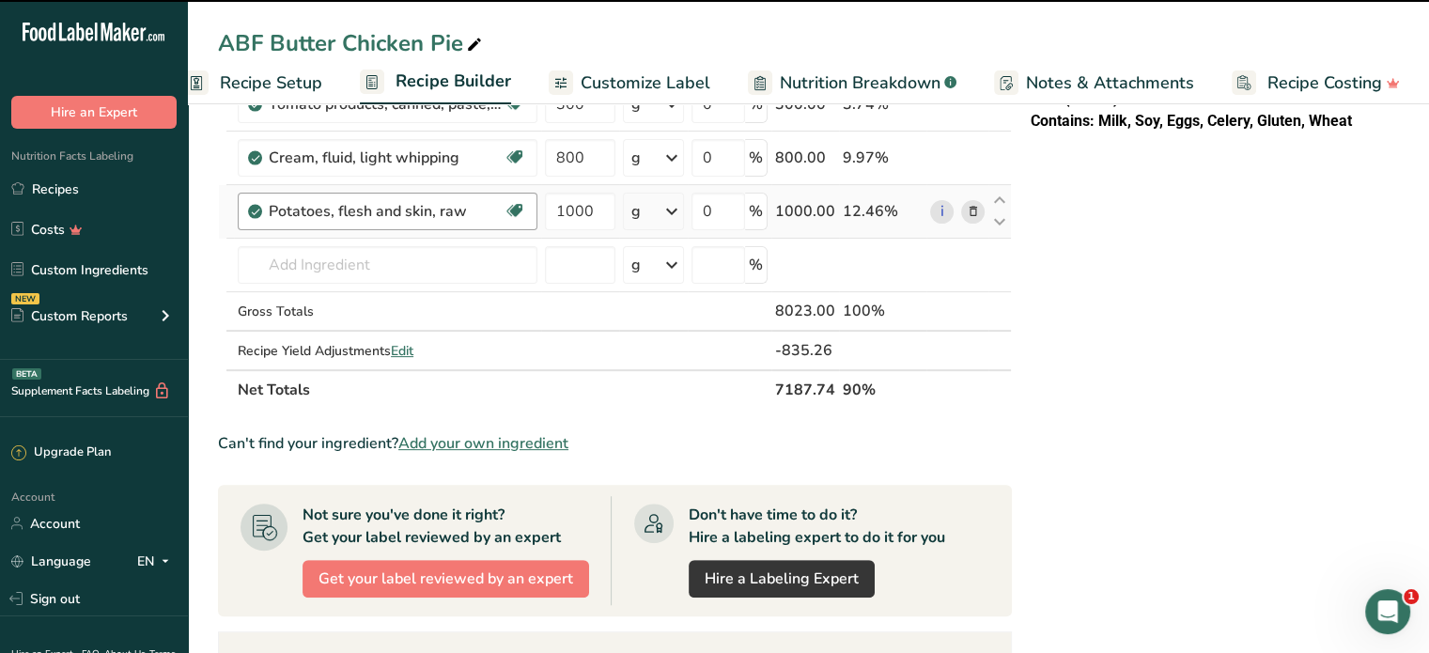
scroll to position [564, 0]
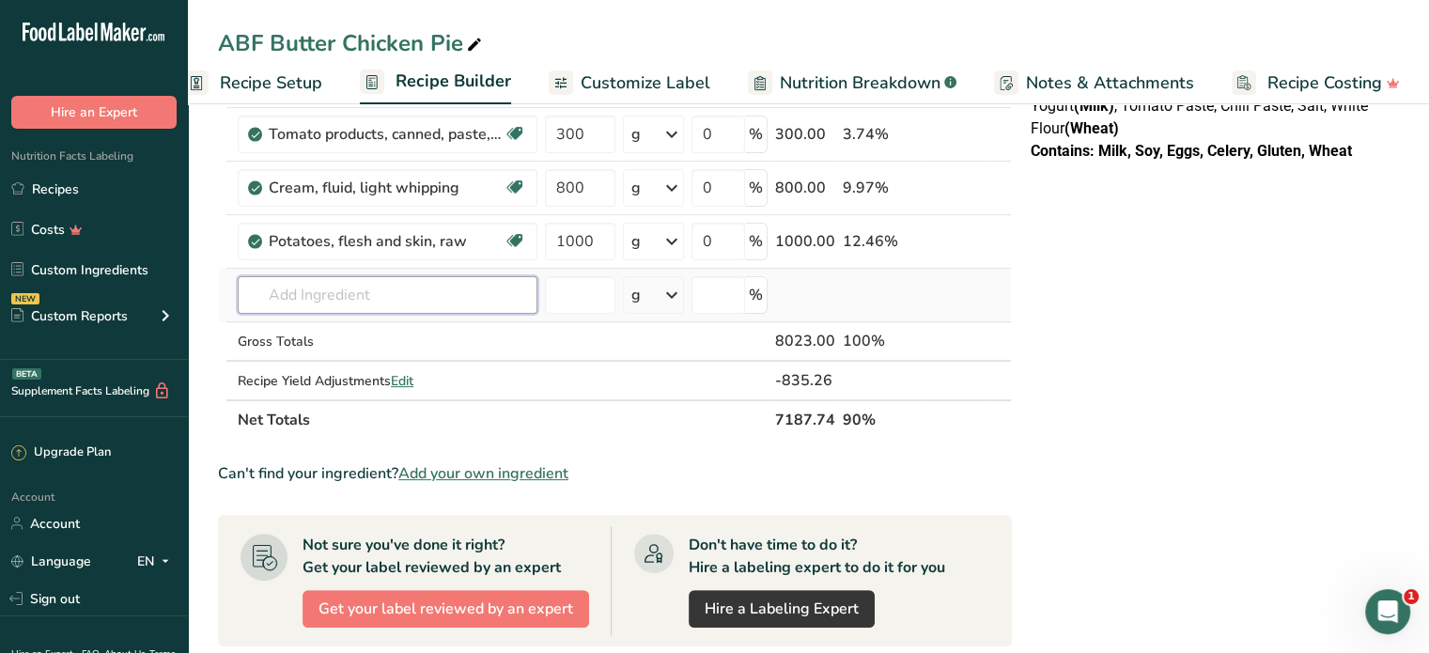
click at [380, 281] on input "text" at bounding box center [388, 295] width 300 height 38
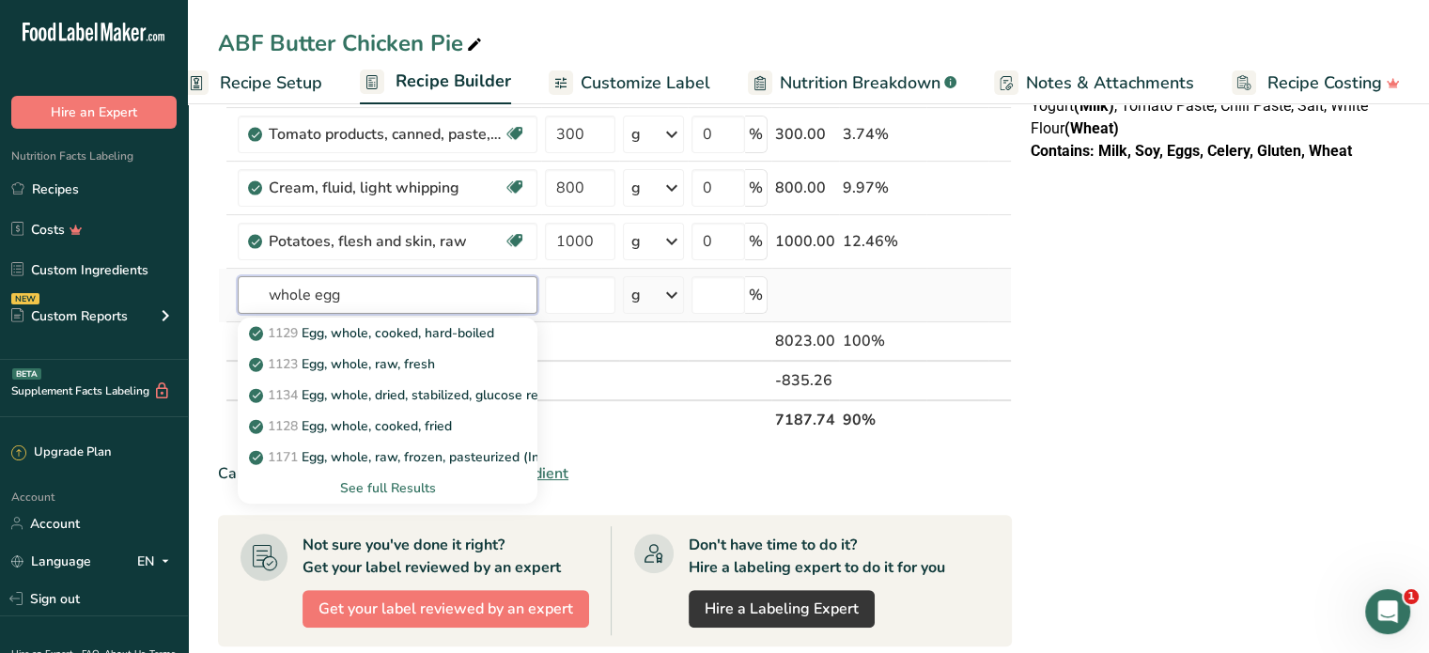
type input "whole egg"
click at [388, 490] on div "See full Results" at bounding box center [388, 488] width 270 height 20
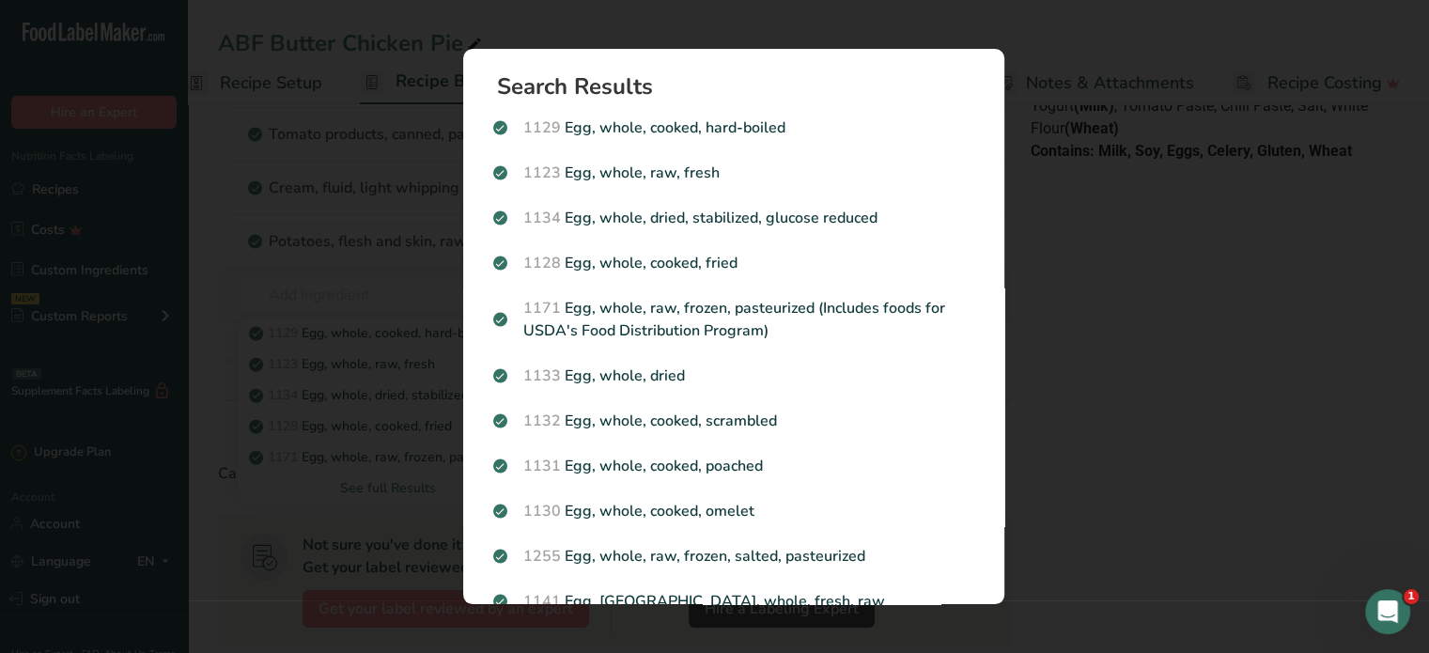
scroll to position [0, 20]
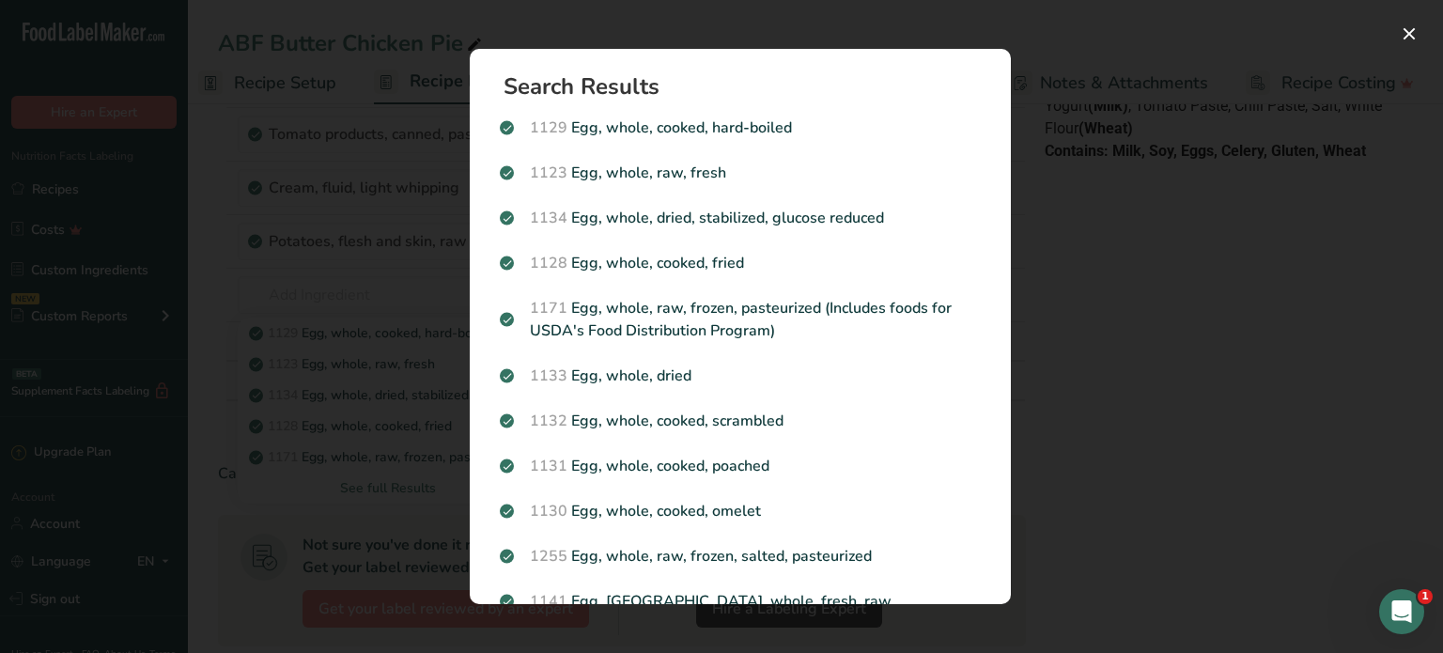
click at [636, 314] on p "1171 Egg, whole, raw, frozen, pasteurized (Includes foods for USDA's Food Distr…" at bounding box center [740, 319] width 481 height 45
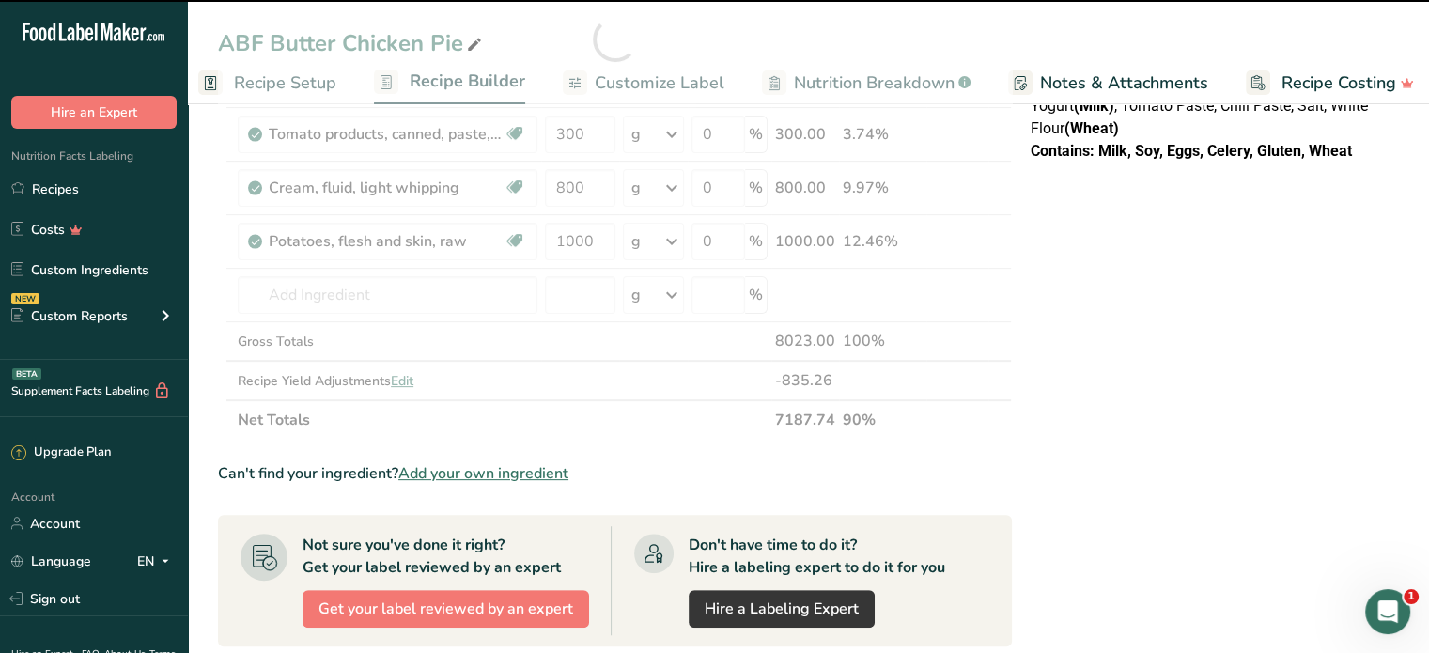
type input "0"
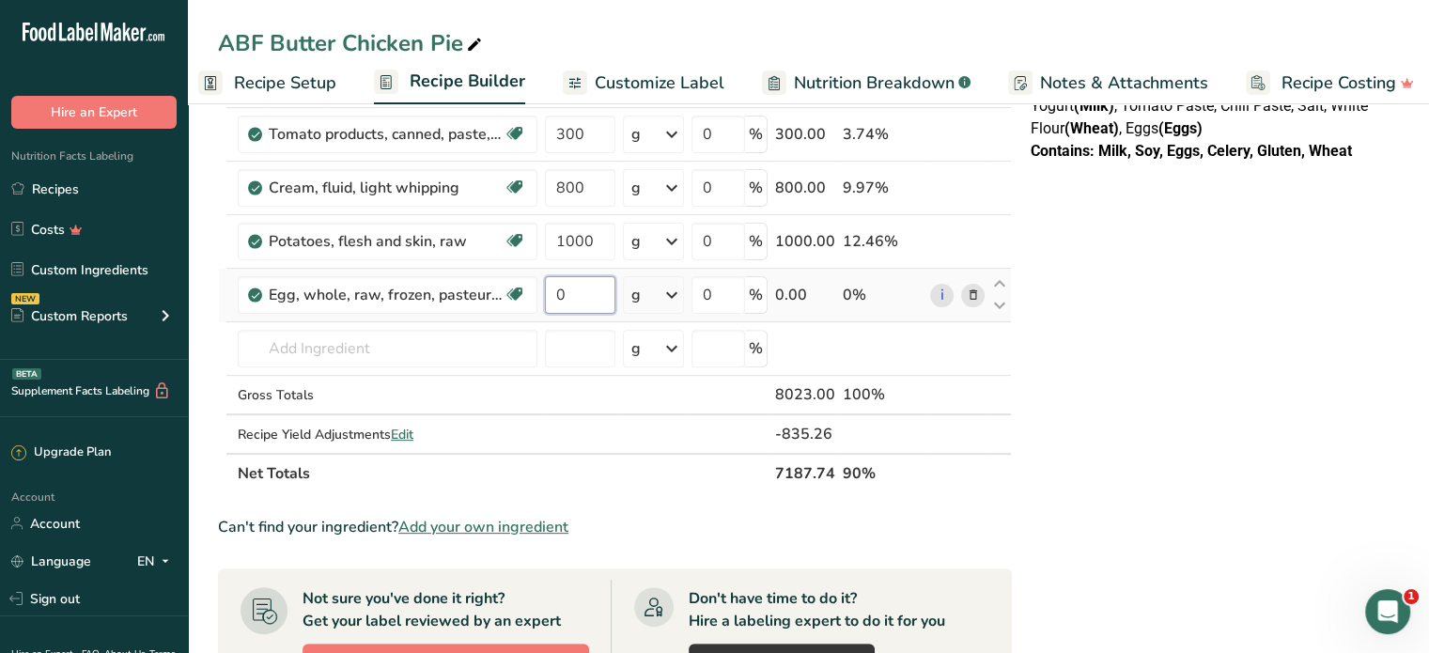
click at [562, 282] on input "0" at bounding box center [580, 295] width 70 height 38
drag, startPoint x: 562, startPoint y: 282, endPoint x: 550, endPoint y: 286, distance: 12.8
click at [550, 286] on input "0" at bounding box center [580, 295] width 70 height 38
type input "681"
click at [1235, 388] on div "NUTRITION INFORMATION Servings Per Package: 2 Serving Size: 92g Average Quantit…" at bounding box center [1211, 371] width 376 height 1615
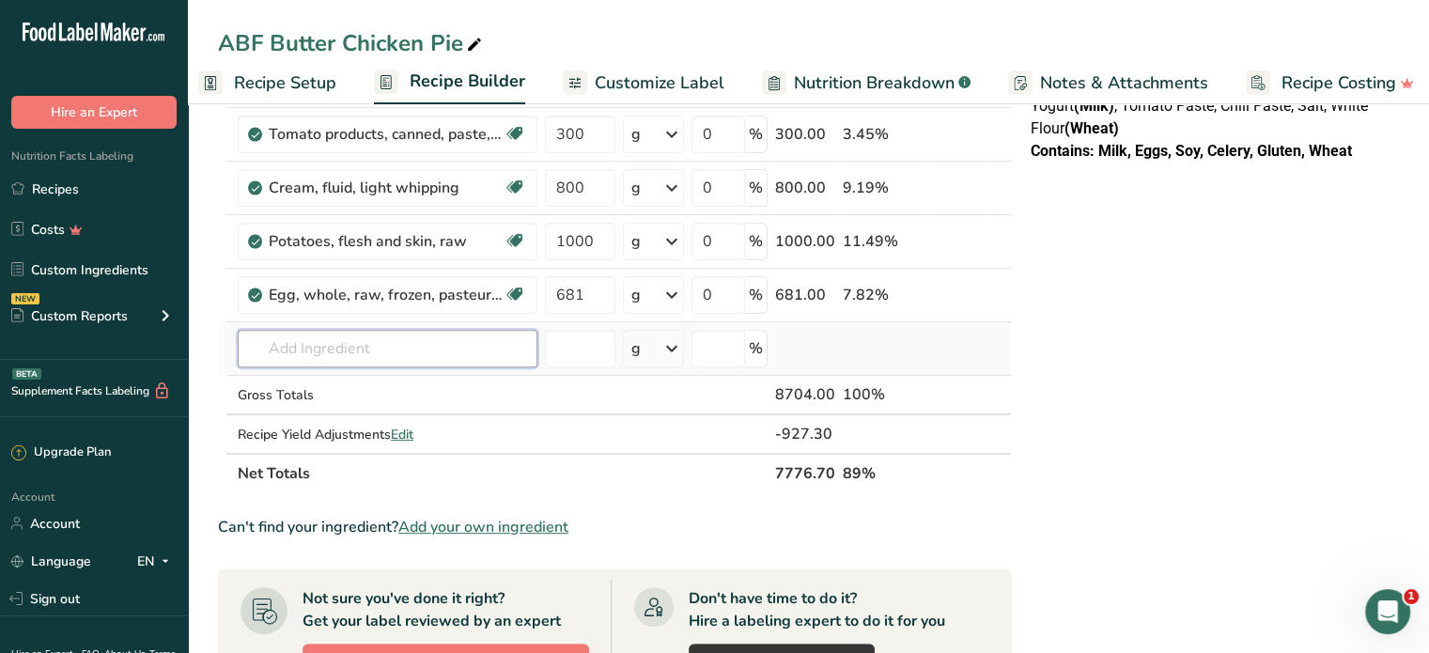
click at [339, 347] on input "text" at bounding box center [388, 349] width 300 height 38
drag, startPoint x: 82, startPoint y: 273, endPoint x: 375, endPoint y: 323, distance: 297.4
click at [82, 273] on link "Custom Ingredients" at bounding box center [94, 270] width 188 height 36
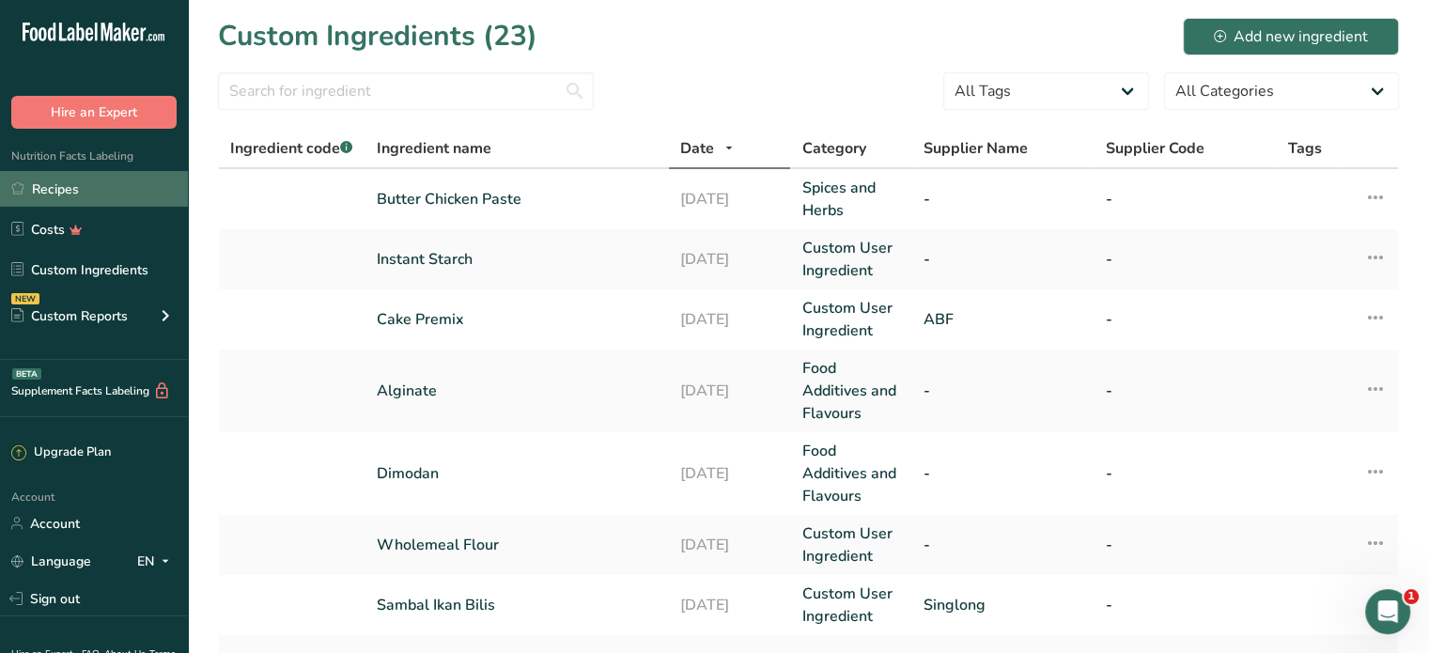
click at [40, 179] on link "Recipes" at bounding box center [94, 189] width 188 height 36
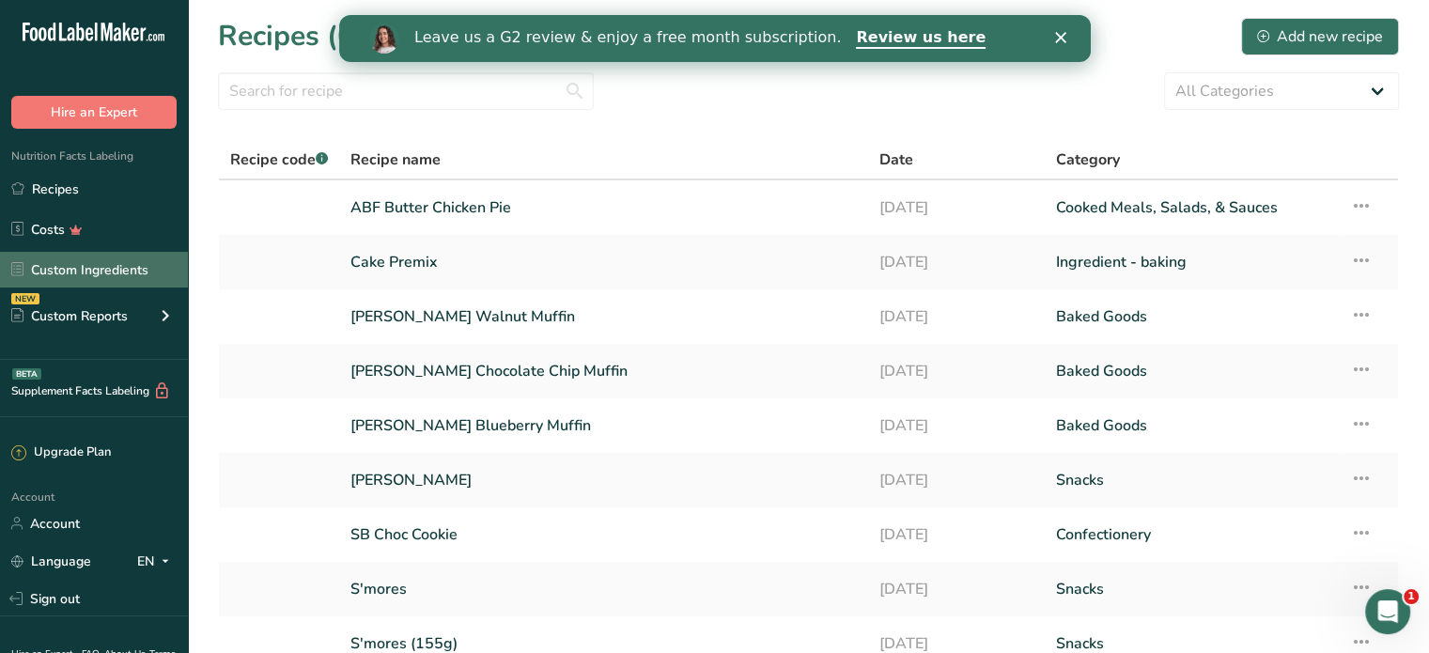
click at [49, 269] on link "Custom Ingredients" at bounding box center [94, 270] width 188 height 36
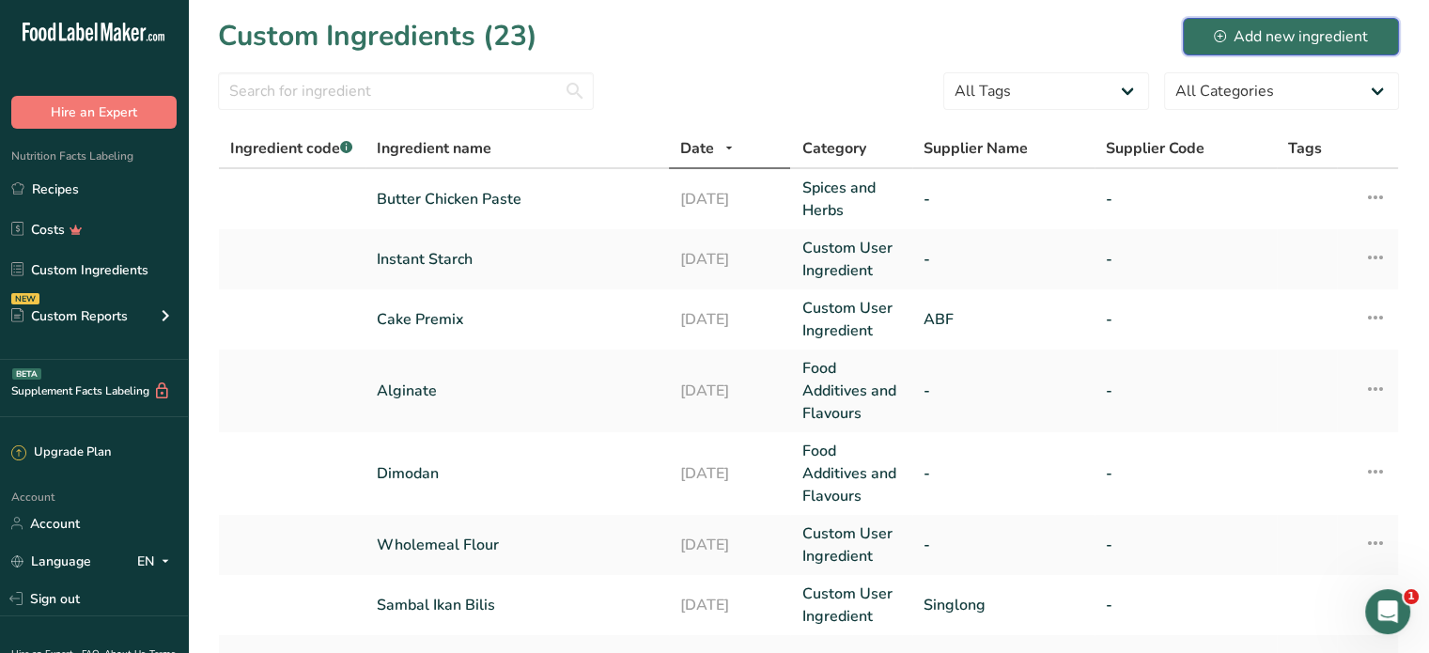
click at [1225, 37] on icon at bounding box center [1220, 36] width 12 height 12
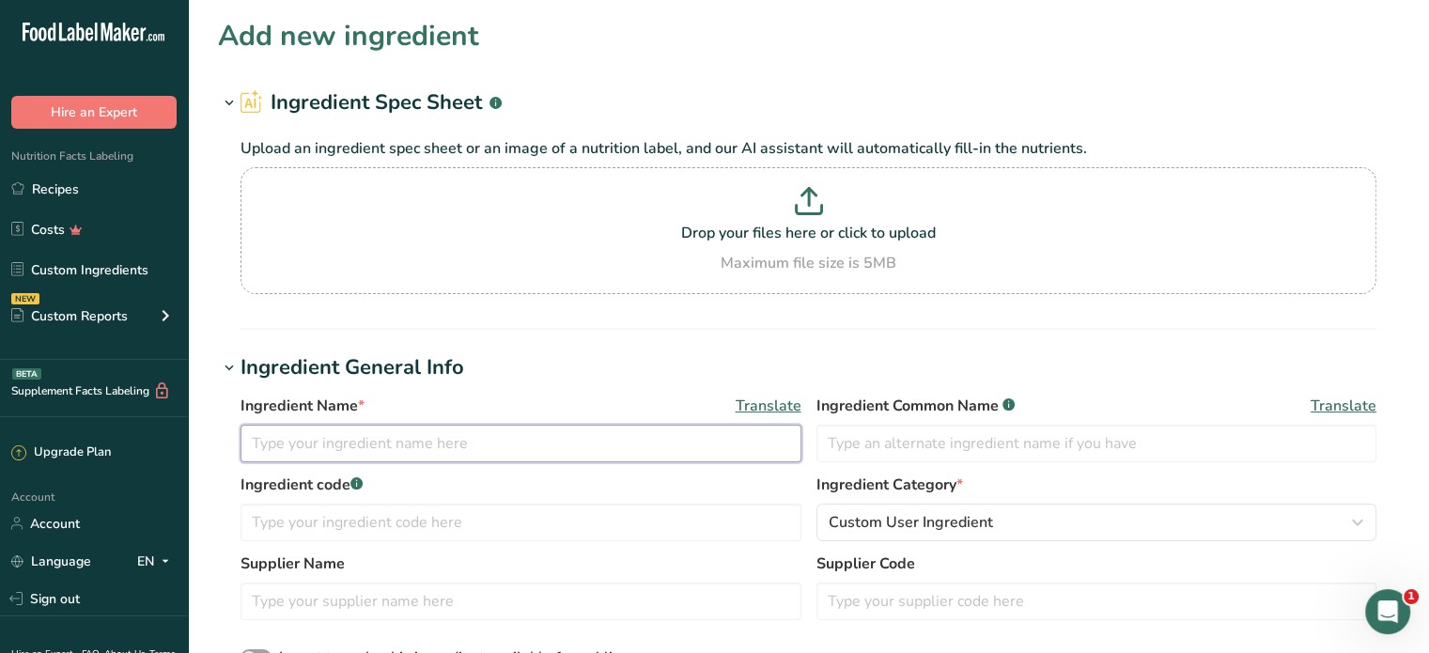
click at [429, 446] on input "text" at bounding box center [521, 444] width 561 height 38
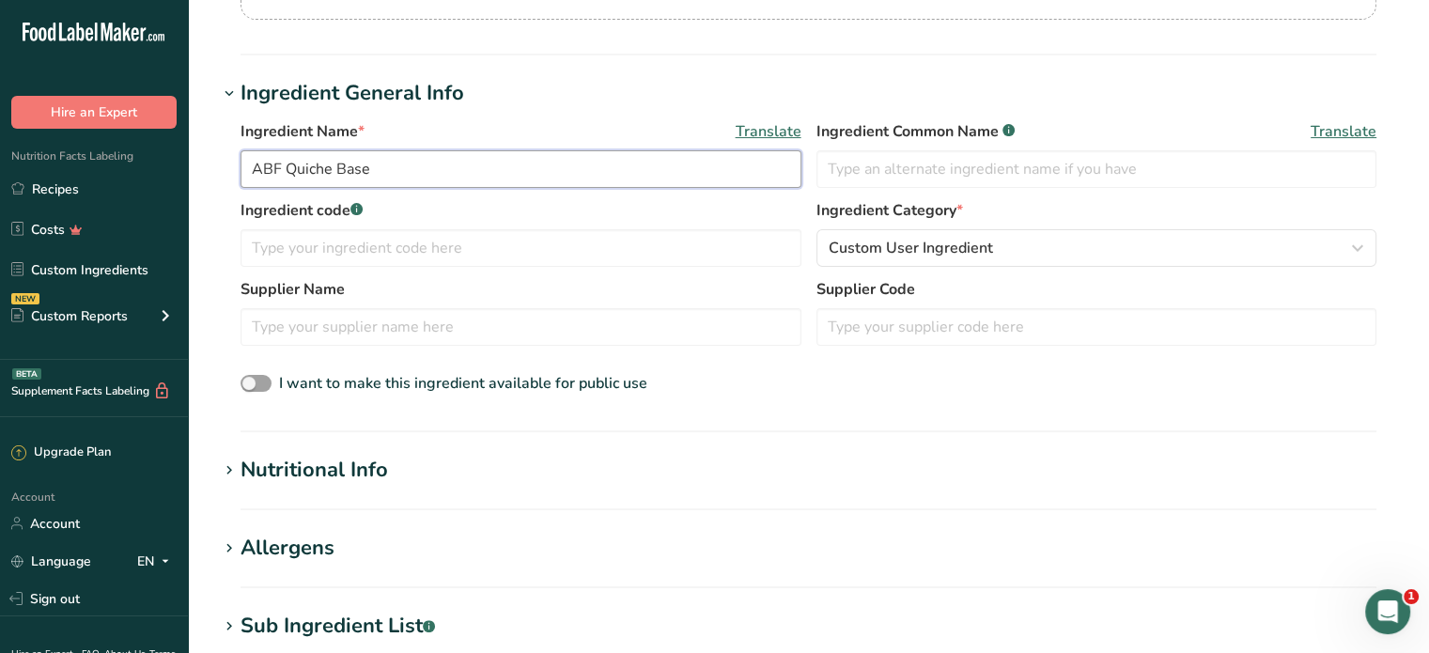
scroll to position [282, 0]
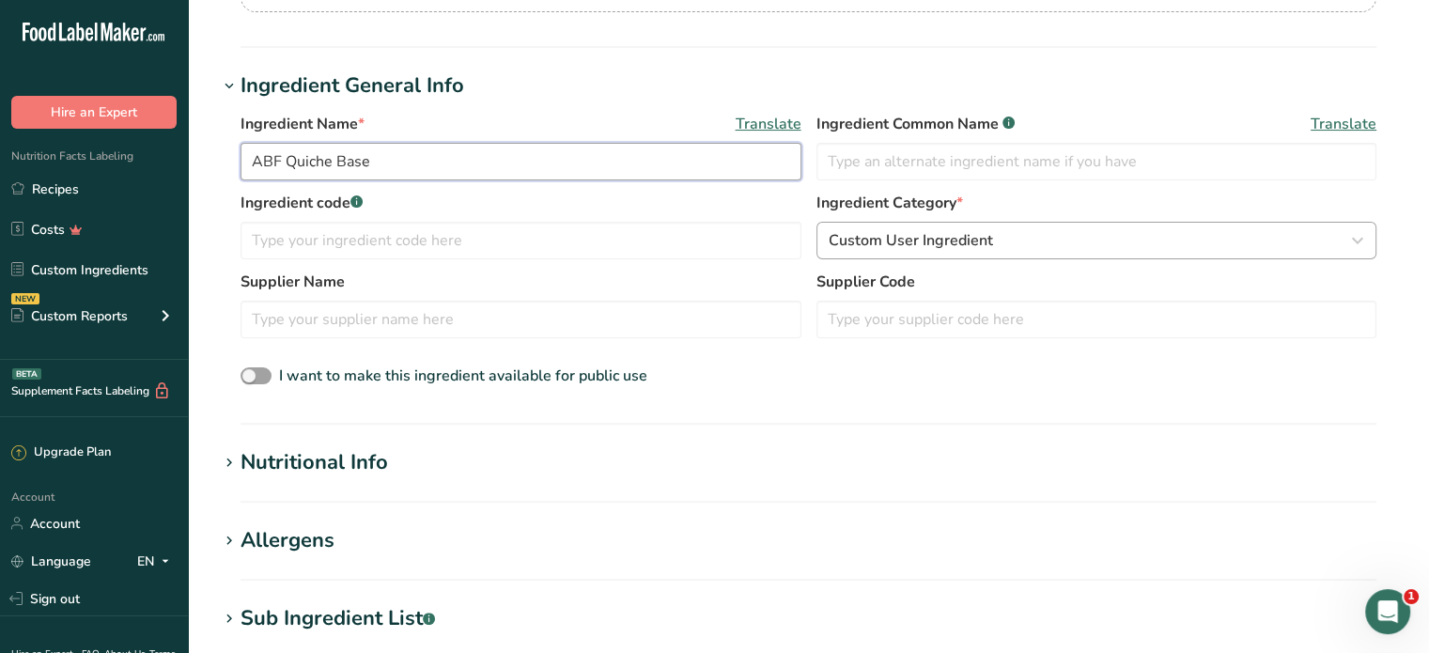
type input "ABF Quiche Base"
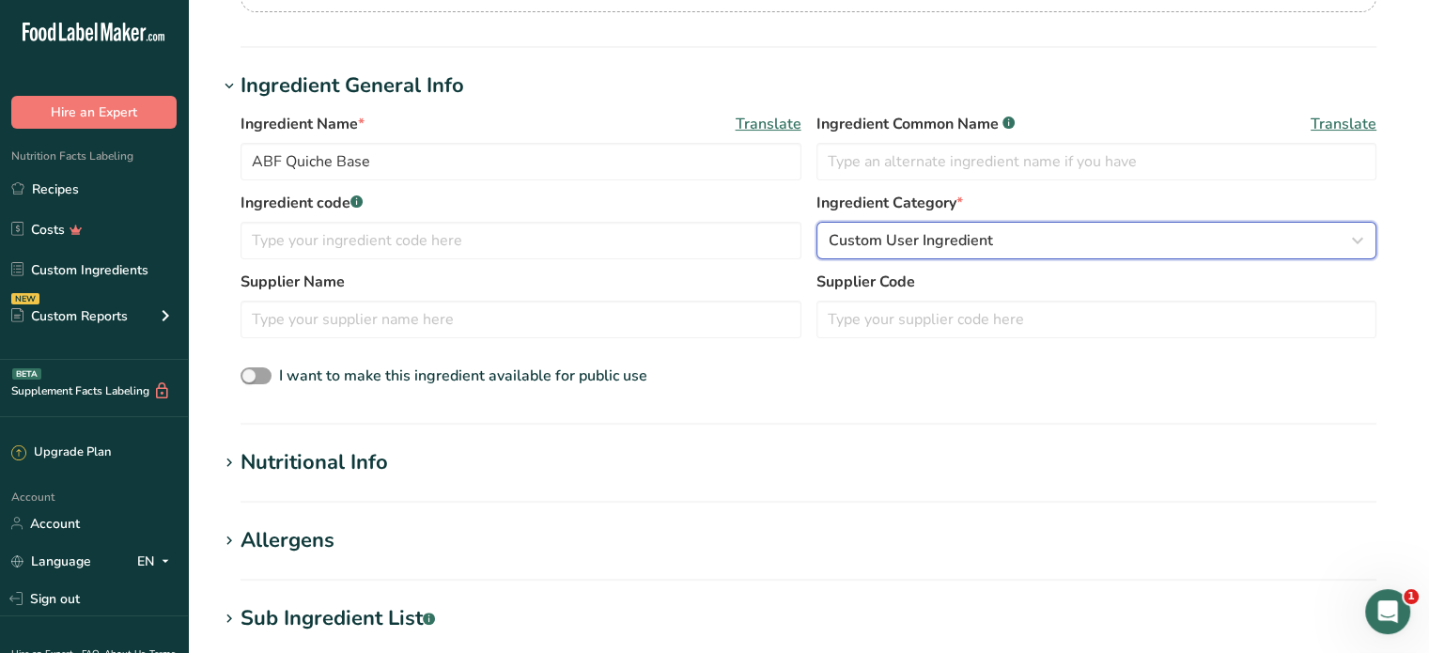
click at [920, 236] on span "Custom User Ingredient" at bounding box center [911, 240] width 164 height 23
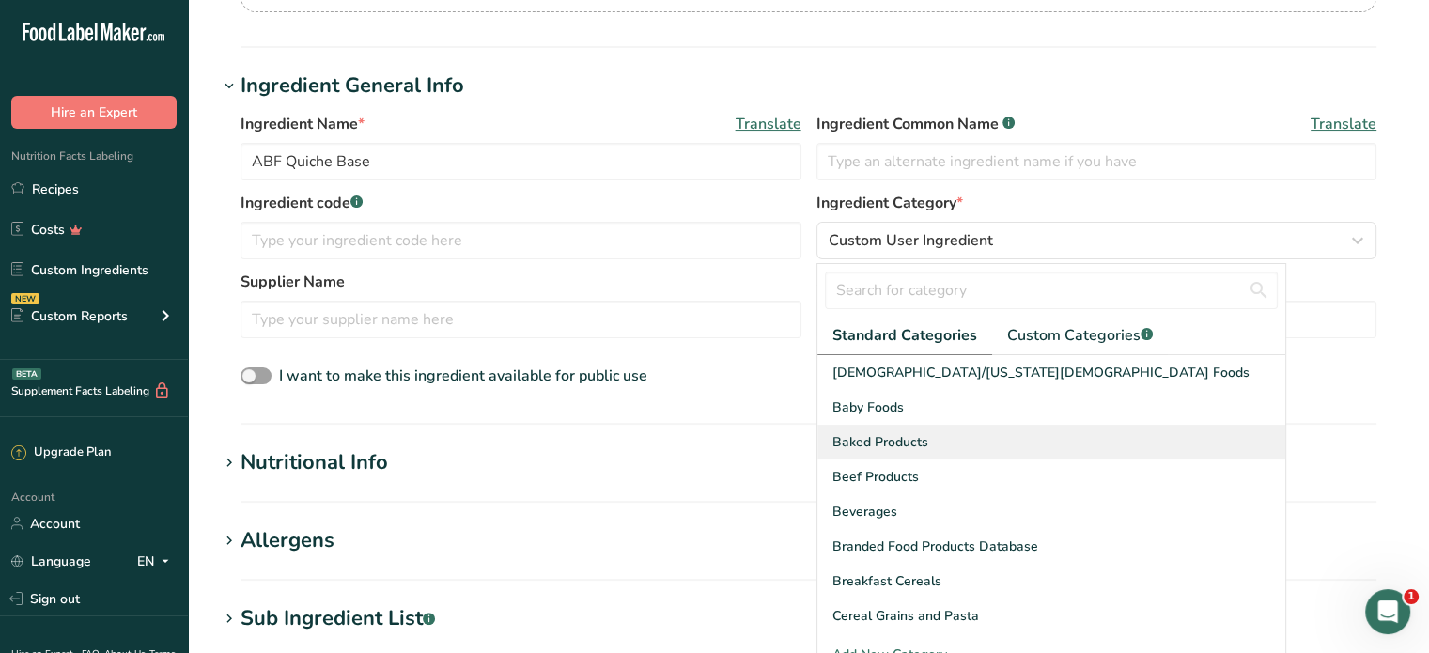
click at [1019, 432] on div "Baked Products" at bounding box center [1052, 442] width 468 height 35
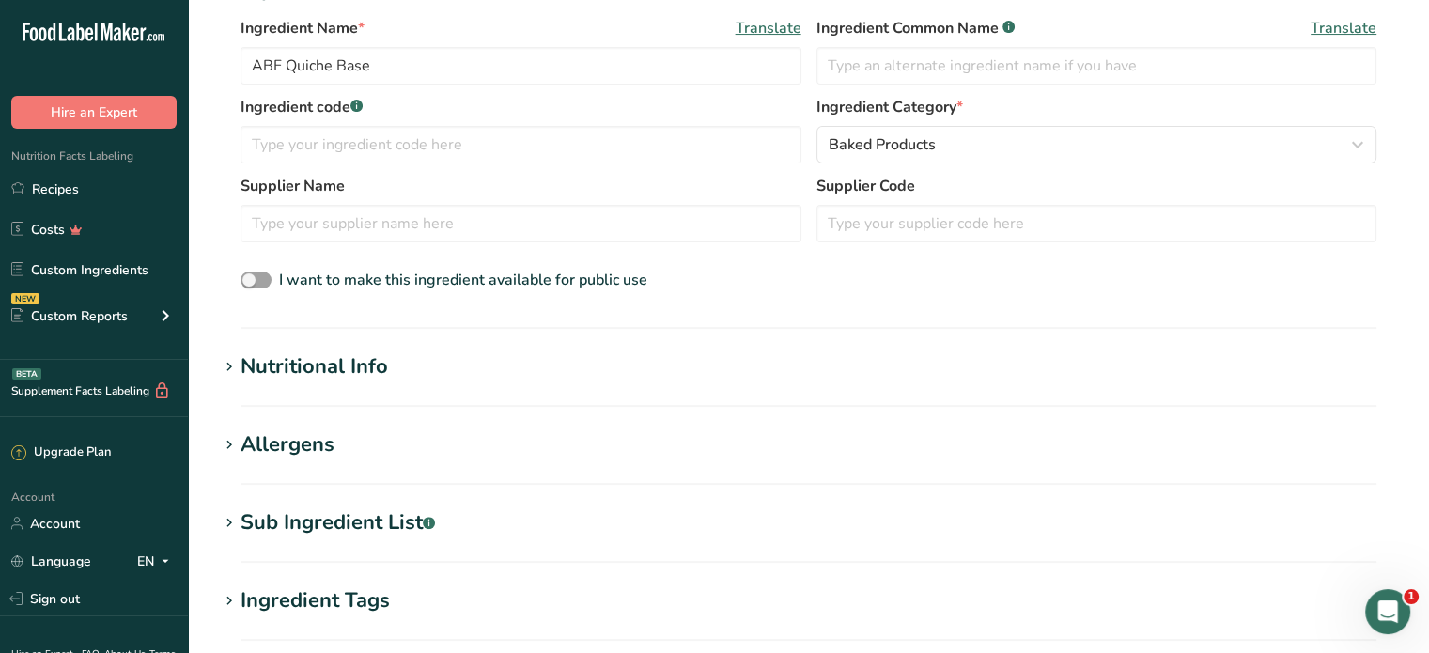
scroll to position [470, 0]
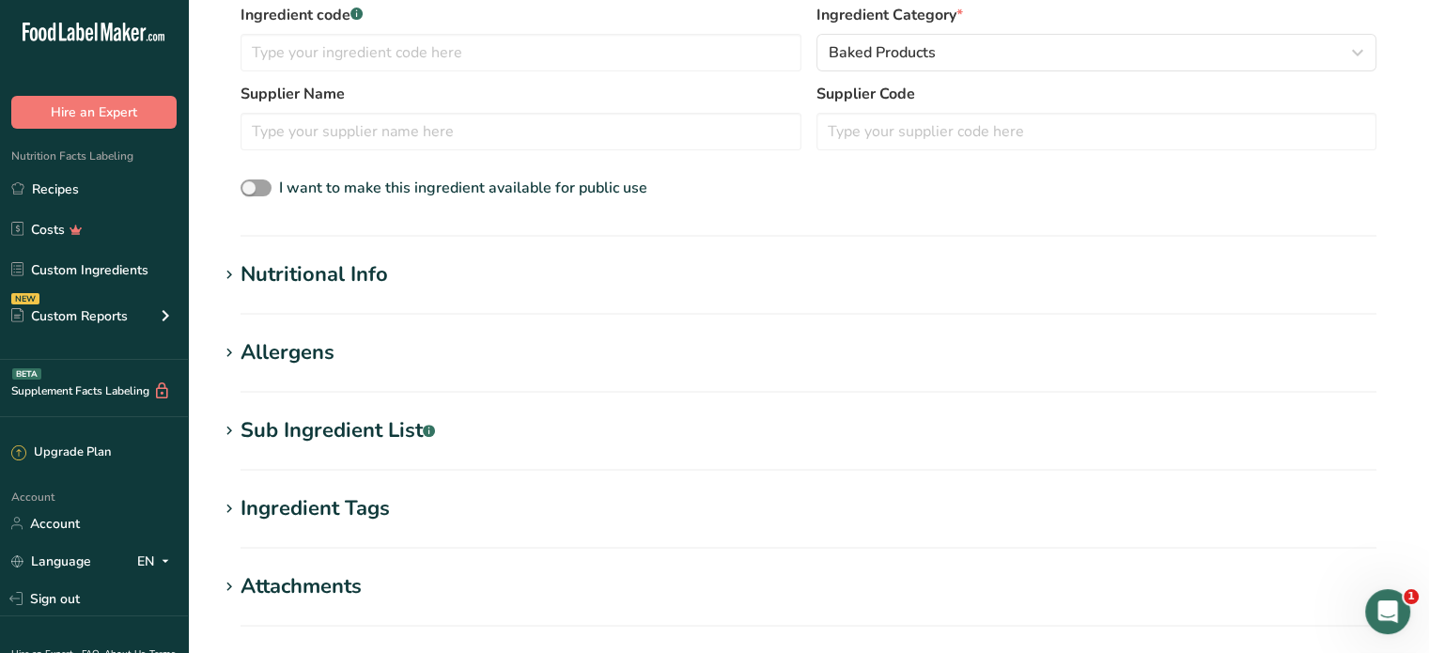
click at [326, 281] on div "Nutritional Info" at bounding box center [315, 274] width 148 height 31
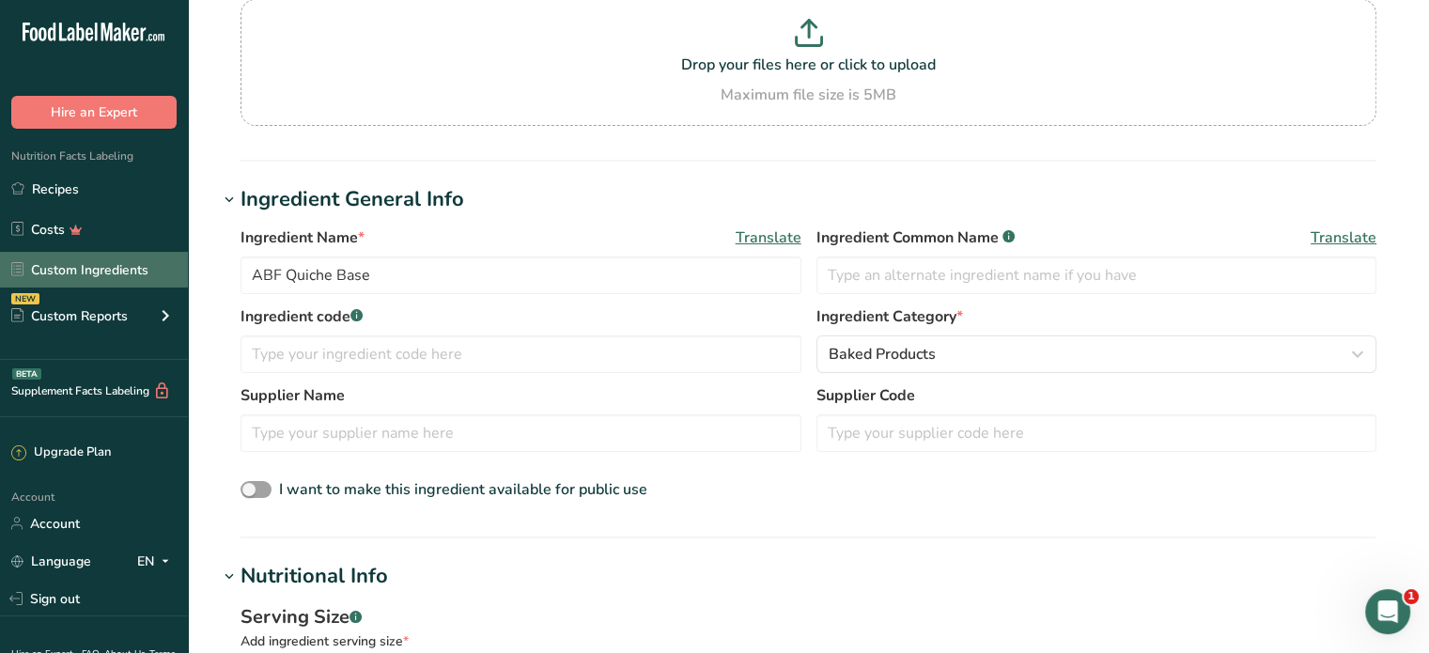
scroll to position [94, 0]
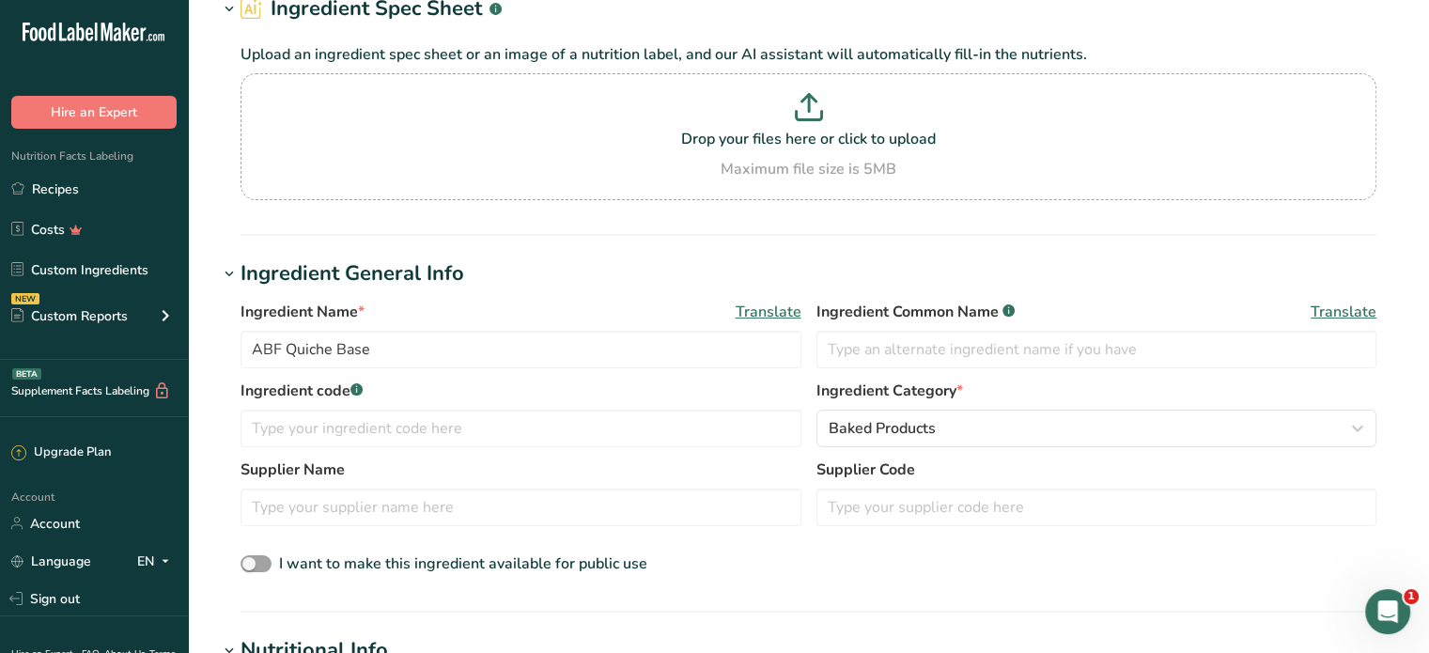
drag, startPoint x: 97, startPoint y: 188, endPoint x: 199, endPoint y: 206, distance: 104.0
click at [97, 187] on link "Recipes" at bounding box center [94, 189] width 188 height 36
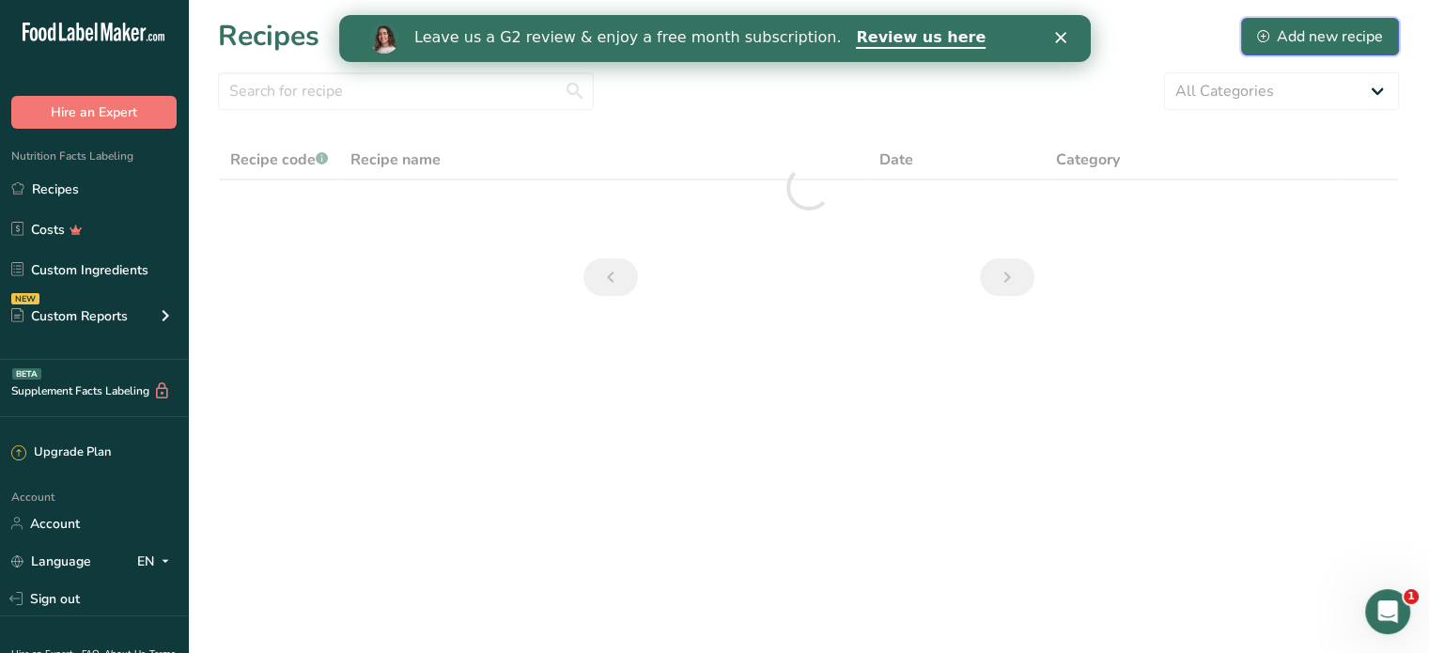
click at [1288, 34] on div "Add new recipe" at bounding box center [1320, 36] width 126 height 23
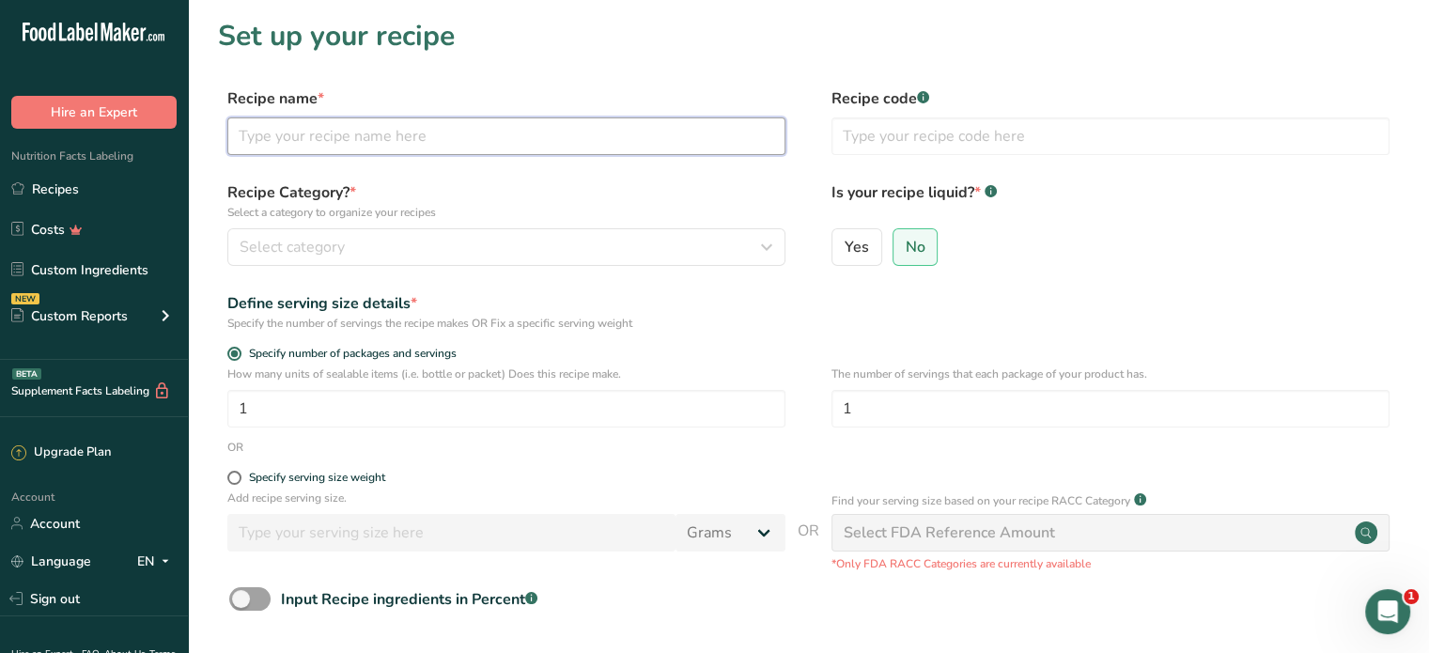
click at [429, 139] on input "text" at bounding box center [506, 136] width 558 height 38
type input "ABF Quiche Base"
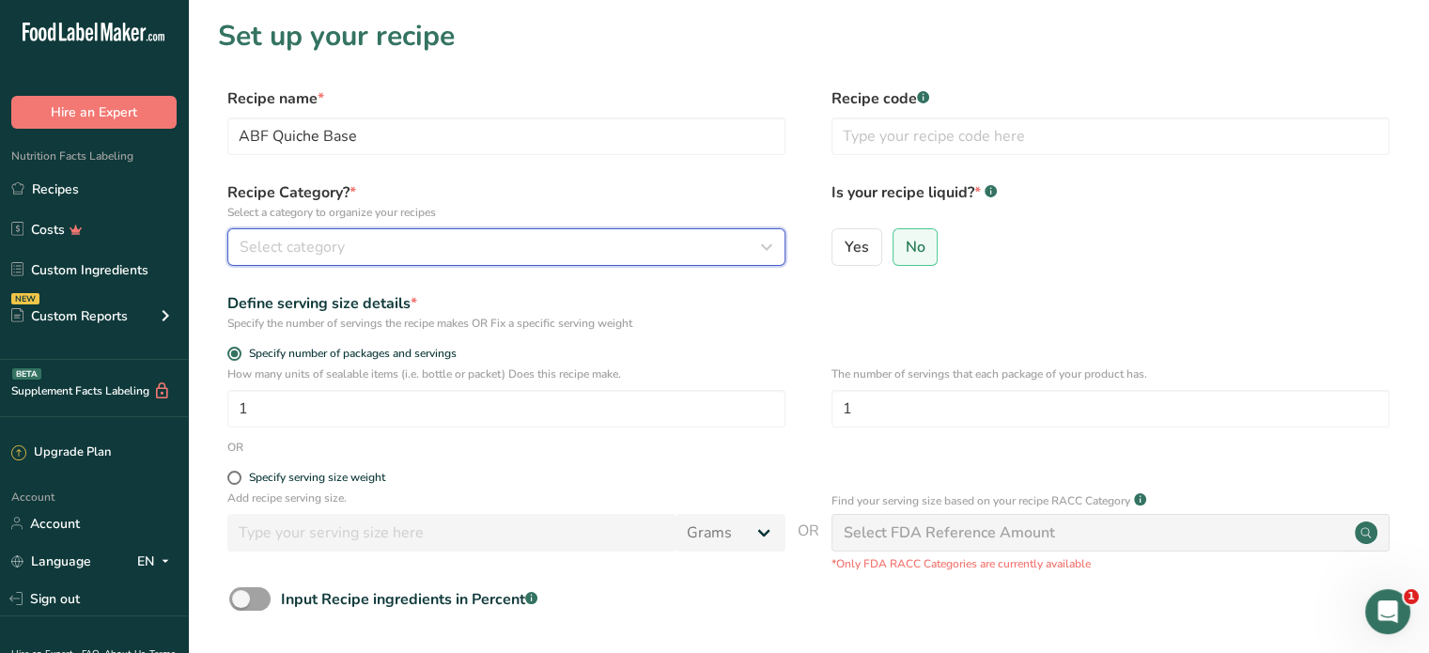
click at [752, 254] on div "Select category" at bounding box center [501, 247] width 523 height 23
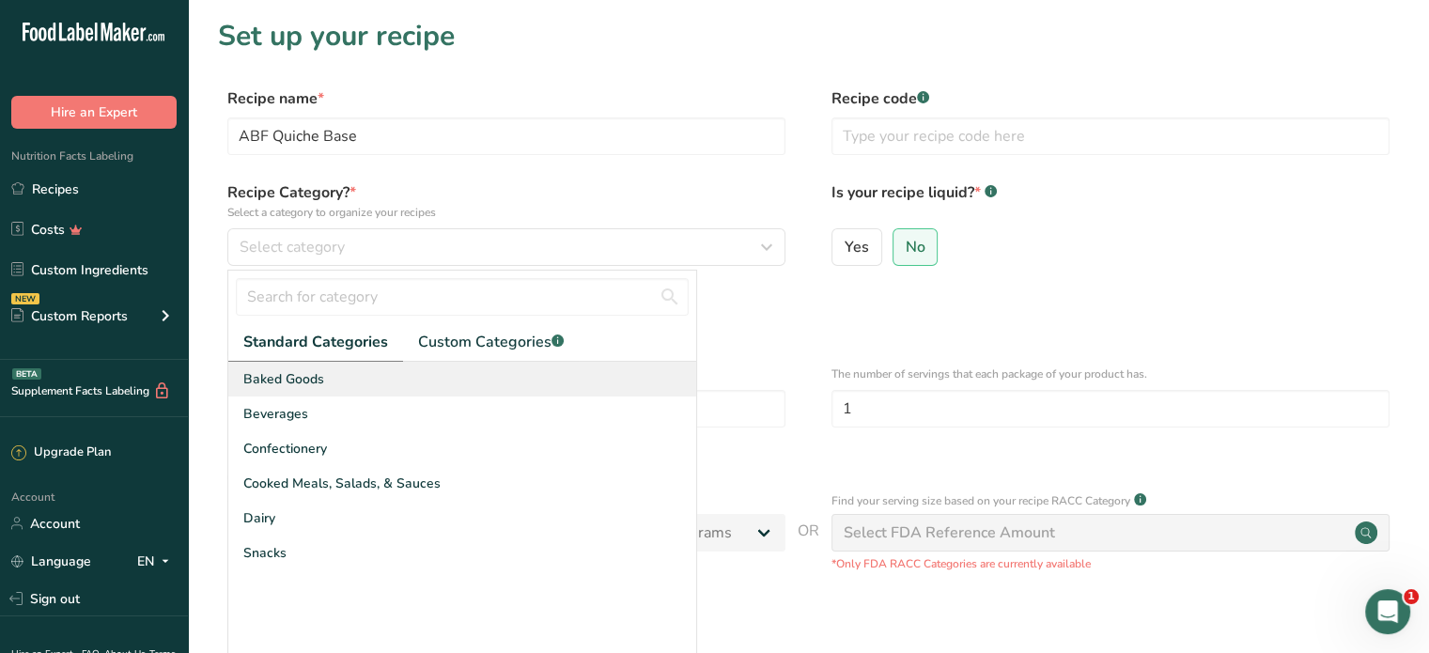
click at [353, 386] on div "Baked Goods" at bounding box center [462, 379] width 468 height 35
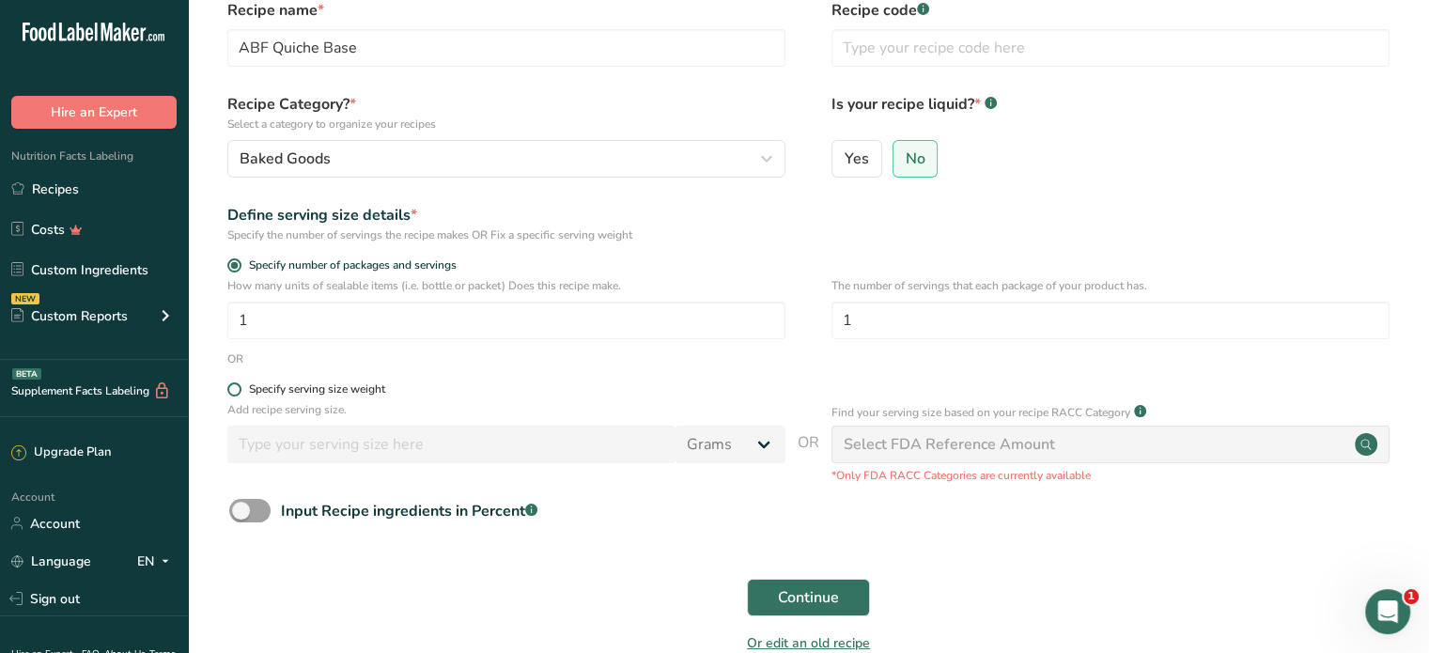
scroll to position [191, 0]
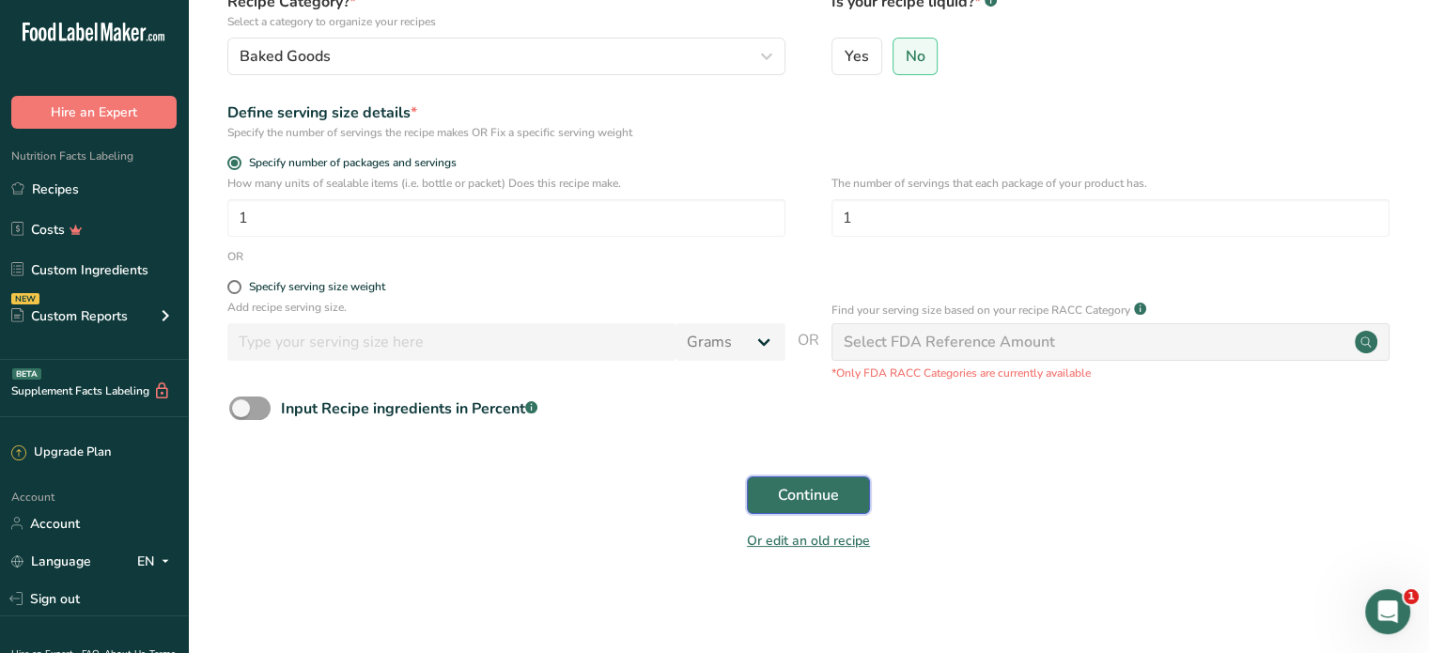
click at [796, 488] on span "Continue" at bounding box center [808, 495] width 61 height 23
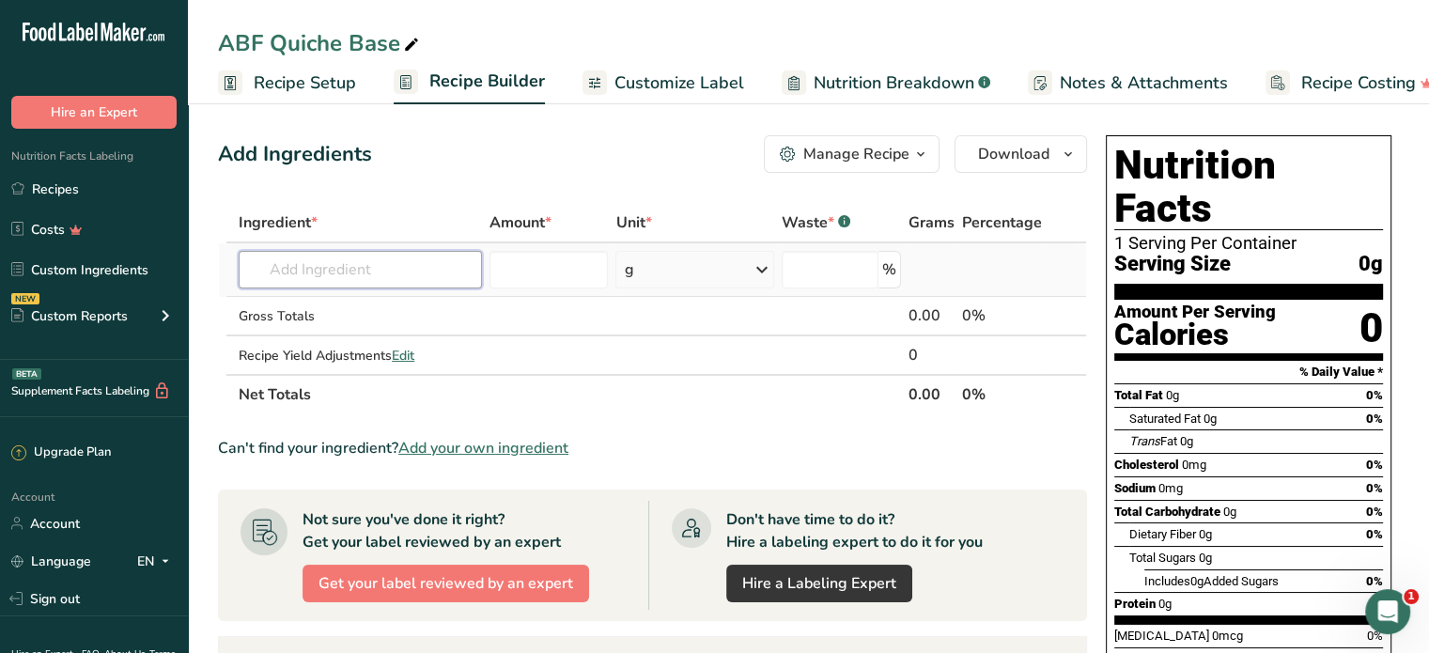
drag, startPoint x: 394, startPoint y: 267, endPoint x: 382, endPoint y: 276, distance: 14.7
click at [393, 269] on input "text" at bounding box center [360, 270] width 243 height 38
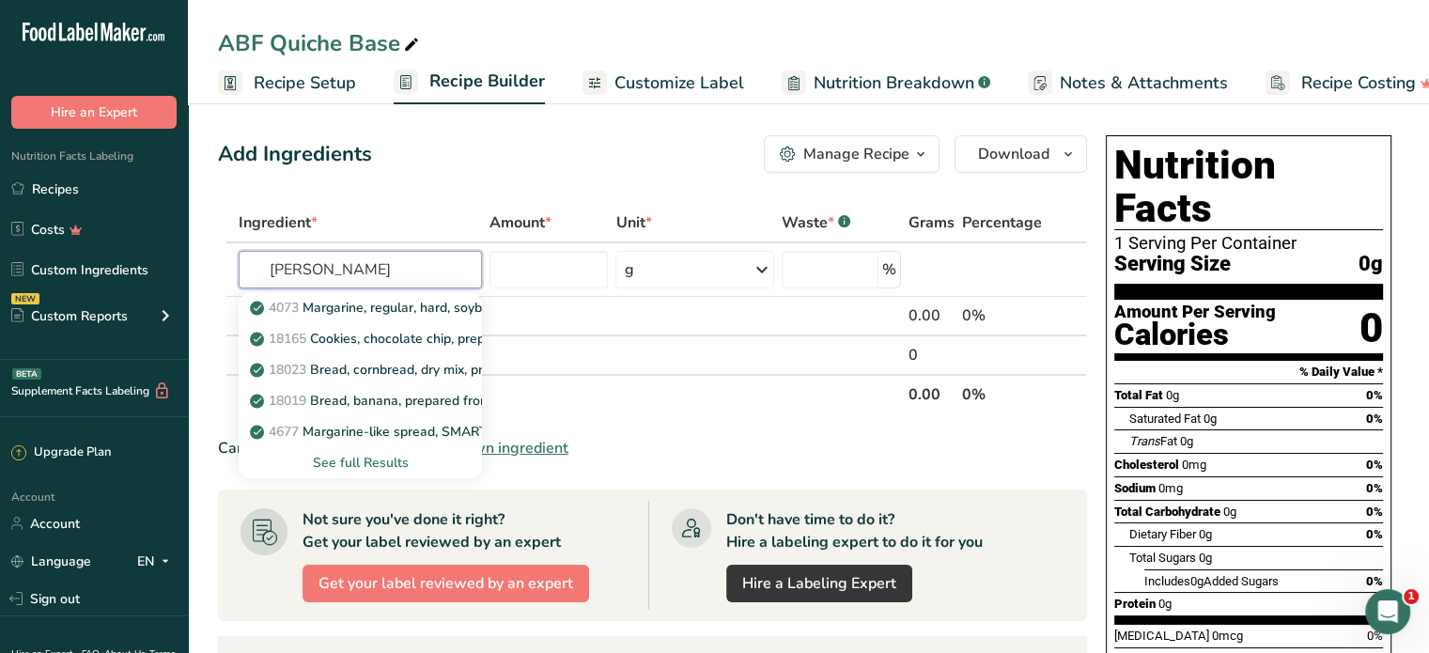
type input "[PERSON_NAME]"
click at [397, 465] on div "See full Results" at bounding box center [360, 463] width 213 height 20
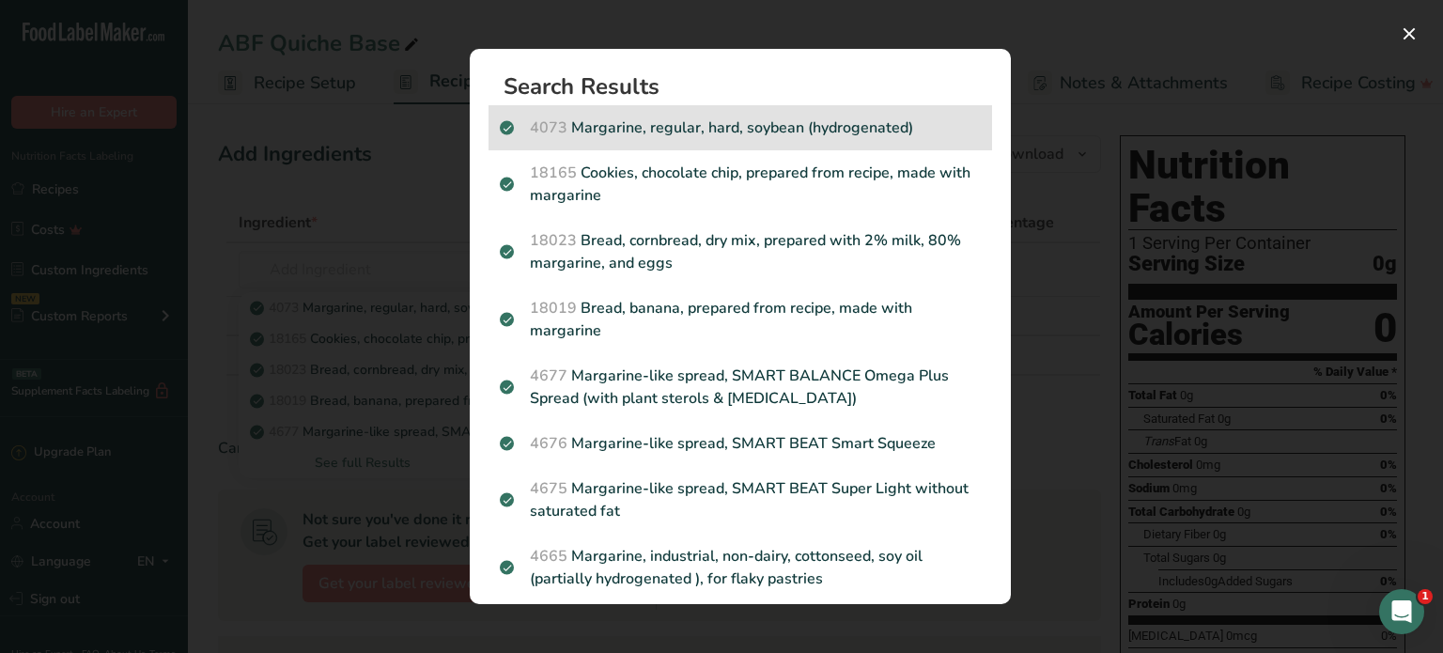
click at [760, 148] on div "4073 Margarine, regular, hard, soybean (hydrogenated)" at bounding box center [741, 127] width 504 height 45
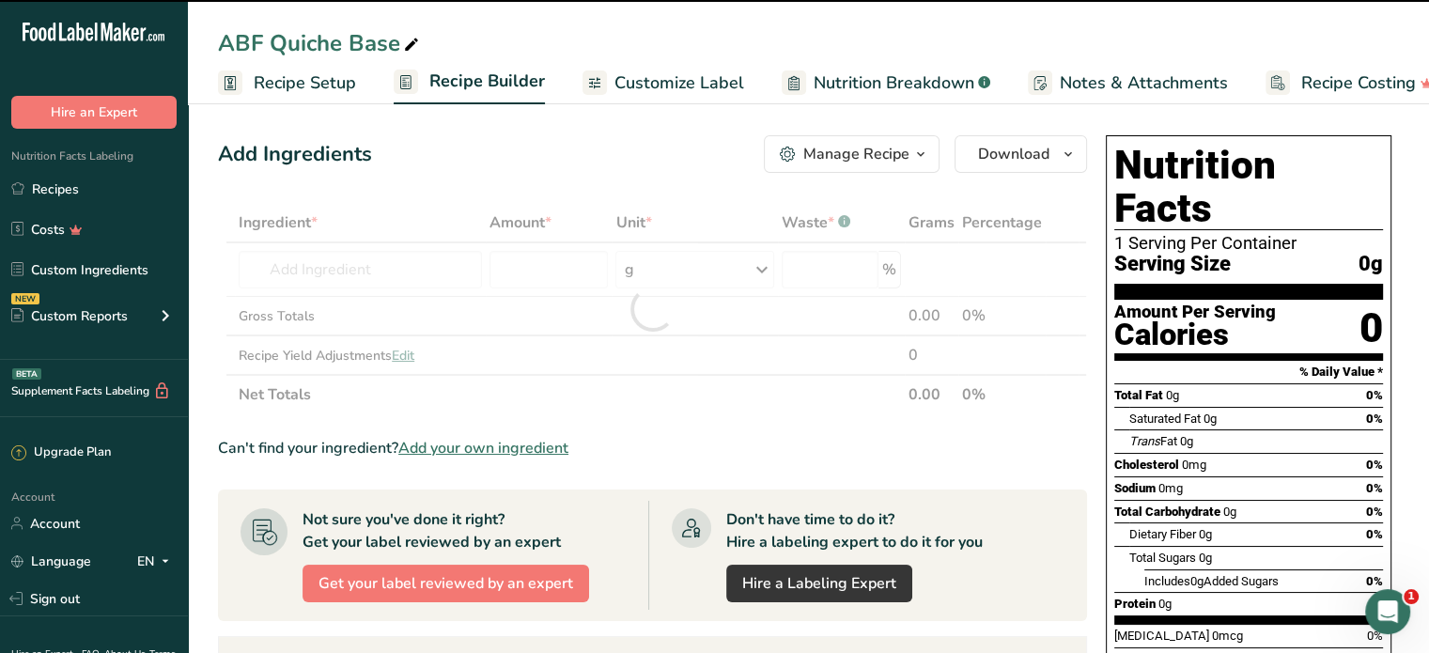
type input "0"
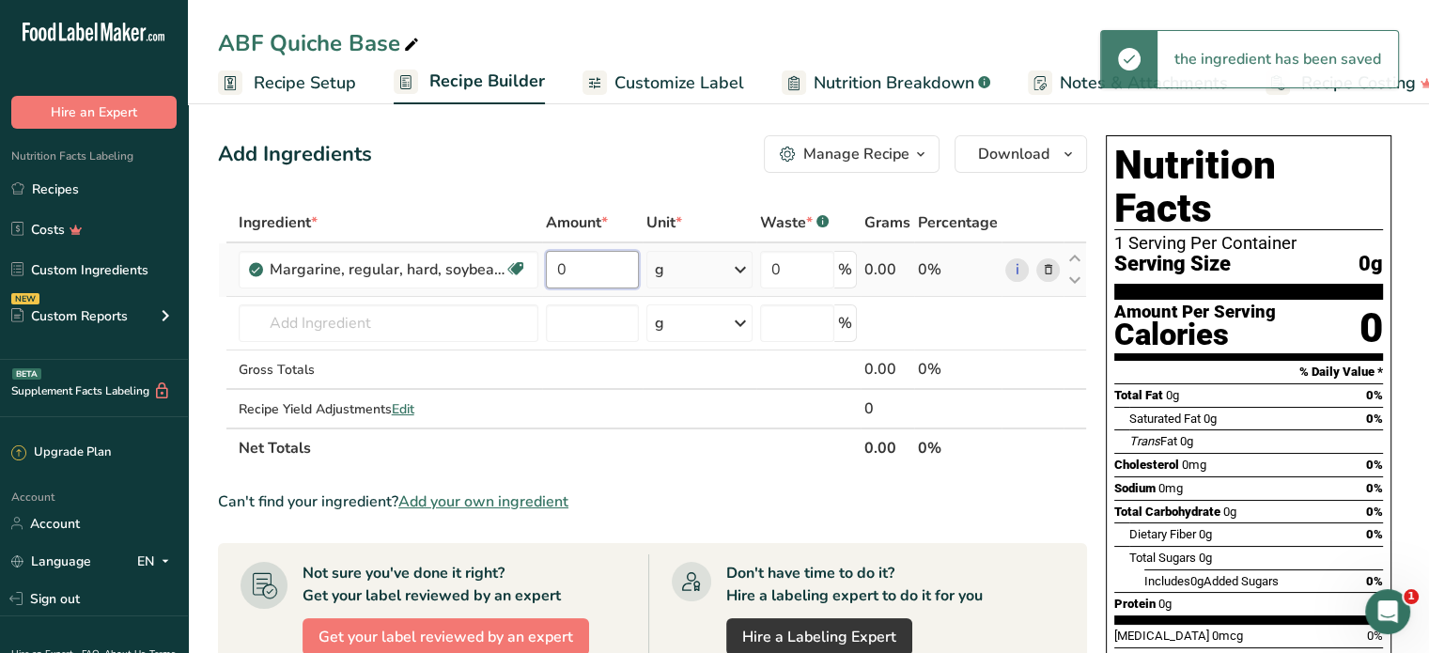
drag, startPoint x: 581, startPoint y: 281, endPoint x: 545, endPoint y: 281, distance: 35.7
click at [546, 281] on input "0" at bounding box center [593, 270] width 94 height 38
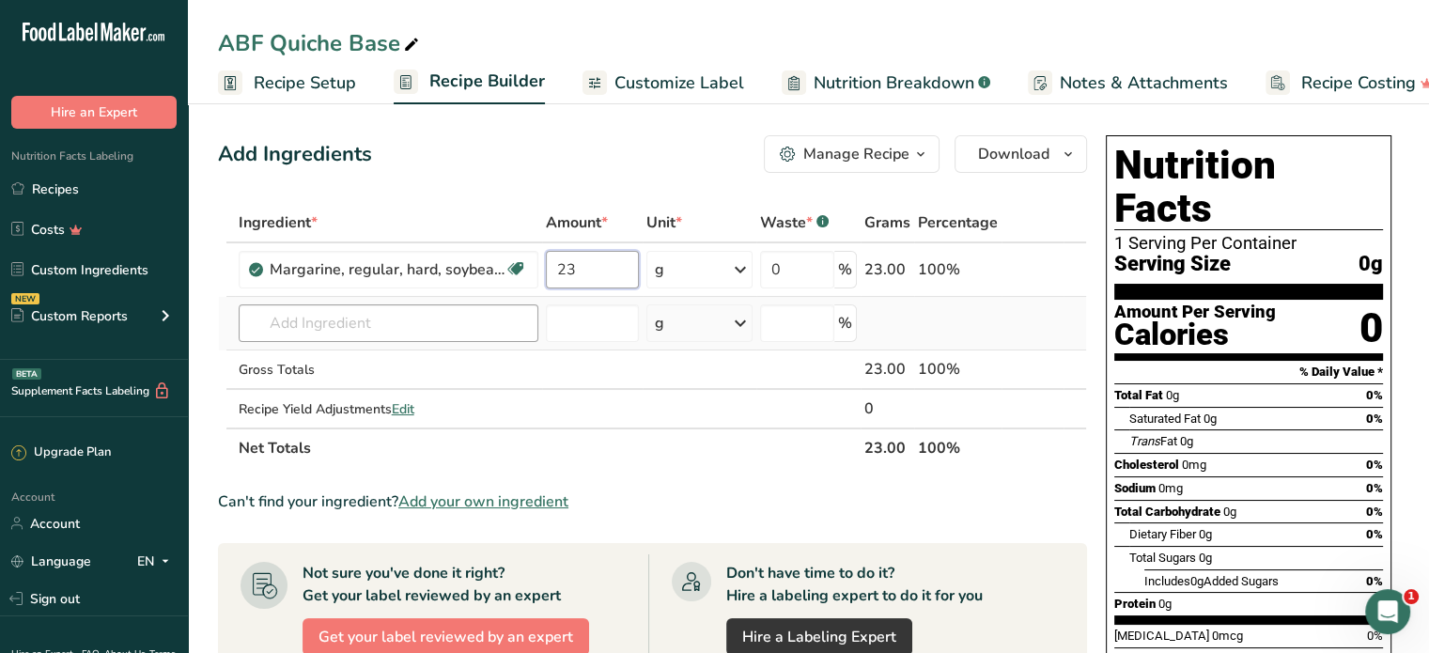
type input "23"
click at [293, 319] on div "Ingredient * Amount * Unit * Waste * .a-a{fill:#347362;}.b-a{fill:#fff;} Grams …" at bounding box center [652, 335] width 869 height 265
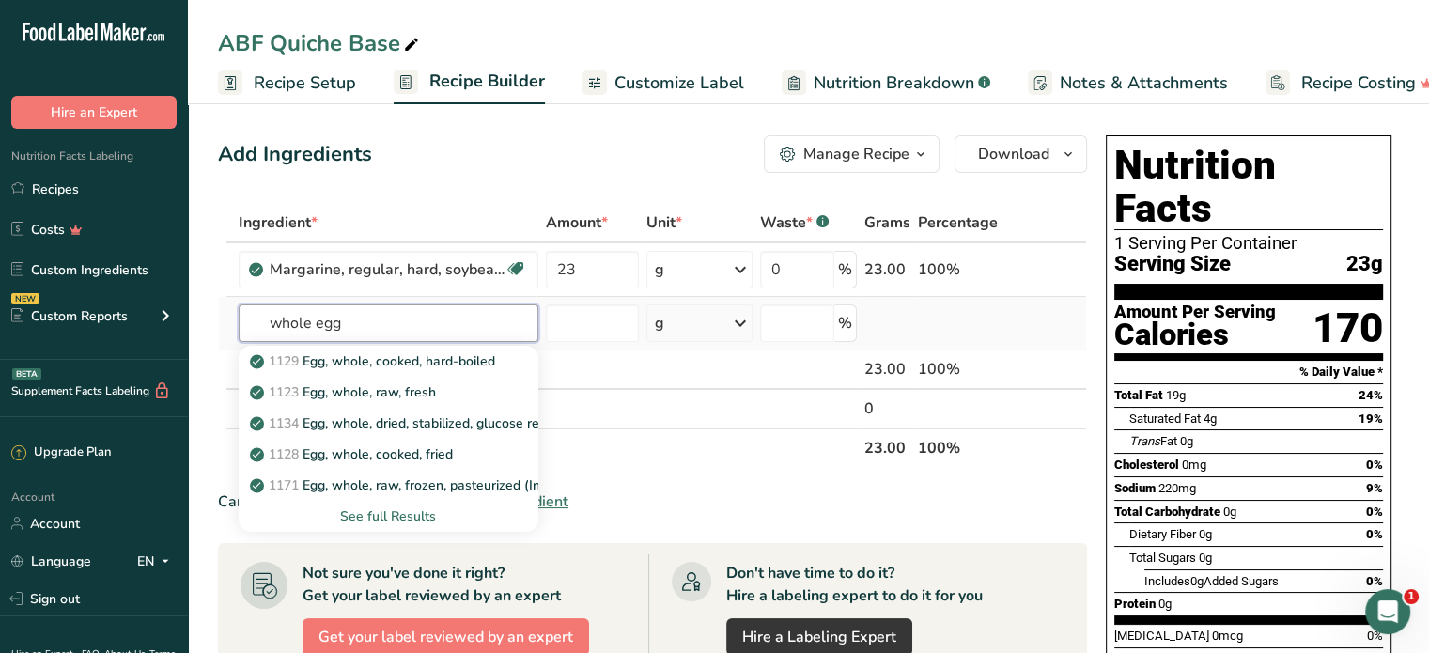
type input "whole egg"
click at [367, 518] on div "See full Results" at bounding box center [389, 517] width 270 height 20
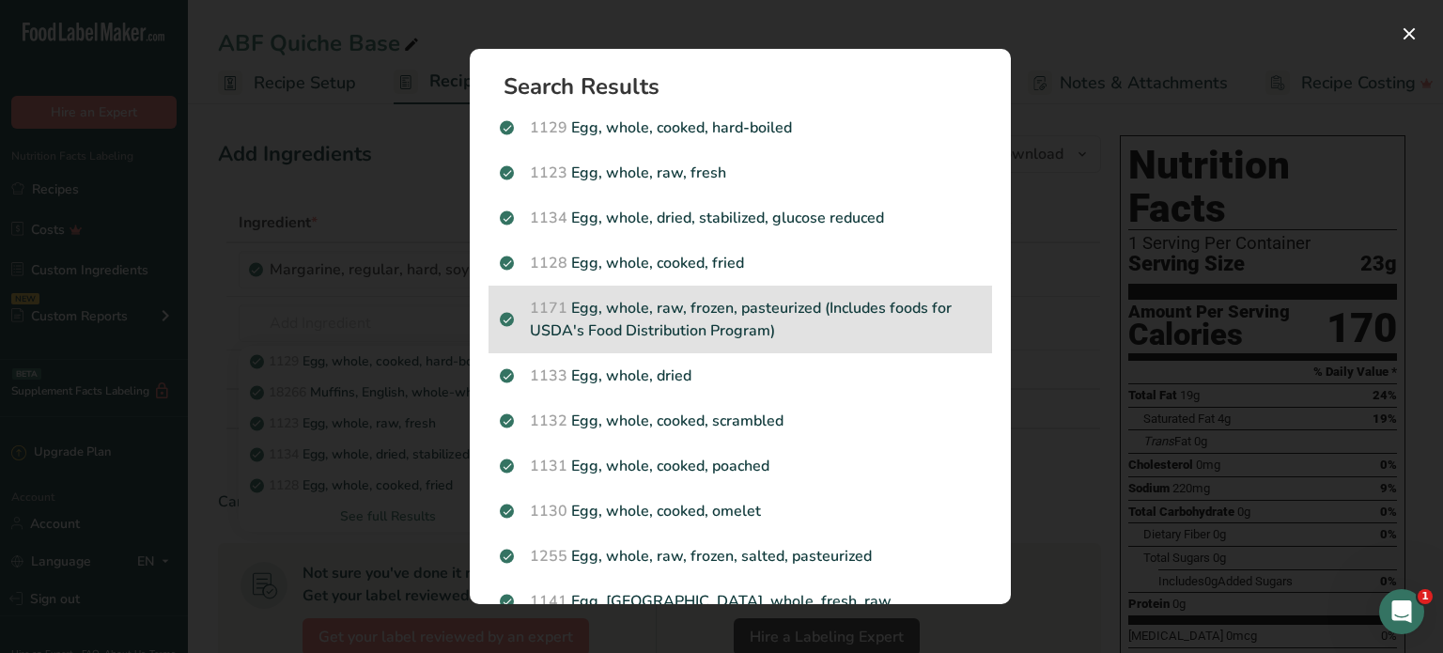
click at [677, 308] on p "1171 Egg, whole, raw, frozen, pasteurized (Includes foods for USDA's Food Distr…" at bounding box center [740, 319] width 481 height 45
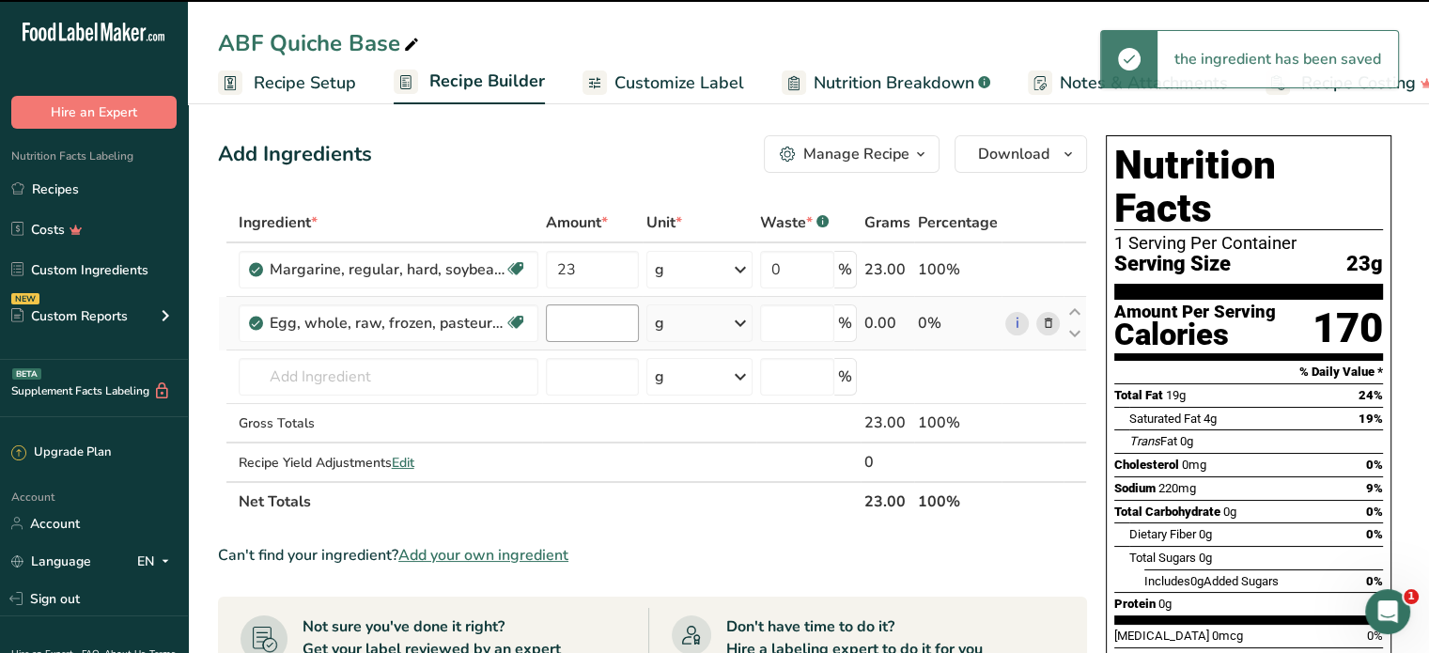
type input "0"
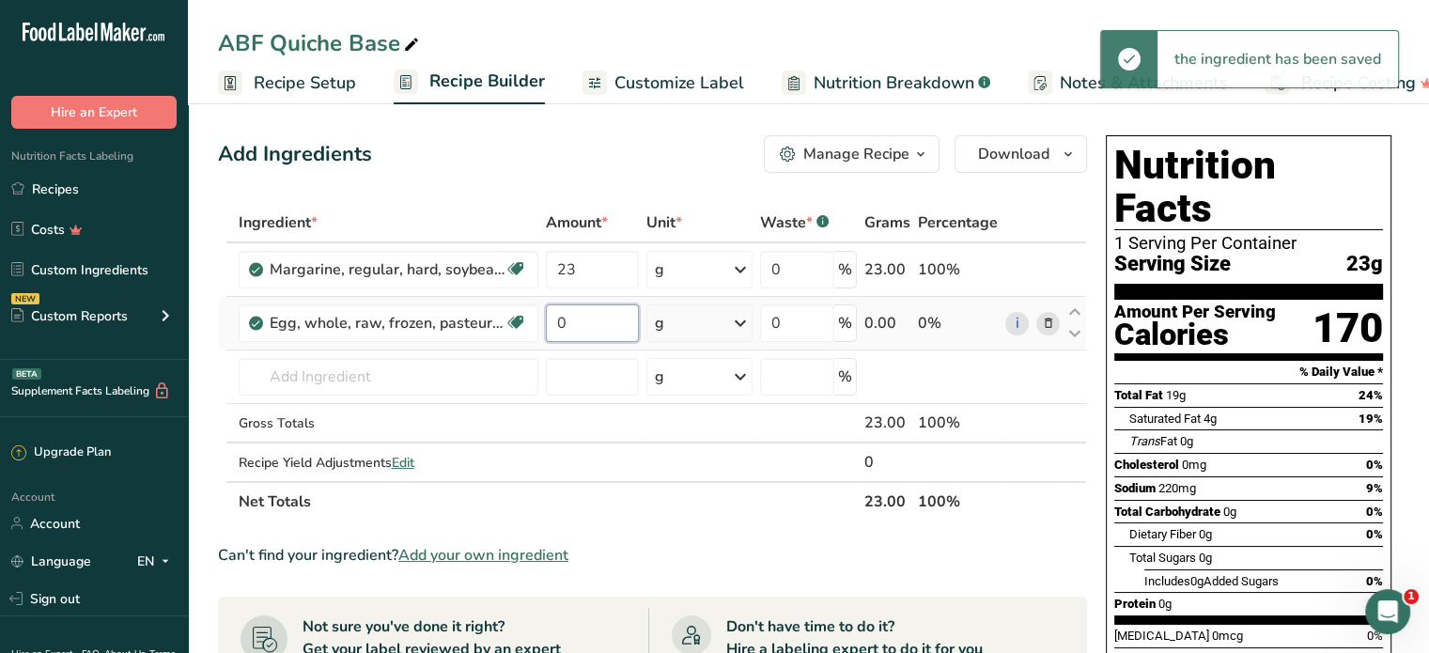
drag, startPoint x: 565, startPoint y: 322, endPoint x: 548, endPoint y: 332, distance: 19.4
click at [548, 332] on input "0" at bounding box center [593, 323] width 94 height 38
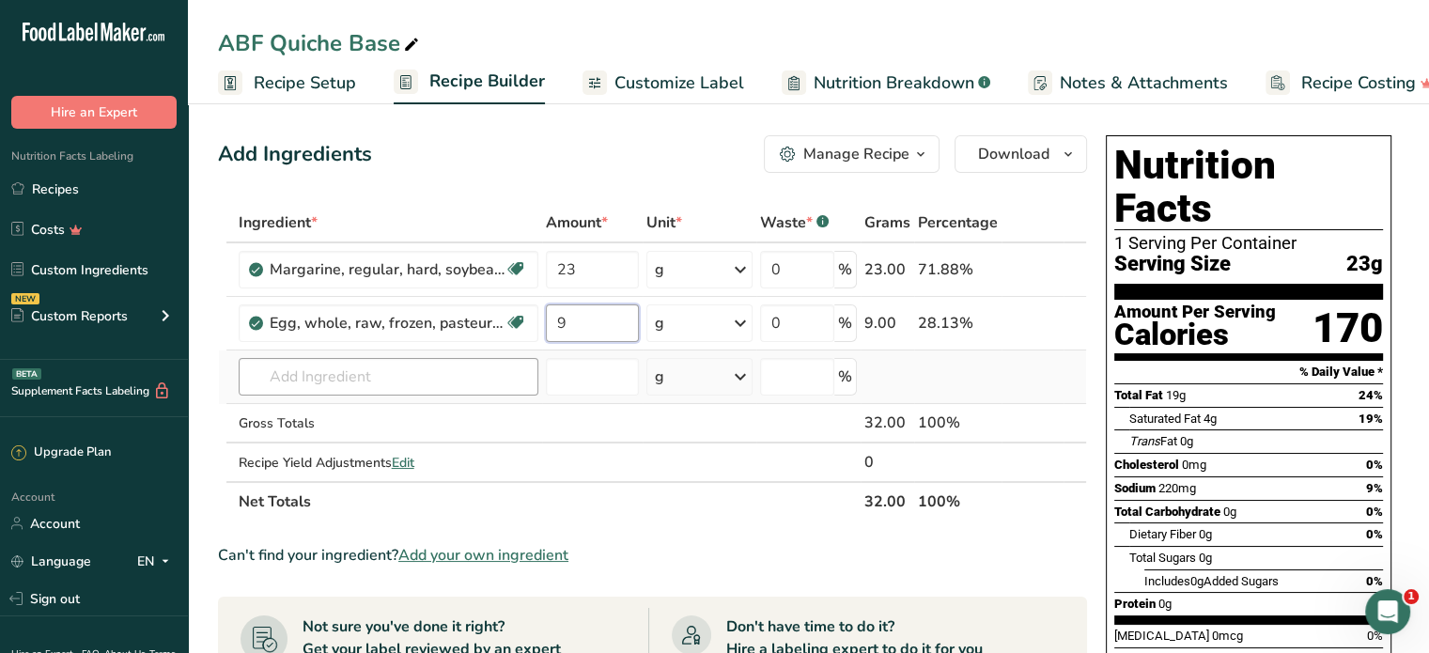
type input "9"
click at [297, 373] on div "Ingredient * Amount * Unit * Waste * .a-a{fill:#347362;}.b-a{fill:#fff;} Grams …" at bounding box center [652, 362] width 869 height 319
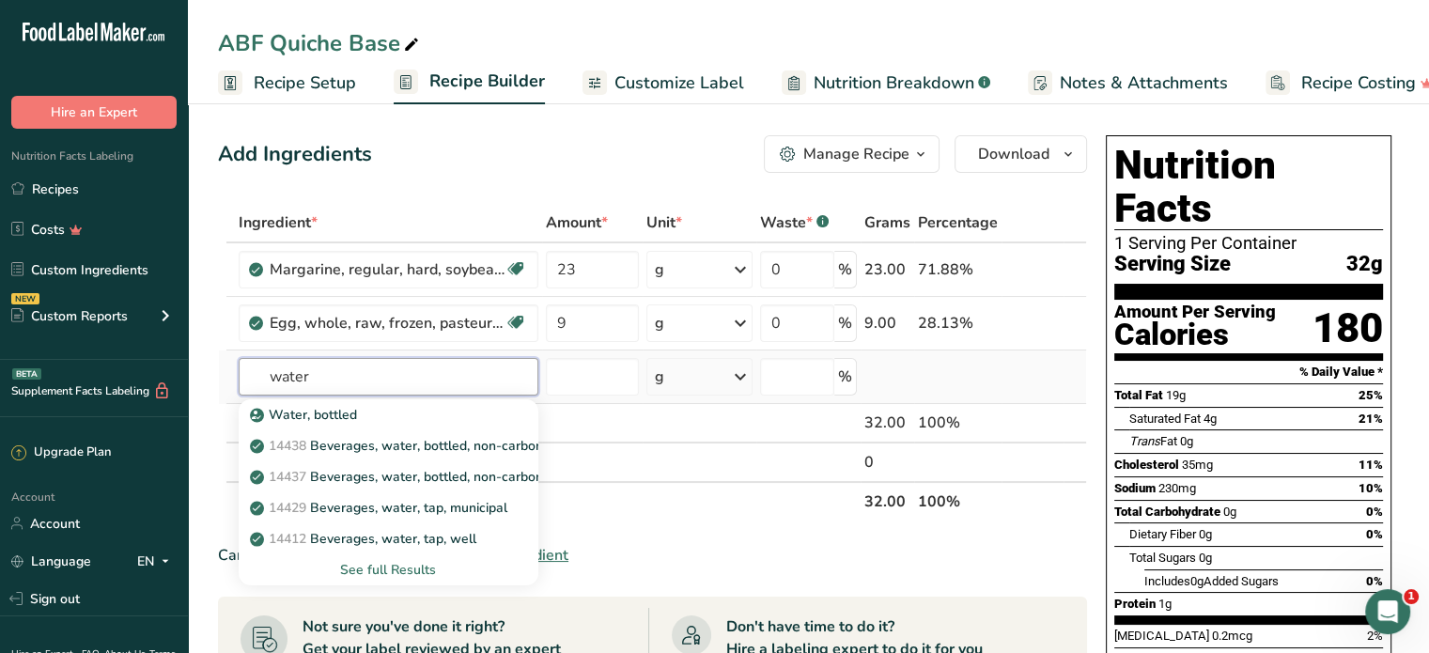
type input "water"
click at [394, 574] on div "See full Results" at bounding box center [389, 570] width 270 height 20
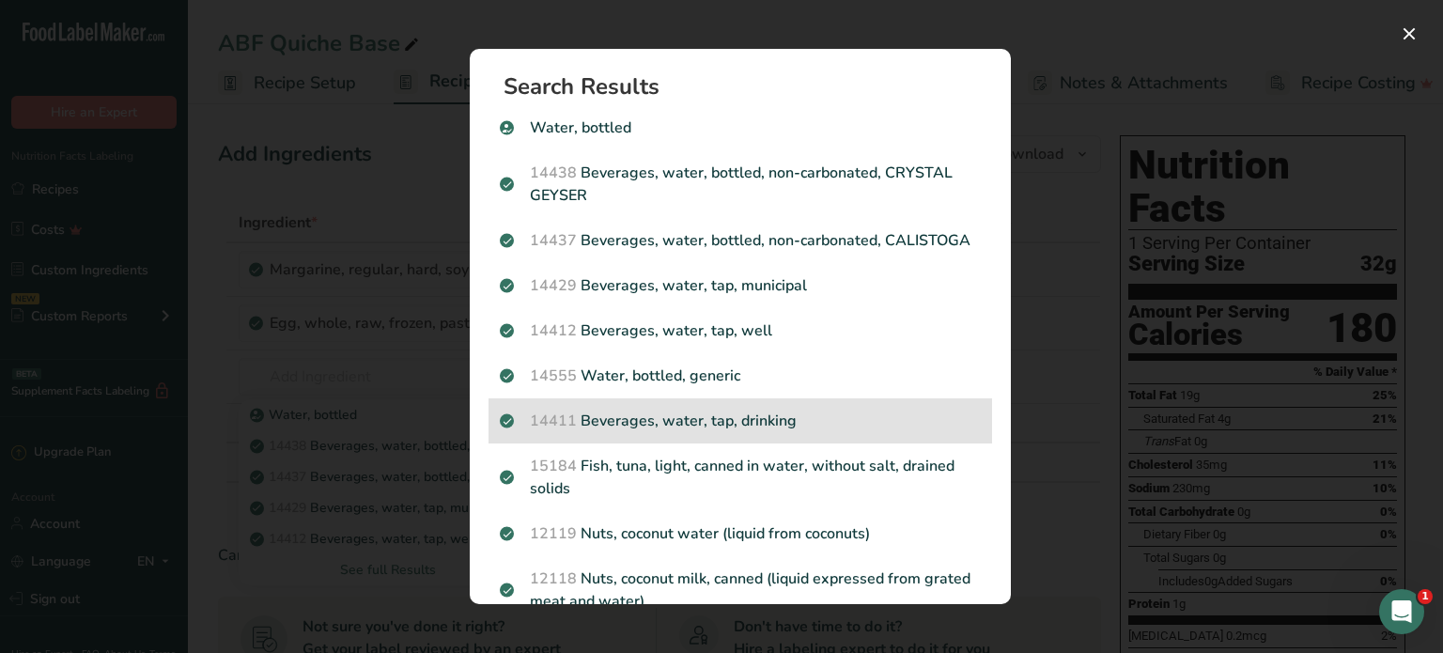
click at [817, 432] on p "14411 Beverages, water, tap, drinking" at bounding box center [740, 421] width 481 height 23
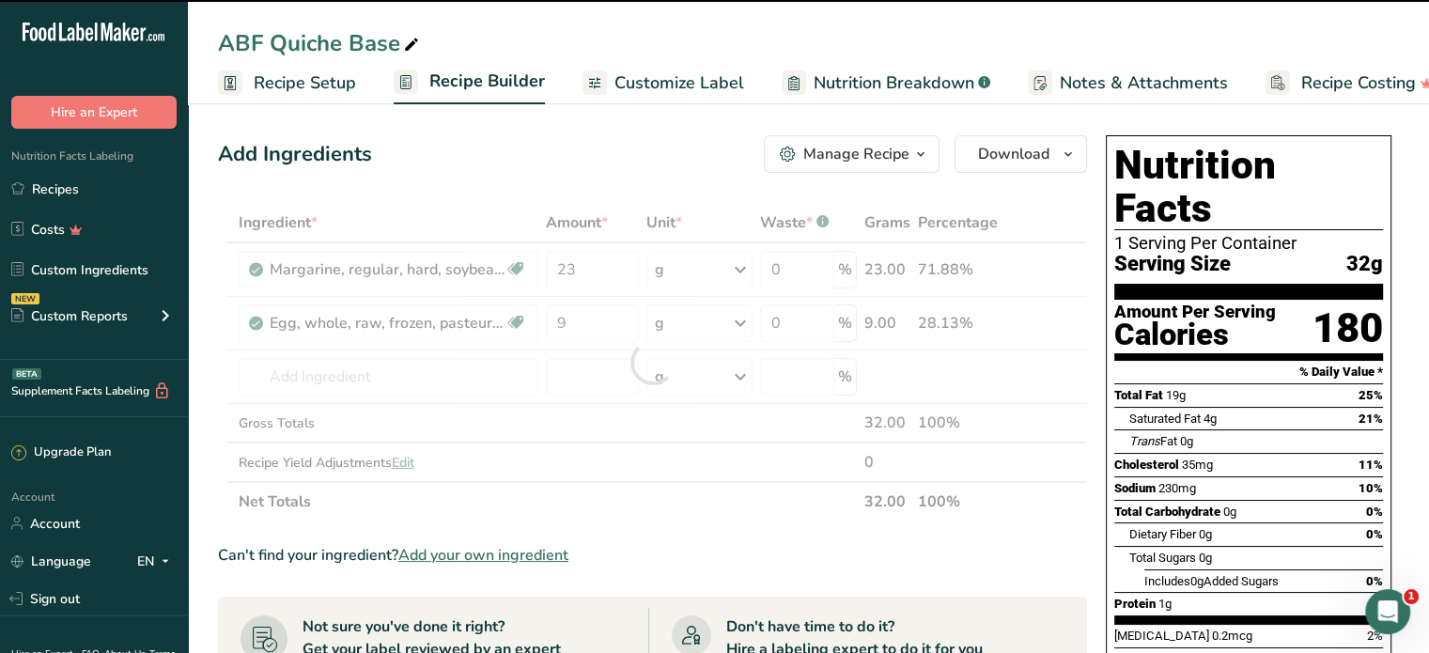
type input "0"
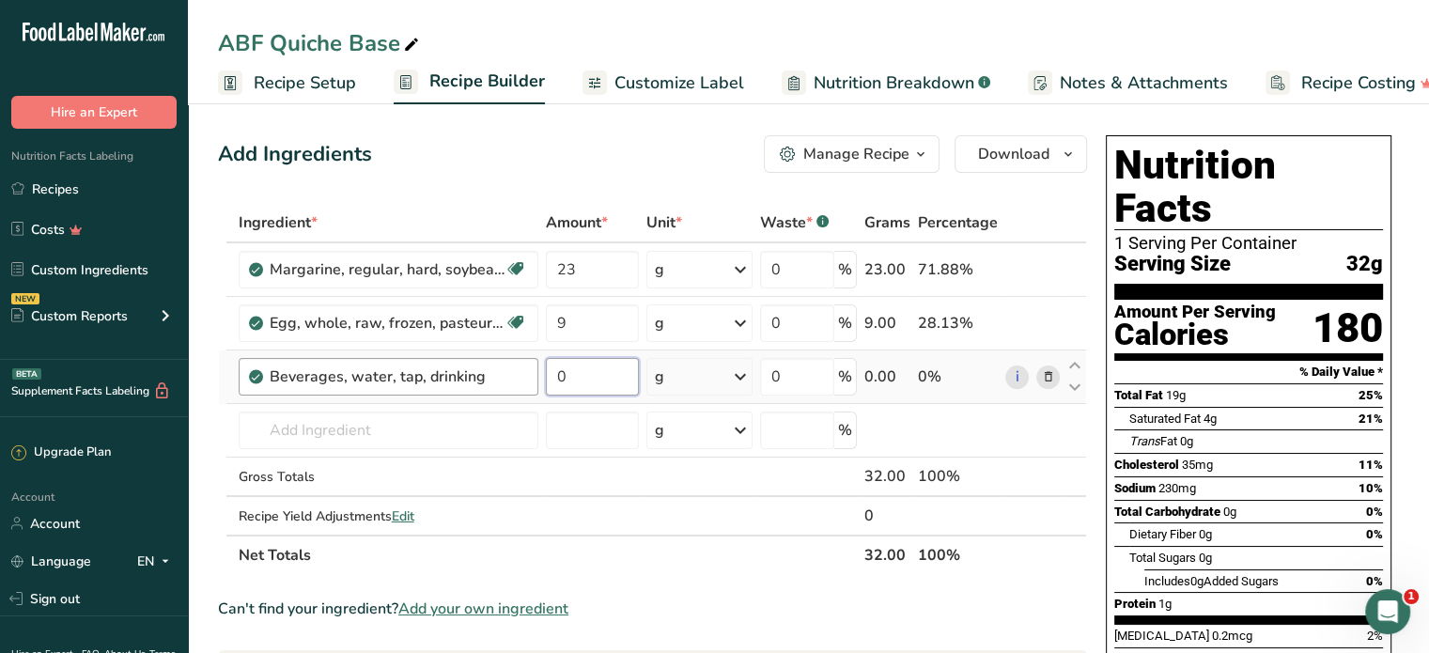
drag, startPoint x: 570, startPoint y: 380, endPoint x: 530, endPoint y: 379, distance: 40.4
click at [530, 379] on tr "Beverages, water, tap, drinking 0 g Portions 1 fl oz 1 serving 8 fl oz 1 liter …" at bounding box center [652, 378] width 867 height 54
type input "4"
click at [411, 429] on div "Ingredient * Amount * Unit * Waste * .a-a{fill:#347362;}.b-a{fill:#fff;} Grams …" at bounding box center [652, 389] width 869 height 372
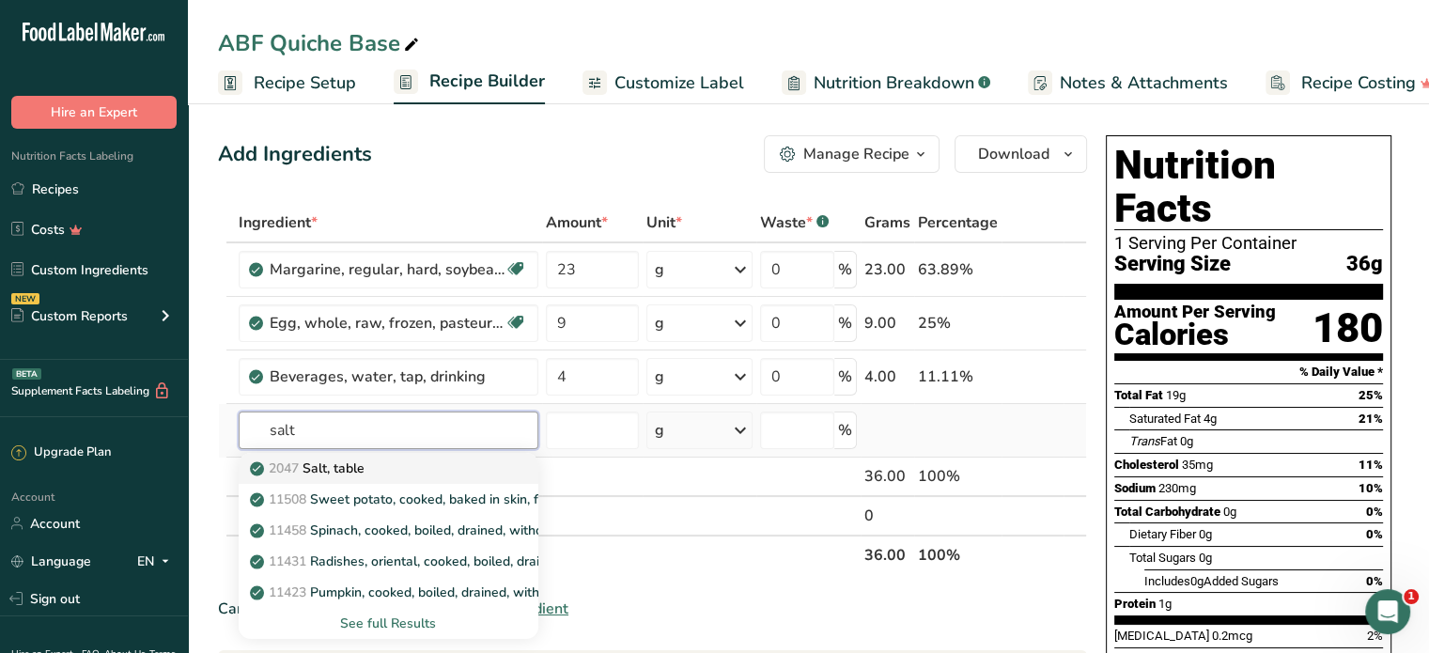
type input "salt"
click at [410, 467] on div "2047 Salt, table" at bounding box center [374, 469] width 240 height 20
type input "Salt, table"
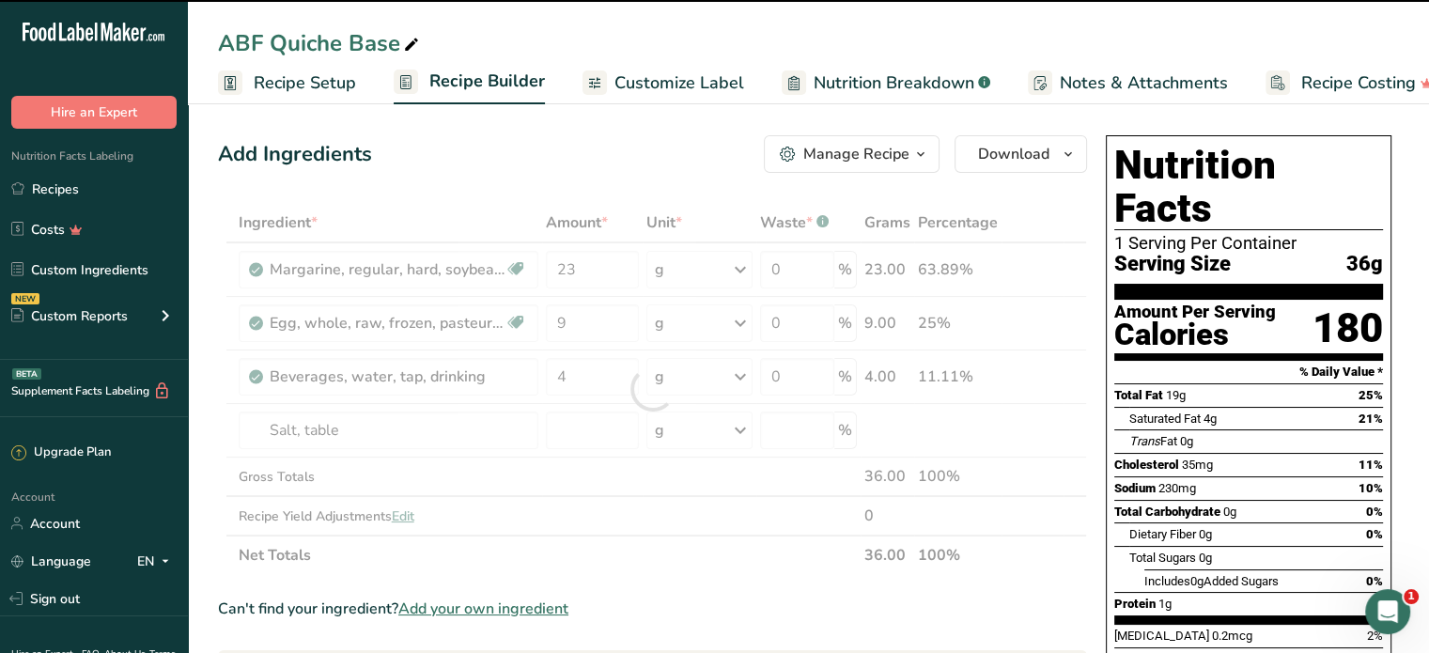
type input "0"
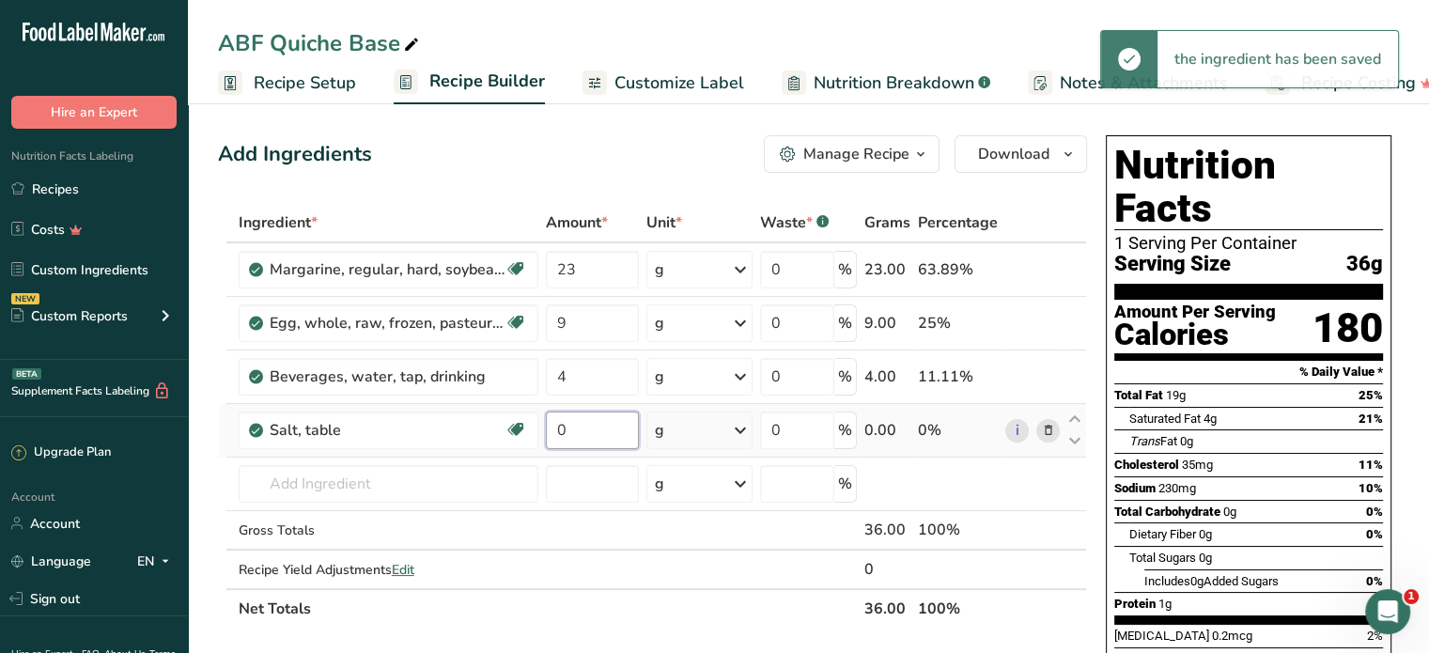
drag, startPoint x: 579, startPoint y: 435, endPoint x: 545, endPoint y: 421, distance: 36.7
click at [546, 421] on input "0" at bounding box center [593, 431] width 94 height 38
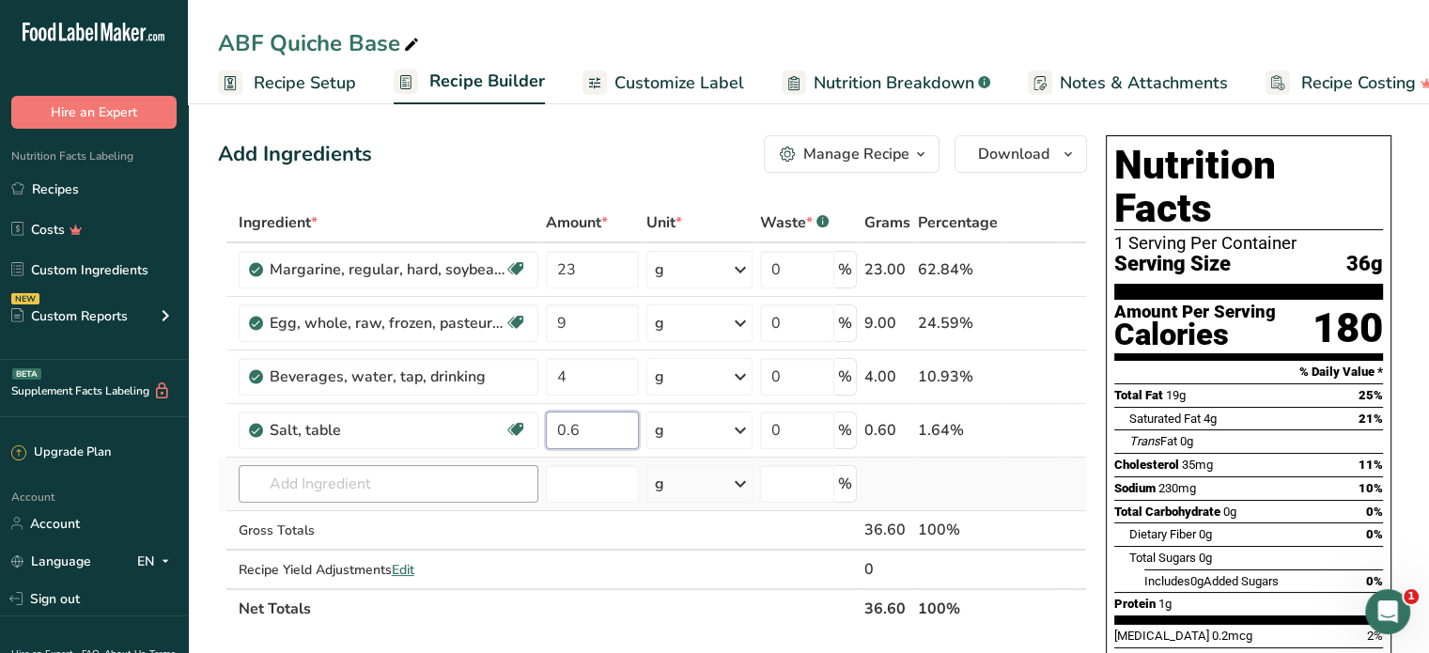
type input "0.6"
click at [422, 477] on div "Ingredient * Amount * Unit * Waste * .a-a{fill:#347362;}.b-a{fill:#fff;} Grams …" at bounding box center [652, 416] width 869 height 426
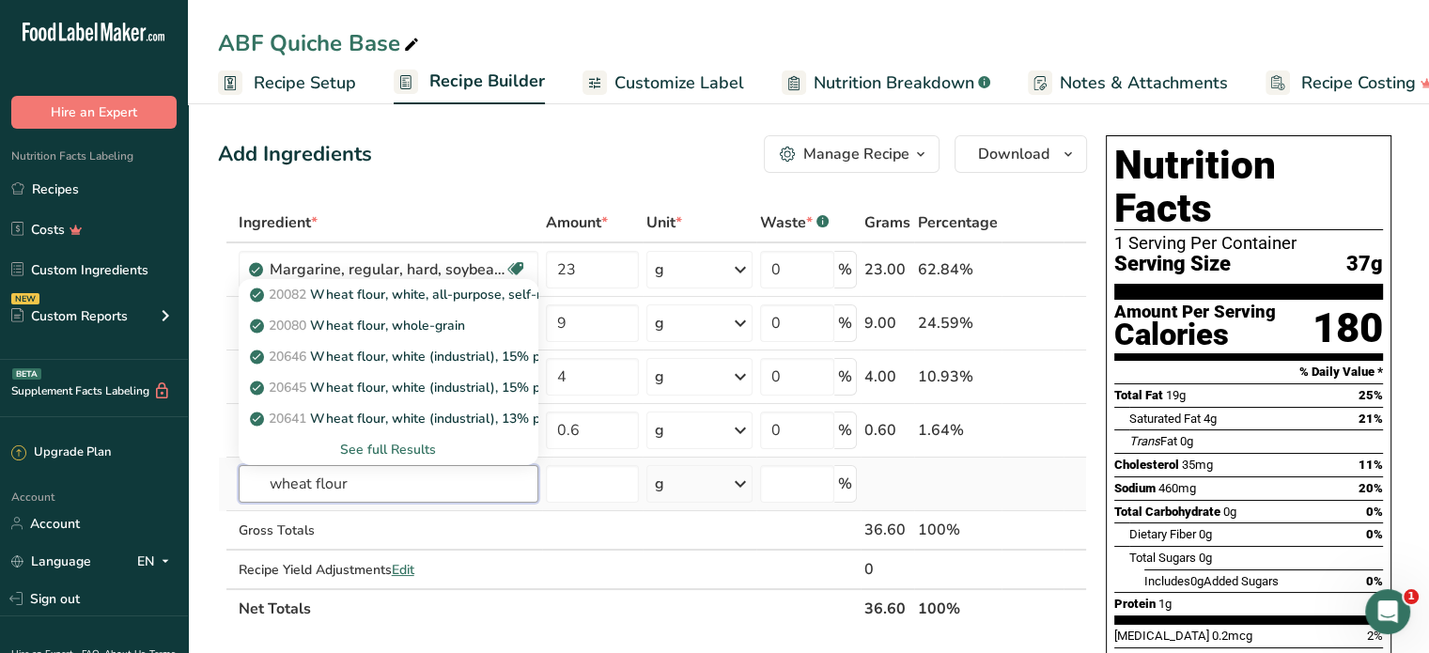
type input "wheat flour"
click at [404, 447] on div "See full Results" at bounding box center [389, 450] width 270 height 20
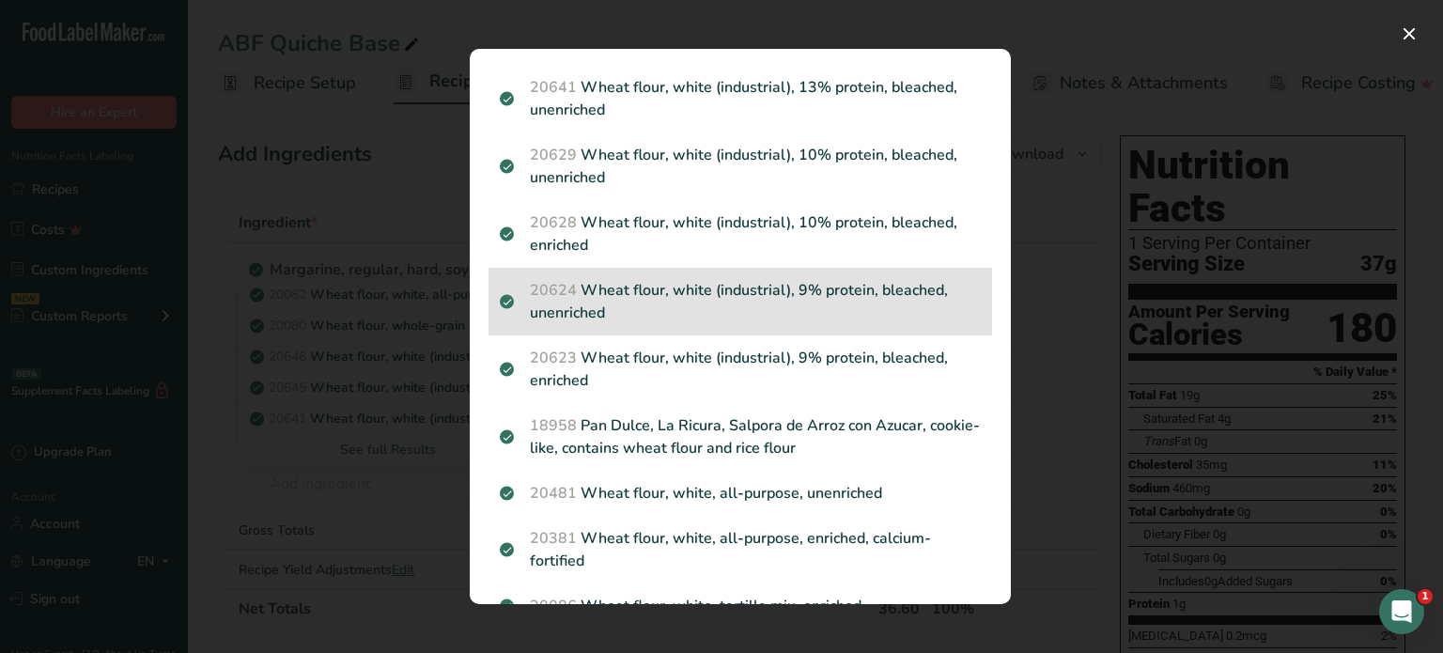
scroll to position [376, 0]
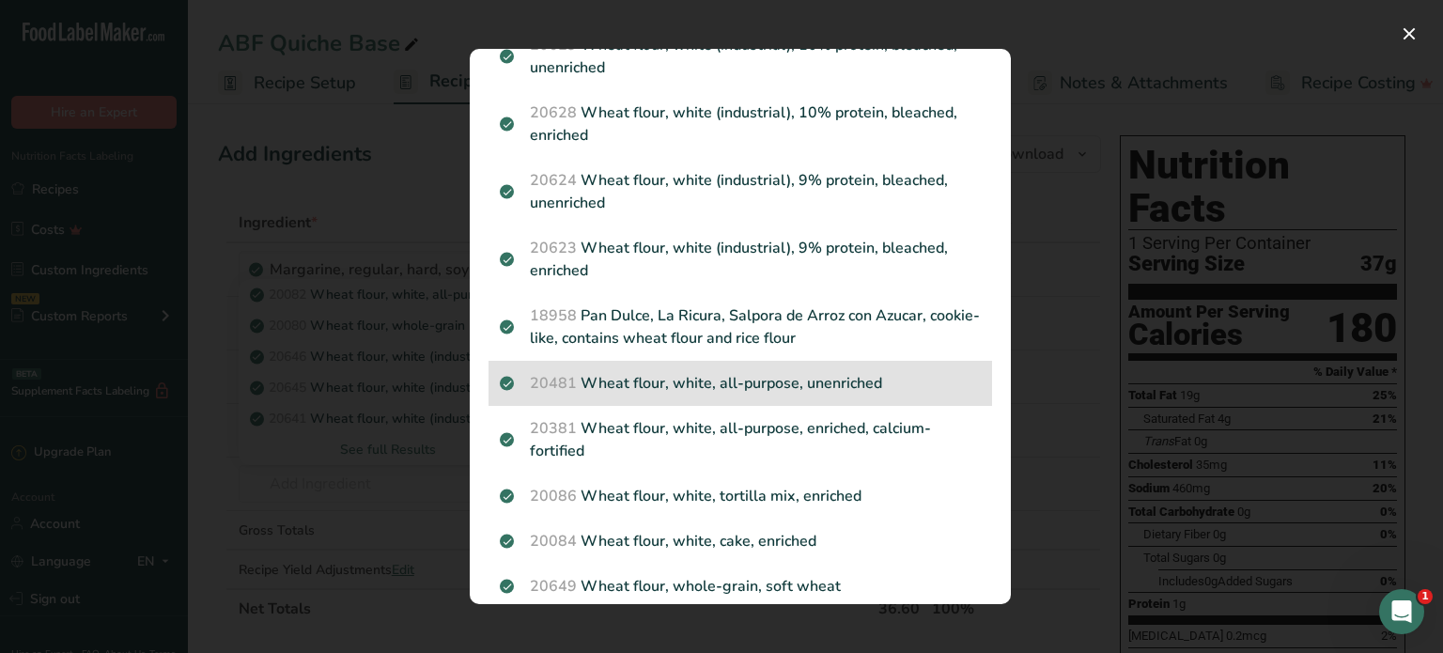
click at [905, 379] on p "20481 Wheat flour, white, all-purpose, unenriched" at bounding box center [740, 383] width 481 height 23
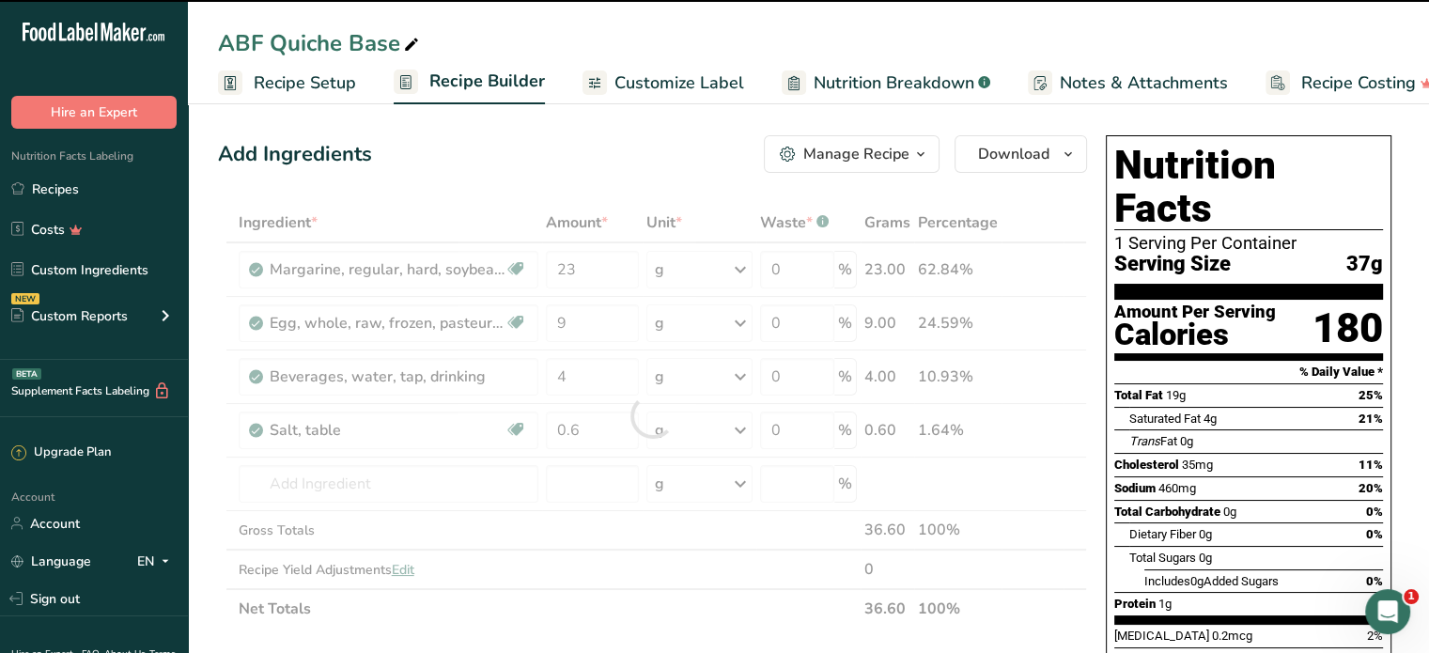
type input "0"
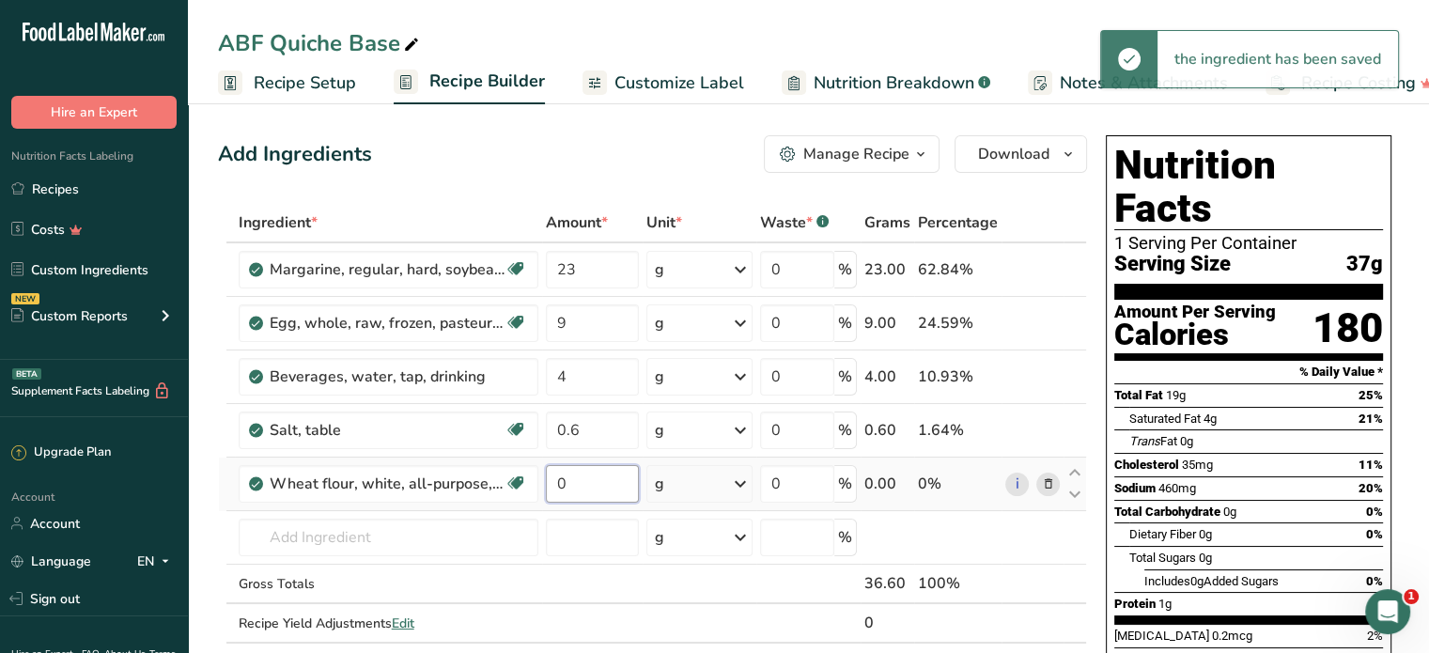
drag, startPoint x: 605, startPoint y: 476, endPoint x: 554, endPoint y: 486, distance: 52.5
click at [554, 486] on input "0" at bounding box center [593, 484] width 94 height 38
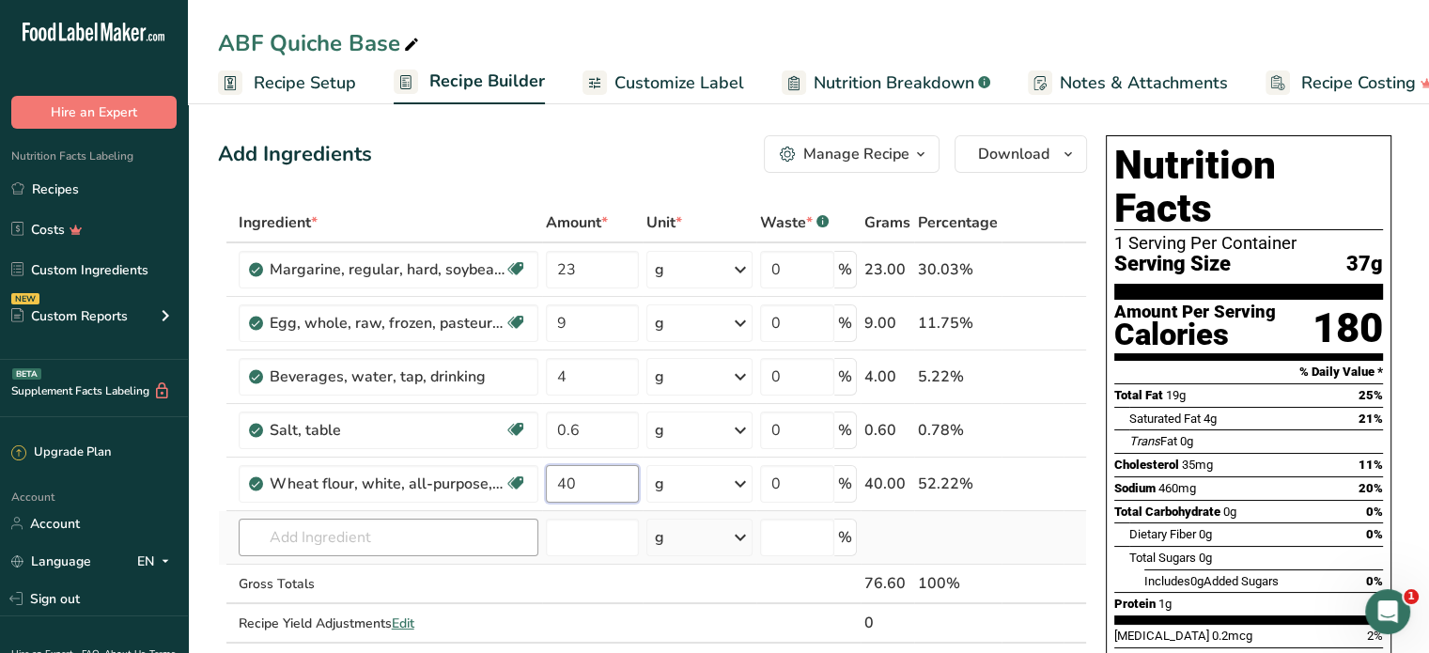
type input "40"
click at [429, 525] on div "Ingredient * Amount * Unit * Waste * .a-a{fill:#347362;}.b-a{fill:#fff;} Grams …" at bounding box center [652, 442] width 869 height 479
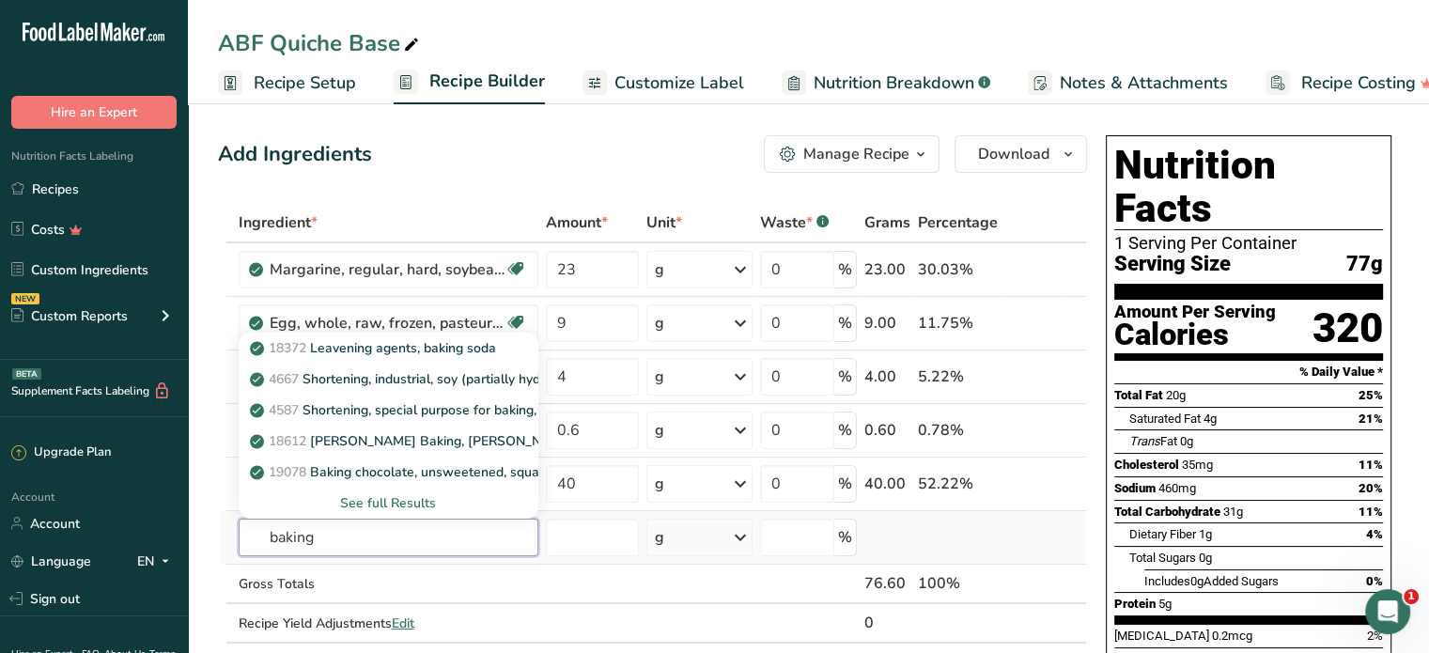
type input "baking"
click at [407, 507] on div "See full Results" at bounding box center [389, 503] width 270 height 20
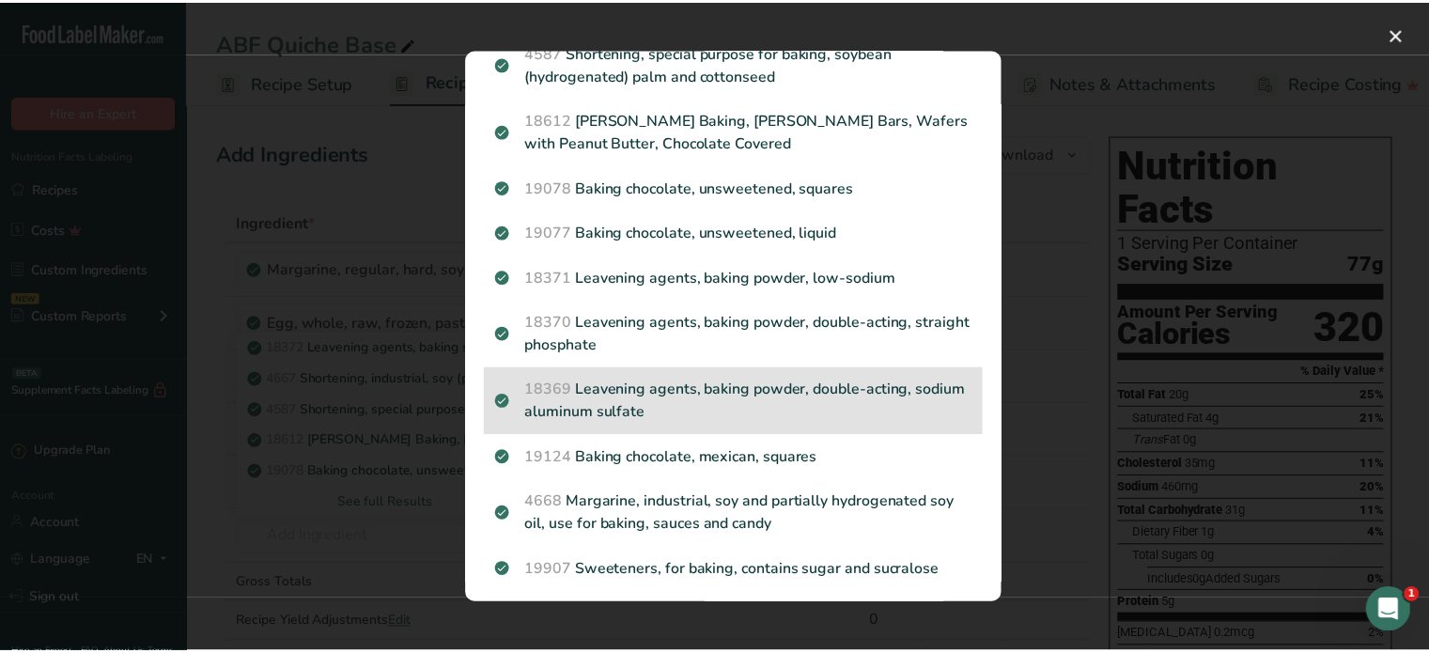
scroll to position [94, 0]
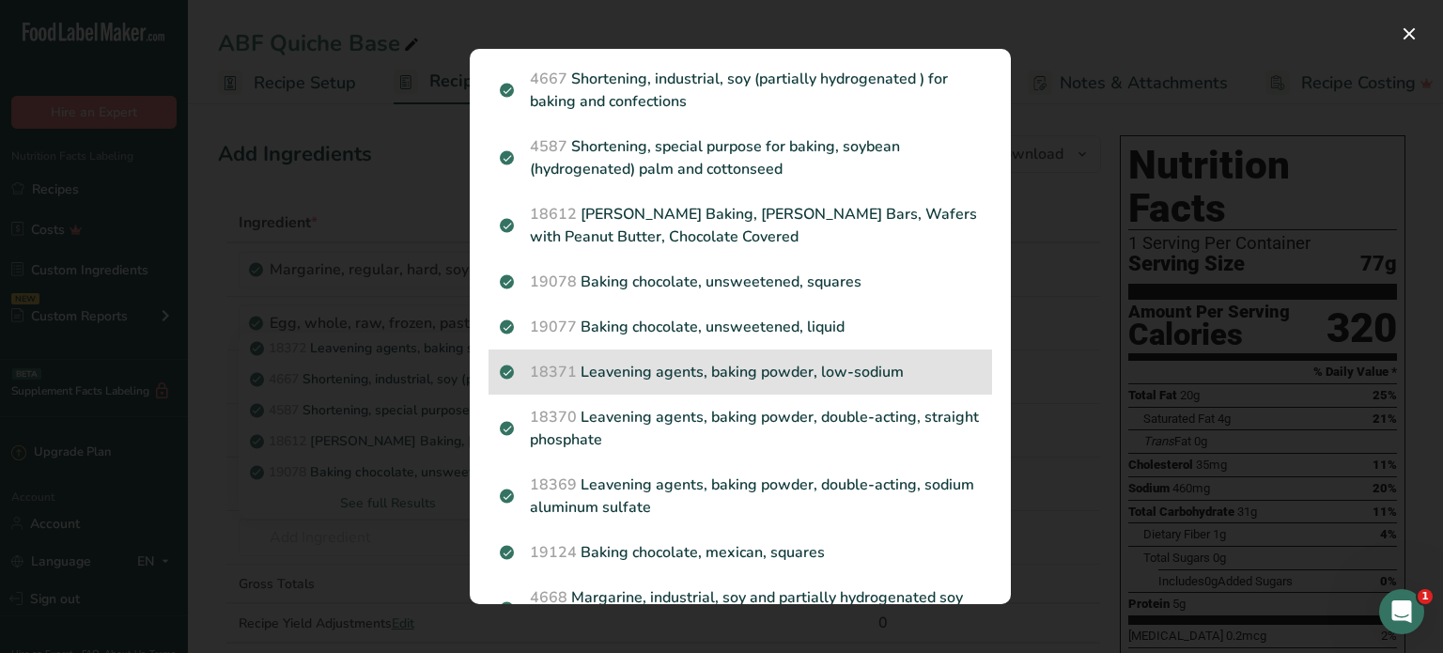
click at [772, 375] on p "18371 Leavening agents, baking powder, low-sodium" at bounding box center [740, 372] width 481 height 23
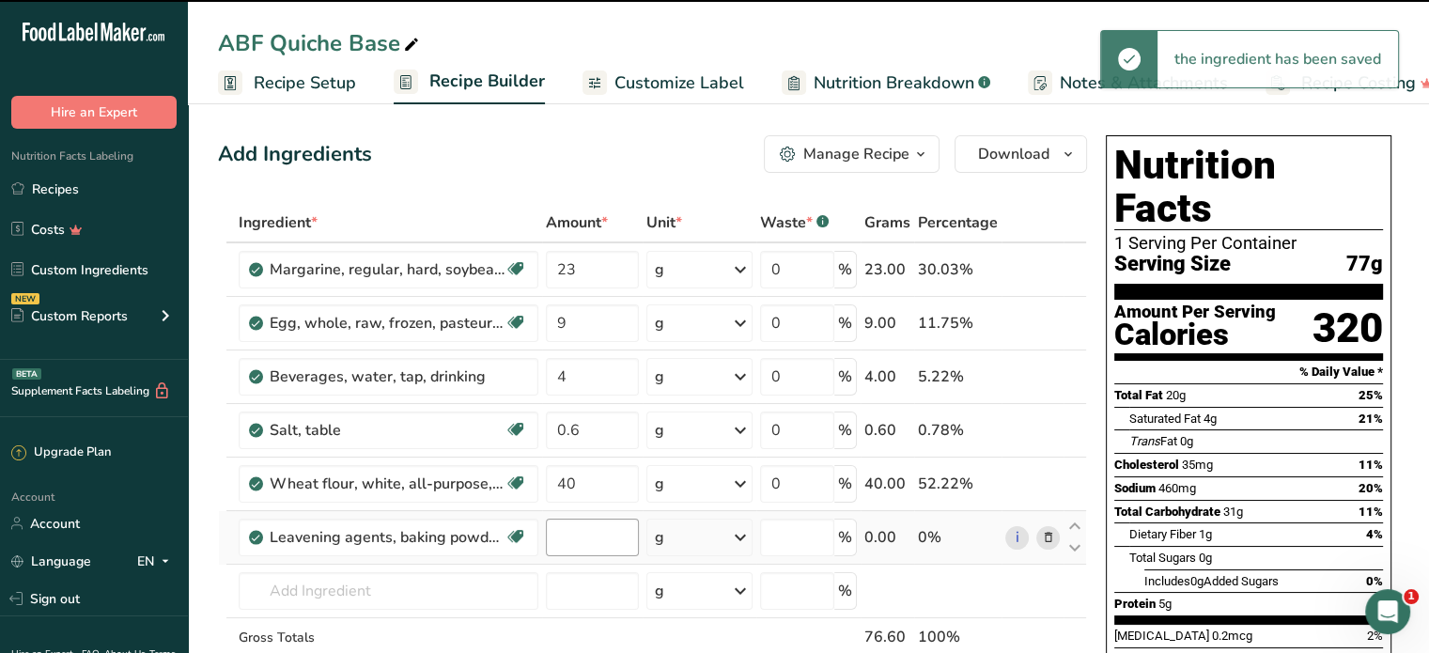
type input "0"
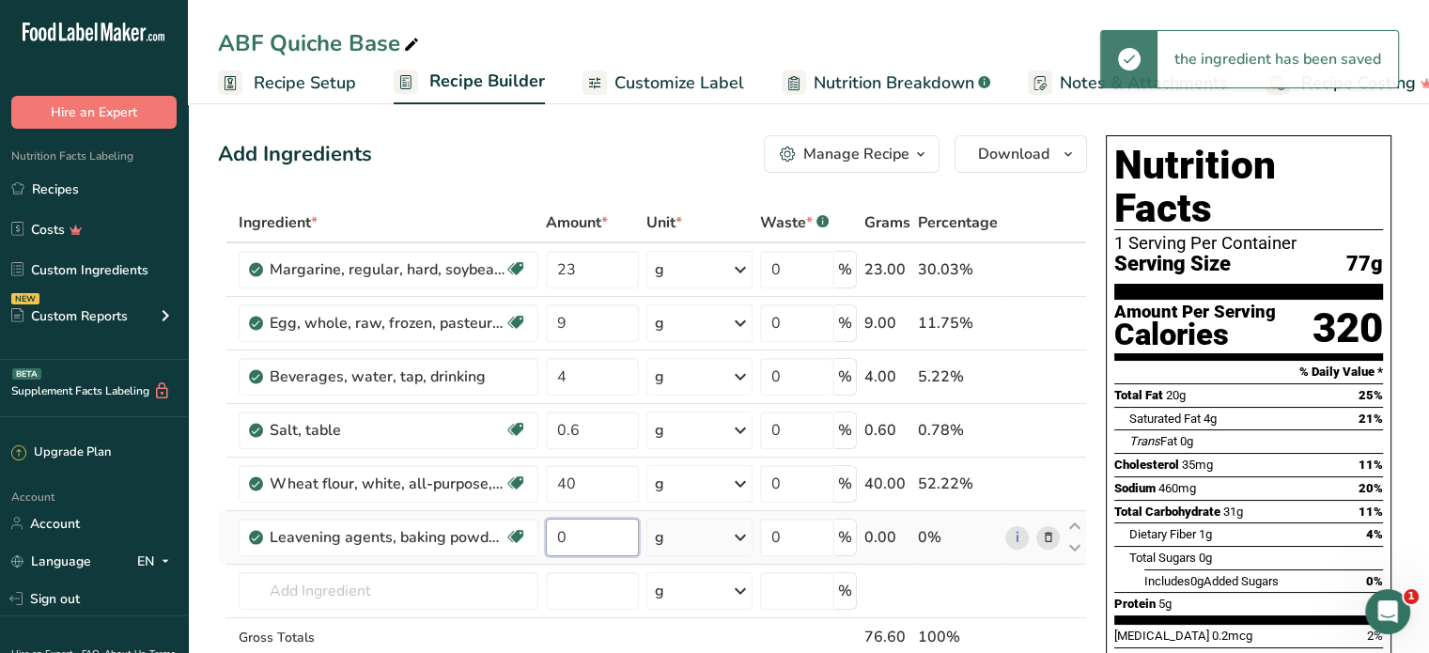
click at [573, 525] on input "0" at bounding box center [593, 538] width 94 height 38
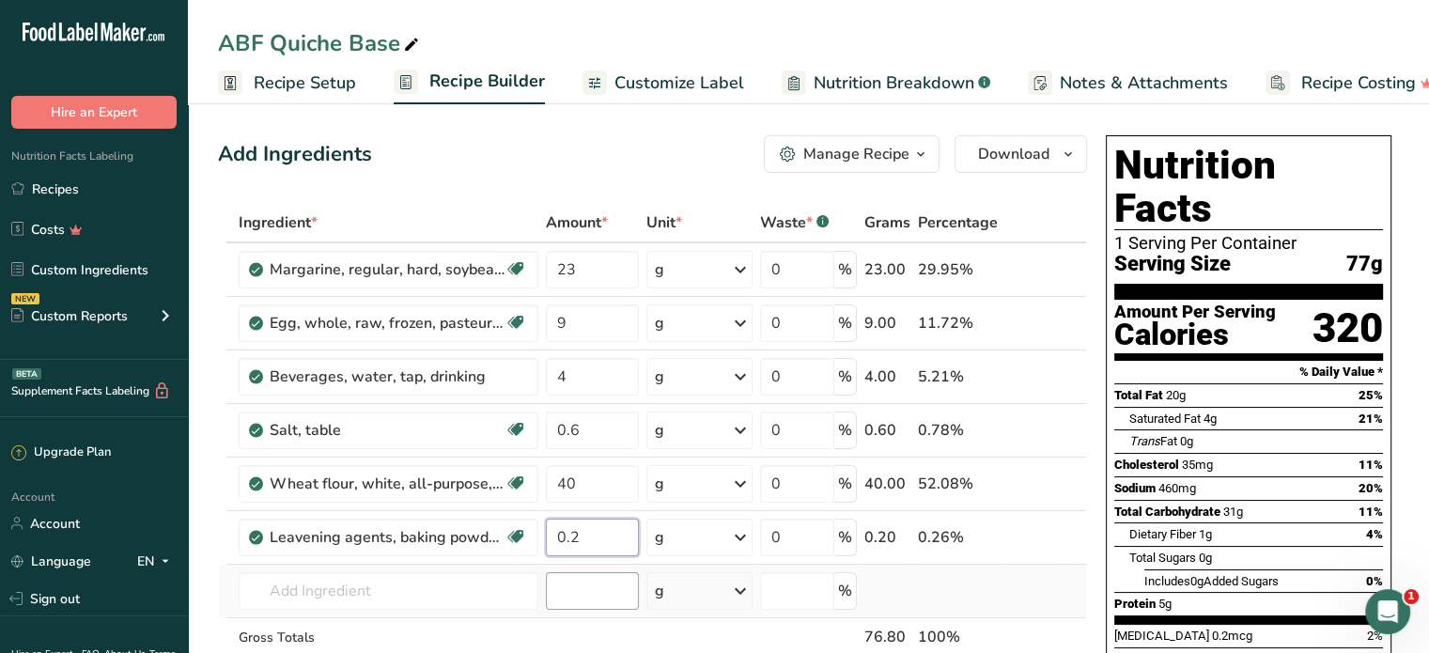
type input "0.2"
click at [575, 597] on div "Ingredient * Amount * Unit * Waste * .a-a{fill:#347362;}.b-a{fill:#fff;} Grams …" at bounding box center [652, 469] width 869 height 533
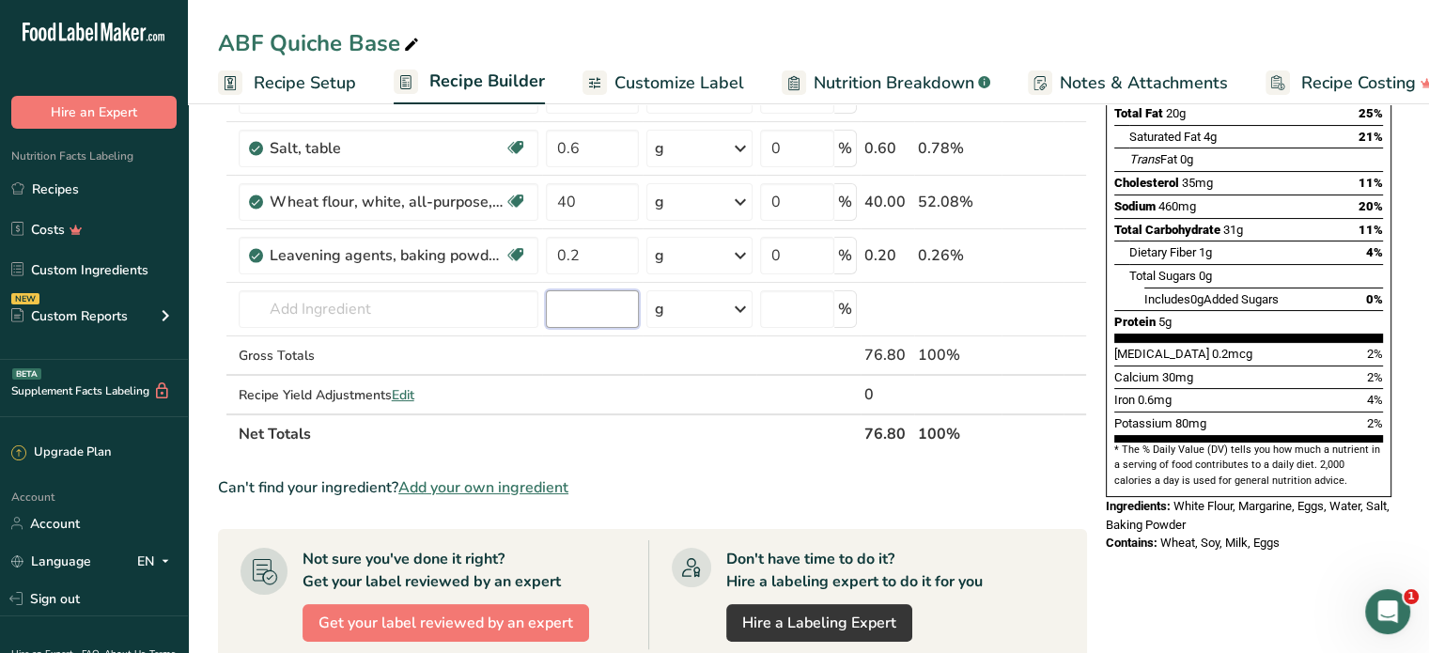
scroll to position [0, 0]
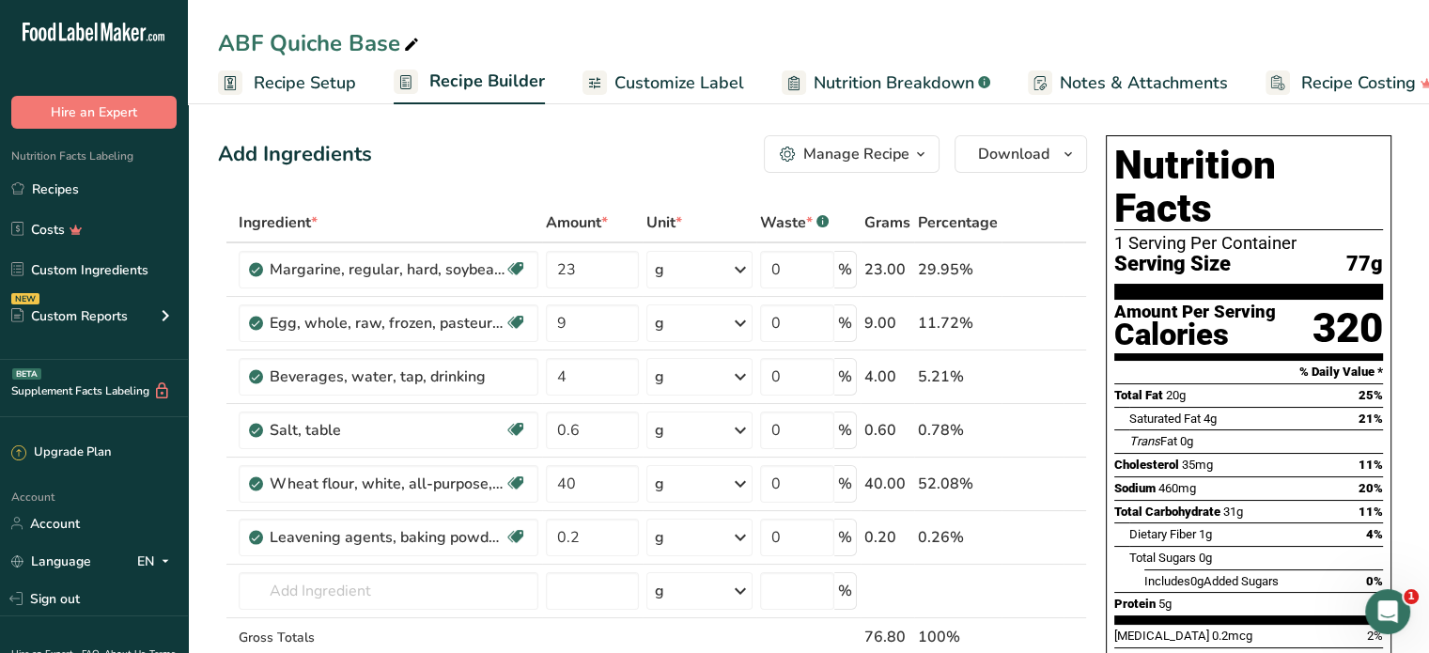
click at [710, 85] on span "Customize Label" at bounding box center [680, 82] width 130 height 25
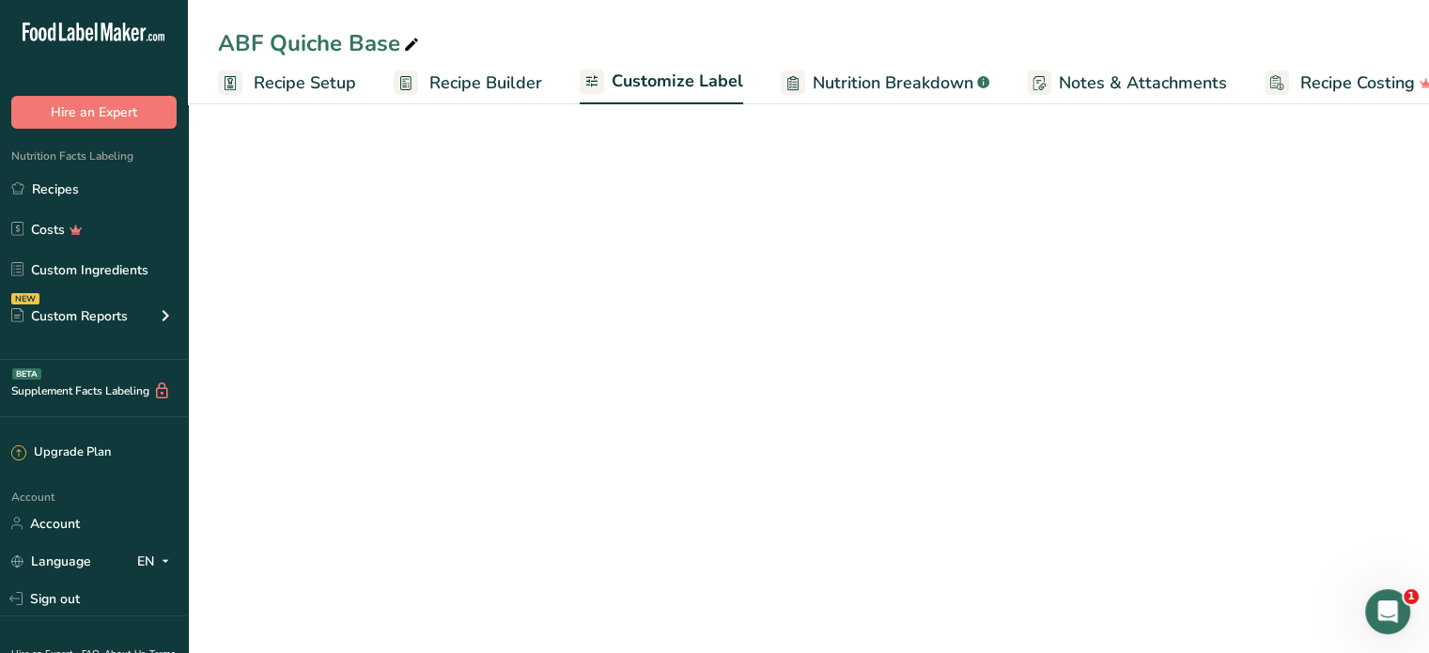
scroll to position [0, 34]
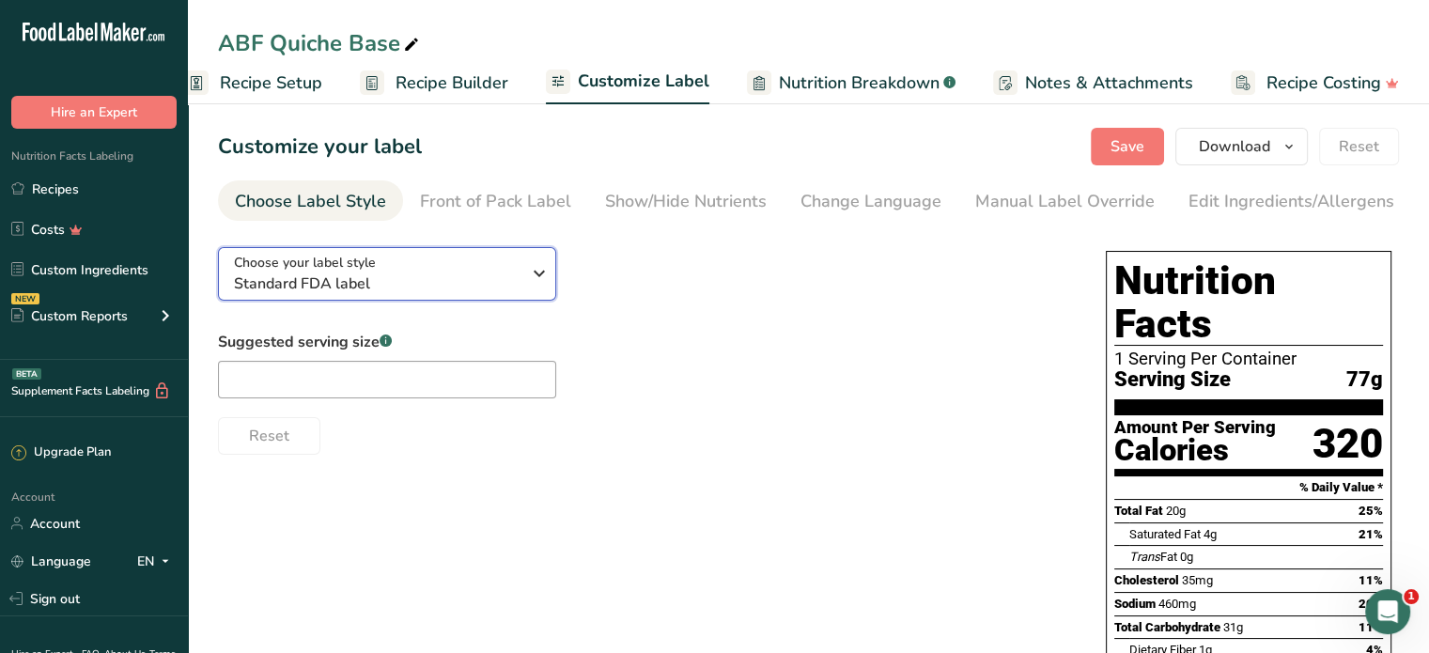
click at [342, 293] on span "Standard FDA label" at bounding box center [377, 284] width 287 height 23
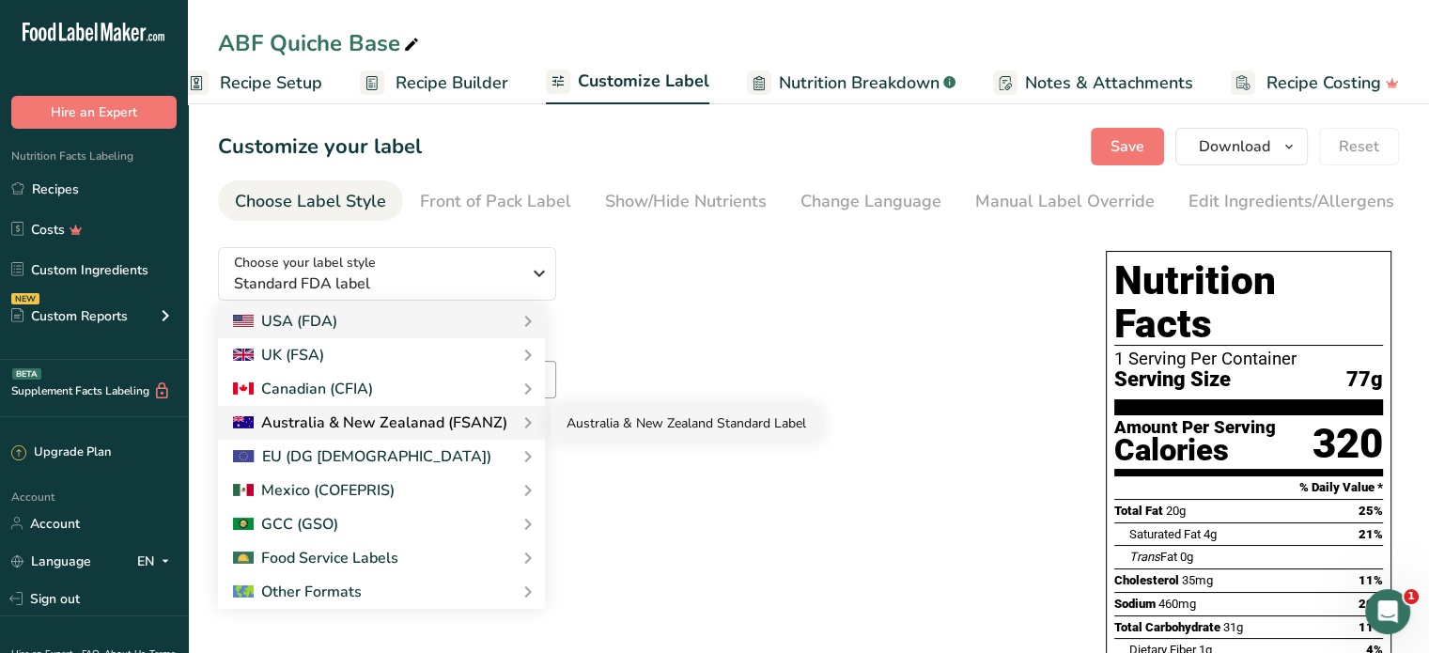
click at [567, 431] on link "Australia & New Zealand Standard Label" at bounding box center [687, 423] width 270 height 35
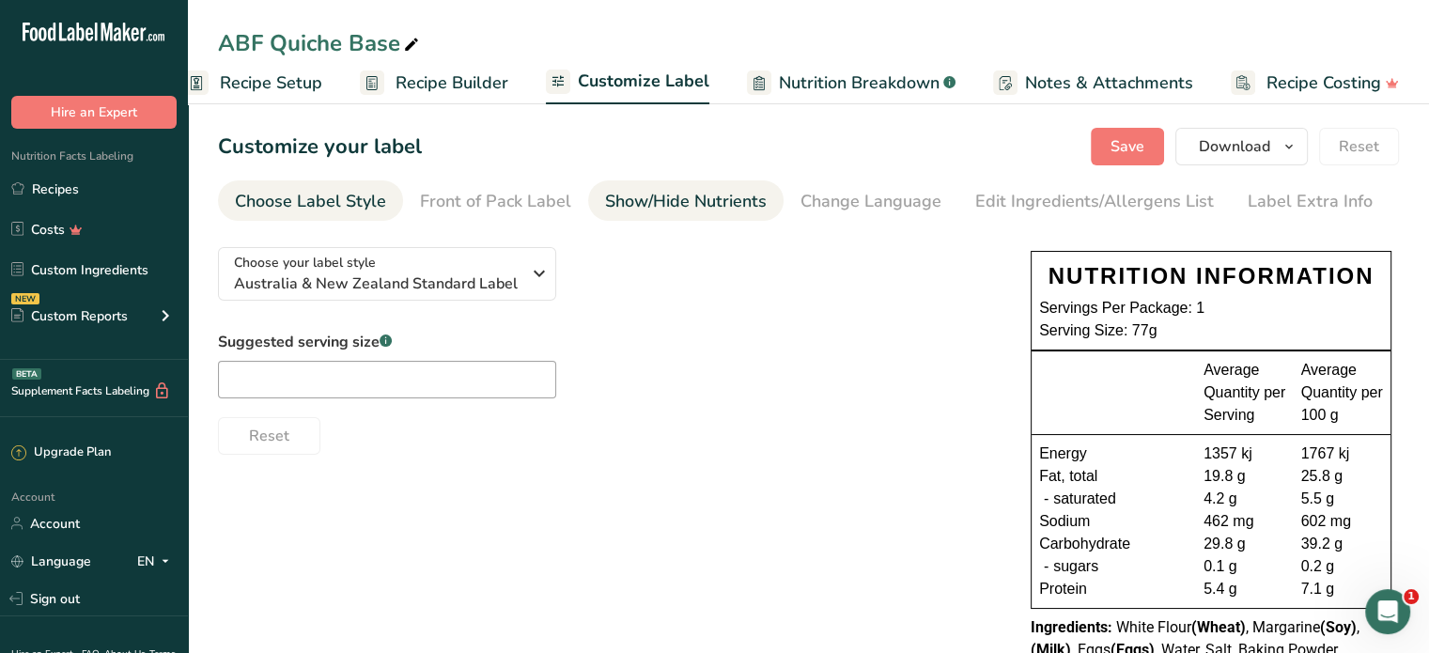
click at [668, 202] on div "Show/Hide Nutrients" at bounding box center [686, 201] width 162 height 25
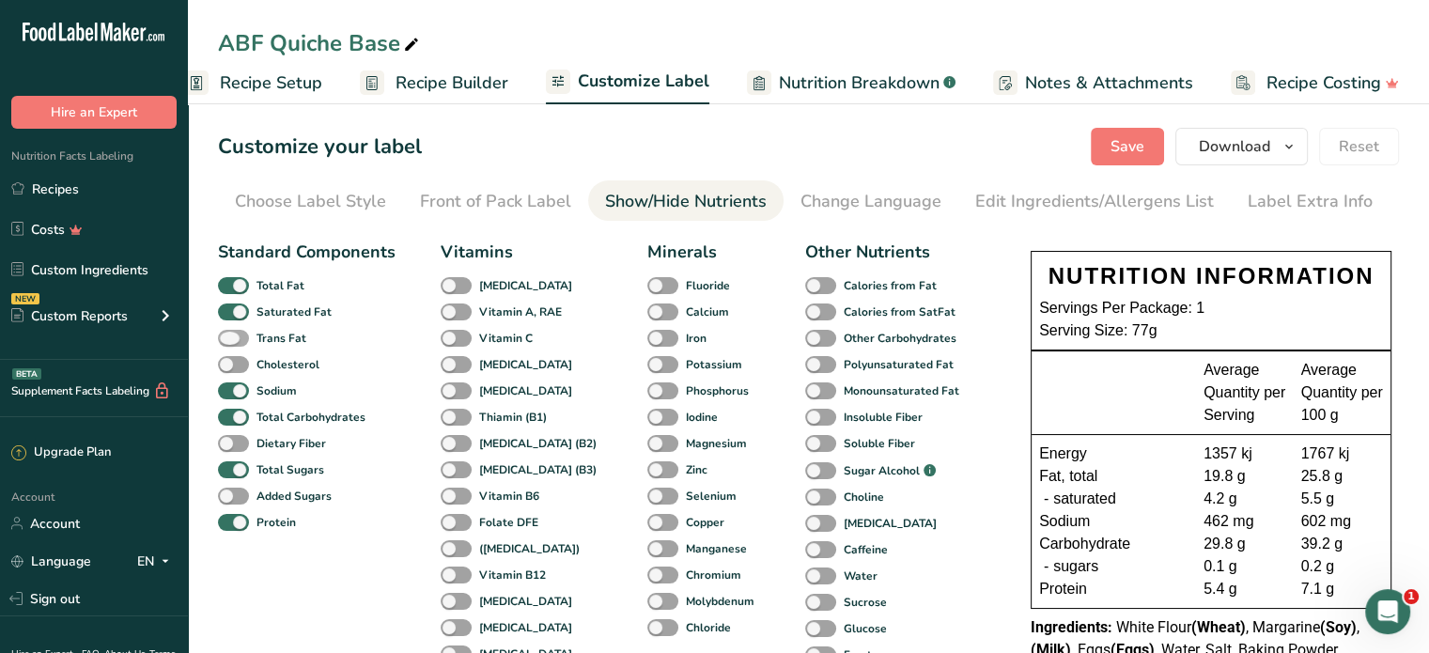
click at [230, 336] on span at bounding box center [233, 339] width 31 height 18
click at [230, 336] on input "Trans Fat" at bounding box center [224, 338] width 12 height 12
checkbox input "true"
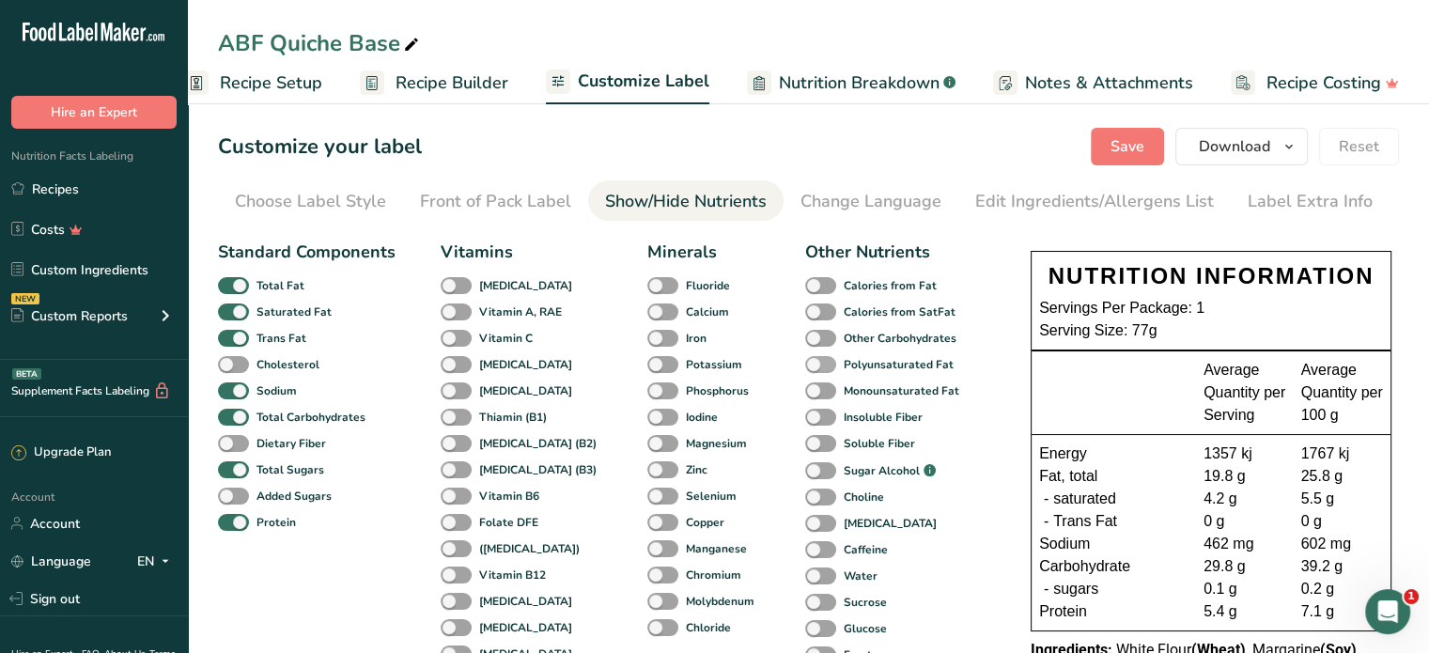
click at [805, 365] on span at bounding box center [820, 365] width 31 height 18
click at [805, 365] on input "Polyunsaturated Fat" at bounding box center [811, 364] width 12 height 12
checkbox input "true"
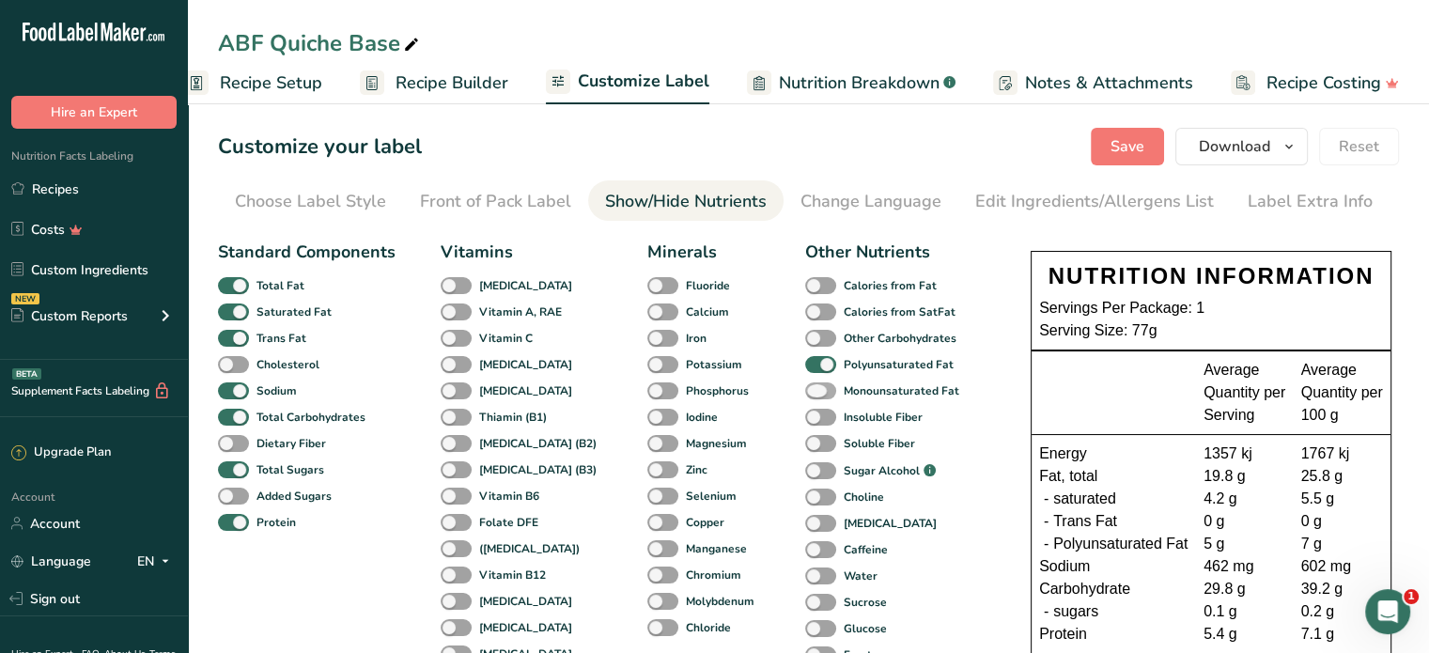
click at [805, 393] on span at bounding box center [820, 391] width 31 height 18
click at [805, 393] on input "Monounsaturated Fat" at bounding box center [811, 390] width 12 height 12
checkbox input "true"
click at [242, 439] on span at bounding box center [233, 444] width 31 height 18
click at [230, 439] on input "Dietary Fiber" at bounding box center [224, 443] width 12 height 12
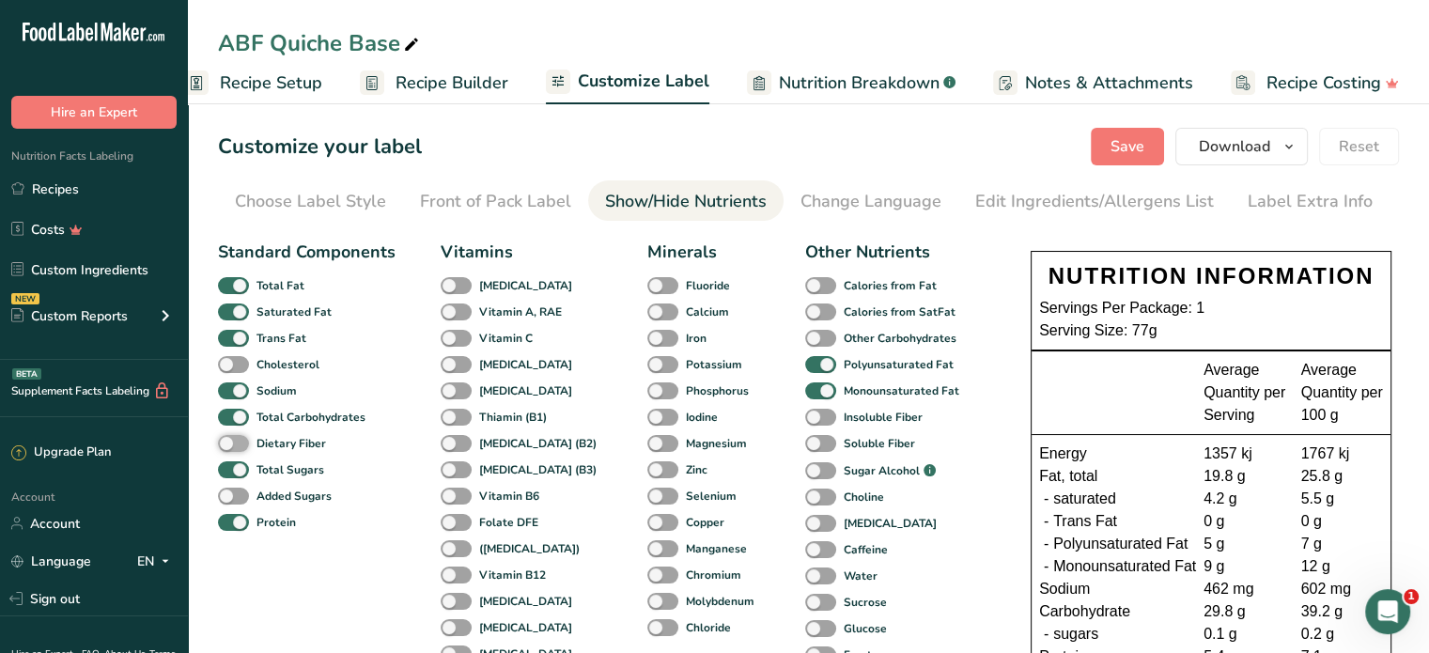
checkbox input "true"
click at [240, 500] on span at bounding box center [233, 497] width 31 height 18
click at [230, 500] on input "Added Sugars" at bounding box center [224, 496] width 12 height 12
checkbox input "true"
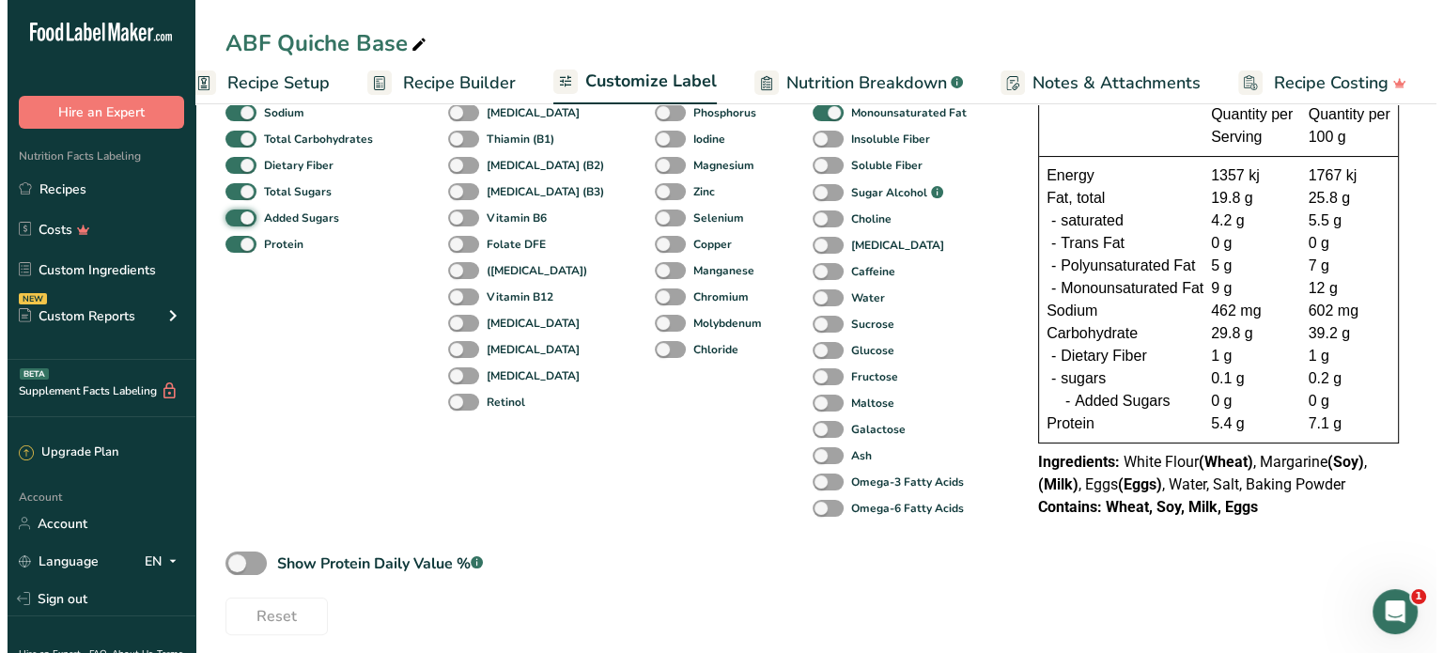
scroll to position [282, 0]
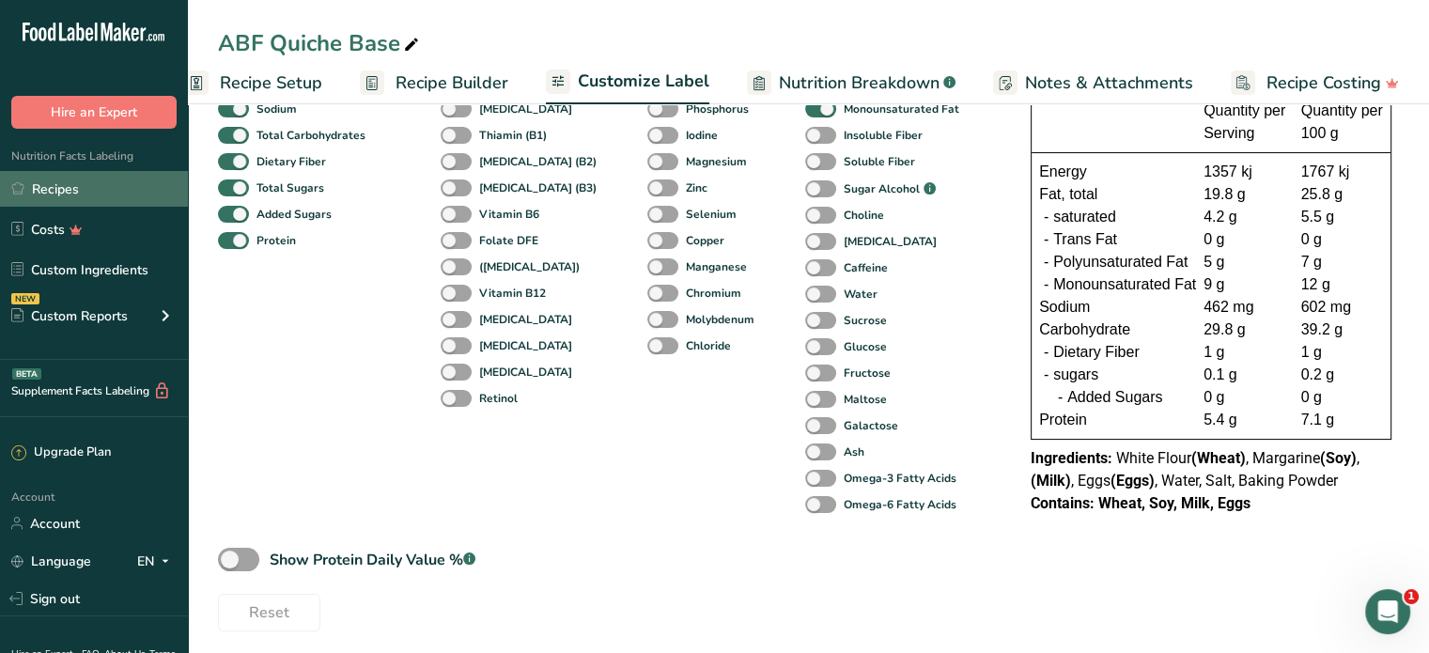
click at [95, 190] on link "Recipes" at bounding box center [94, 189] width 188 height 36
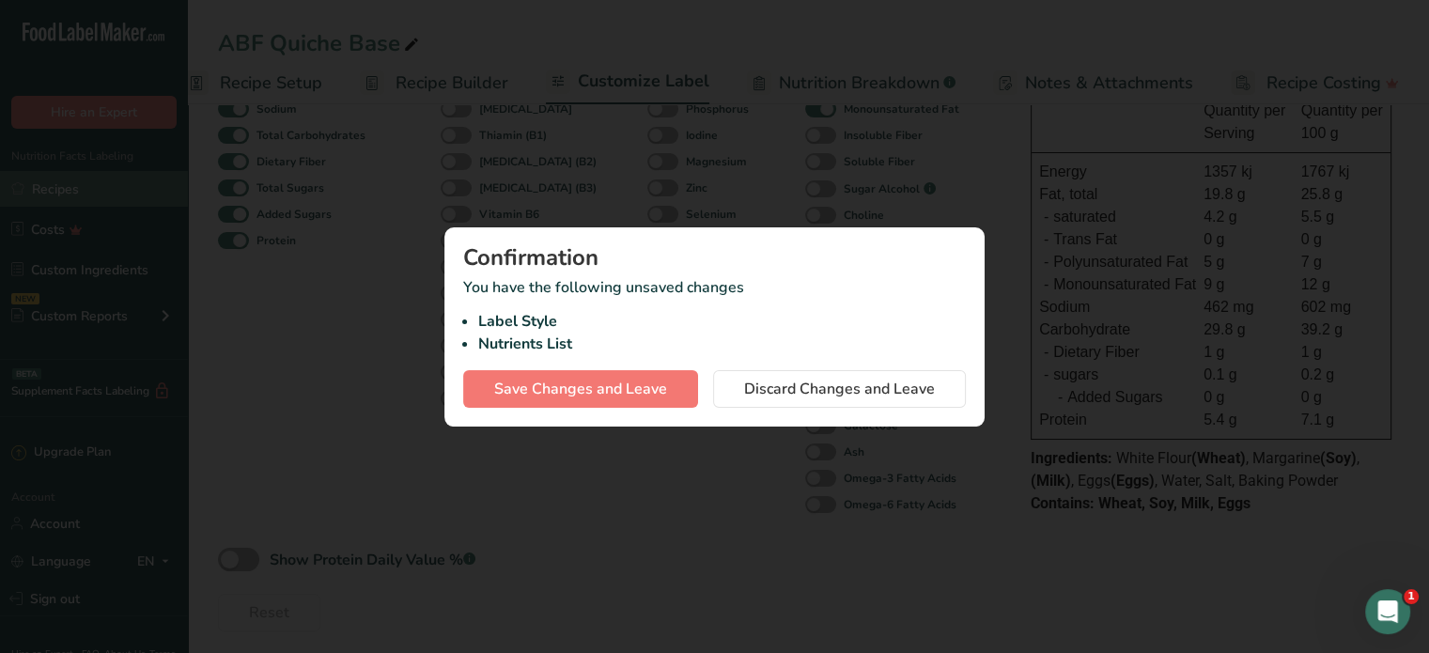
scroll to position [0, 20]
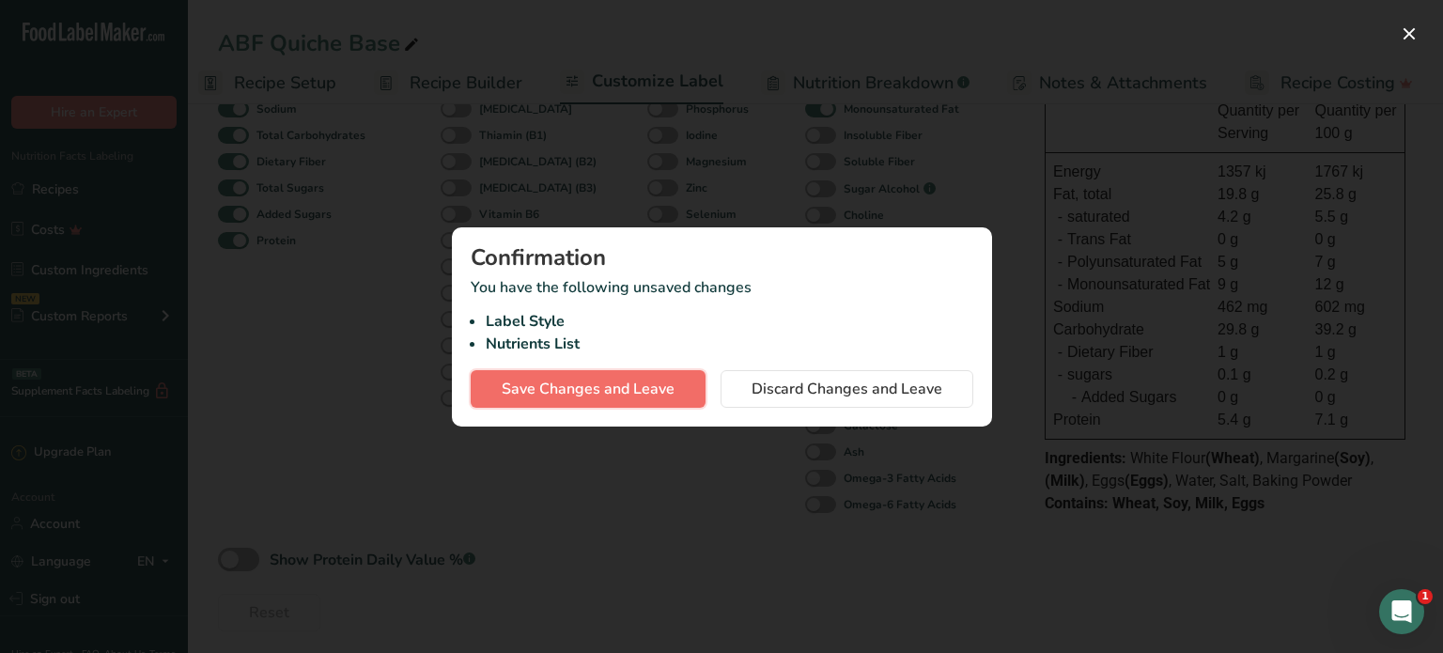
click at [586, 380] on span "Save Changes and Leave" at bounding box center [588, 389] width 173 height 23
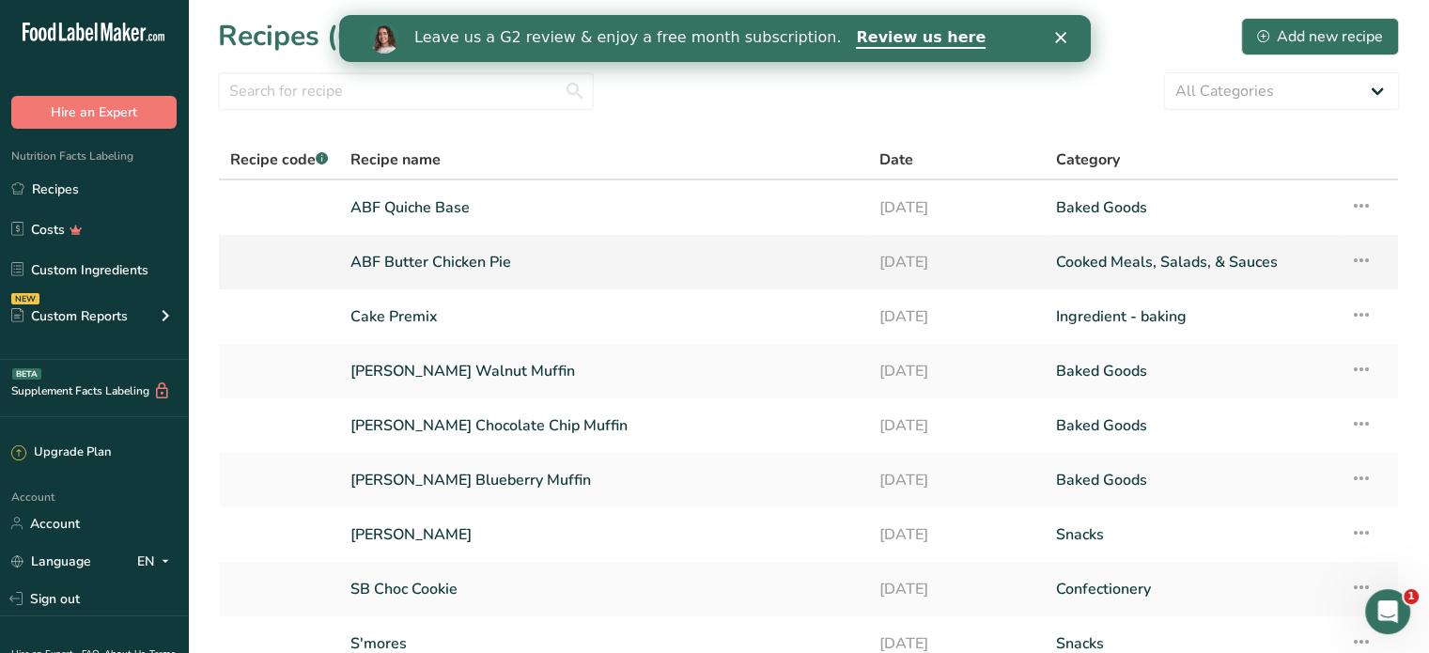
click at [492, 257] on link "ABF Butter Chicken Pie" at bounding box center [604, 261] width 507 height 39
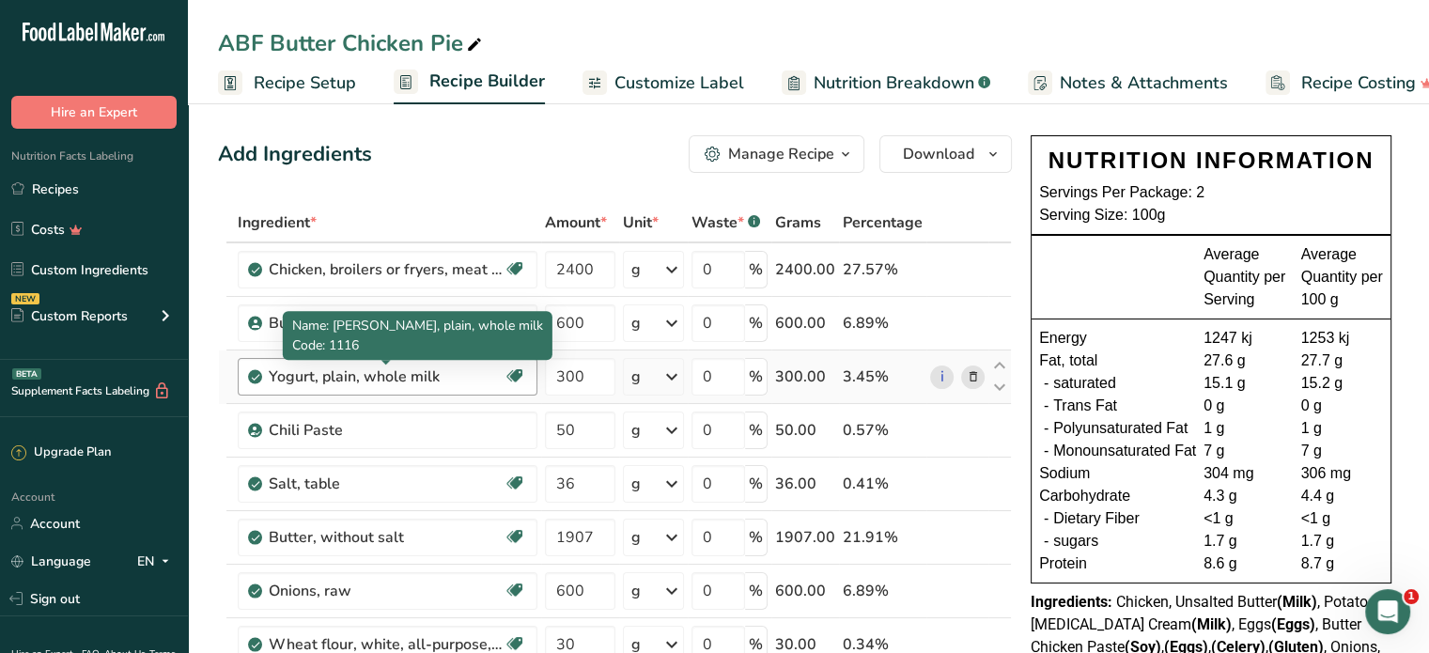
scroll to position [94, 0]
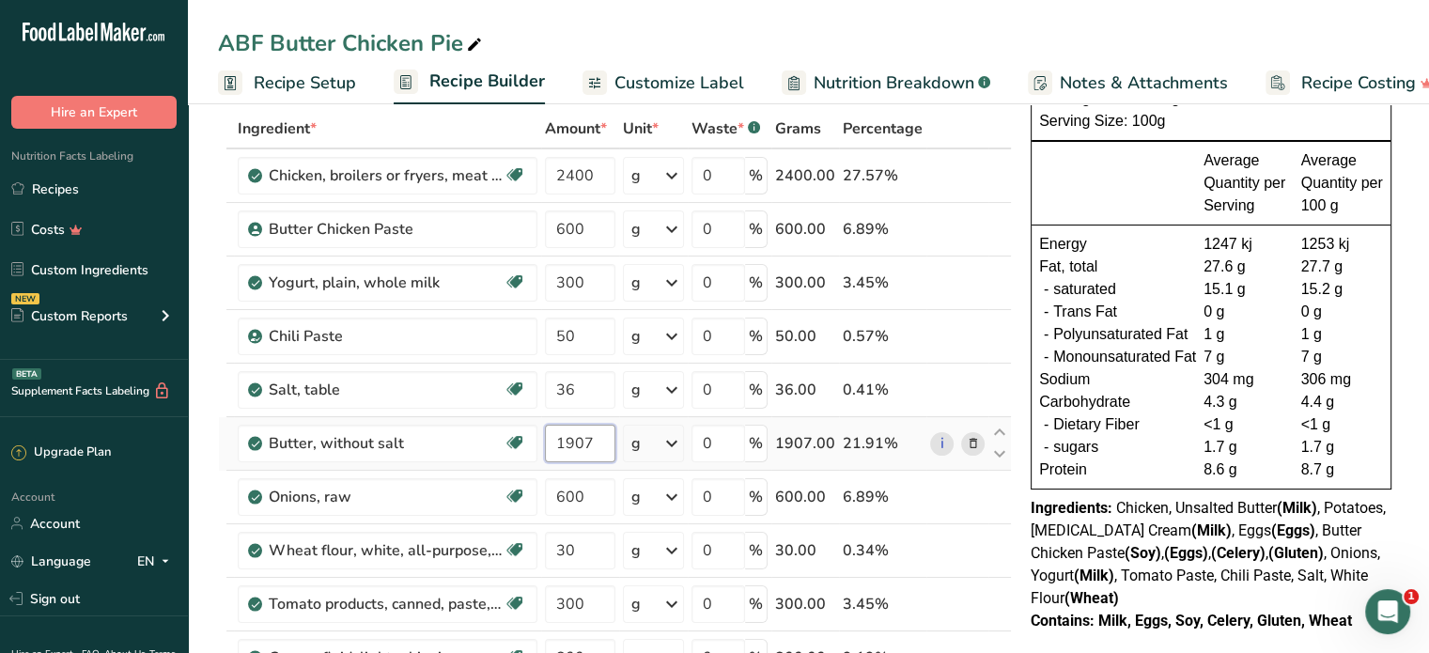
click at [583, 444] on input "1907" at bounding box center [580, 444] width 70 height 38
drag, startPoint x: 599, startPoint y: 441, endPoint x: 560, endPoint y: 446, distance: 38.9
click at [560, 446] on input "1907" at bounding box center [580, 444] width 70 height 38
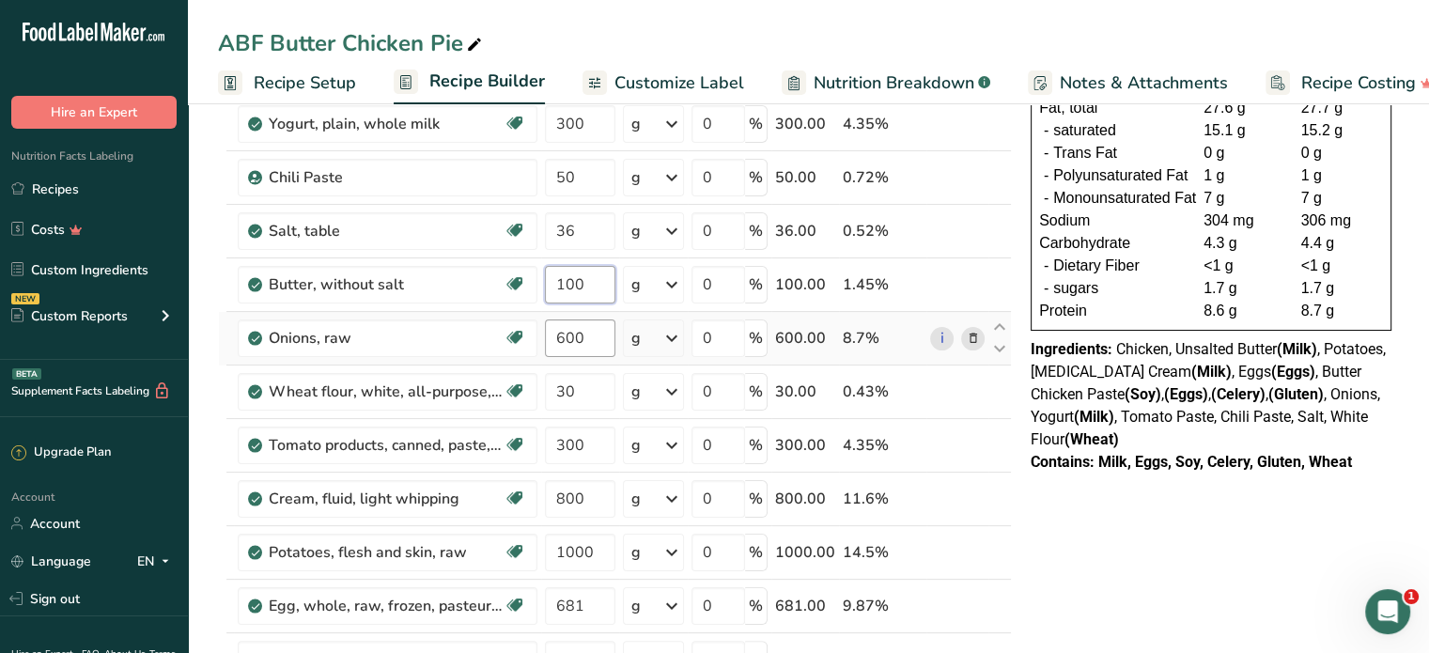
scroll to position [282, 0]
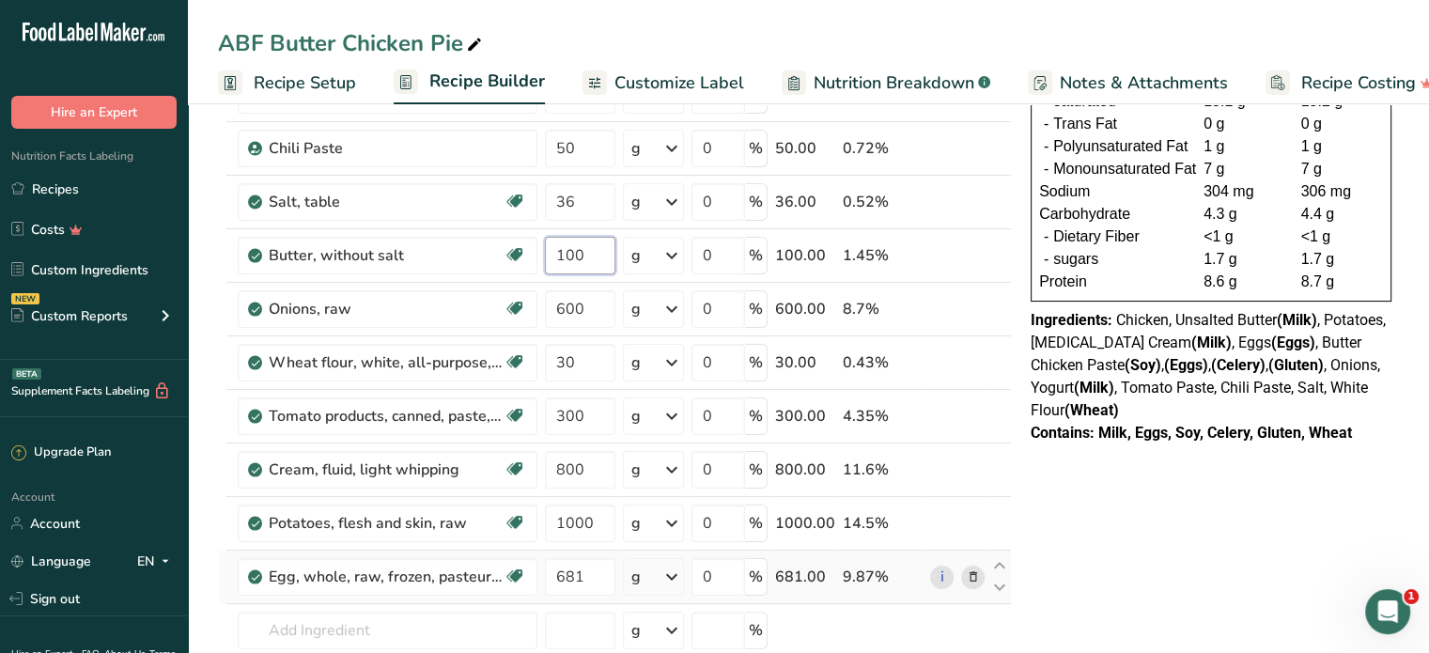
type input "100"
click at [976, 571] on div "Ingredient * Amount * Unit * Waste * .a-a{fill:#347362;}.b-a{fill:#fff;} Grams …" at bounding box center [615, 348] width 794 height 854
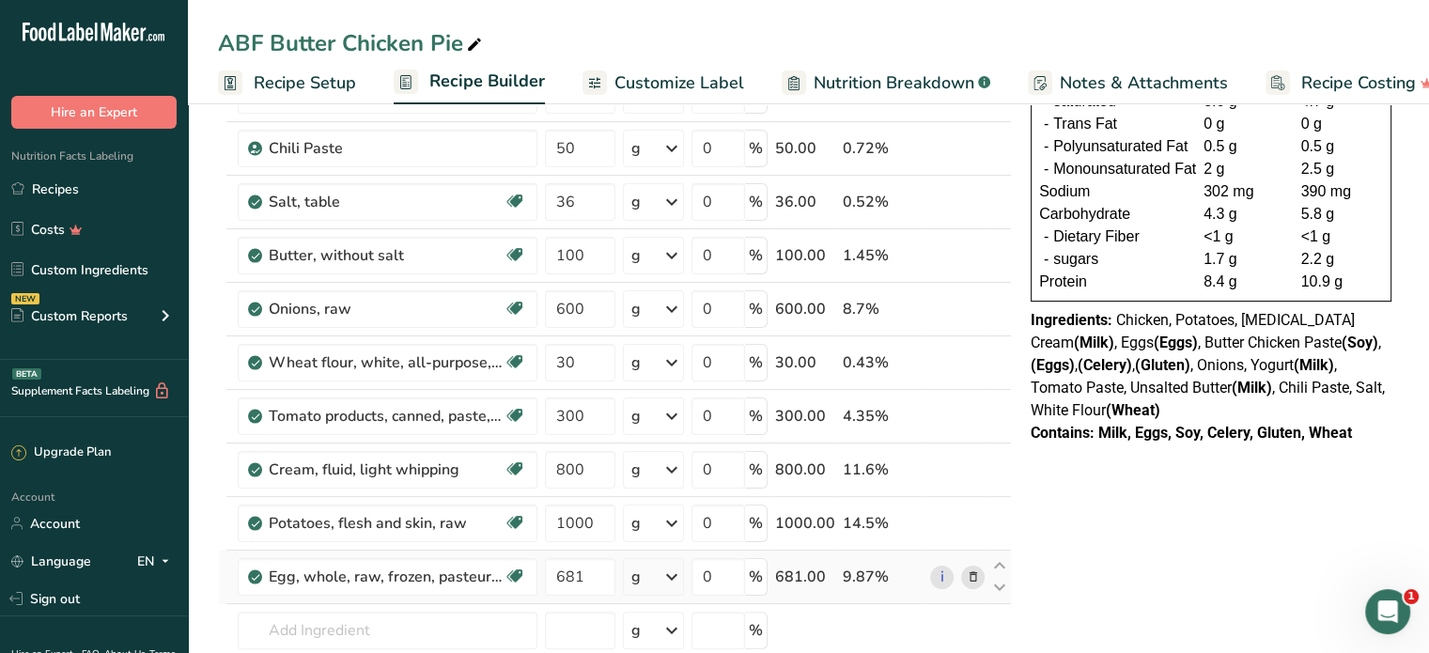
click at [976, 574] on icon at bounding box center [972, 578] width 13 height 20
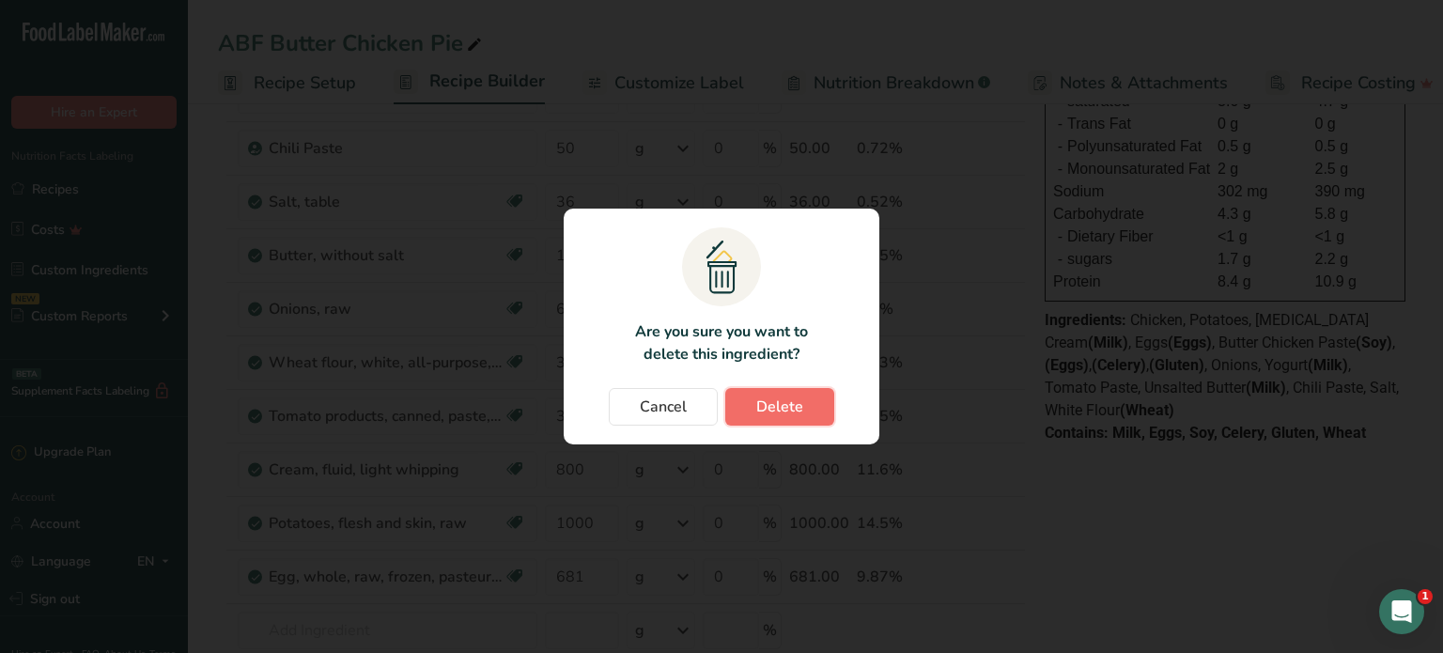
click at [752, 405] on button "Delete" at bounding box center [779, 407] width 109 height 38
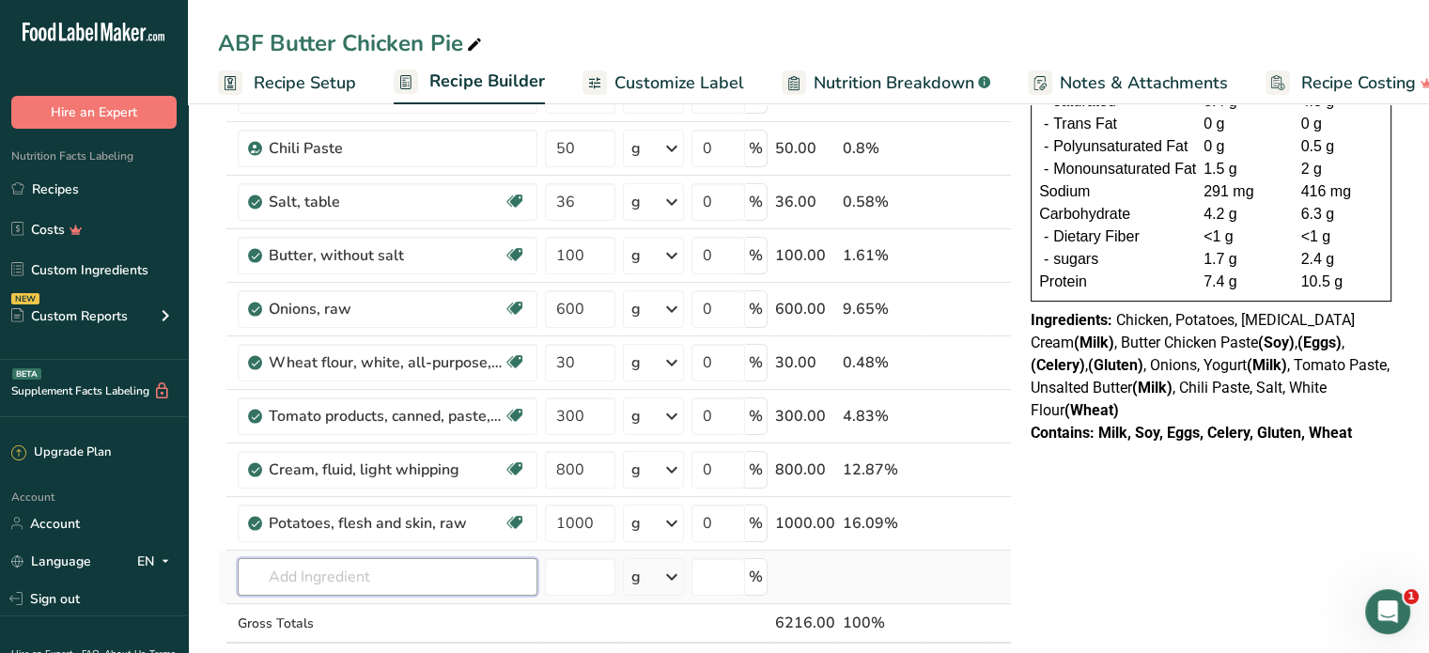
click at [461, 580] on input "text" at bounding box center [388, 577] width 300 height 38
type input "abf"
click at [386, 537] on div "Add your own ingredient" at bounding box center [388, 543] width 270 height 20
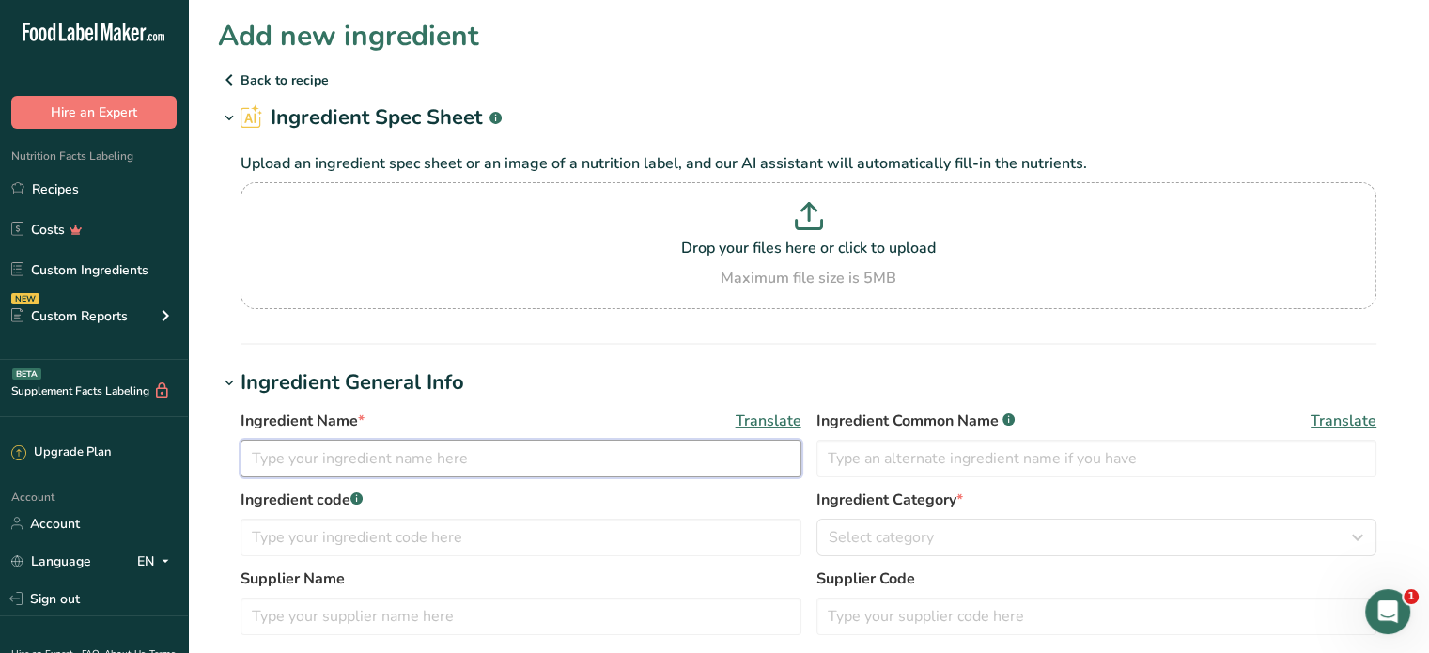
click at [435, 453] on input "text" at bounding box center [521, 459] width 561 height 38
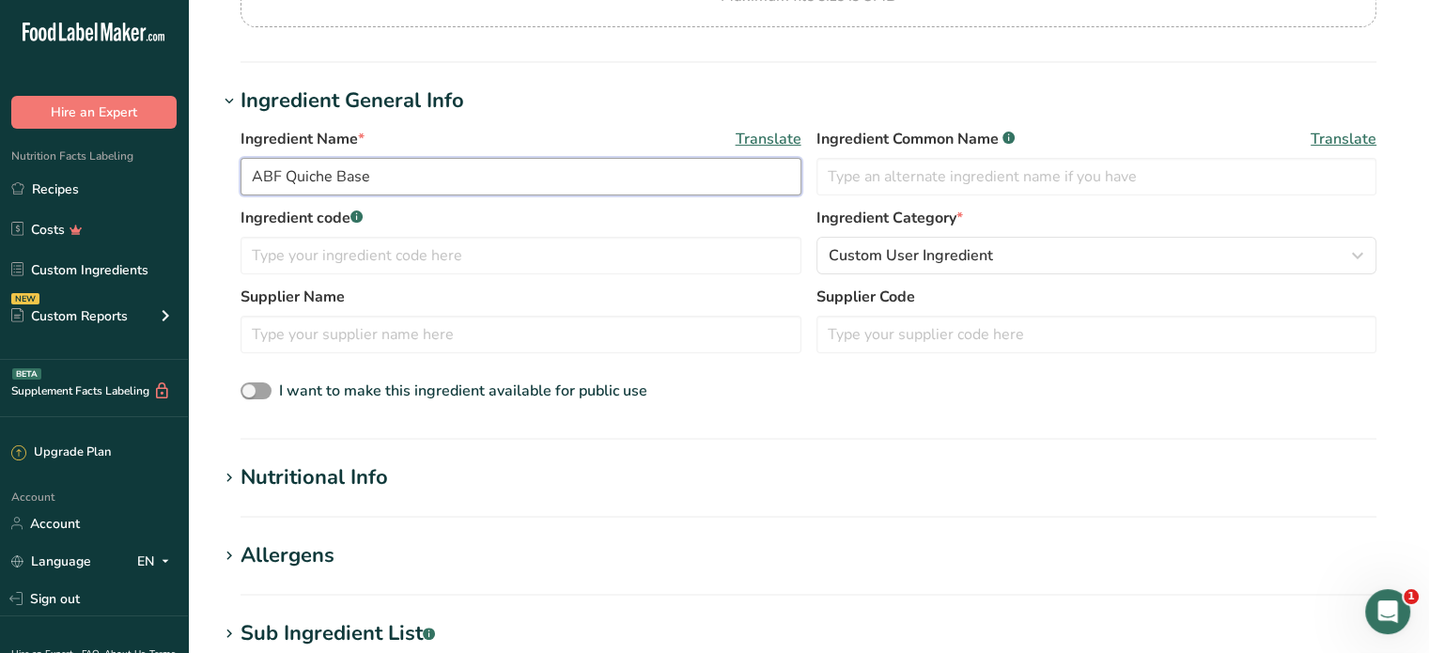
type input "ABF Quiche Base"
click at [352, 476] on div "Nutritional Info" at bounding box center [315, 477] width 148 height 31
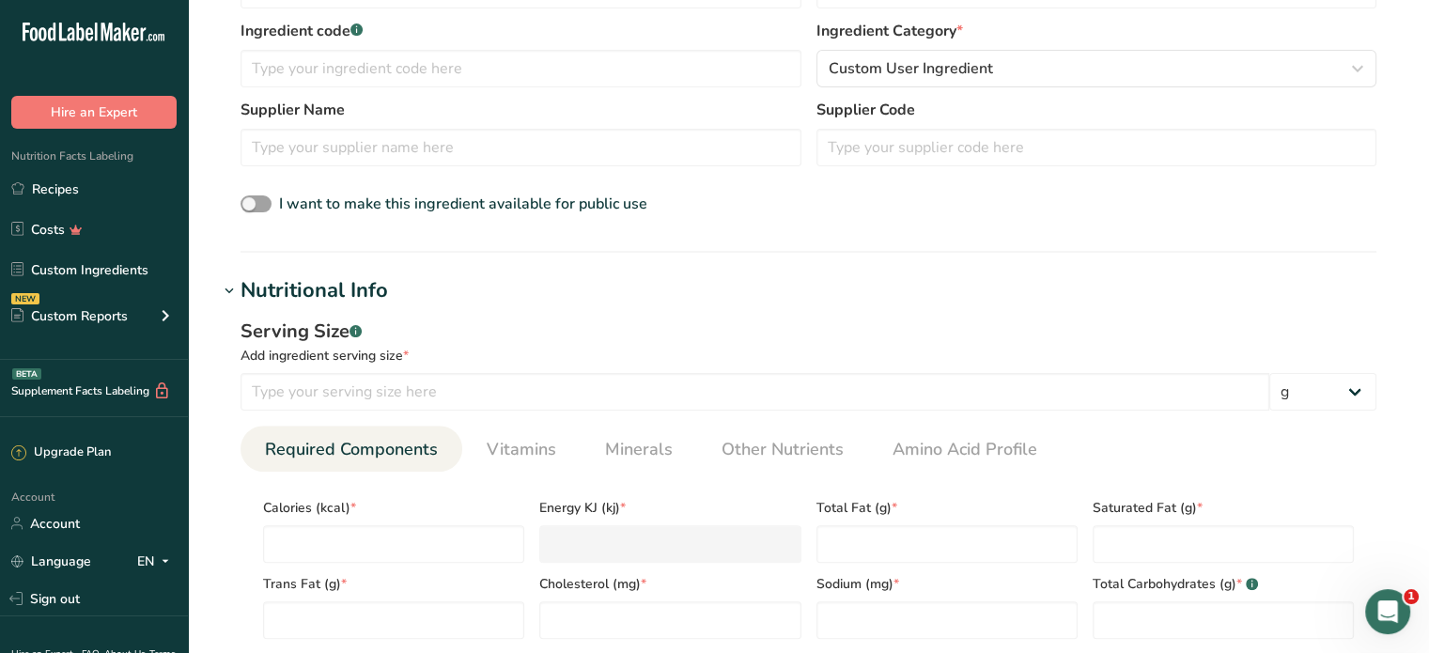
scroll to position [470, 0]
click at [377, 398] on input "number" at bounding box center [755, 391] width 1029 height 38
type input "100"
click at [433, 535] on input "number" at bounding box center [393, 543] width 261 height 38
